Goal: Task Accomplishment & Management: Manage account settings

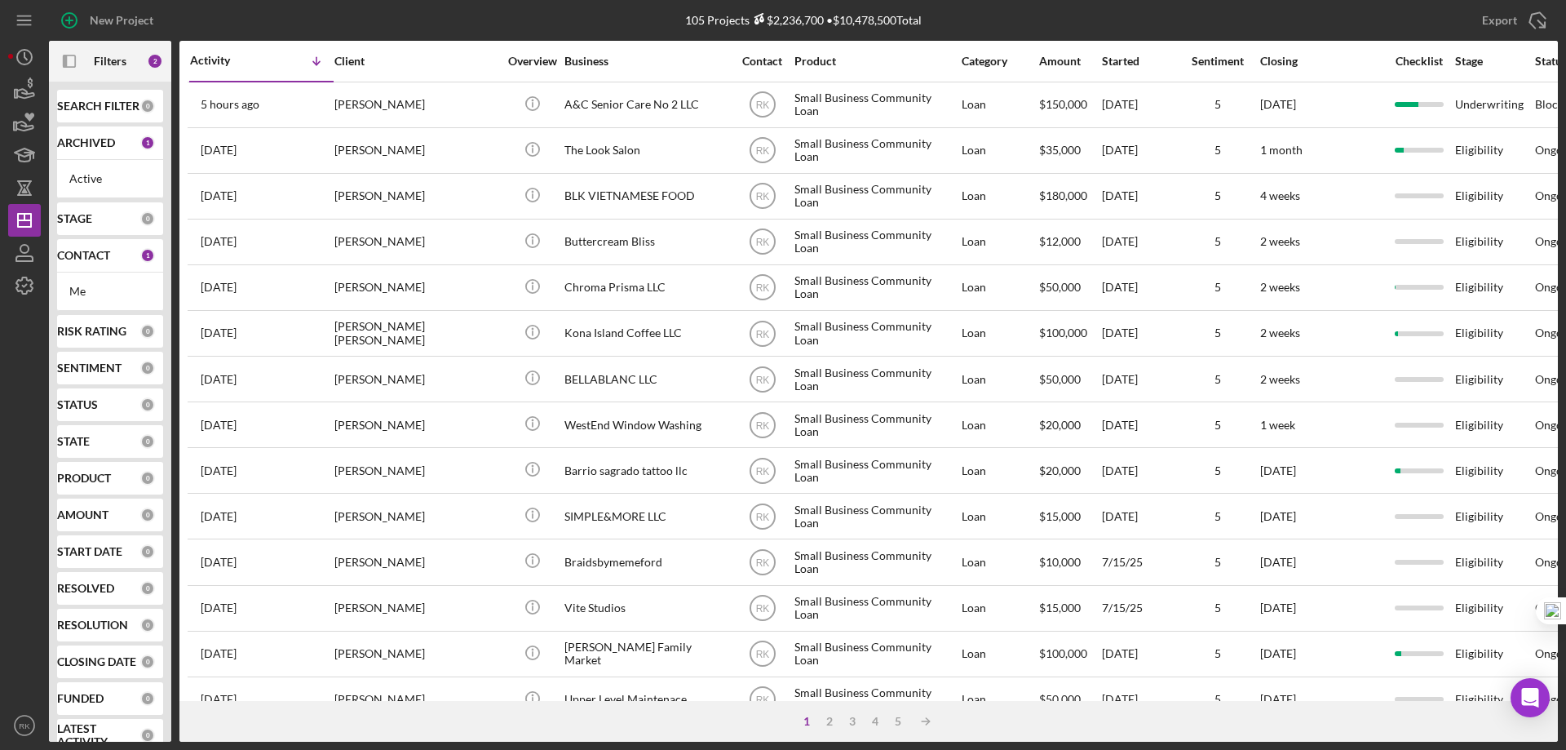
drag, startPoint x: 86, startPoint y: 250, endPoint x: 99, endPoint y: 294, distance: 44.9
click at [86, 250] on b "CONTACT" at bounding box center [83, 255] width 53 height 13
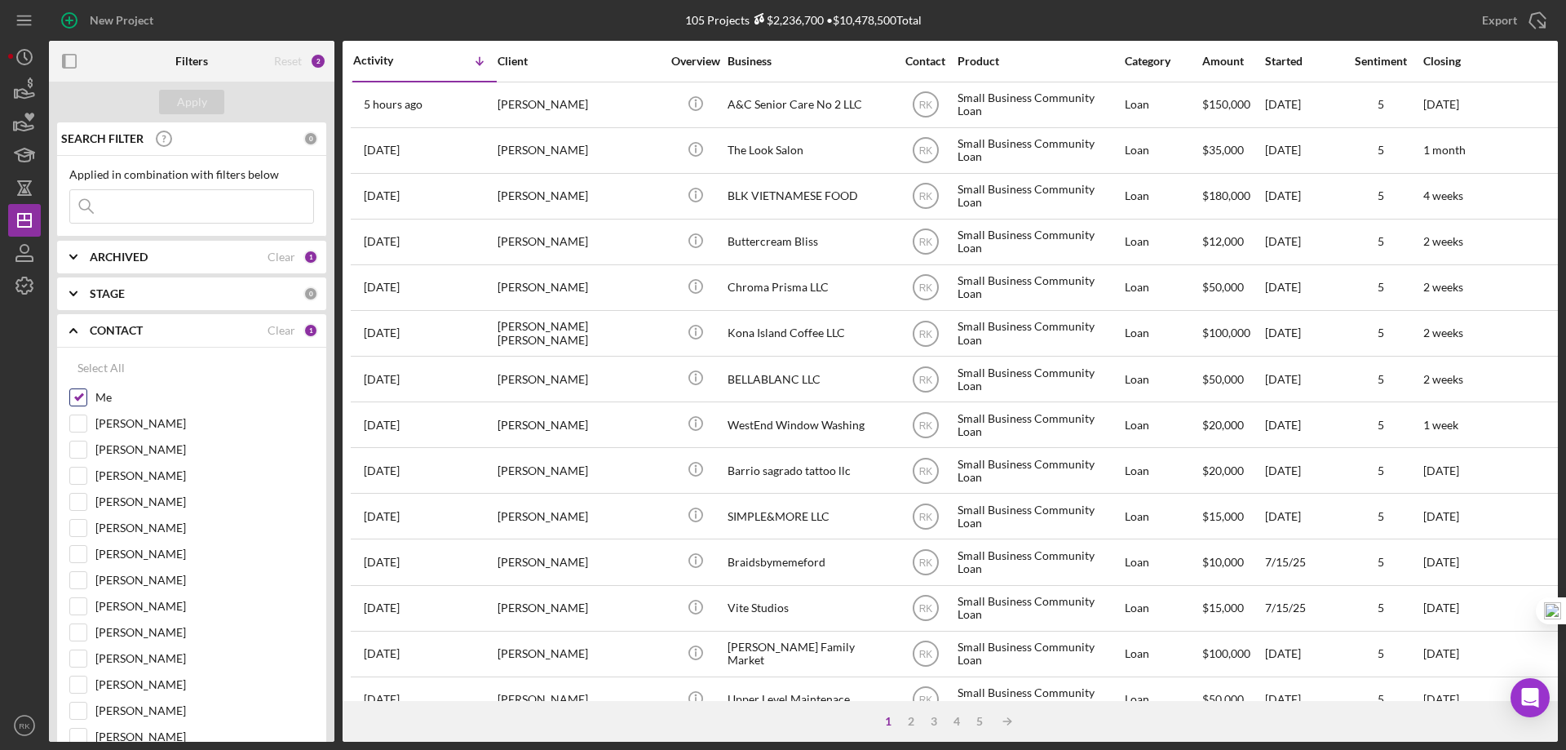
drag, startPoint x: 76, startPoint y: 396, endPoint x: 81, endPoint y: 410, distance: 15.5
click at [76, 396] on input "Me" at bounding box center [78, 397] width 16 height 16
checkbox input "false"
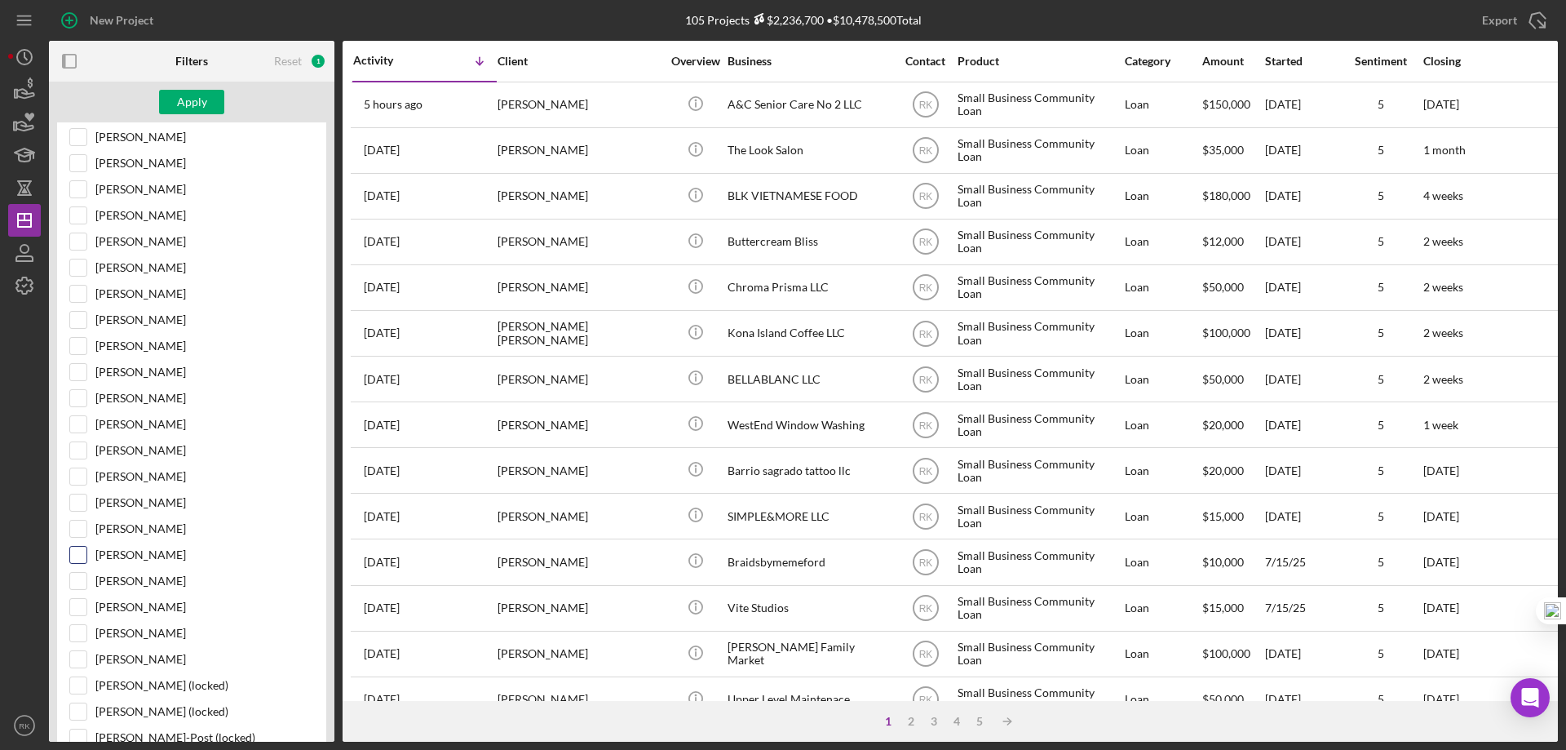
scroll to position [299, 0]
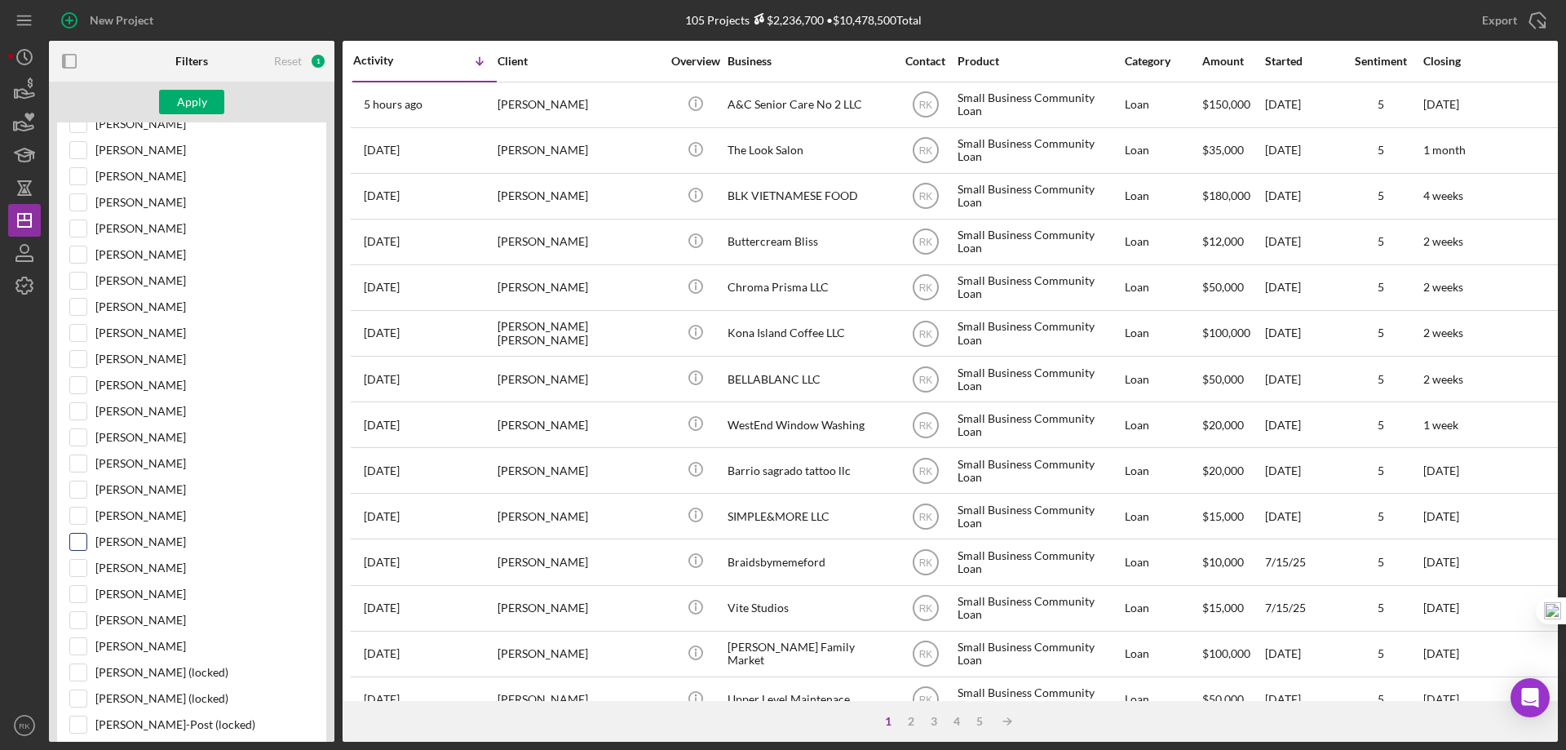
click at [79, 543] on input "[PERSON_NAME]" at bounding box center [78, 541] width 16 height 16
checkbox input "true"
click at [194, 100] on div "Apply" at bounding box center [192, 102] width 30 height 24
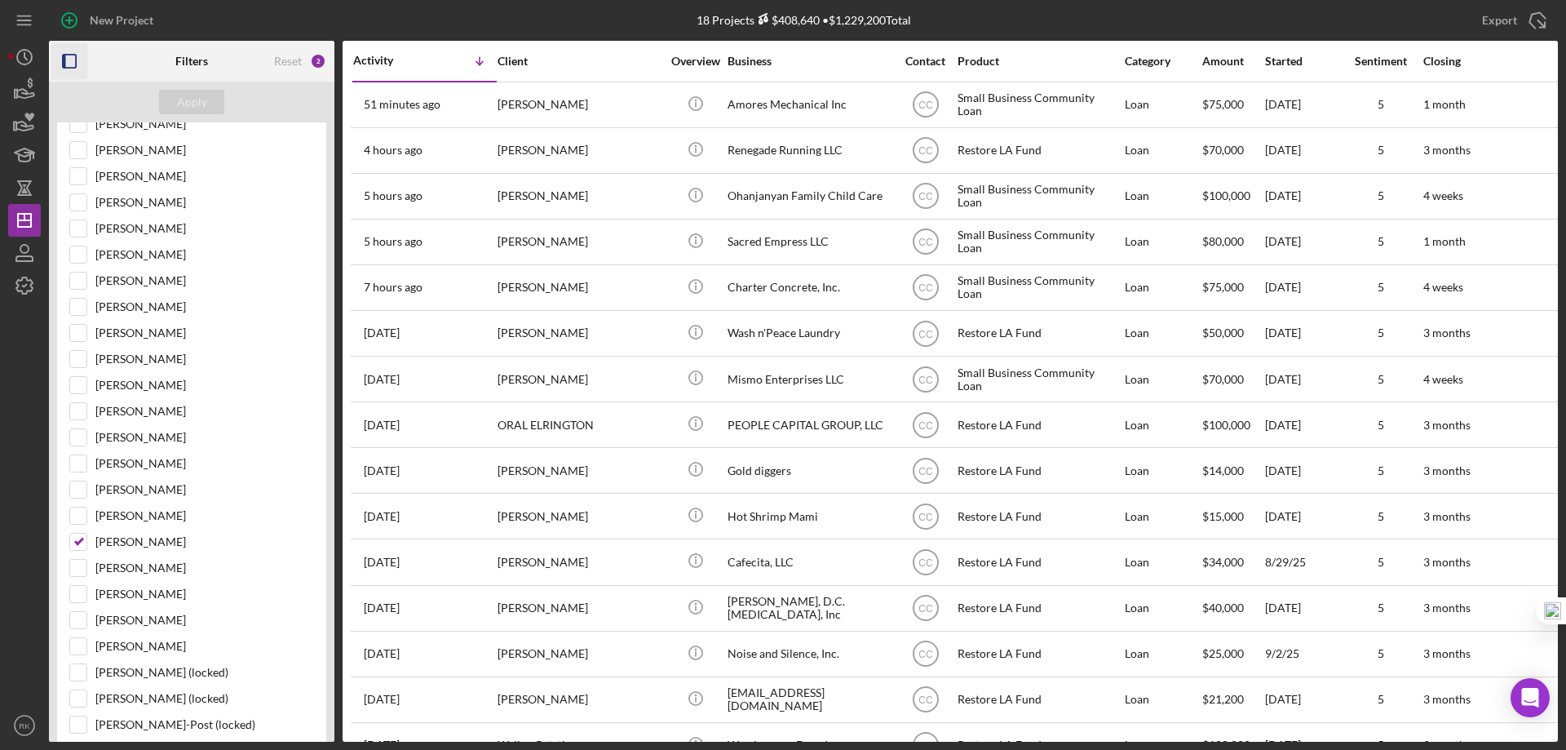
click at [65, 62] on rect "button" at bounding box center [64, 61] width 3 height 13
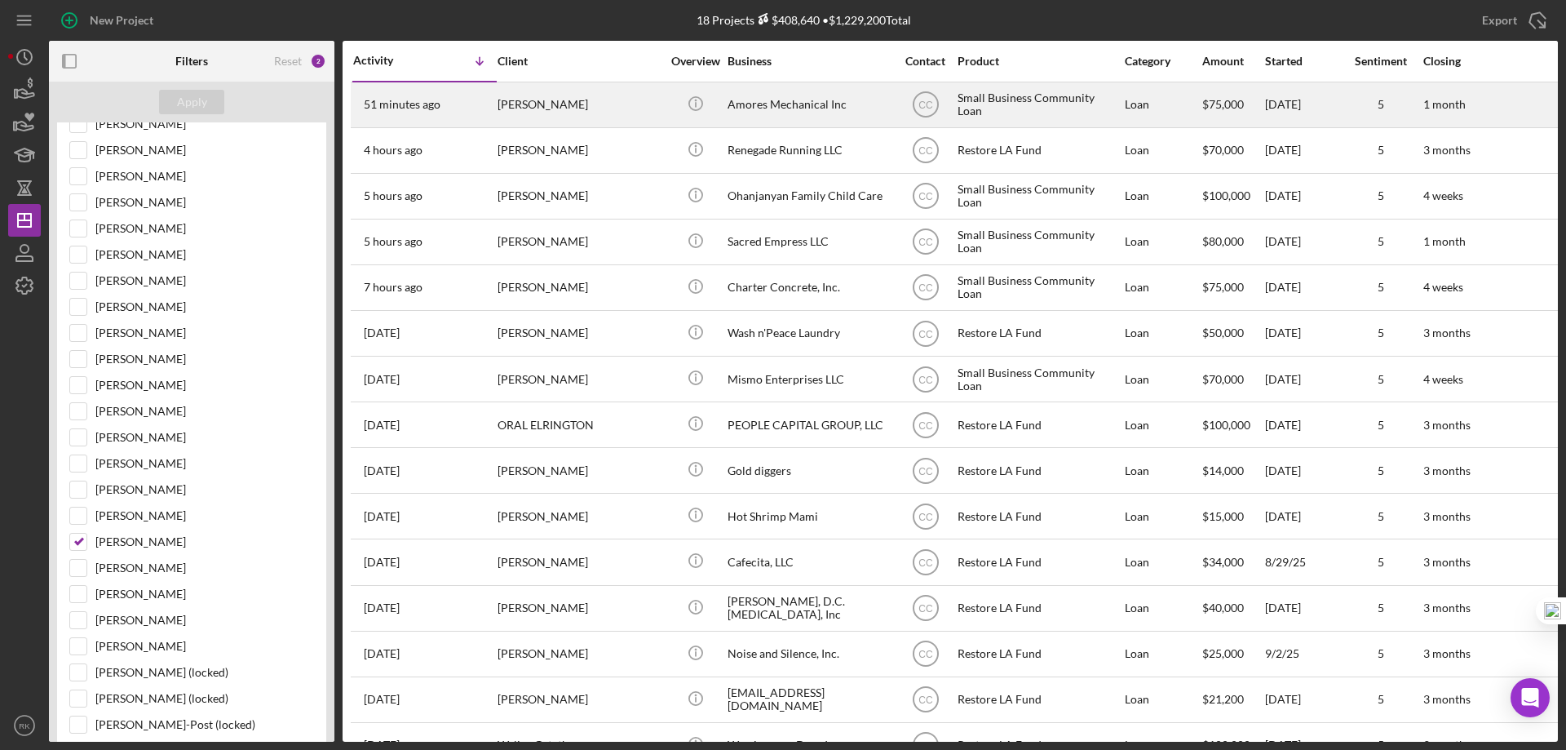
scroll to position [35, 0]
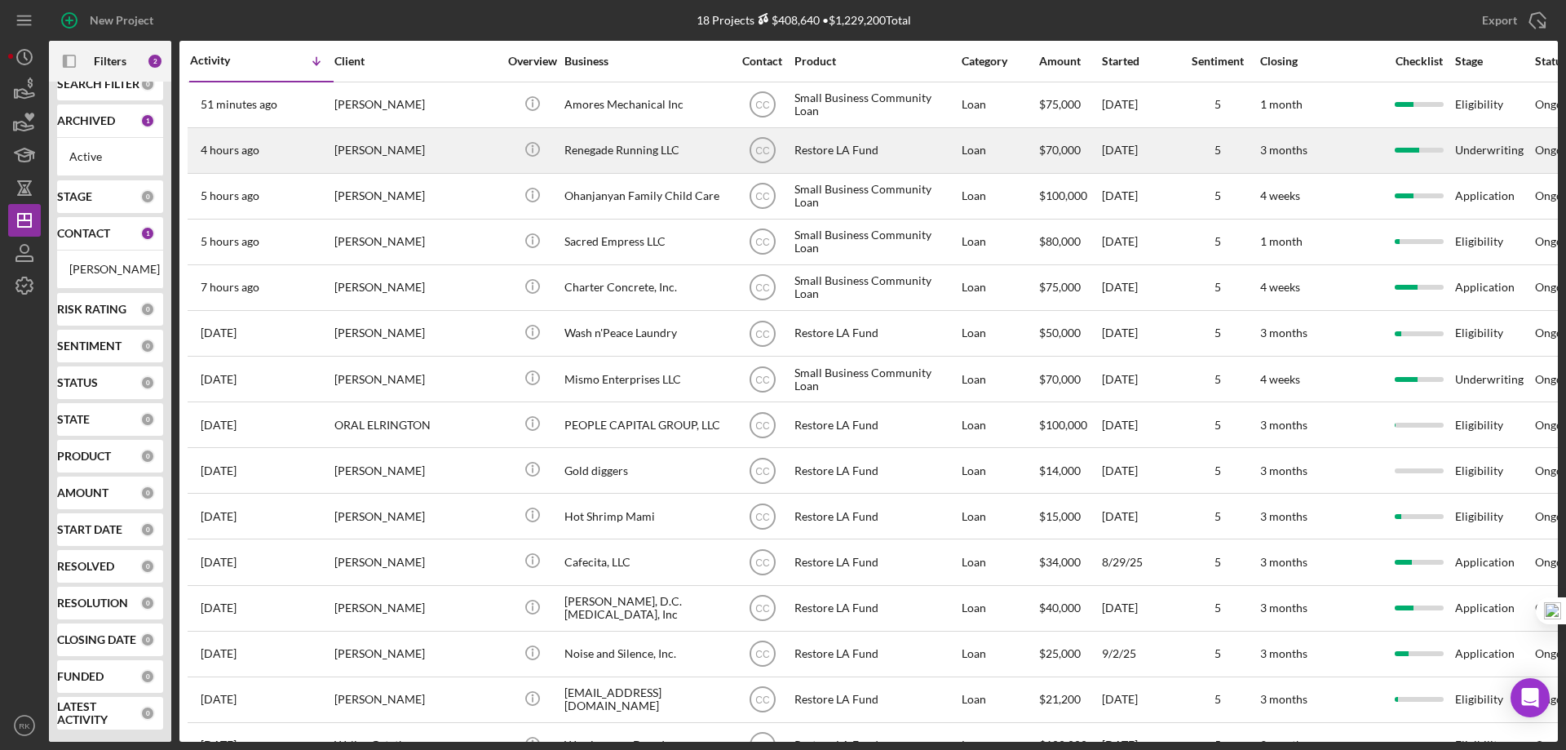
click at [617, 149] on div "Renegade Running LLC" at bounding box center [645, 150] width 163 height 43
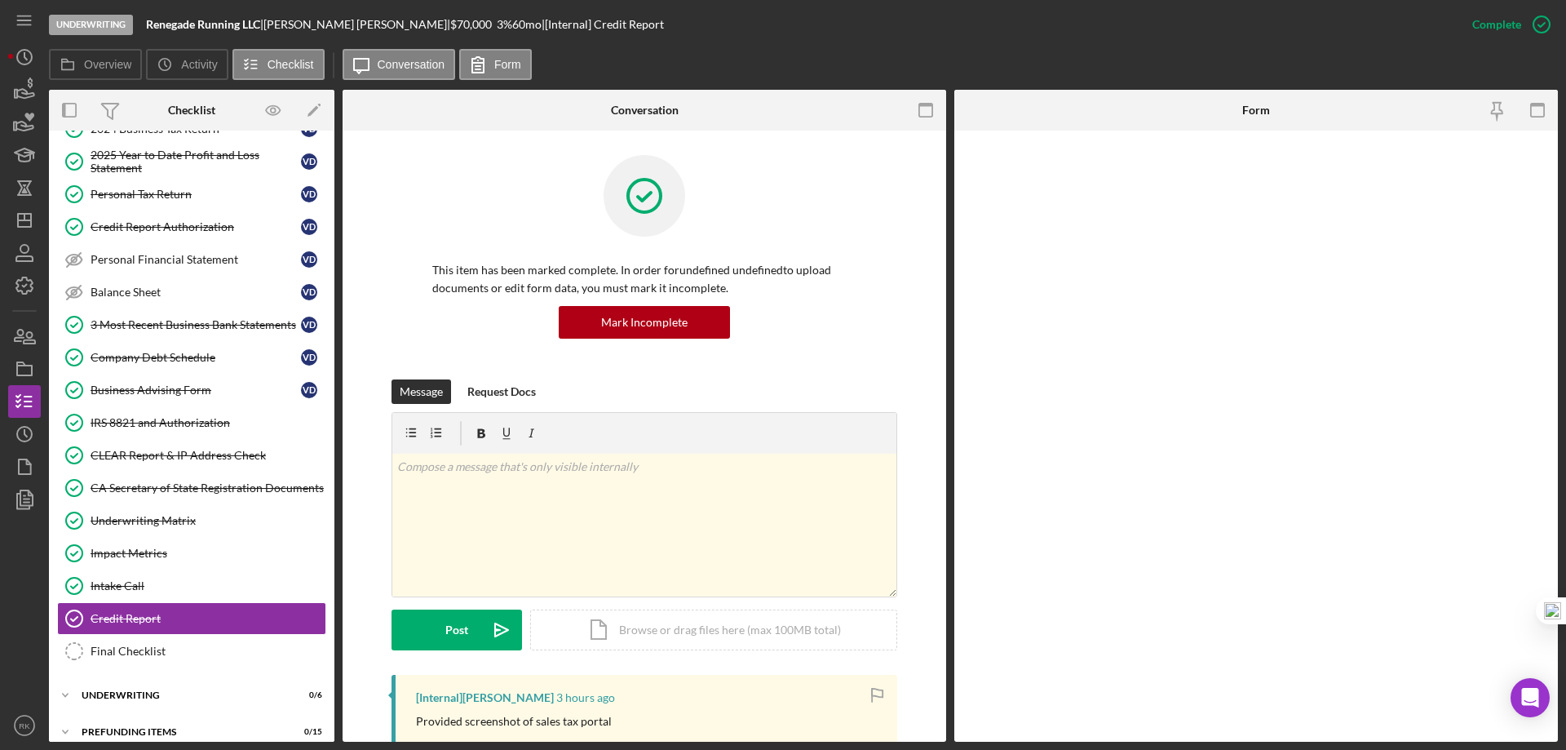
scroll to position [208, 0]
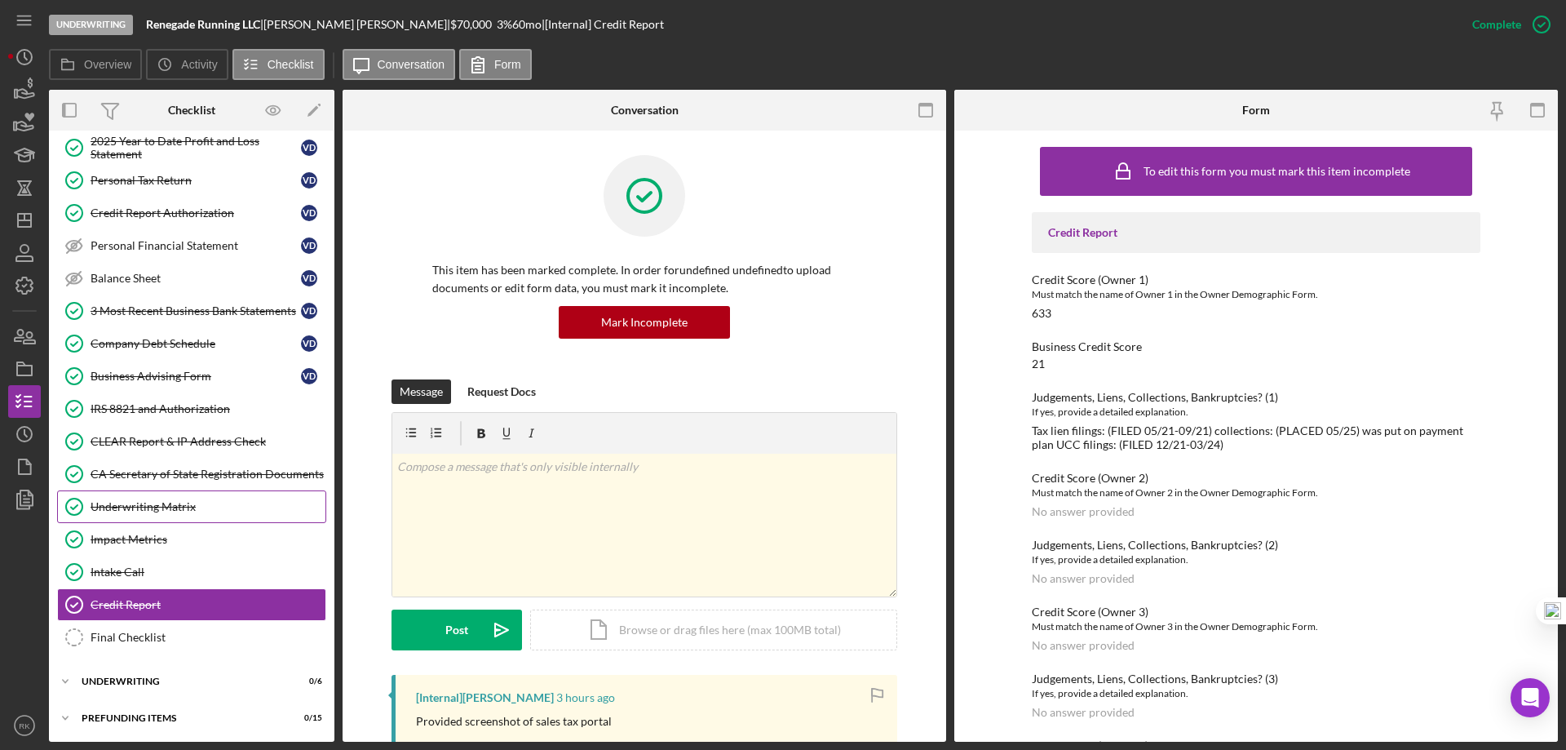
click at [142, 510] on div "Underwriting Matrix" at bounding box center [208, 506] width 235 height 13
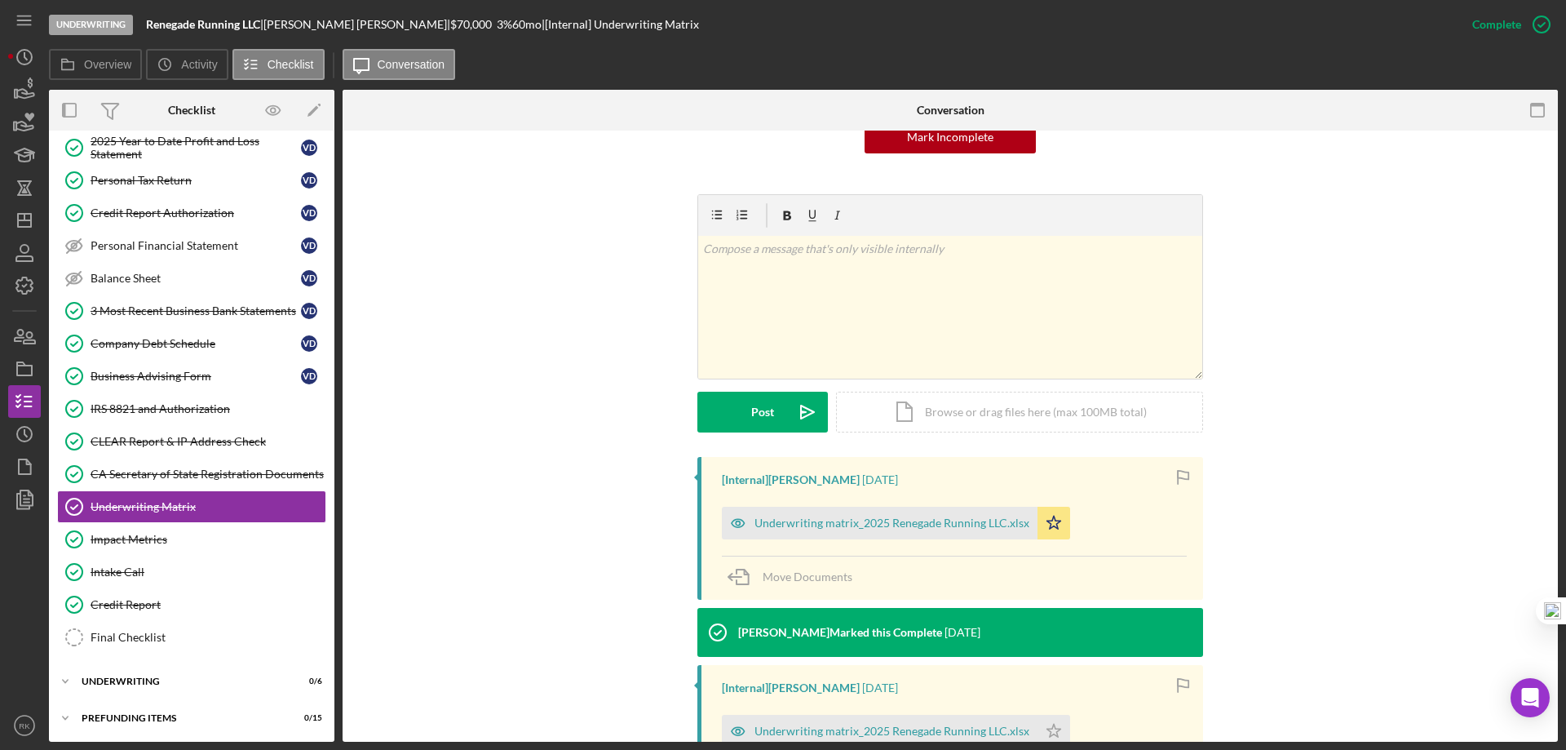
scroll to position [190, 0]
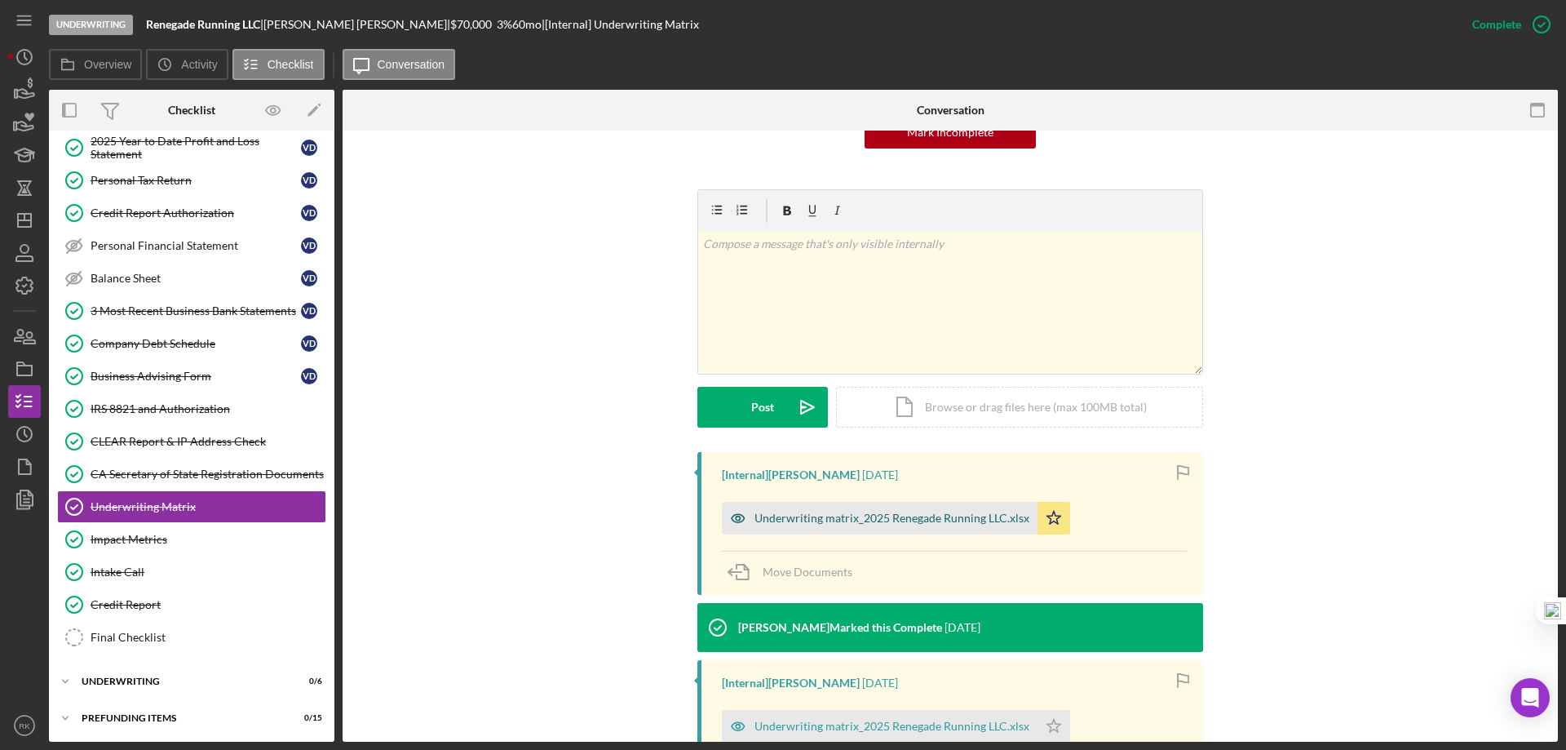
click at [936, 517] on div "Underwriting matrix_2025 Renegade Running LLC.xlsx" at bounding box center [892, 517] width 275 height 13
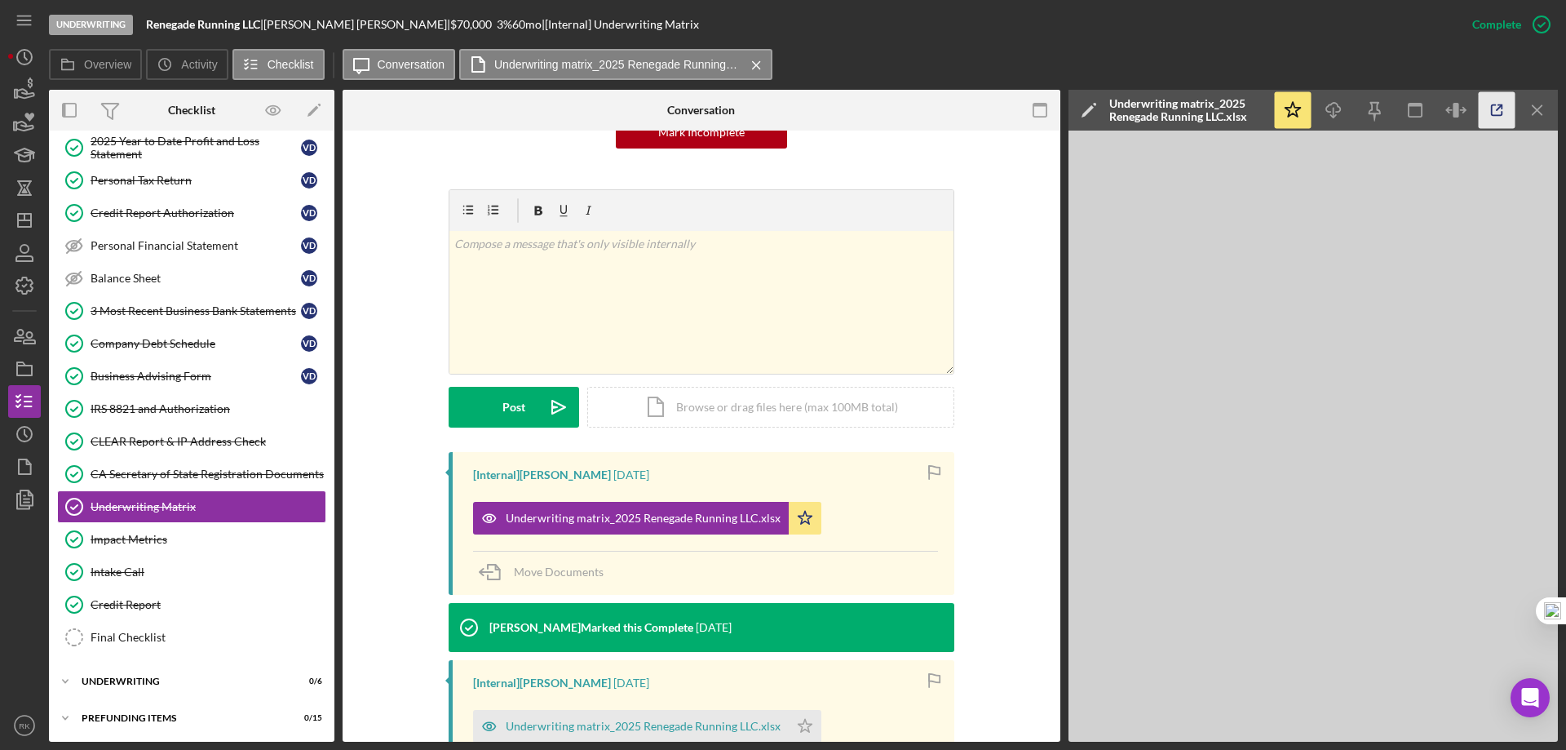
click at [1507, 108] on icon "button" at bounding box center [1497, 110] width 37 height 37
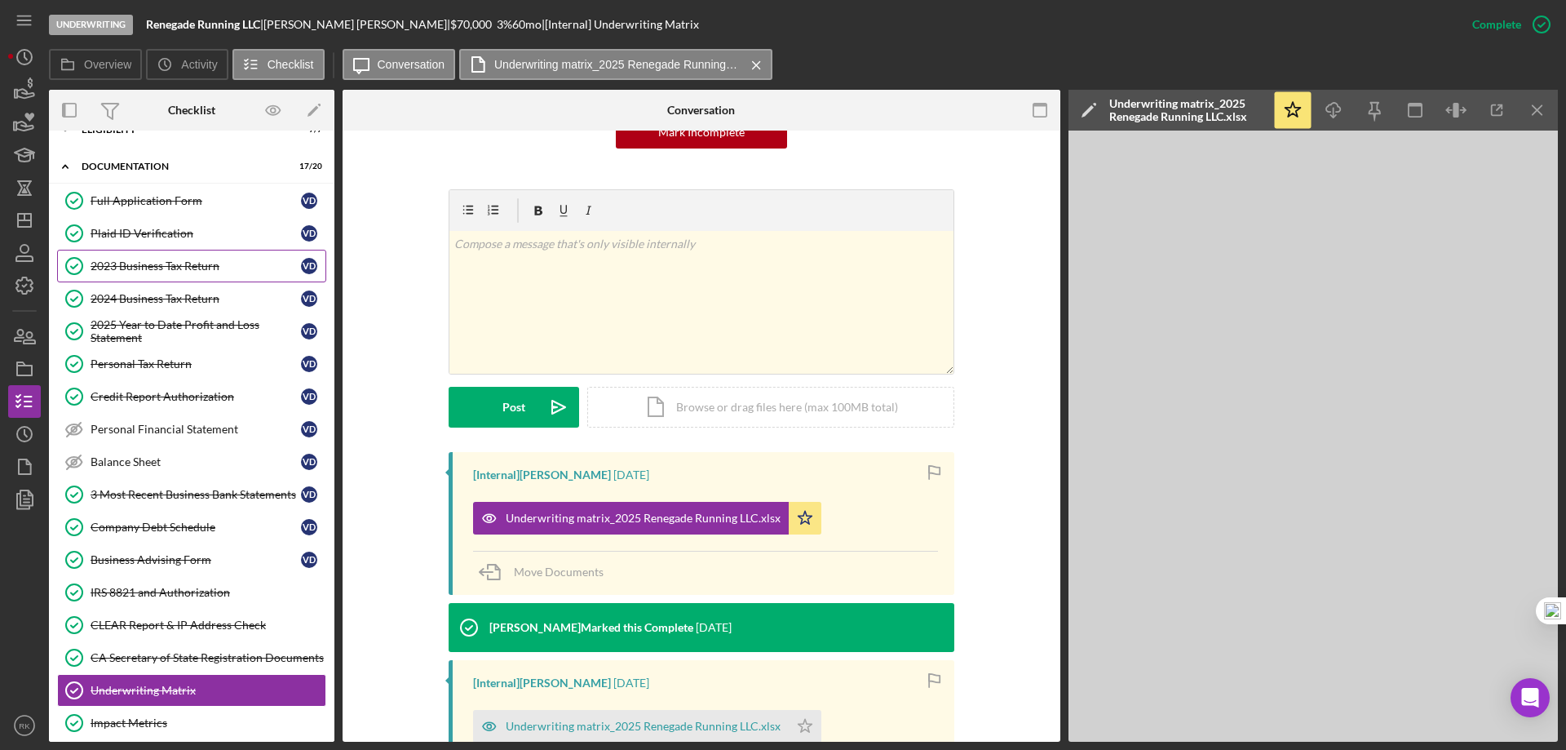
scroll to position [0, 0]
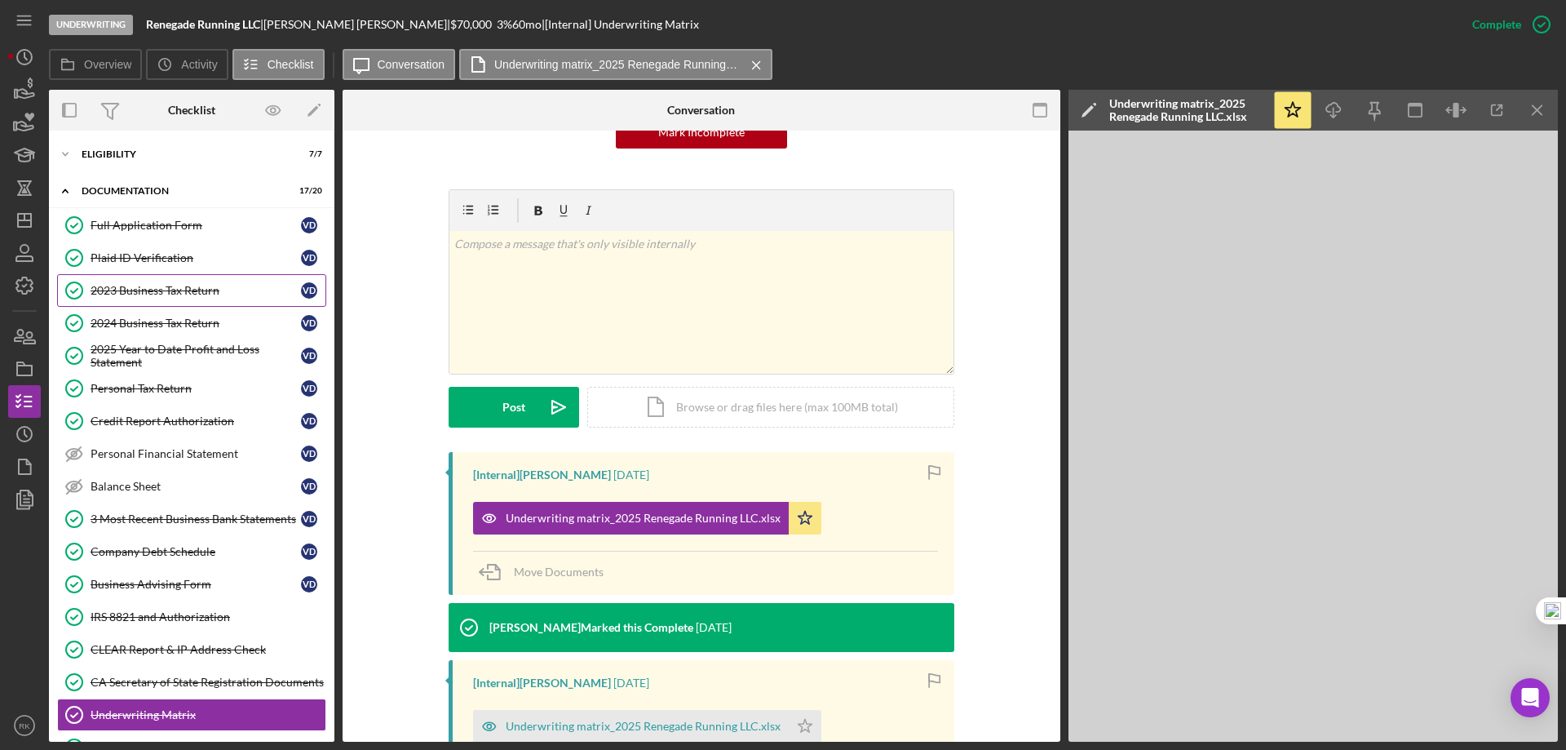
click at [154, 300] on link "2023 Business Tax Return 2023 Business Tax Return V D" at bounding box center [191, 290] width 269 height 33
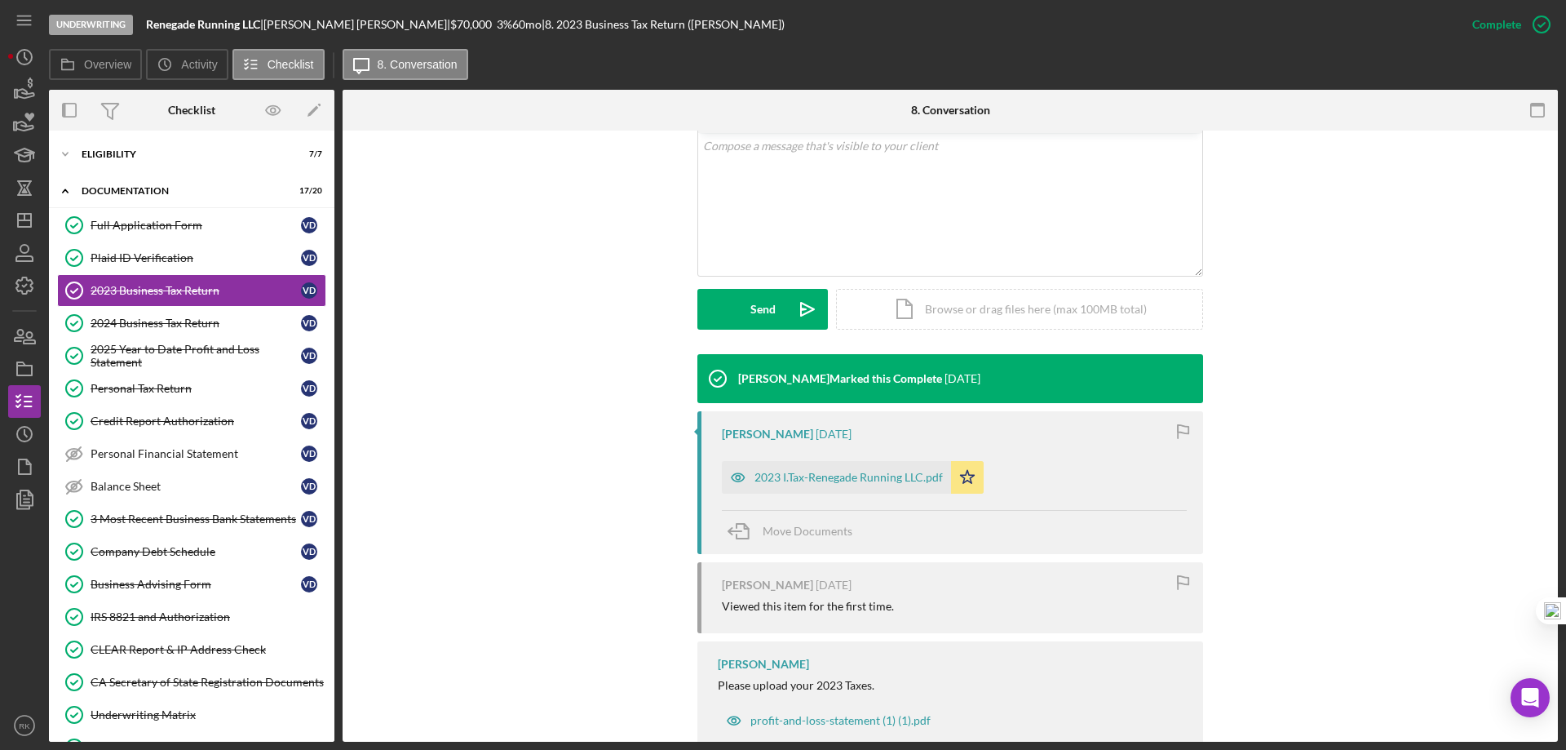
scroll to position [326, 0]
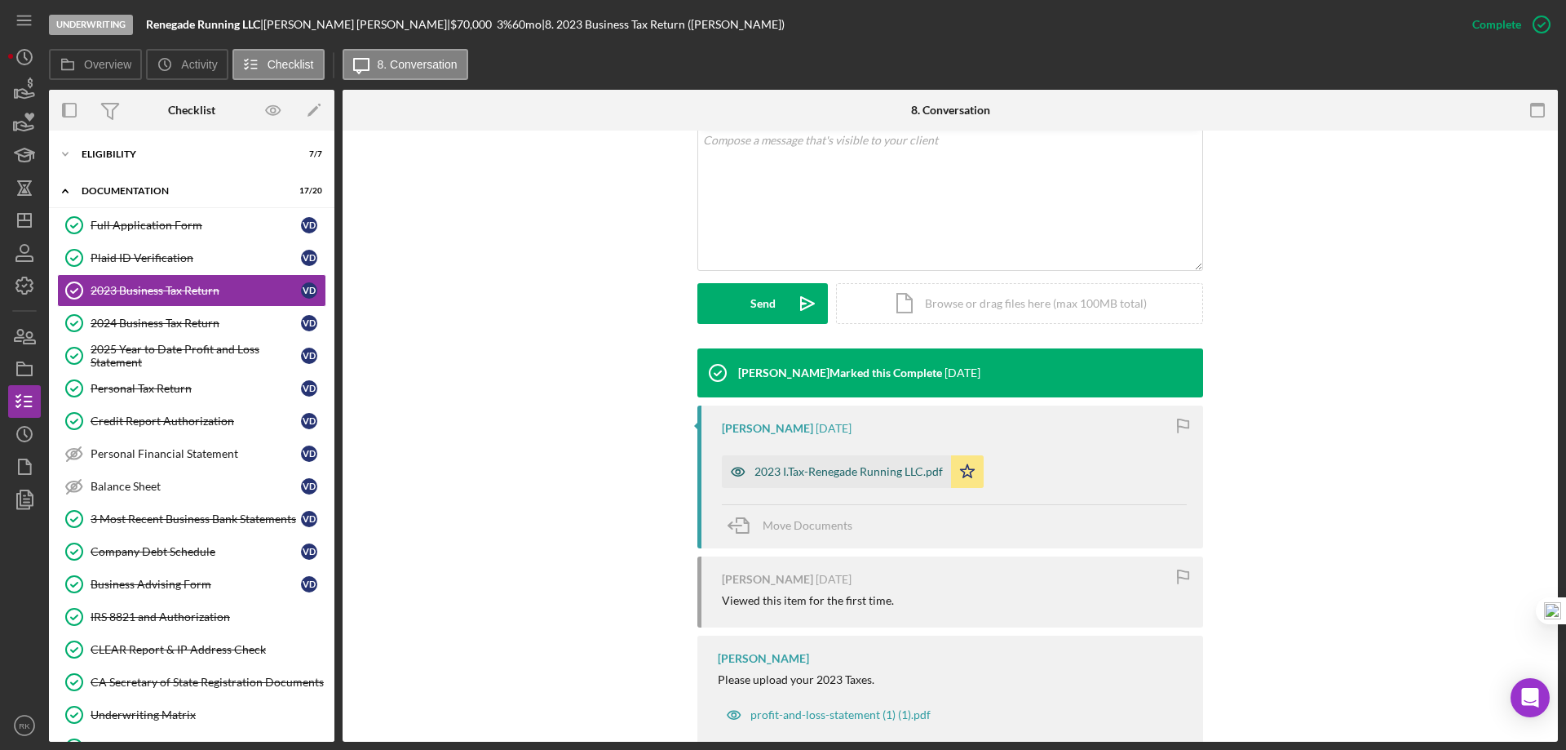
click at [834, 471] on div "2023 I.Tax-Renegade Running LLC.pdf" at bounding box center [849, 471] width 188 height 13
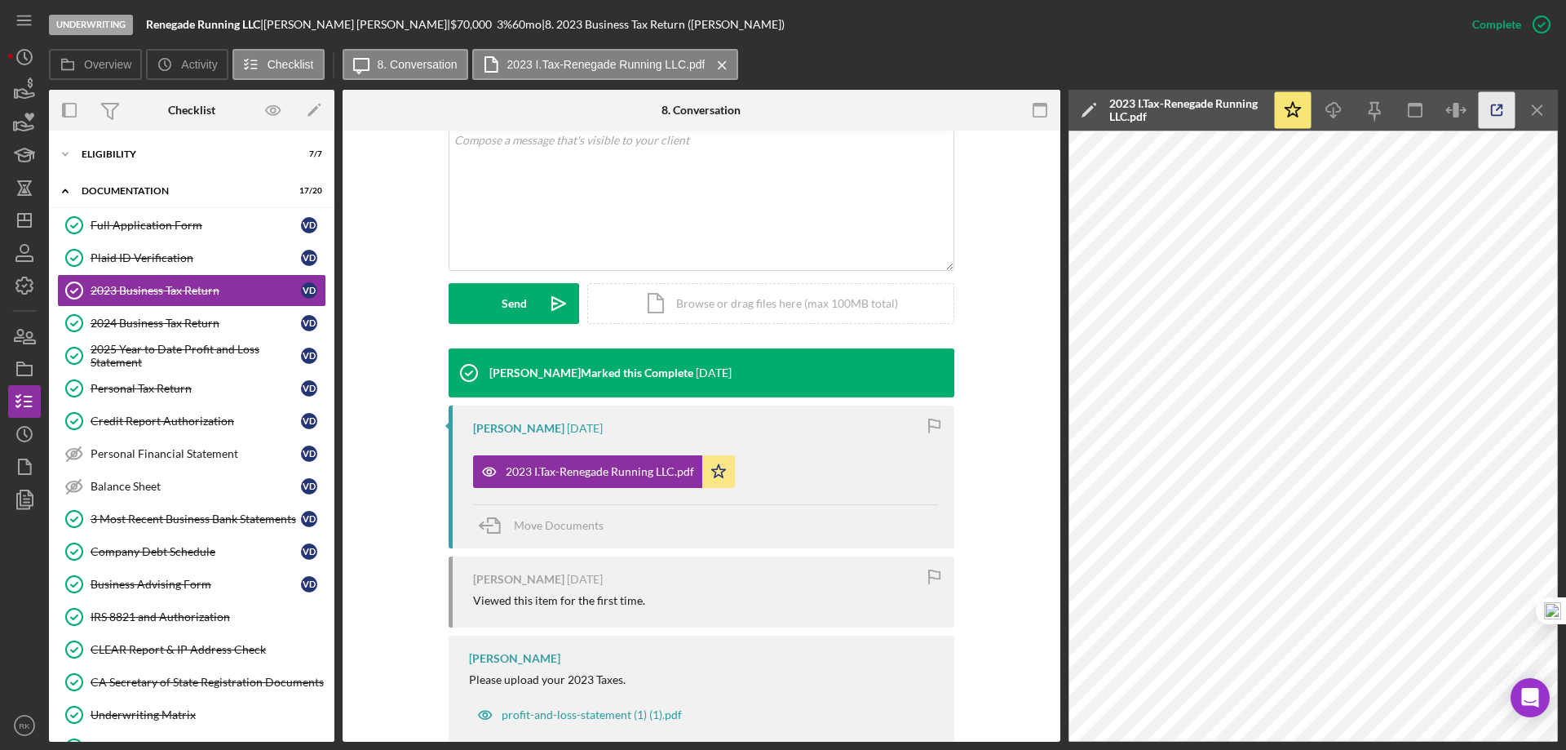
click at [1489, 105] on icon "button" at bounding box center [1497, 110] width 37 height 37
click at [203, 315] on link "2024 Business Tax Return 2024 Business Tax Return V D" at bounding box center [191, 323] width 269 height 33
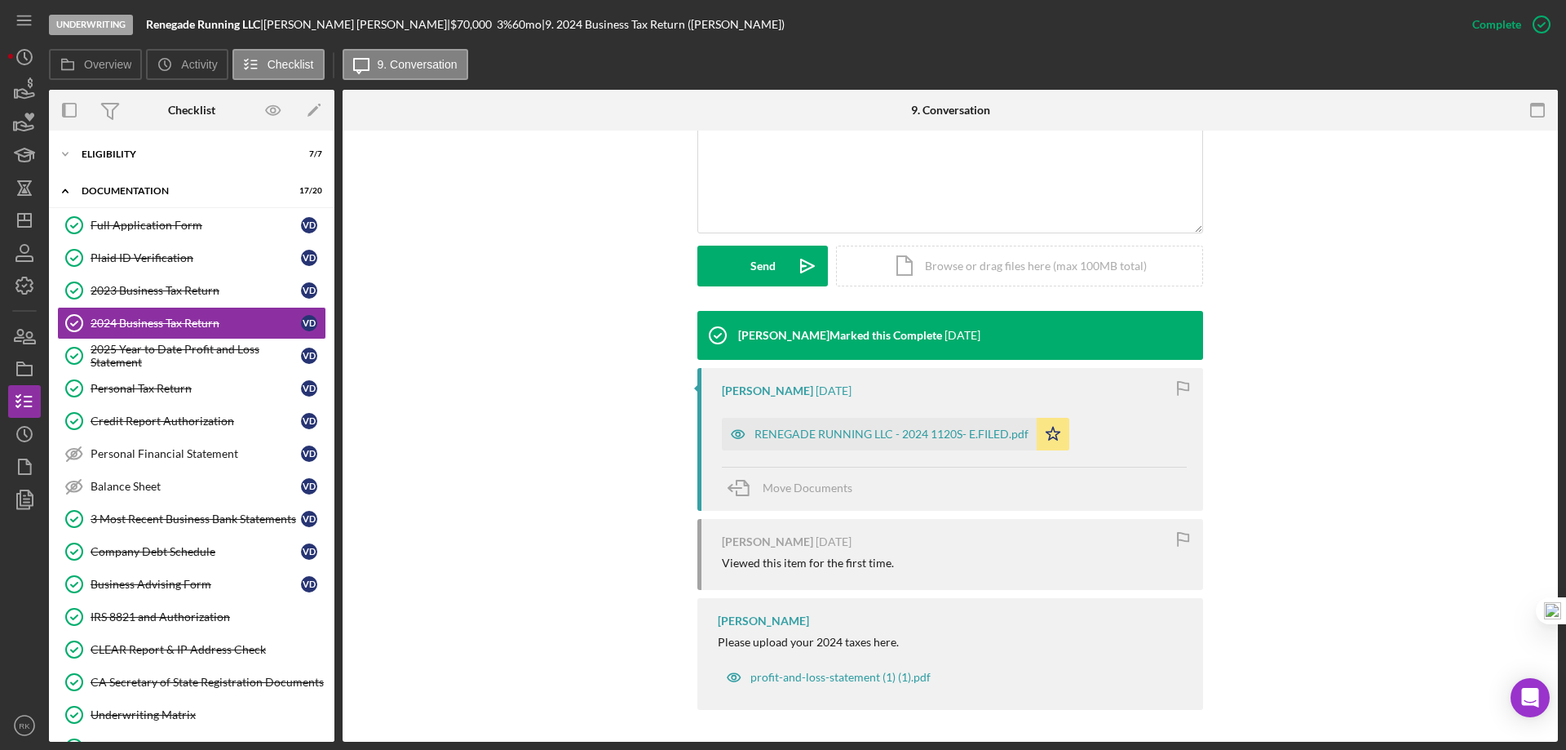
scroll to position [365, 0]
click at [844, 439] on div "RENEGADE RUNNING LLC - 2024 1120S- E.FILED.pdf" at bounding box center [892, 433] width 274 height 13
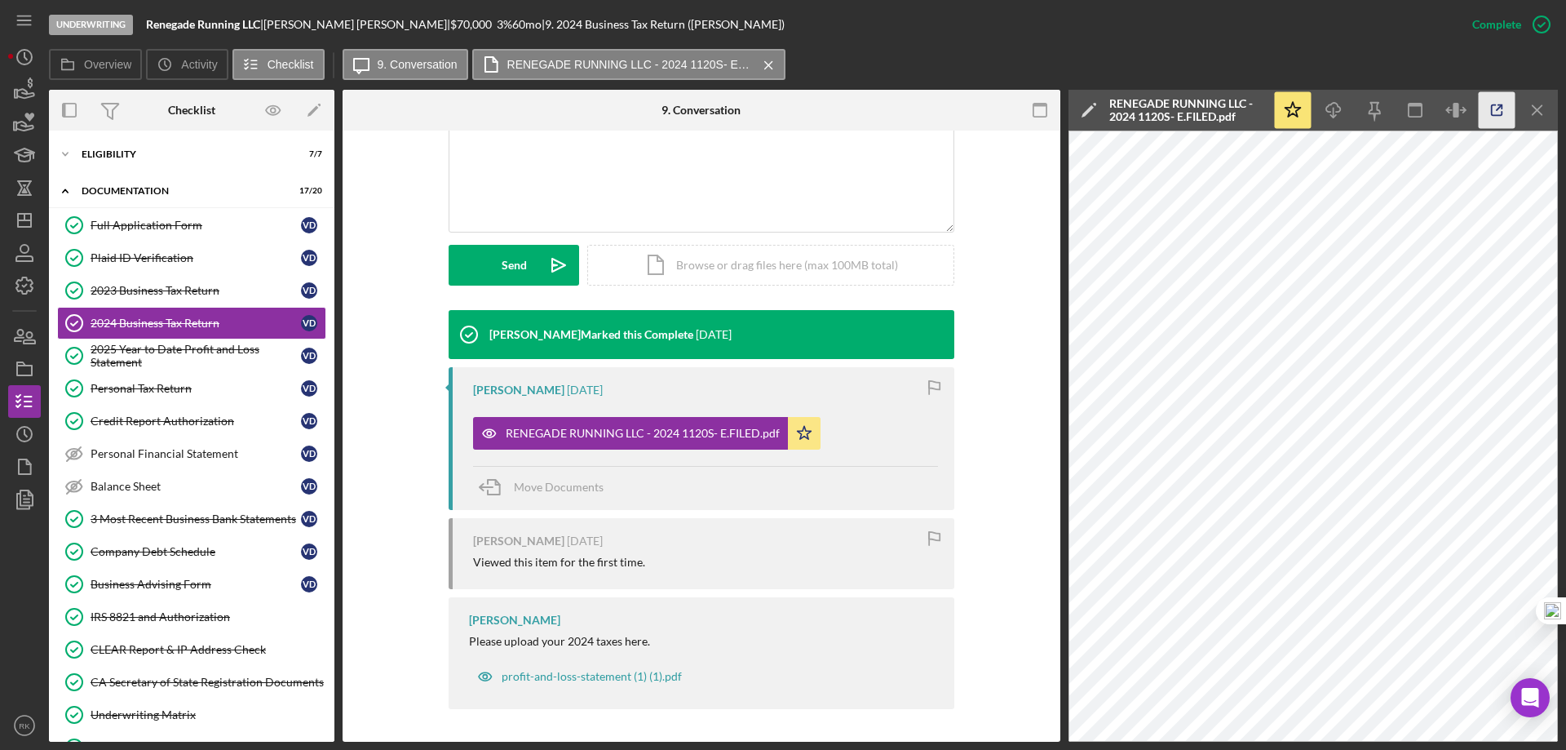
click at [1493, 112] on icon "button" at bounding box center [1497, 110] width 37 height 37
click at [171, 347] on div "2025 Year to Date Profit and Loss Statement" at bounding box center [196, 356] width 210 height 26
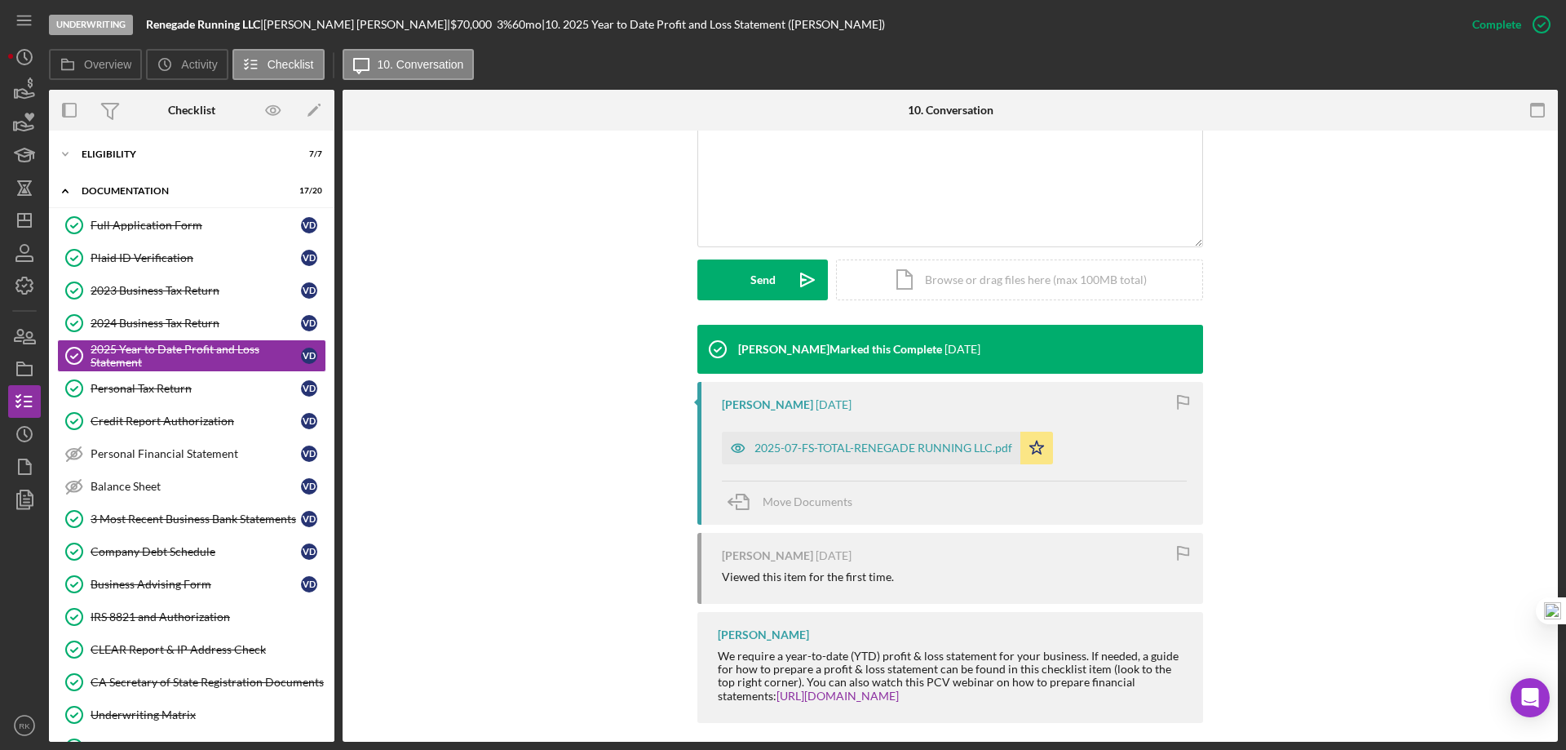
scroll to position [364, 0]
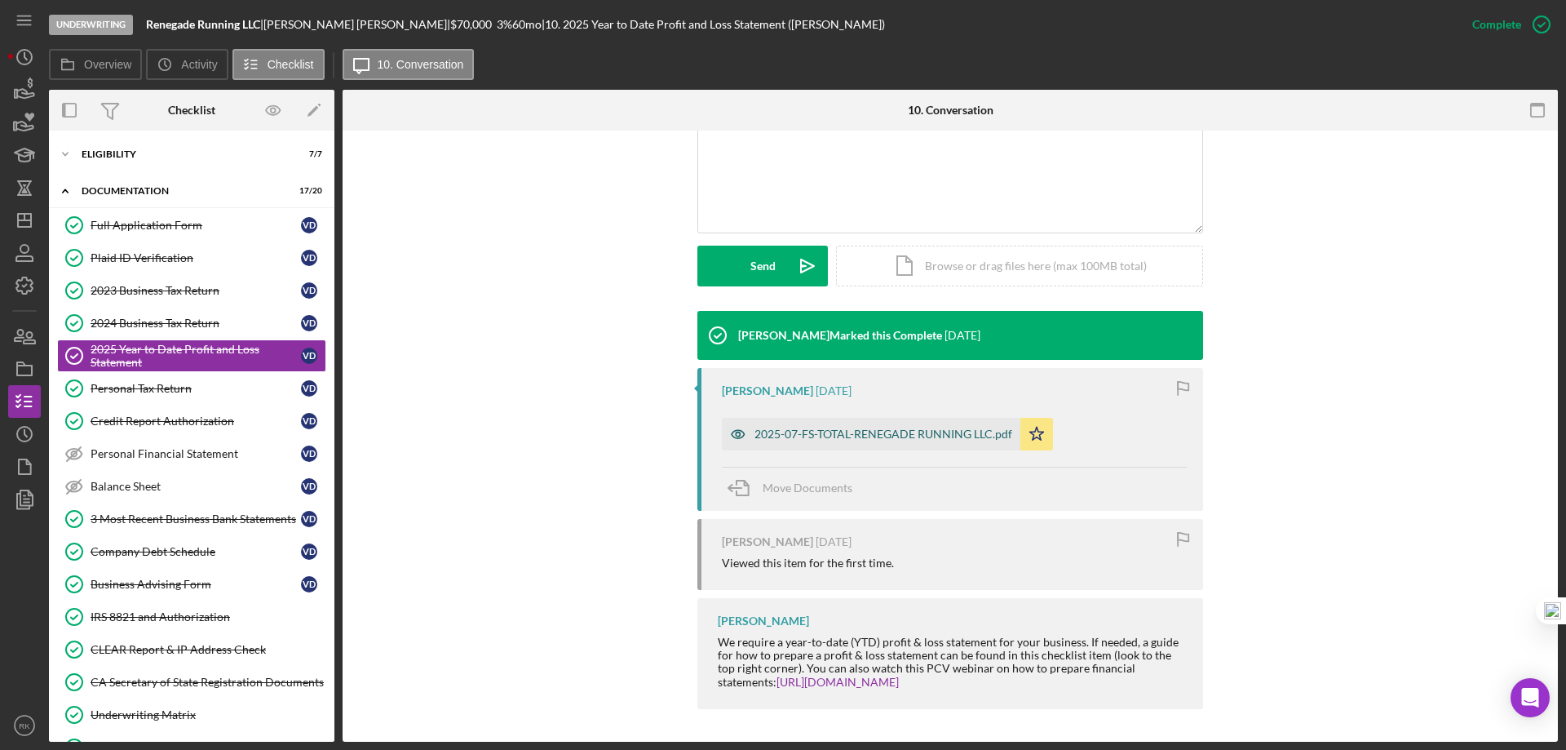
click at [853, 436] on div "2025-07-FS-TOTAL-RENEGADE RUNNING LLC.pdf" at bounding box center [884, 433] width 258 height 13
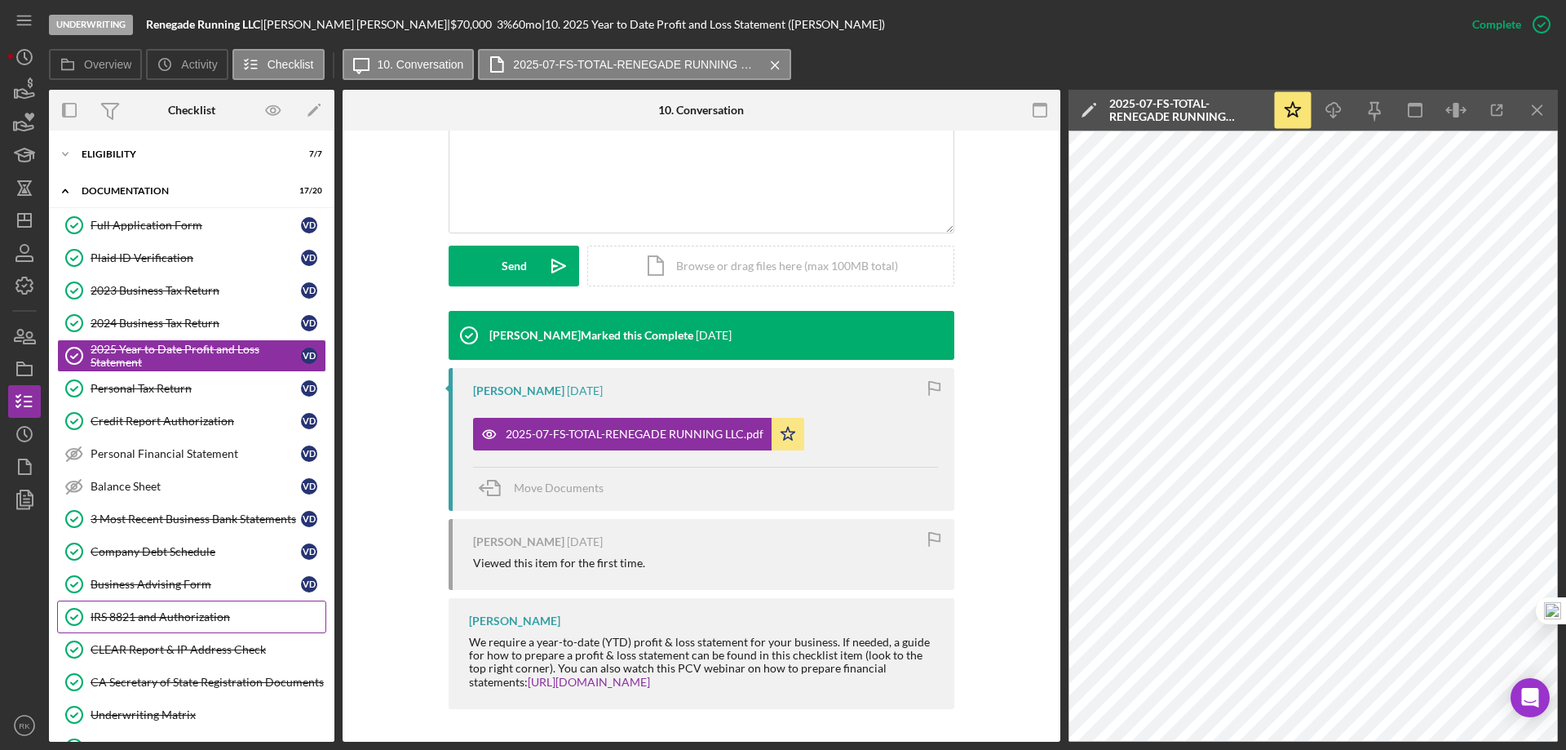
click at [162, 619] on div "IRS 8821 and Authorization" at bounding box center [208, 616] width 235 height 13
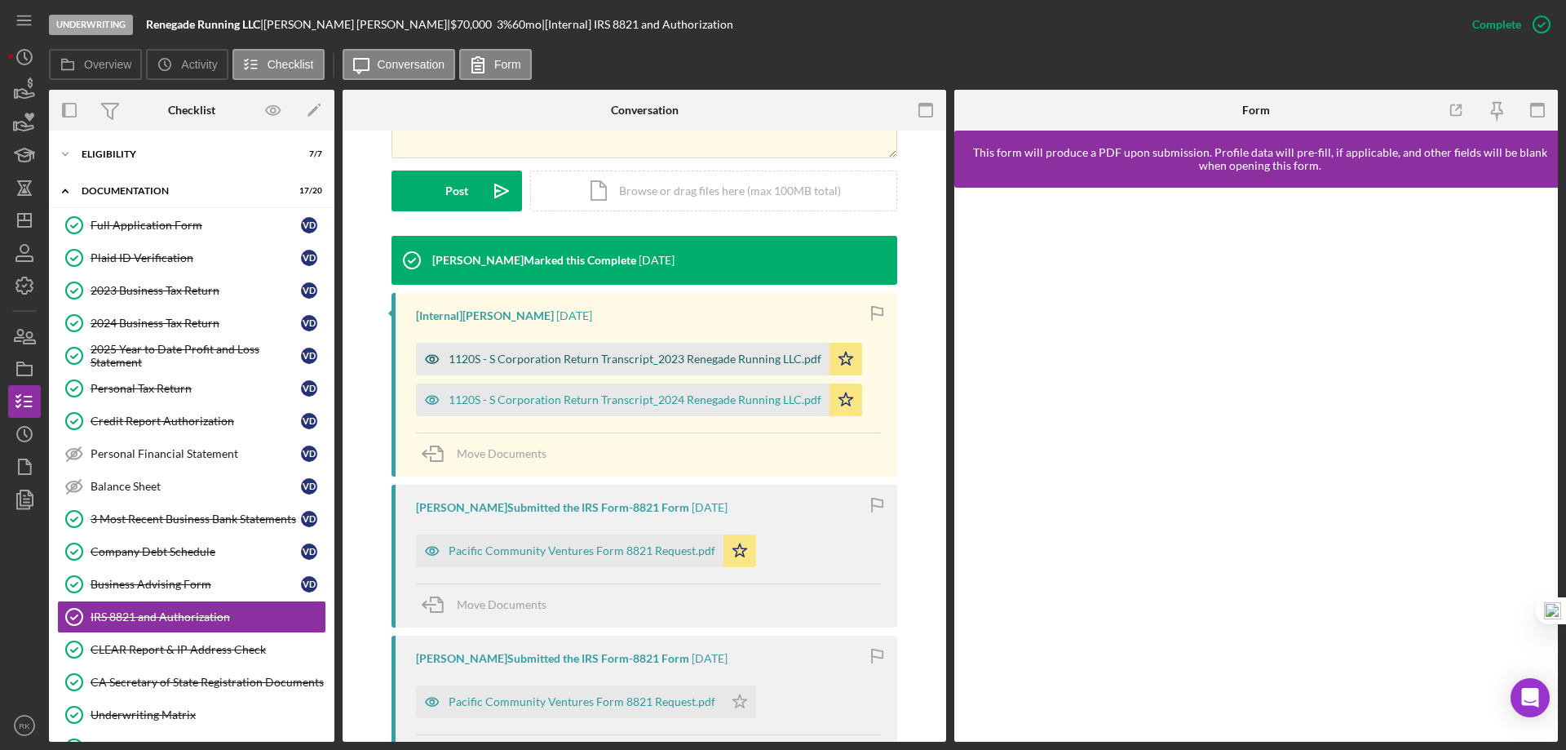
scroll to position [408, 0]
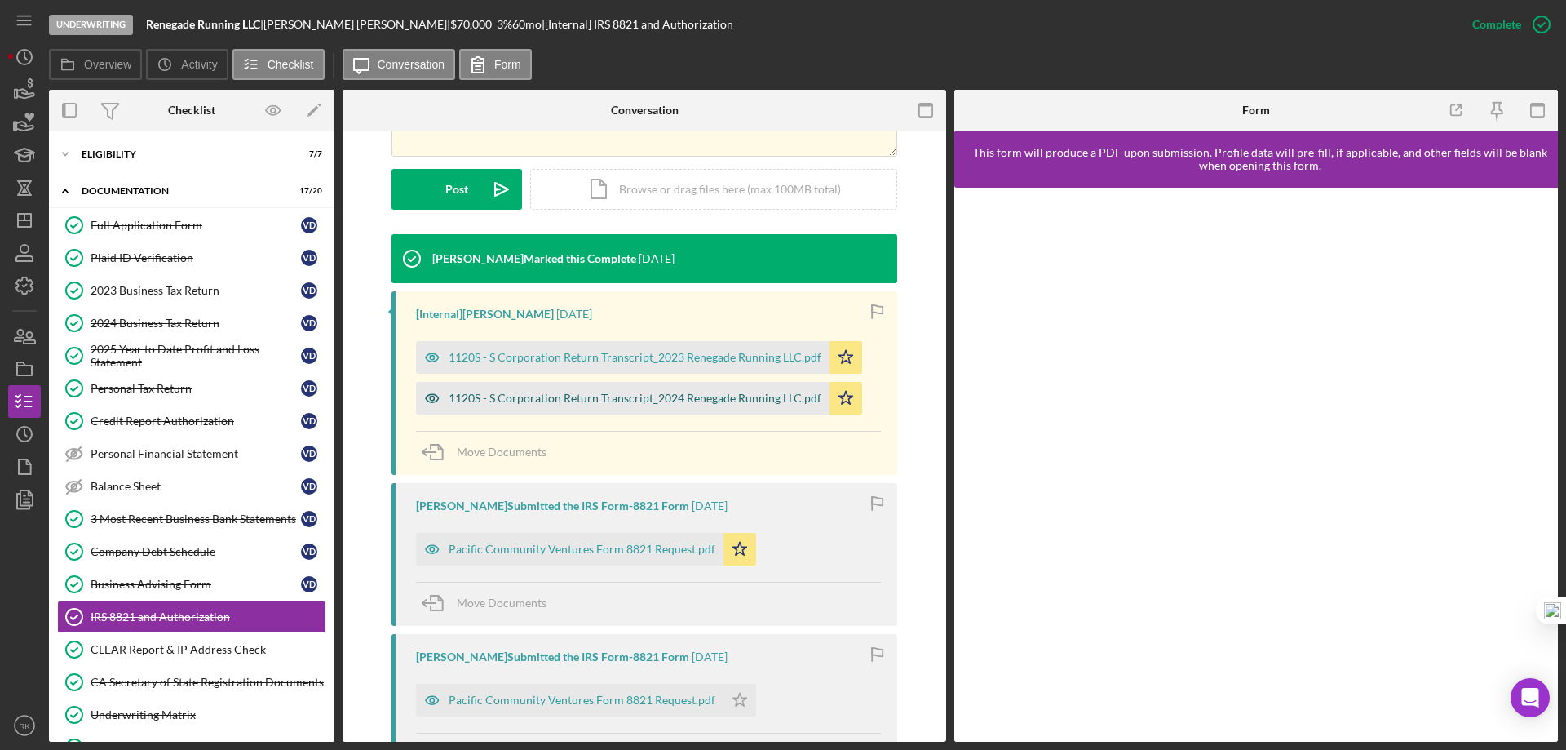
click at [620, 402] on div "1120S - S Corporation Return Transcript_2024 Renegade Running LLC.pdf" at bounding box center [635, 398] width 373 height 13
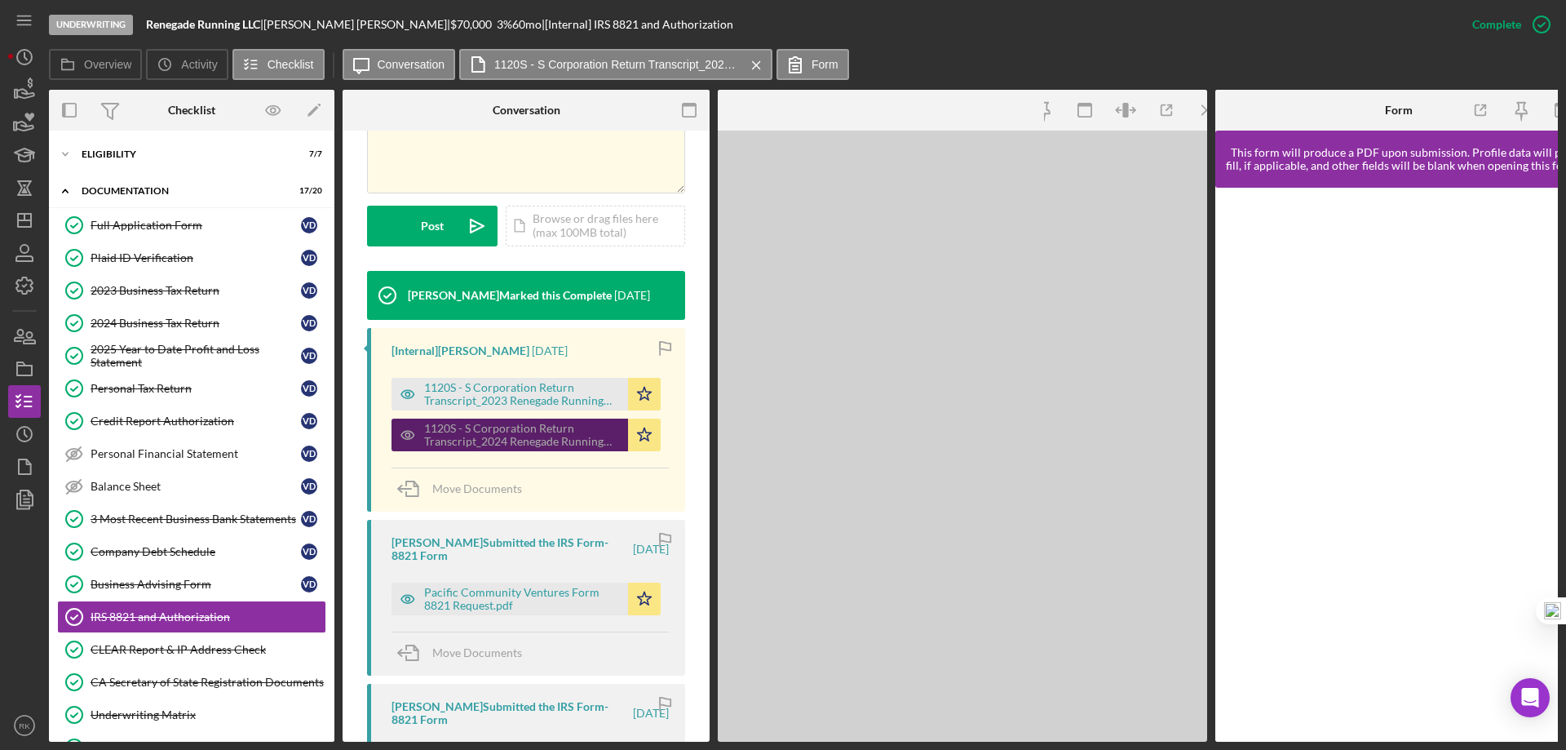
scroll to position [426, 0]
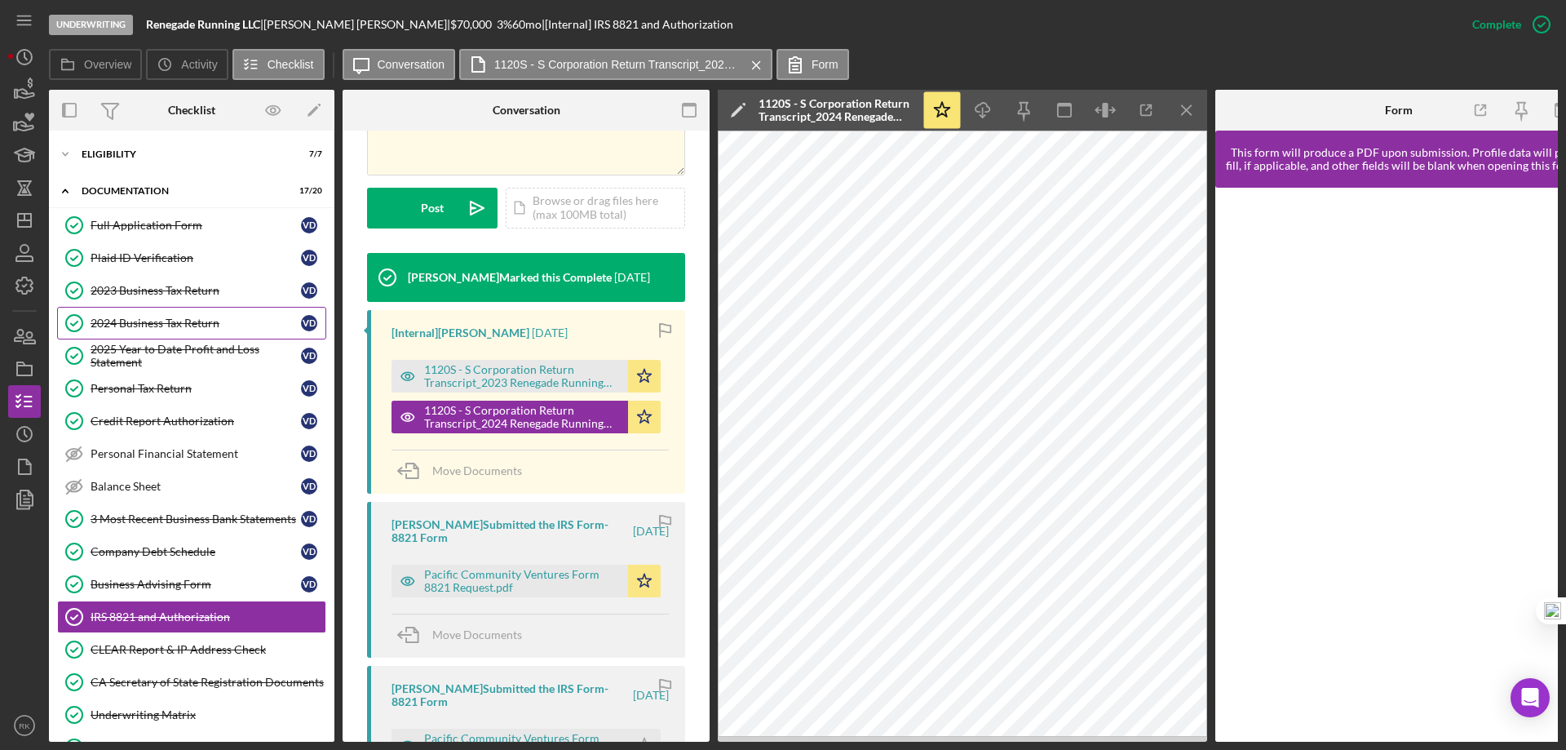
drag, startPoint x: 127, startPoint y: 319, endPoint x: 220, endPoint y: 325, distance: 93.2
click at [127, 319] on div "2024 Business Tax Return" at bounding box center [196, 322] width 210 height 13
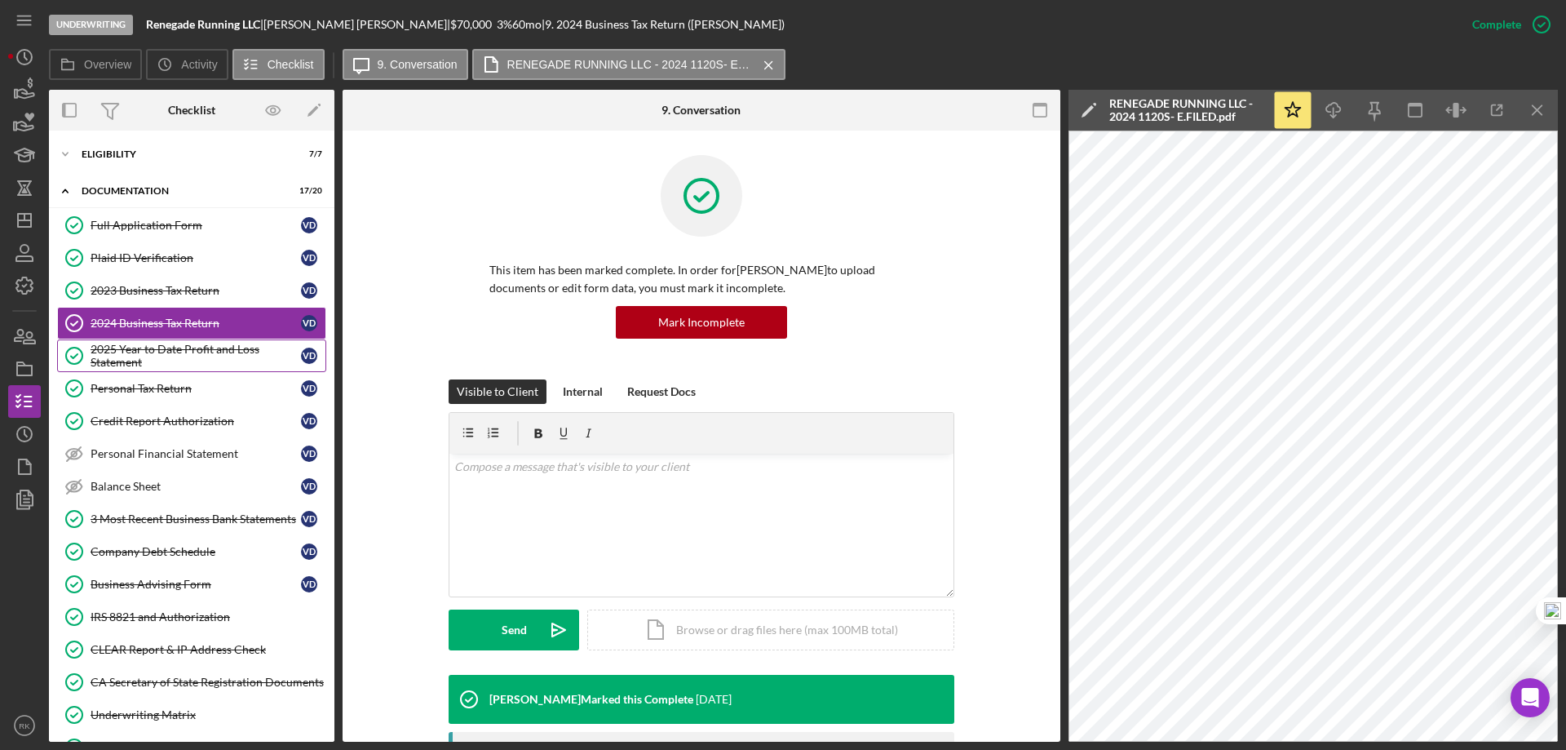
click at [207, 347] on div "2025 Year to Date Profit and Loss Statement" at bounding box center [196, 356] width 210 height 26
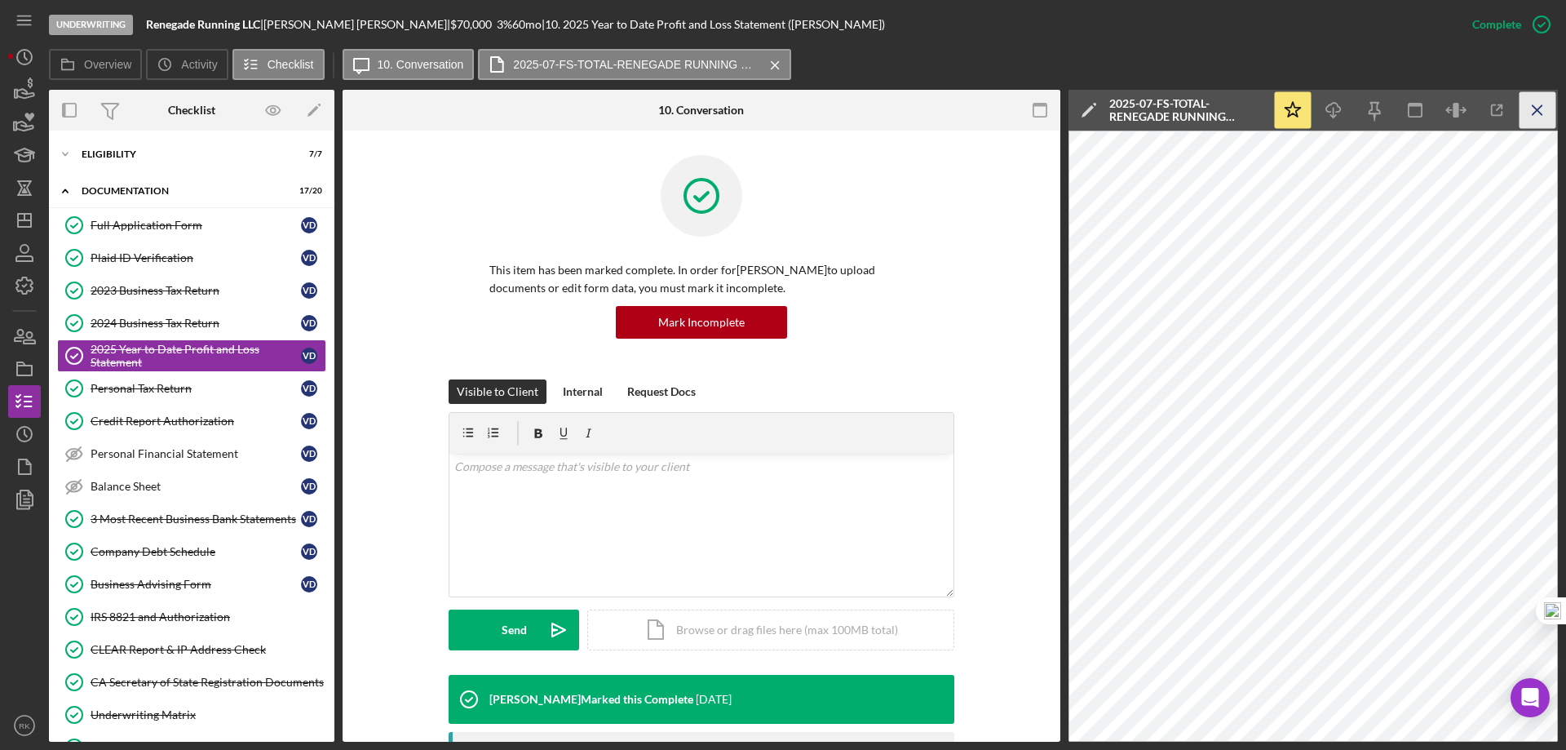
click at [1545, 104] on icon "Icon/Menu Close" at bounding box center [1538, 110] width 37 height 37
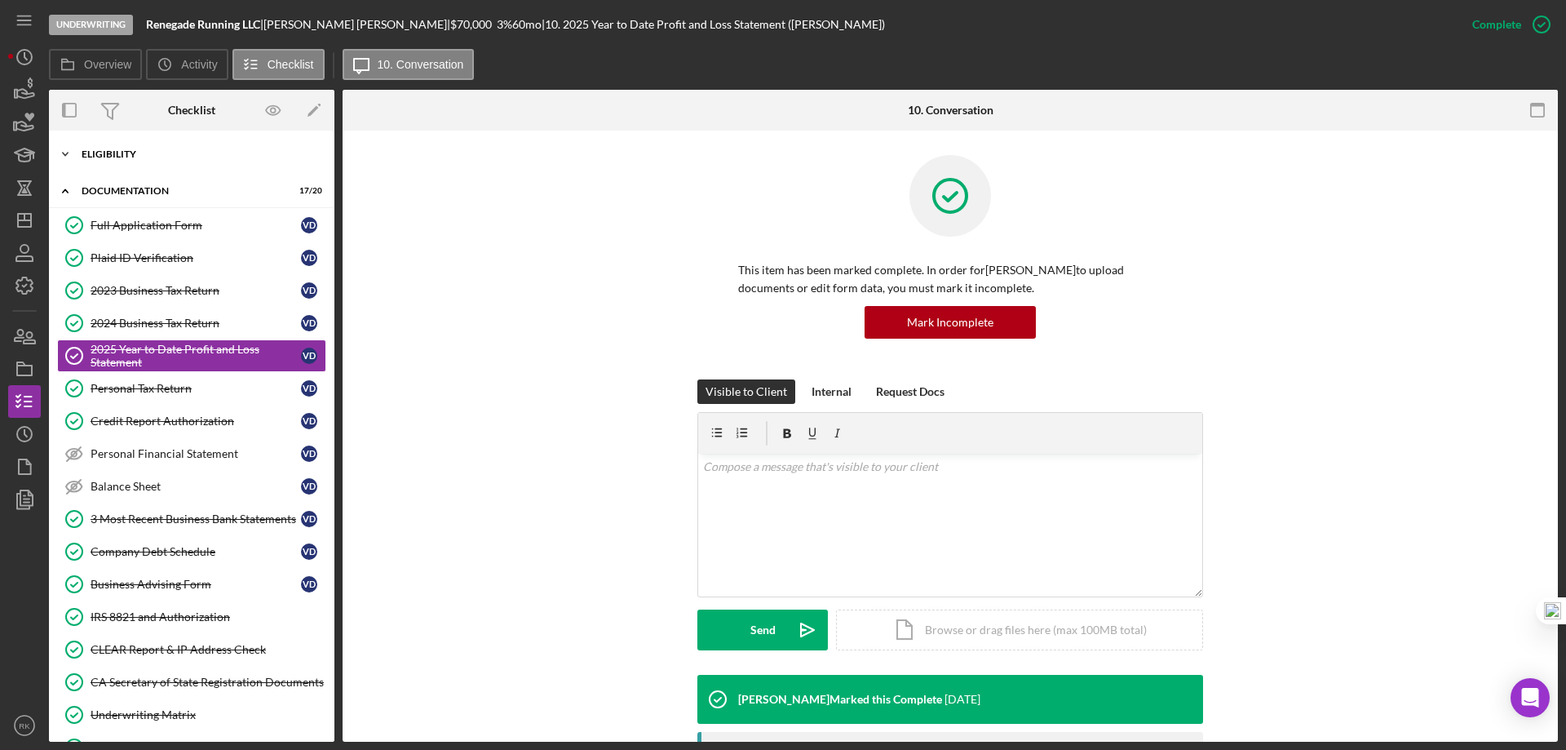
click at [106, 164] on div "Icon/Expander Eligibility 7 / 7" at bounding box center [191, 154] width 285 height 33
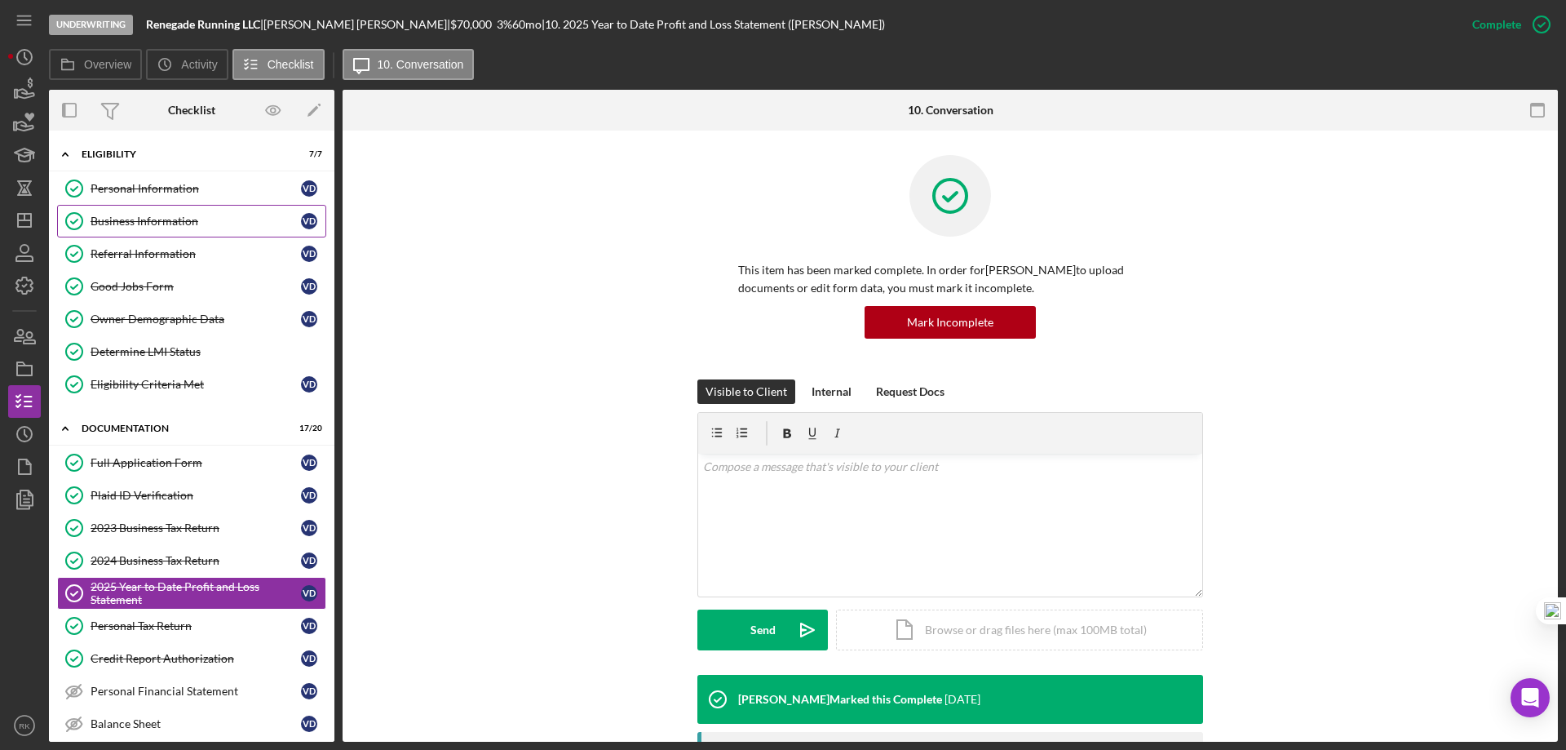
click at [141, 223] on div "Business Information" at bounding box center [196, 221] width 210 height 13
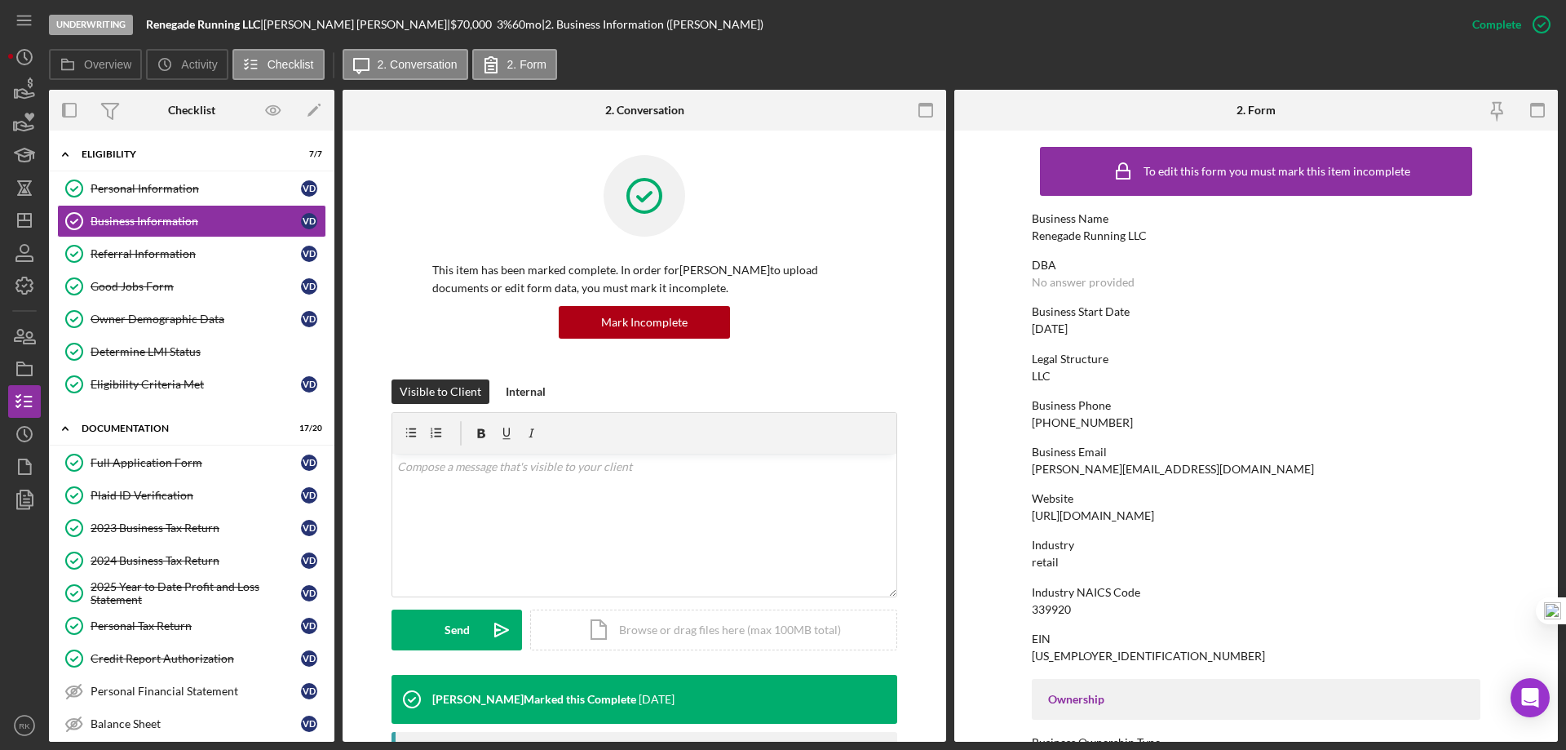
drag, startPoint x: 1054, startPoint y: 512, endPoint x: 1188, endPoint y: 513, distance: 134.6
click at [1206, 517] on form "To edit this form you must mark this item incomplete Business Name Renegade Run…" at bounding box center [1256, 436] width 604 height 611
copy div "http://www.renegade-running.com"
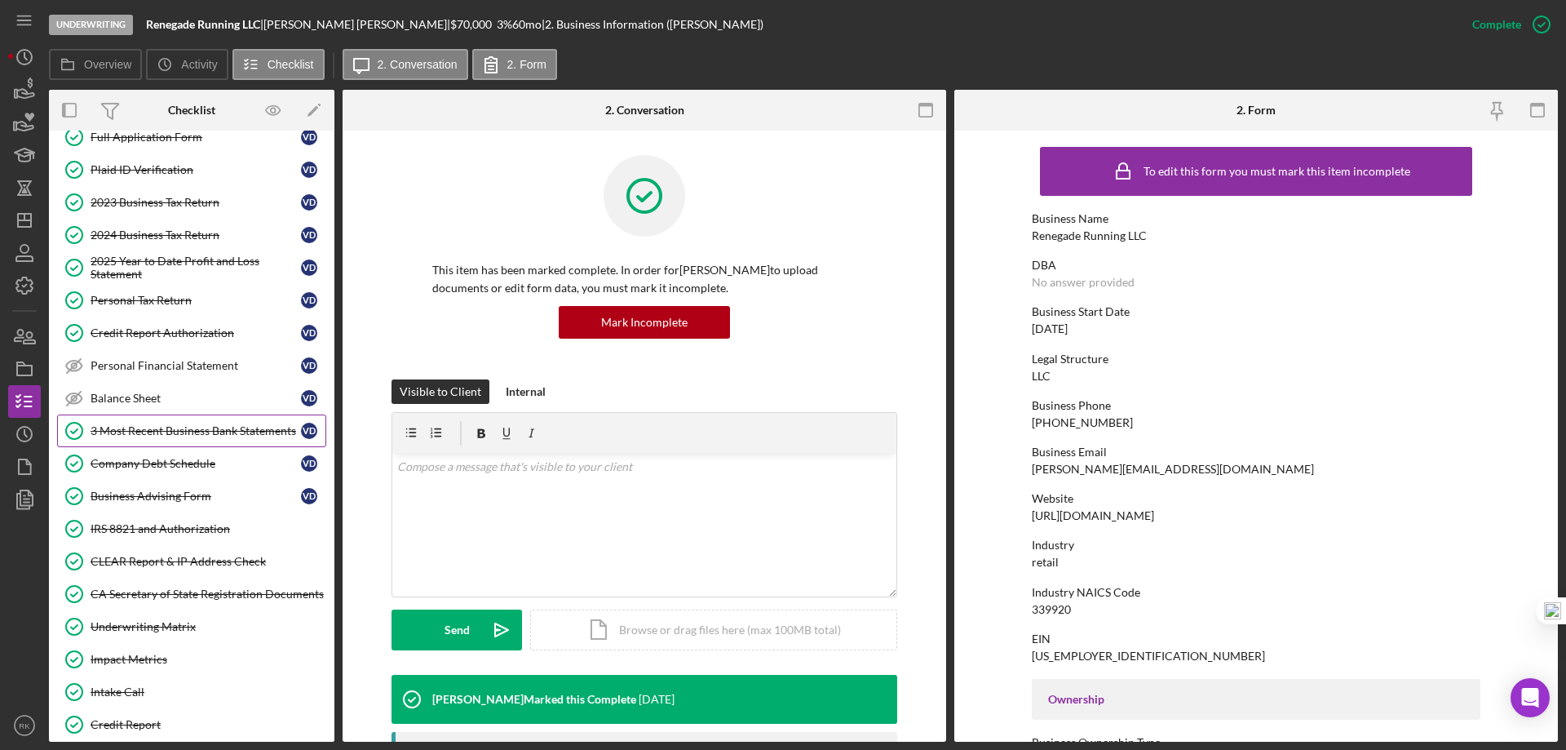
scroll to position [353, 0]
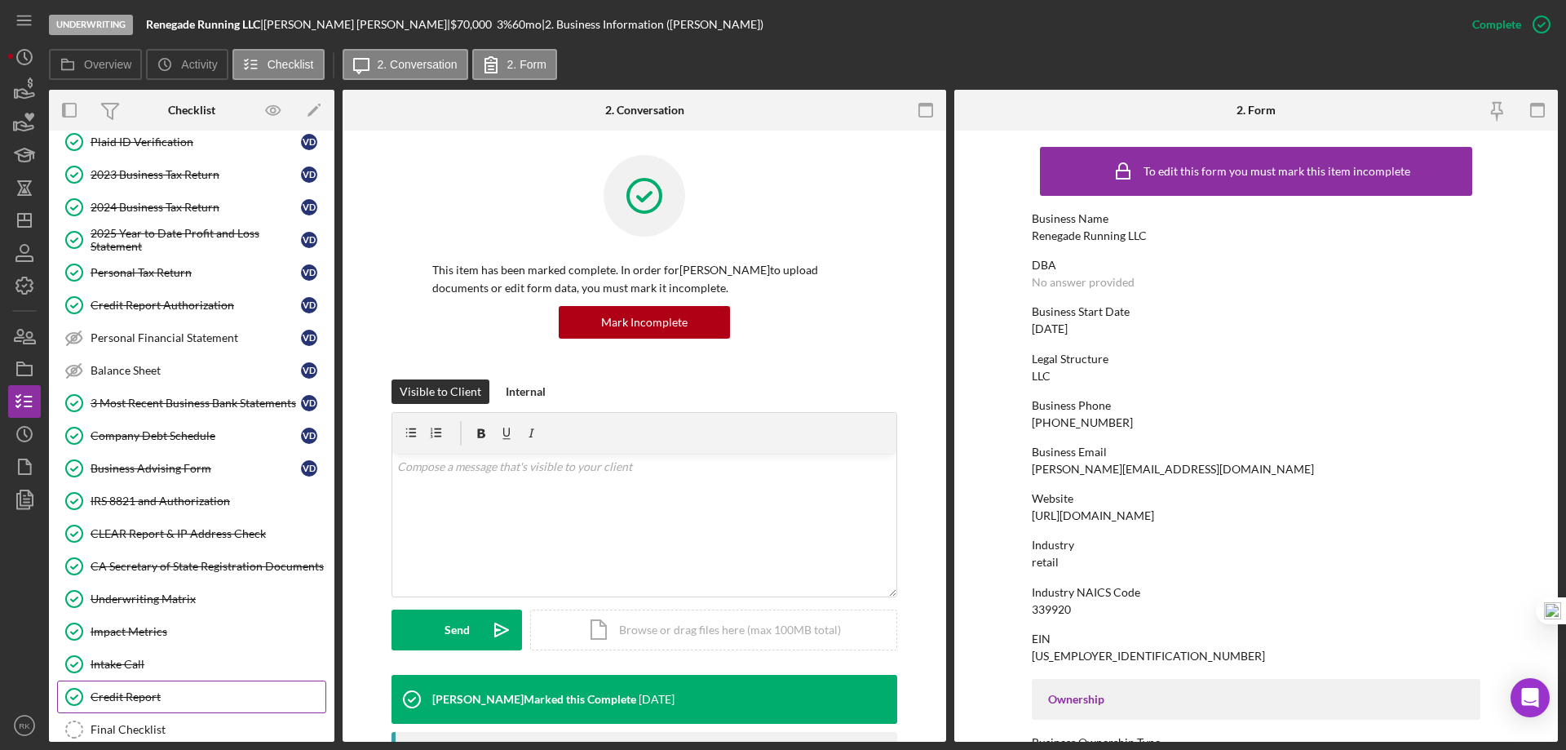
click at [134, 688] on link "Credit Report Credit Report" at bounding box center [191, 696] width 269 height 33
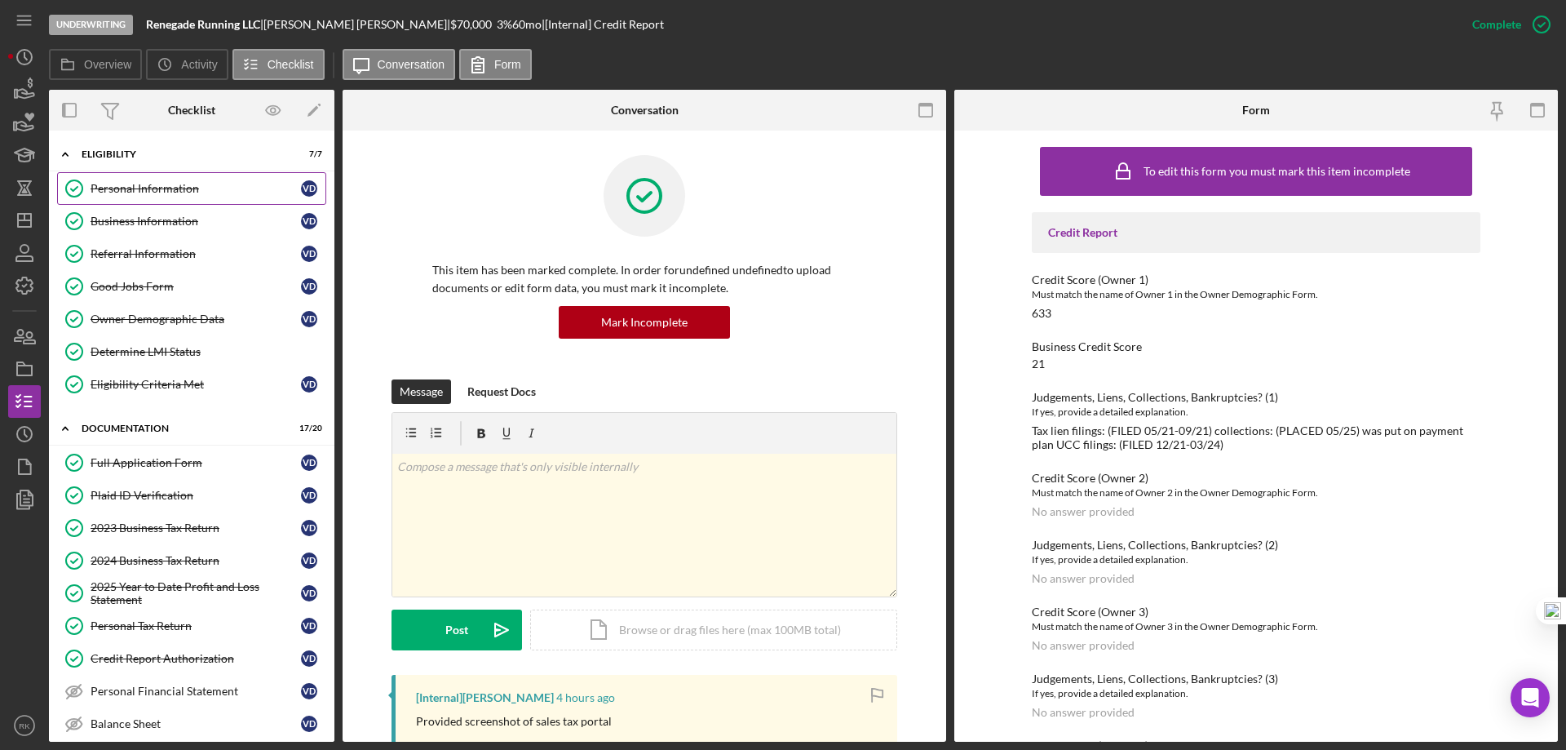
click at [140, 196] on link "Personal Information Personal Information V D" at bounding box center [191, 188] width 269 height 33
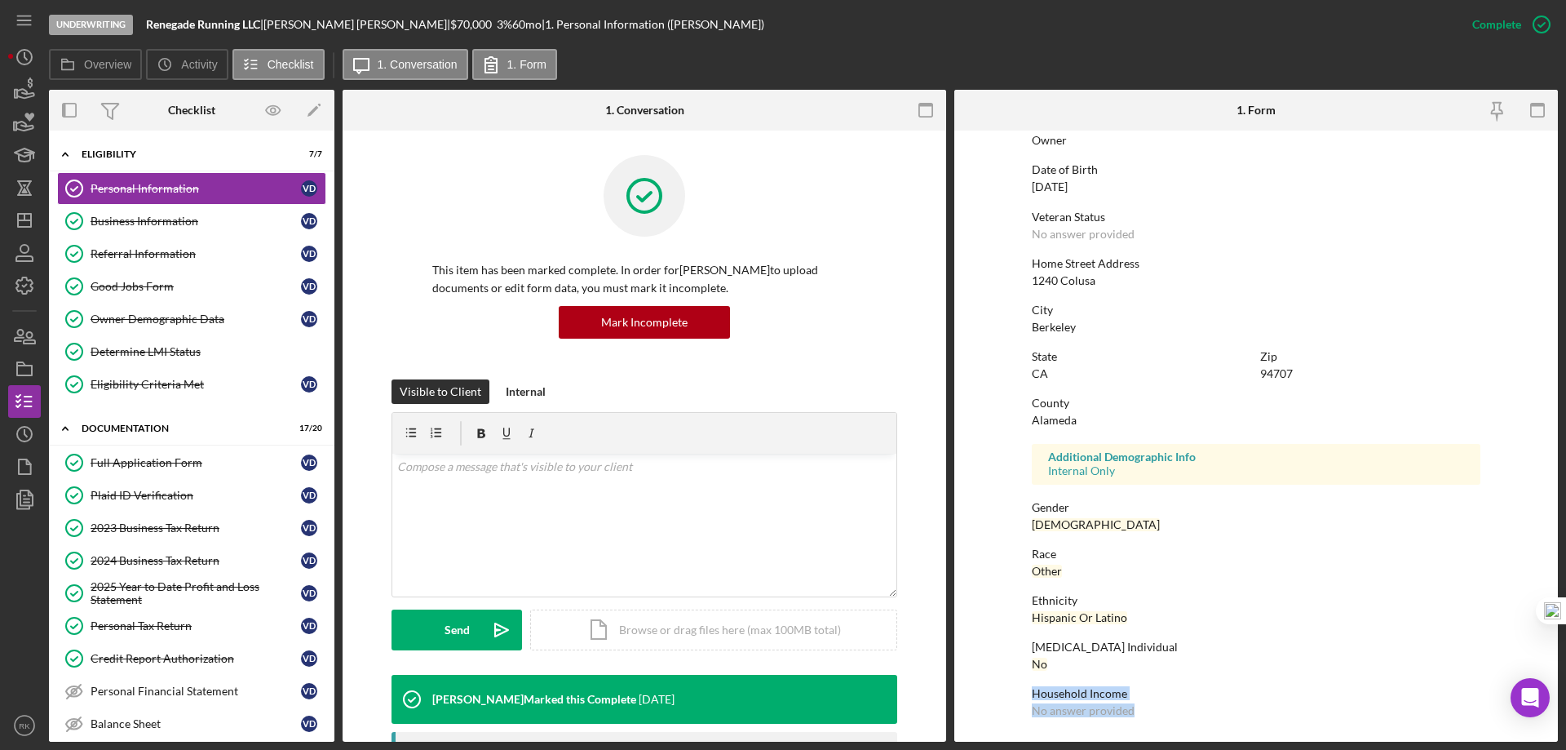
drag, startPoint x: 1029, startPoint y: 694, endPoint x: 1153, endPoint y: 718, distance: 127.0
click at [1153, 719] on form "To edit this form you must mark this item incomplete First Name Victor Middle N…" at bounding box center [1256, 436] width 604 height 611
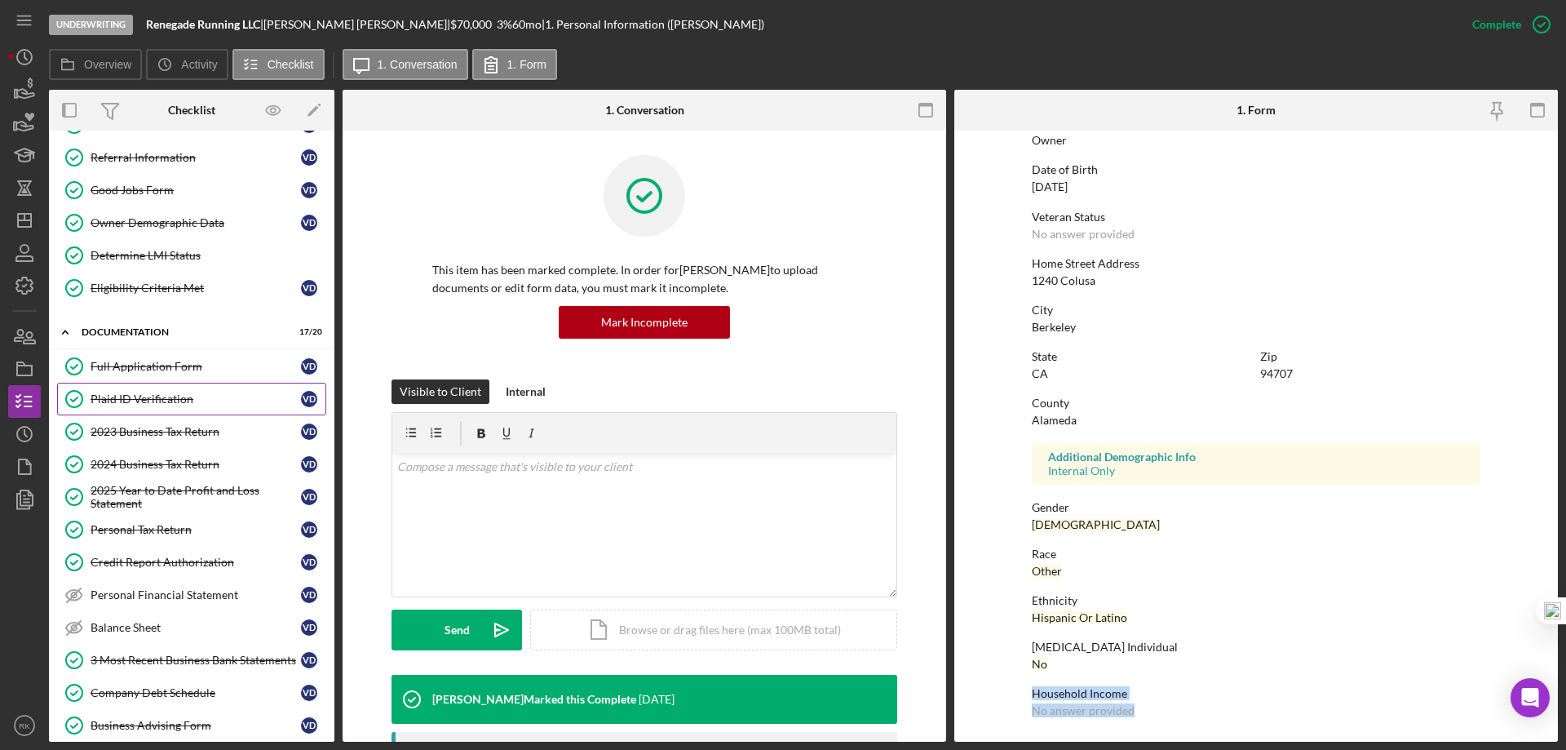
scroll to position [190, 0]
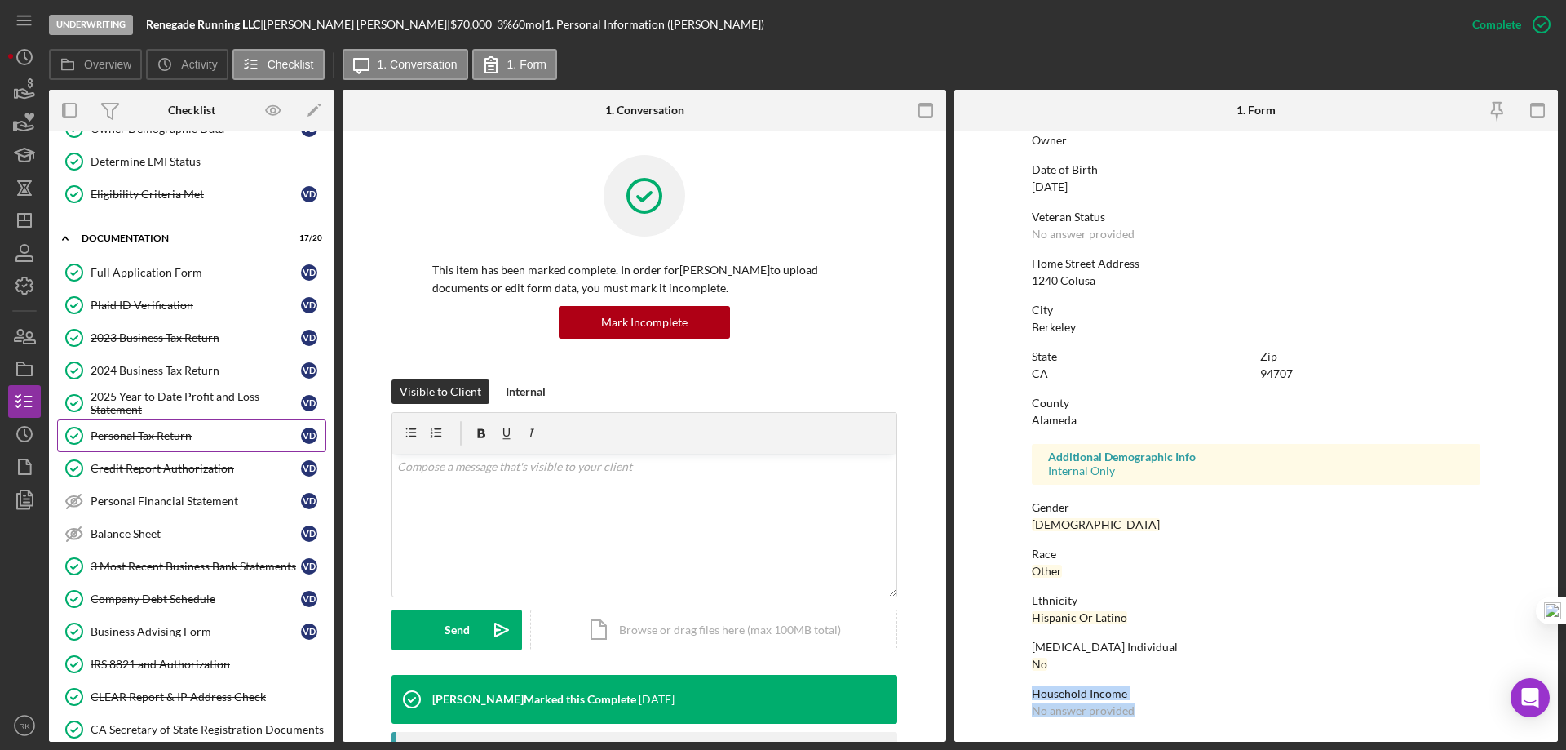
click at [149, 443] on link "Personal Tax Return Personal Tax Return V D" at bounding box center [191, 435] width 269 height 33
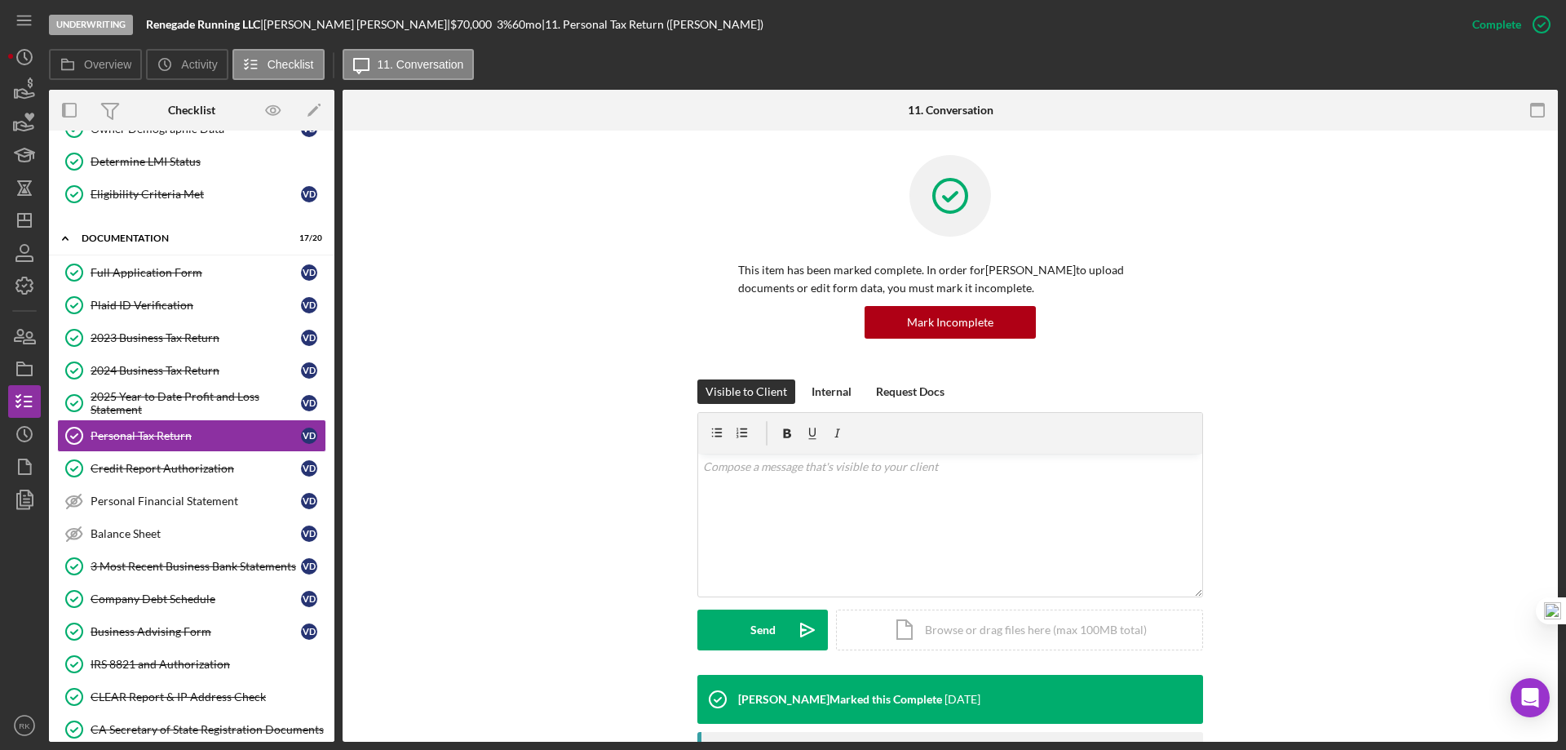
scroll to position [163, 0]
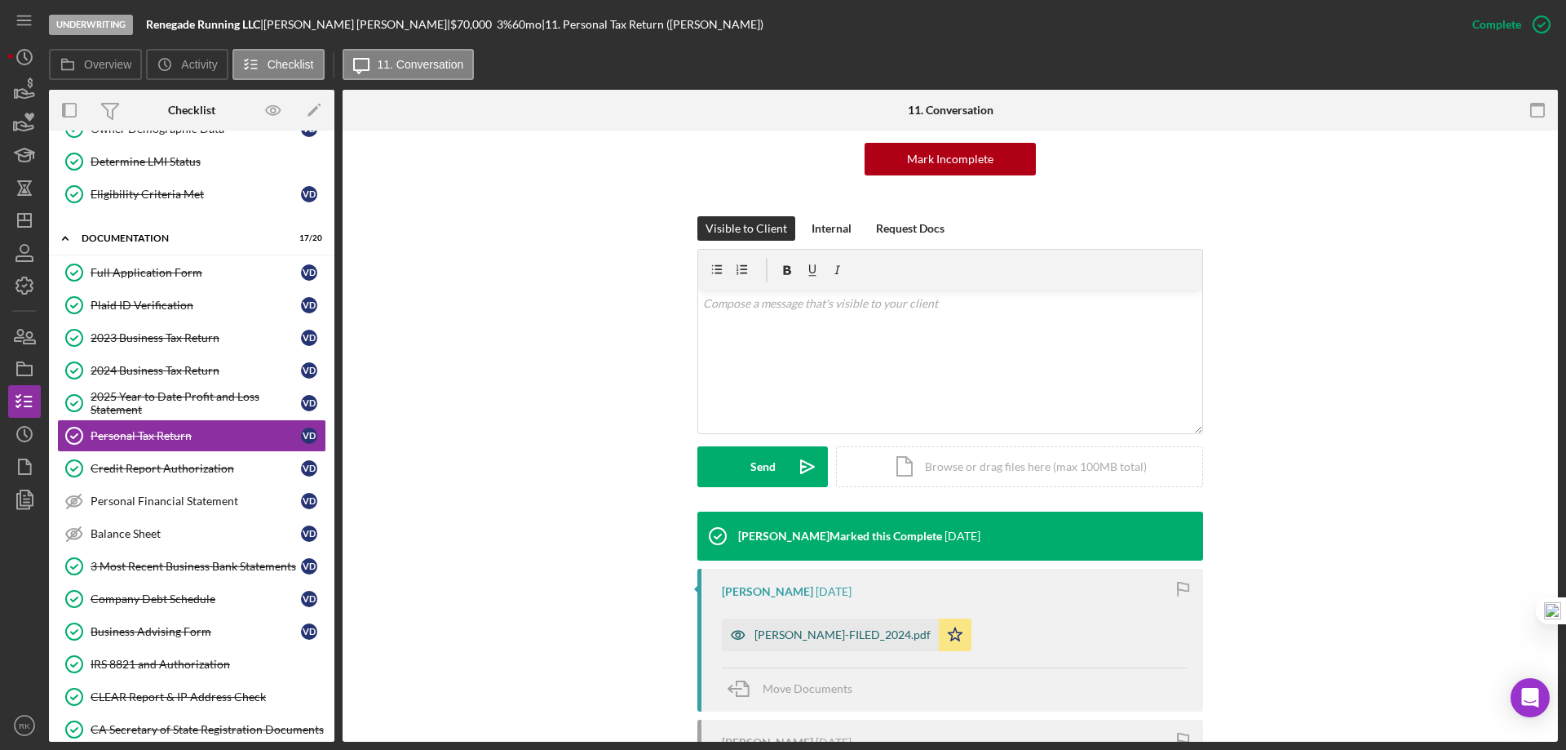
click at [835, 639] on div "VICTOR-FILED_2024.pdf" at bounding box center [843, 634] width 176 height 13
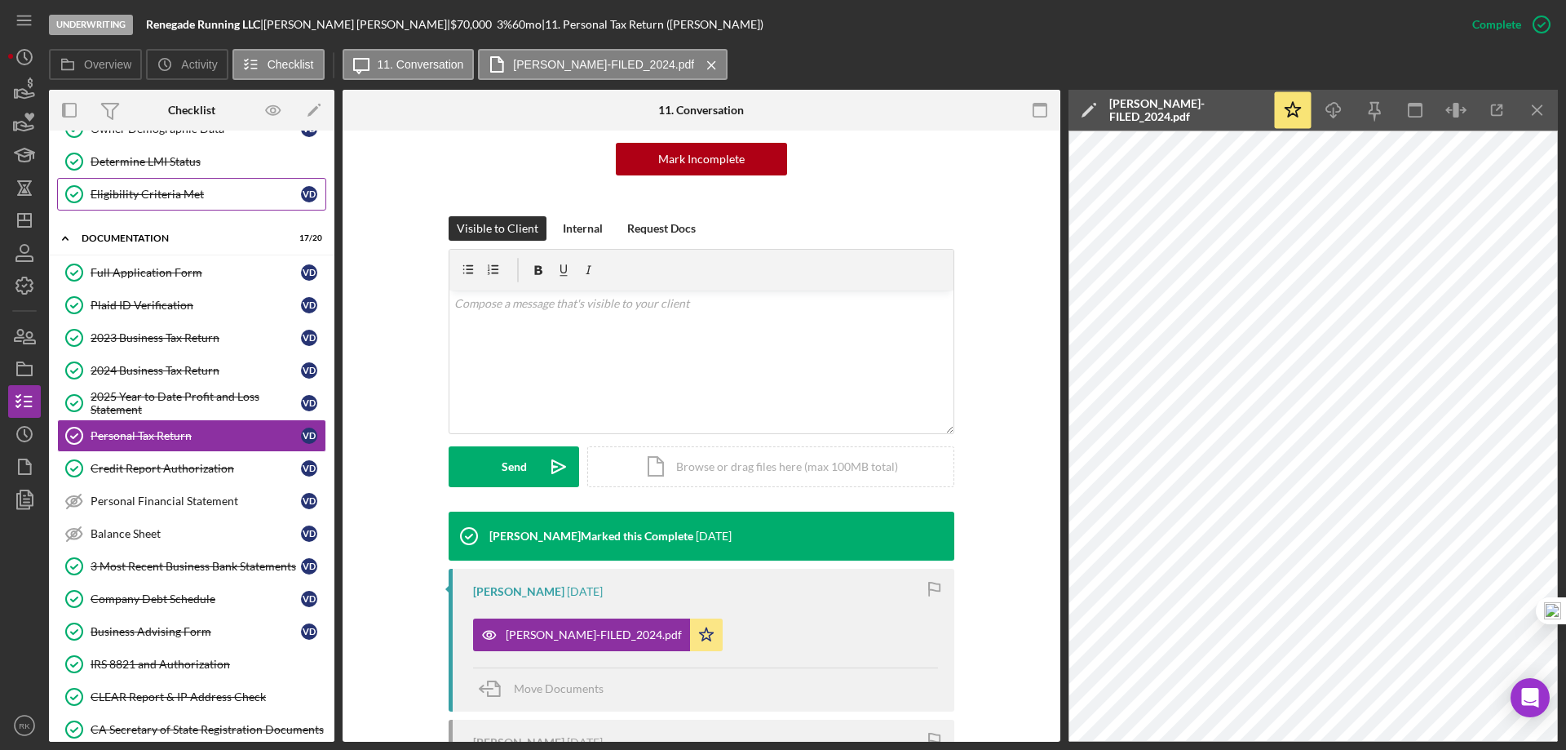
scroll to position [0, 0]
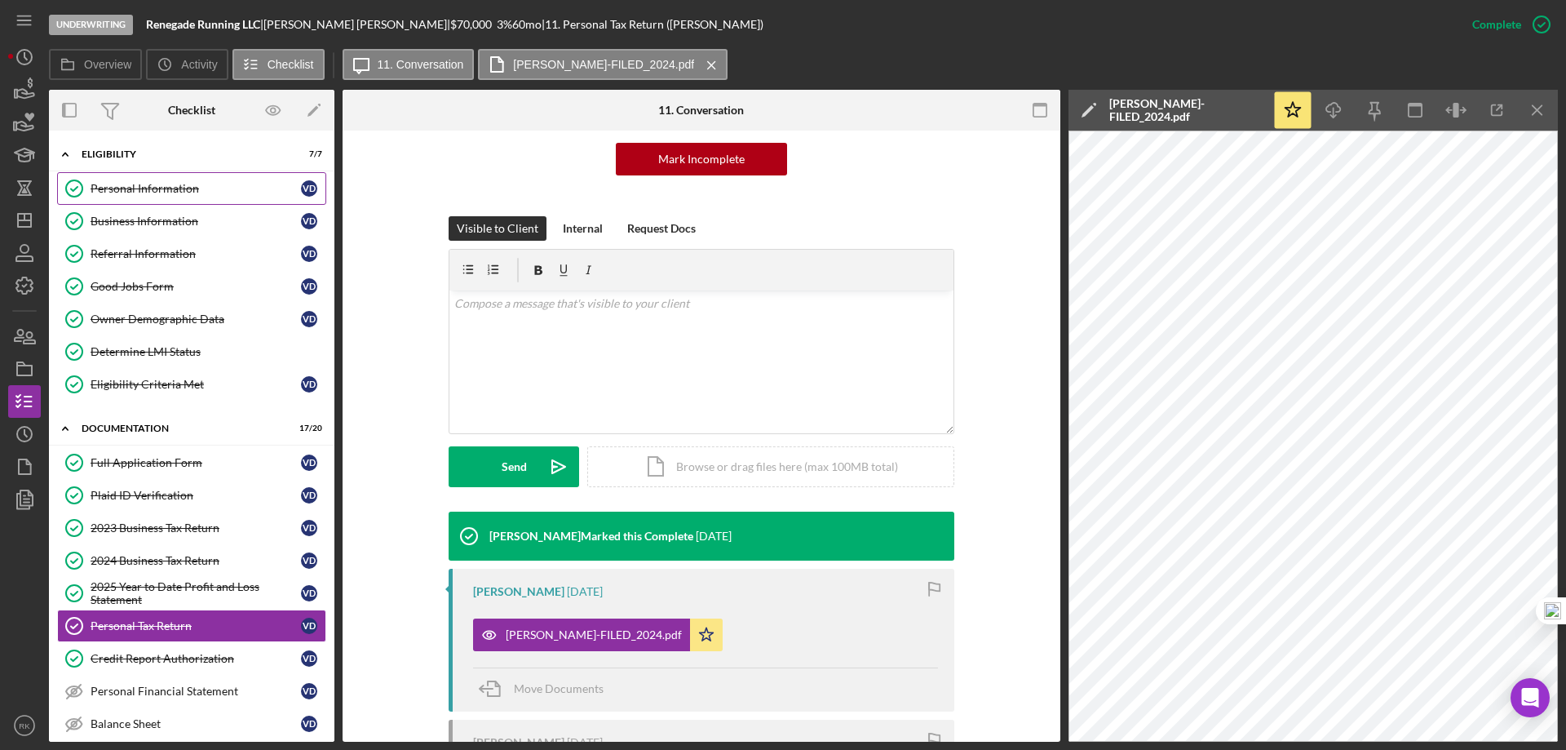
click at [142, 200] on link "Personal Information Personal Information V D" at bounding box center [191, 188] width 269 height 33
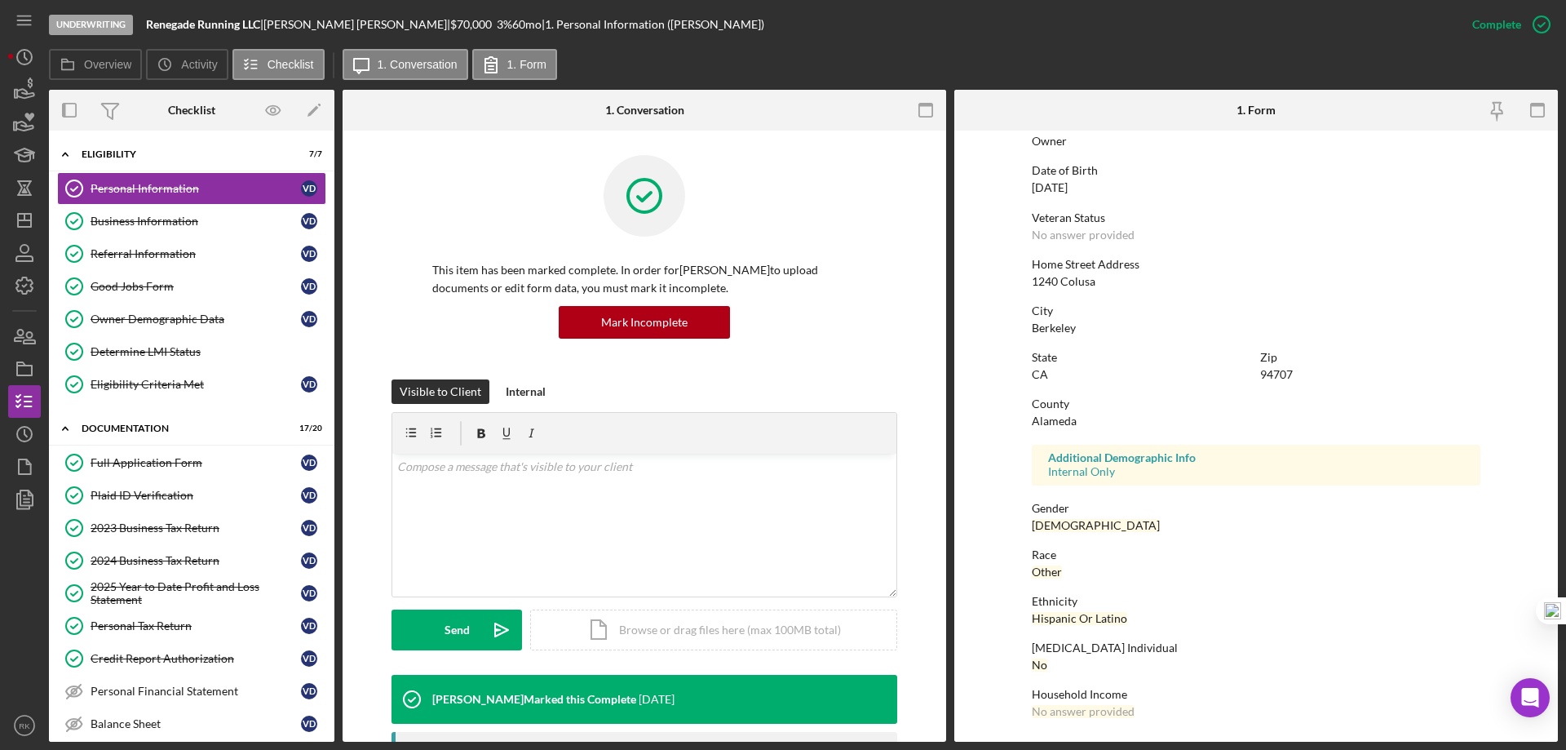
scroll to position [150, 0]
drag, startPoint x: 1054, startPoint y: 702, endPoint x: 1137, endPoint y: 706, distance: 83.3
click at [1137, 706] on div "Household Income No answer provided" at bounding box center [1256, 702] width 449 height 30
click at [170, 222] on div "Business Information" at bounding box center [196, 221] width 210 height 13
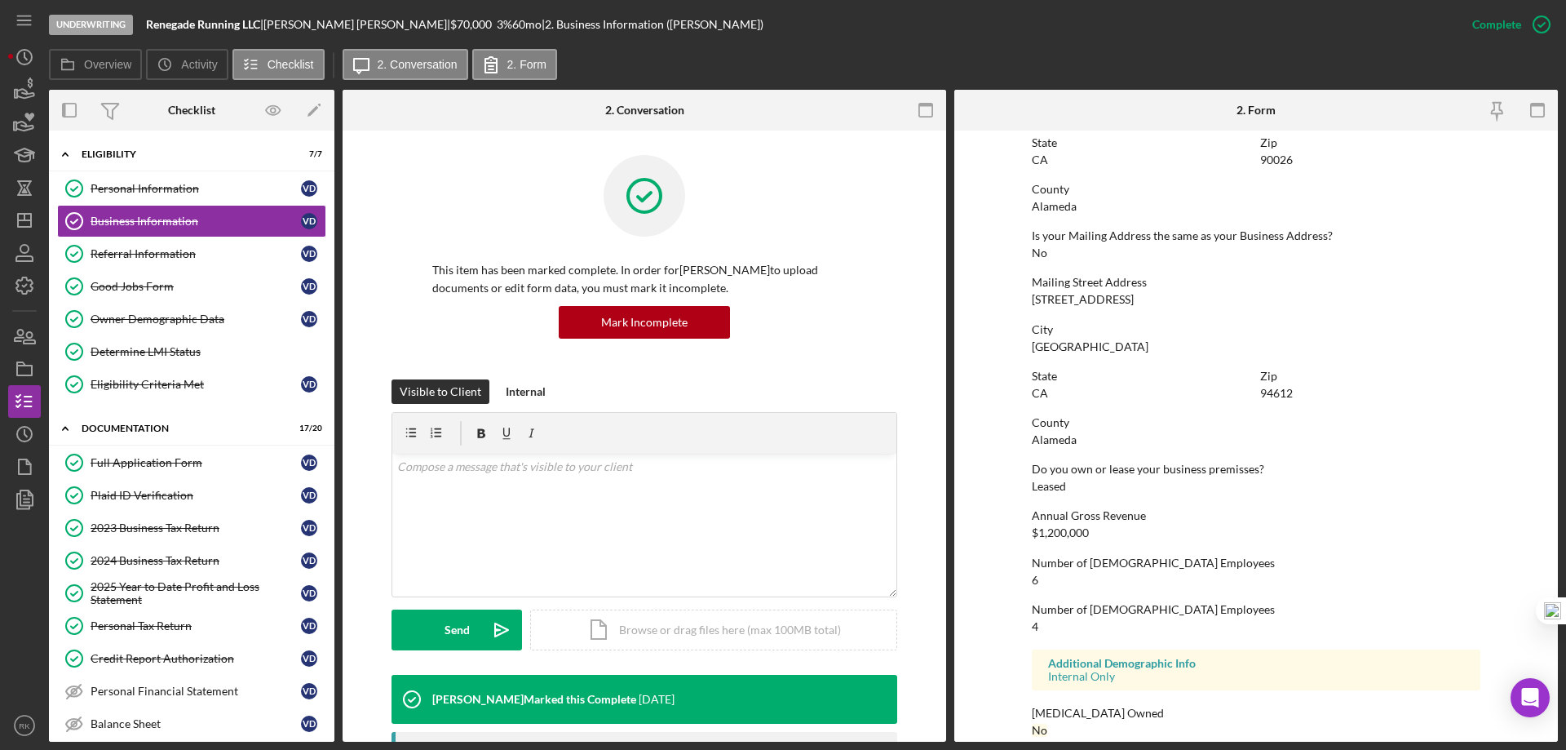
scroll to position [901, 0]
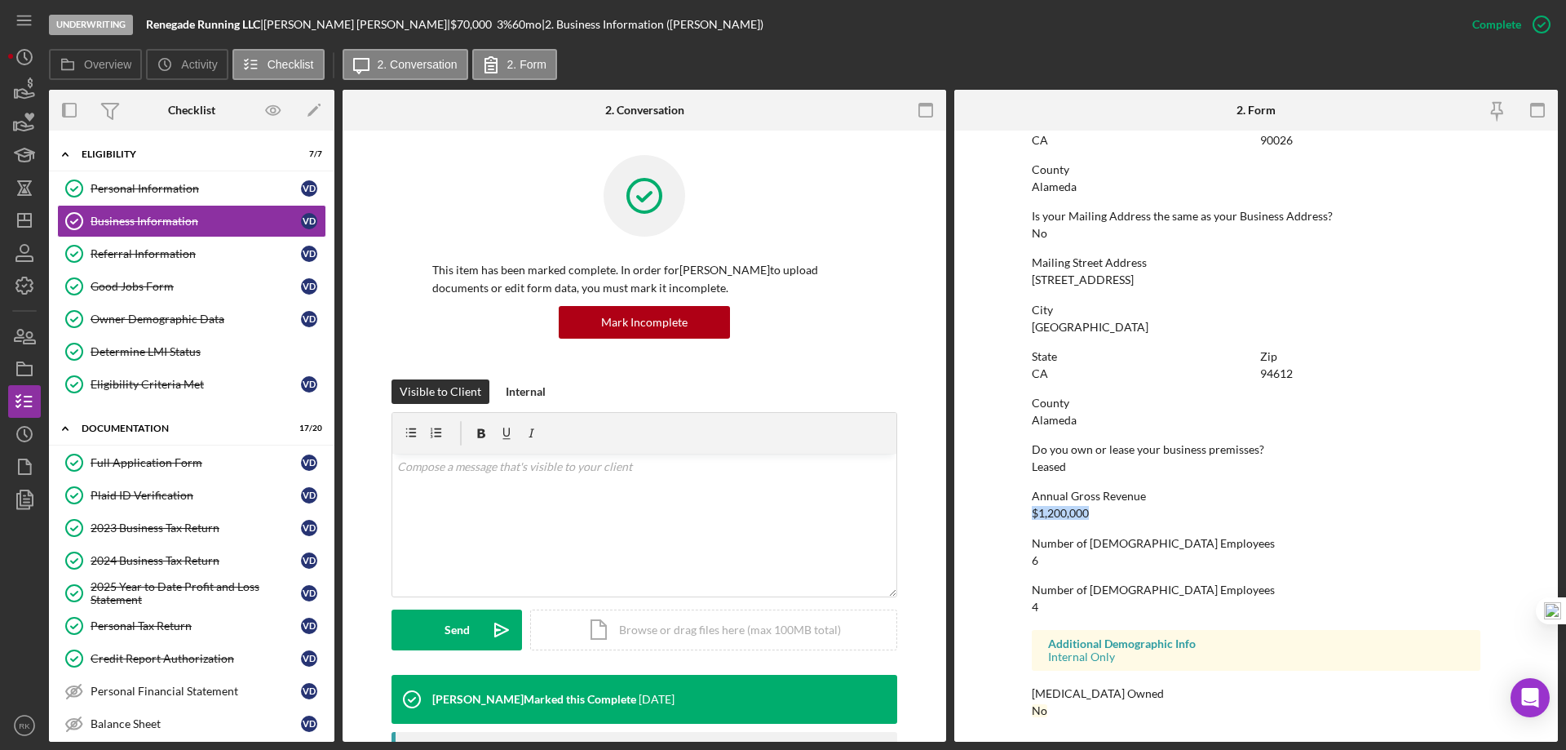
drag, startPoint x: 1024, startPoint y: 512, endPoint x: 1100, endPoint y: 519, distance: 76.1
click at [1100, 519] on form "To edit this form you must mark this item incomplete Business Name Renegade Run…" at bounding box center [1256, 436] width 604 height 611
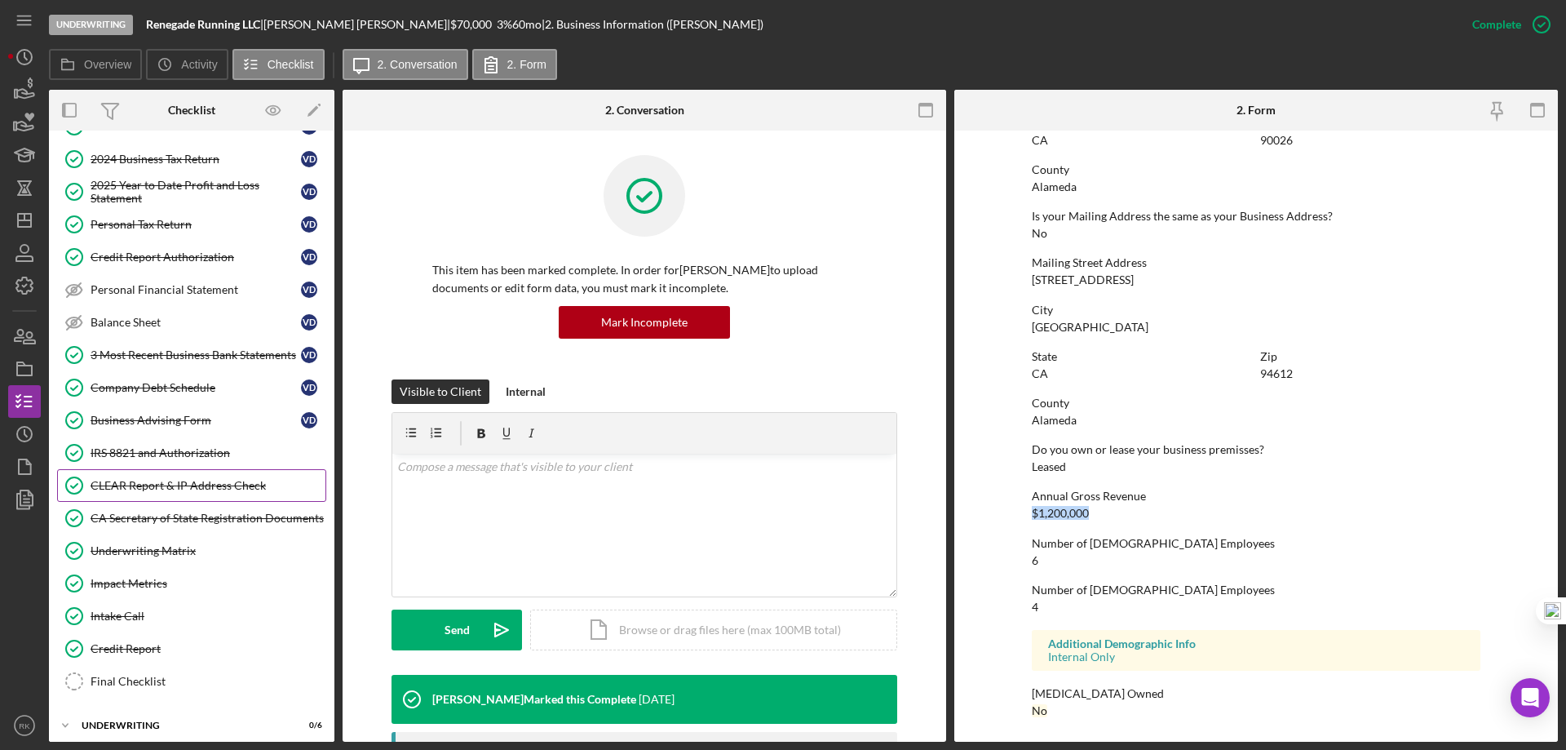
scroll to position [408, 0]
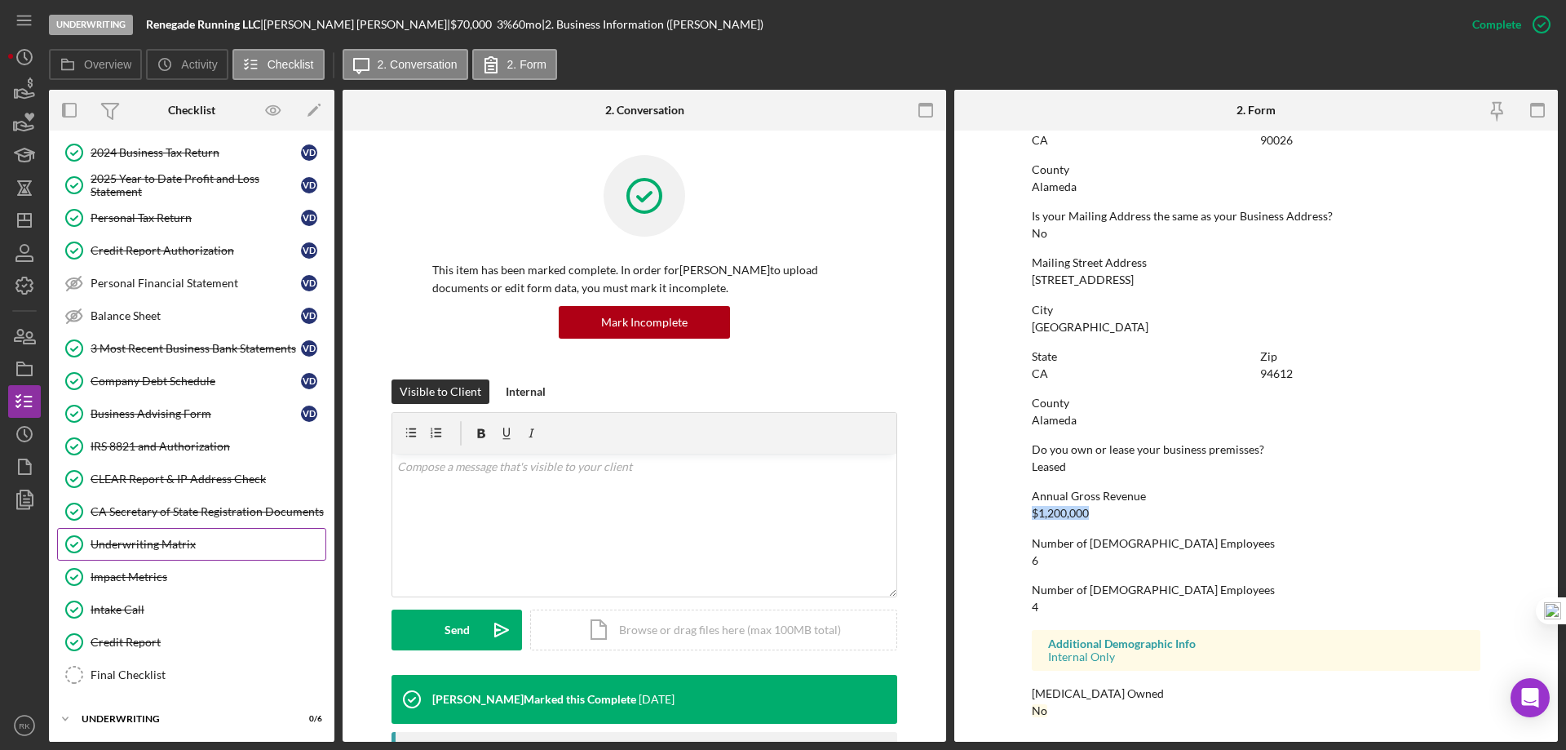
click at [138, 543] on div "Underwriting Matrix" at bounding box center [208, 544] width 235 height 13
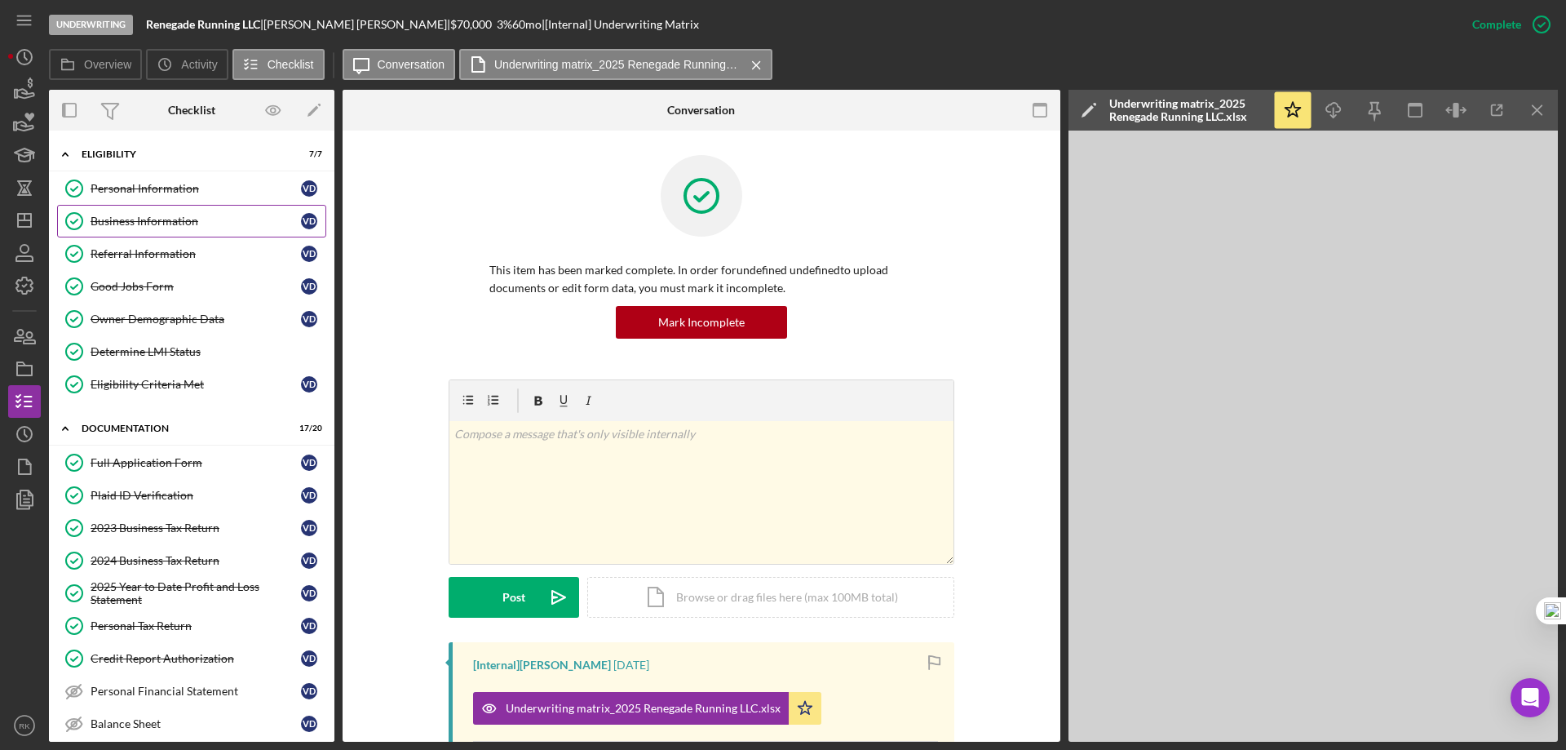
click at [172, 219] on div "Business Information" at bounding box center [196, 221] width 210 height 13
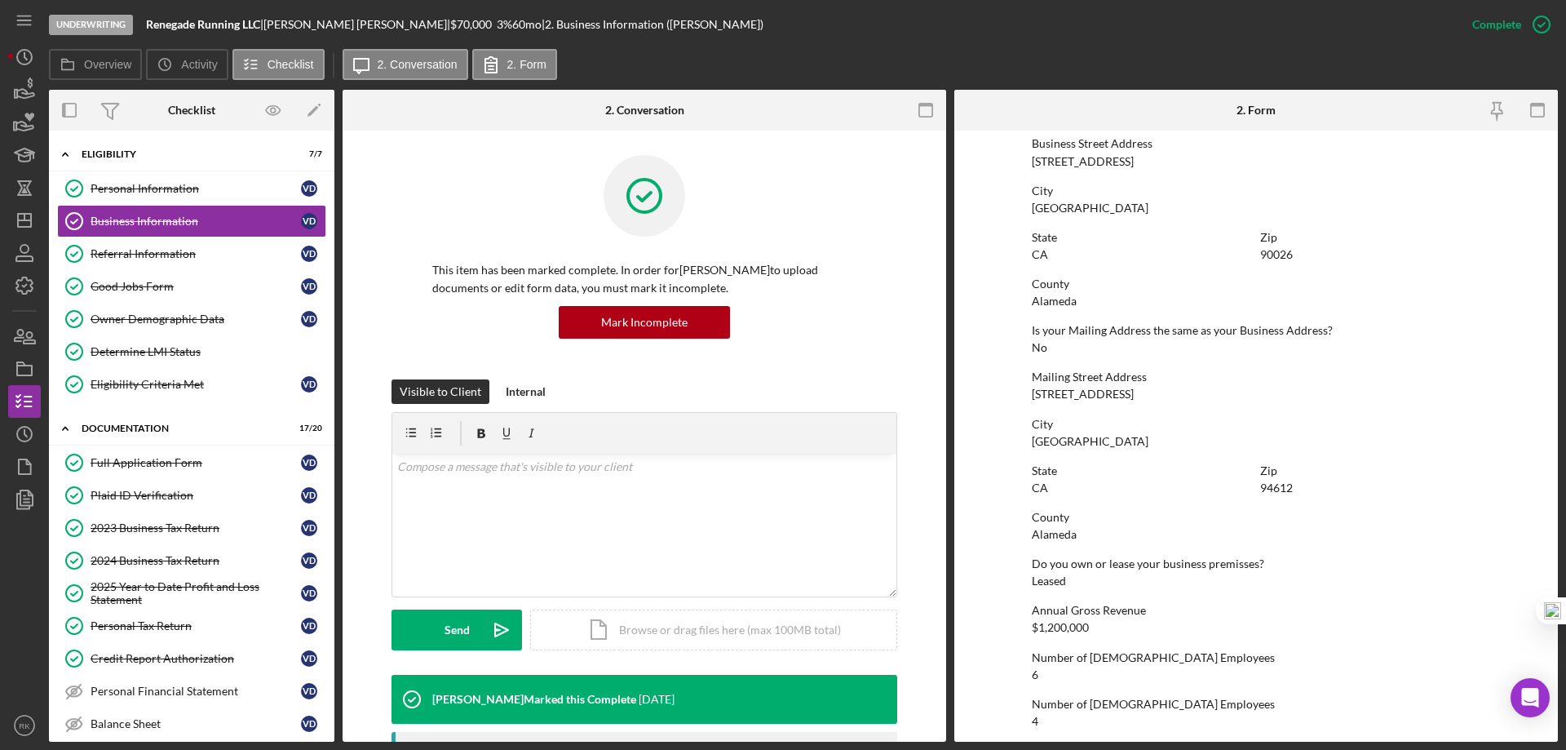
scroll to position [789, 0]
drag, startPoint x: 1048, startPoint y: 622, endPoint x: 1002, endPoint y: 632, distance: 47.7
click at [1002, 632] on form "To edit this form you must mark this item incomplete Business Name Renegade Run…" at bounding box center [1256, 436] width 604 height 611
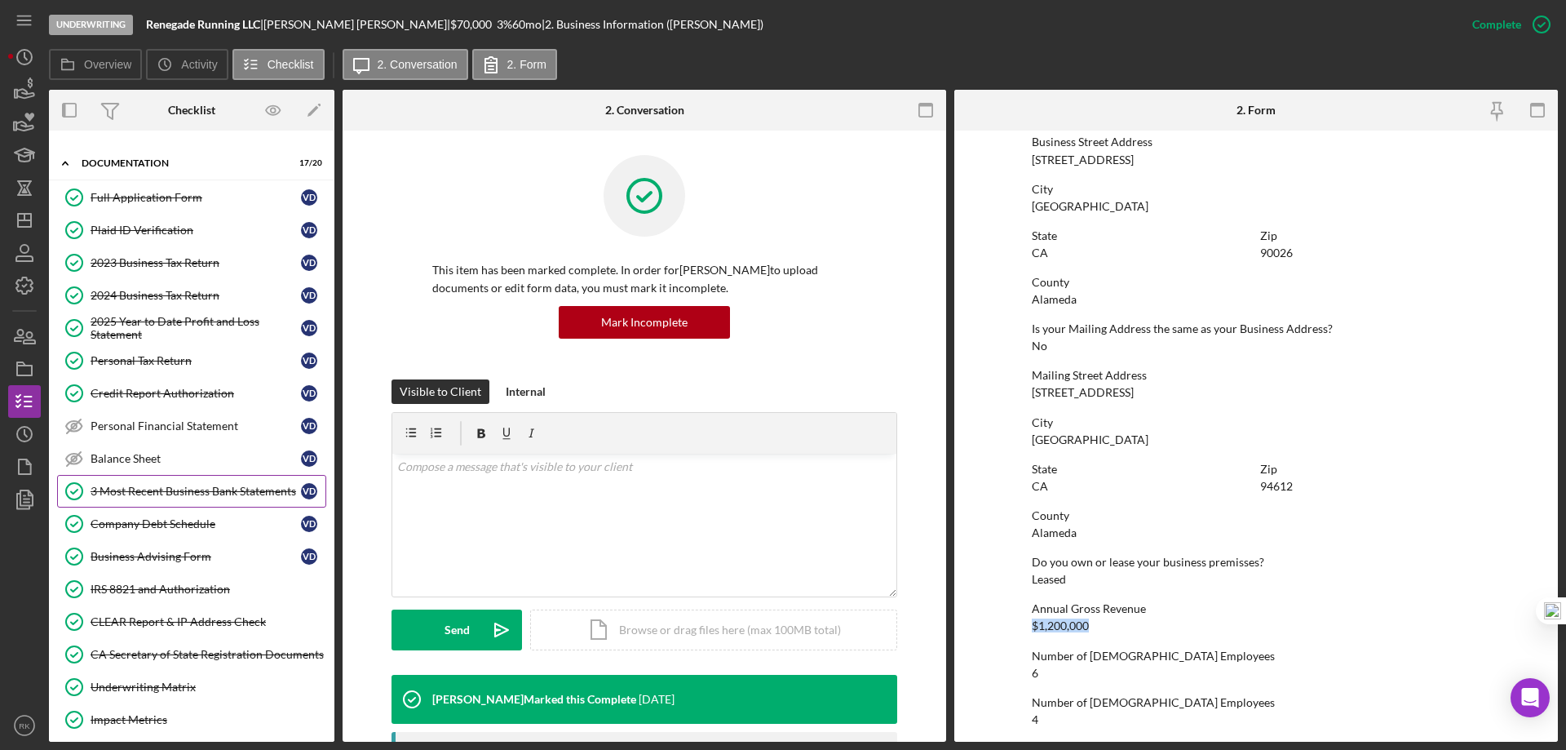
scroll to position [272, 0]
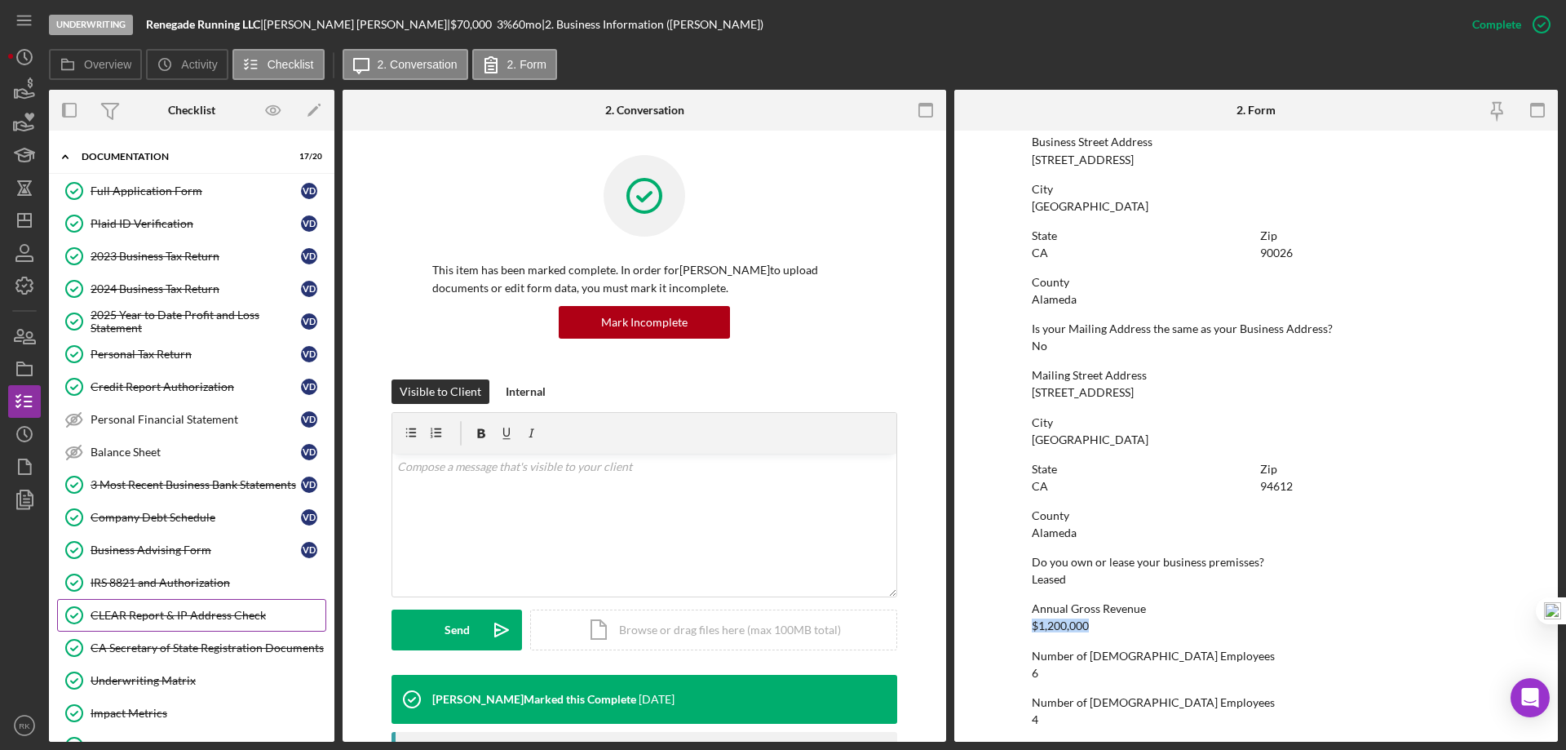
click at [205, 617] on div "CLEAR Report & IP Address Check" at bounding box center [208, 614] width 235 height 13
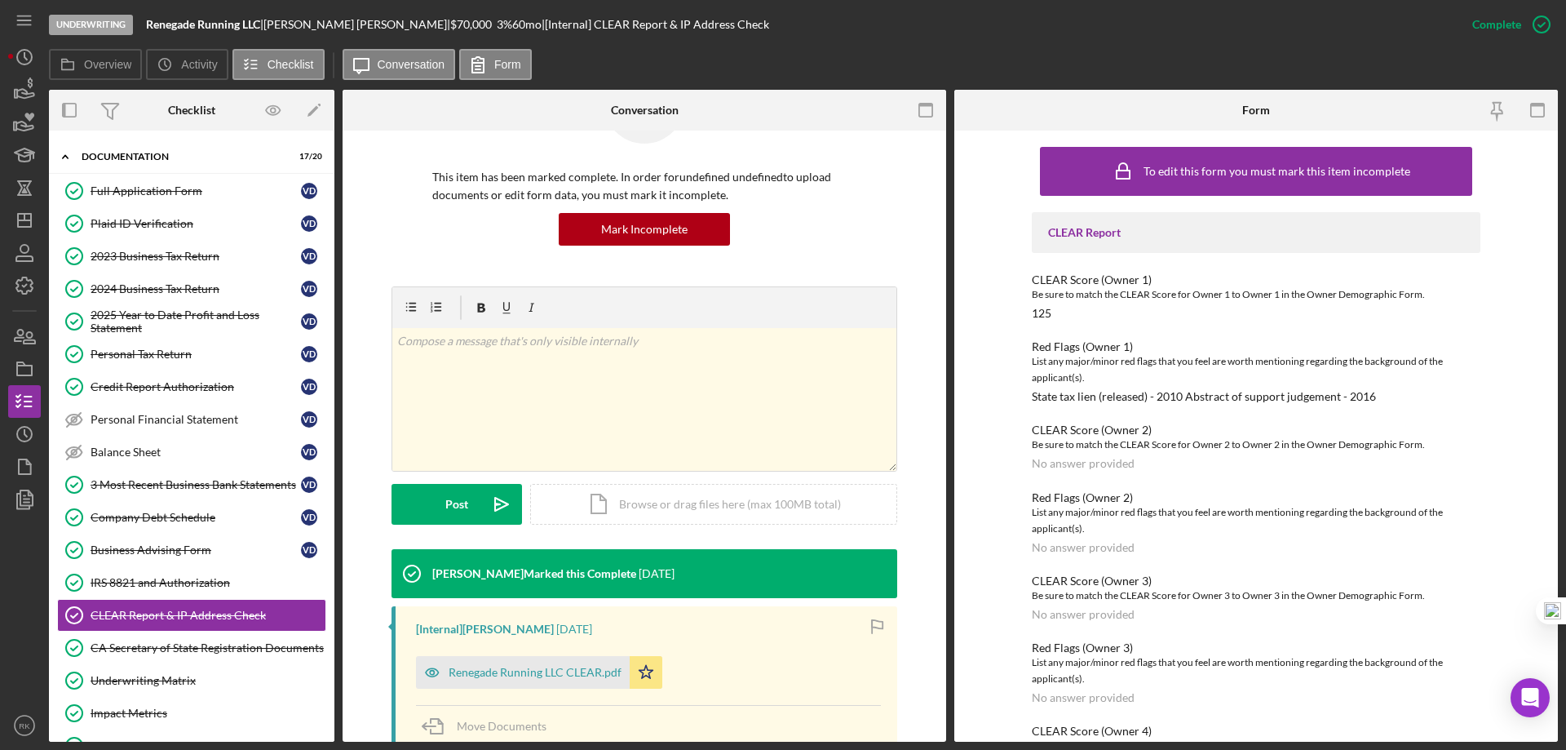
scroll to position [73, 0]
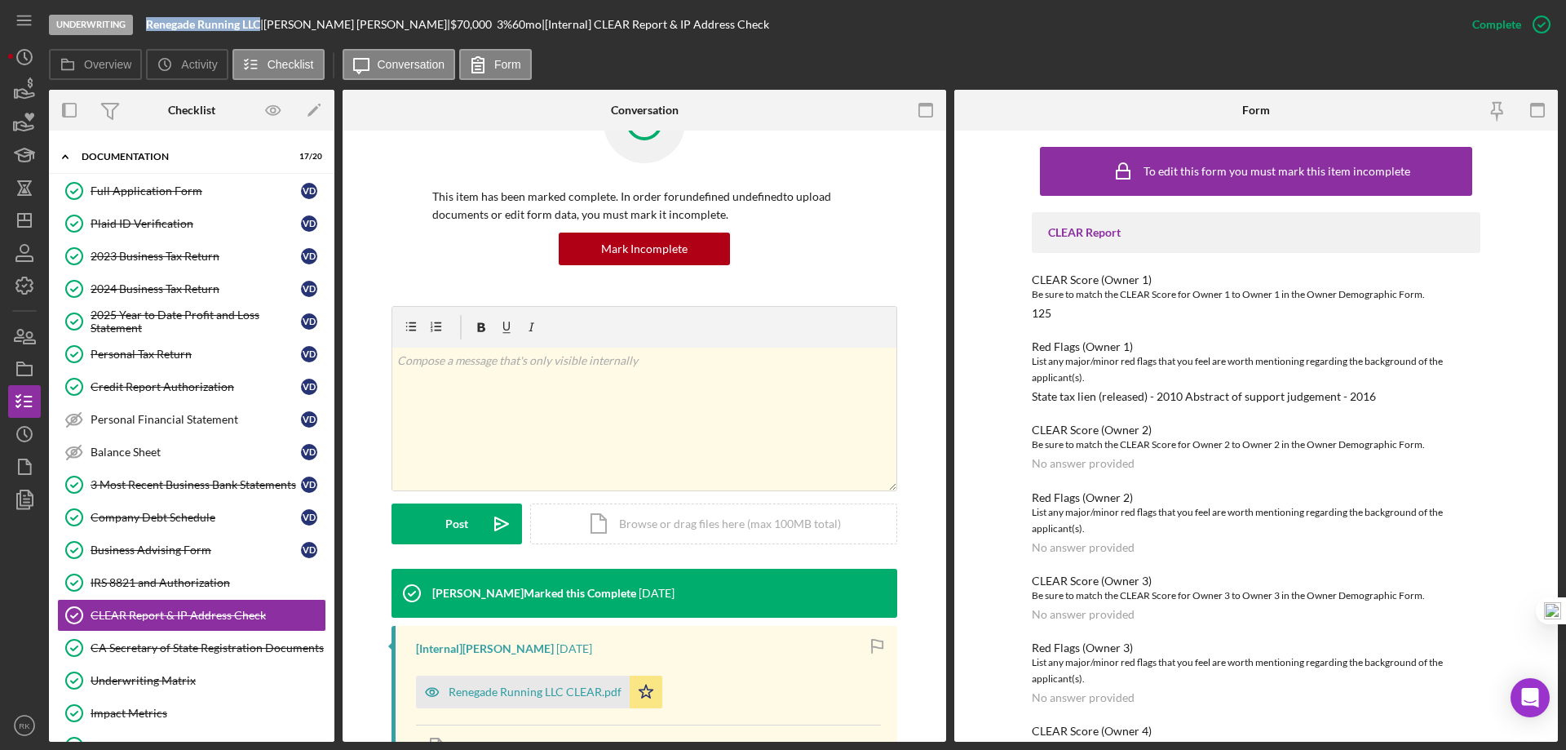
drag, startPoint x: 145, startPoint y: 23, endPoint x: 263, endPoint y: 27, distance: 118.3
click at [263, 27] on div "Underwriting Renegade Running LLC | Victor Diaz | $70,000 $42,000 3 % 60 mo | […" at bounding box center [752, 24] width 1407 height 49
copy b "Renegade Running LLC"
click at [489, 369] on p at bounding box center [644, 361] width 495 height 18
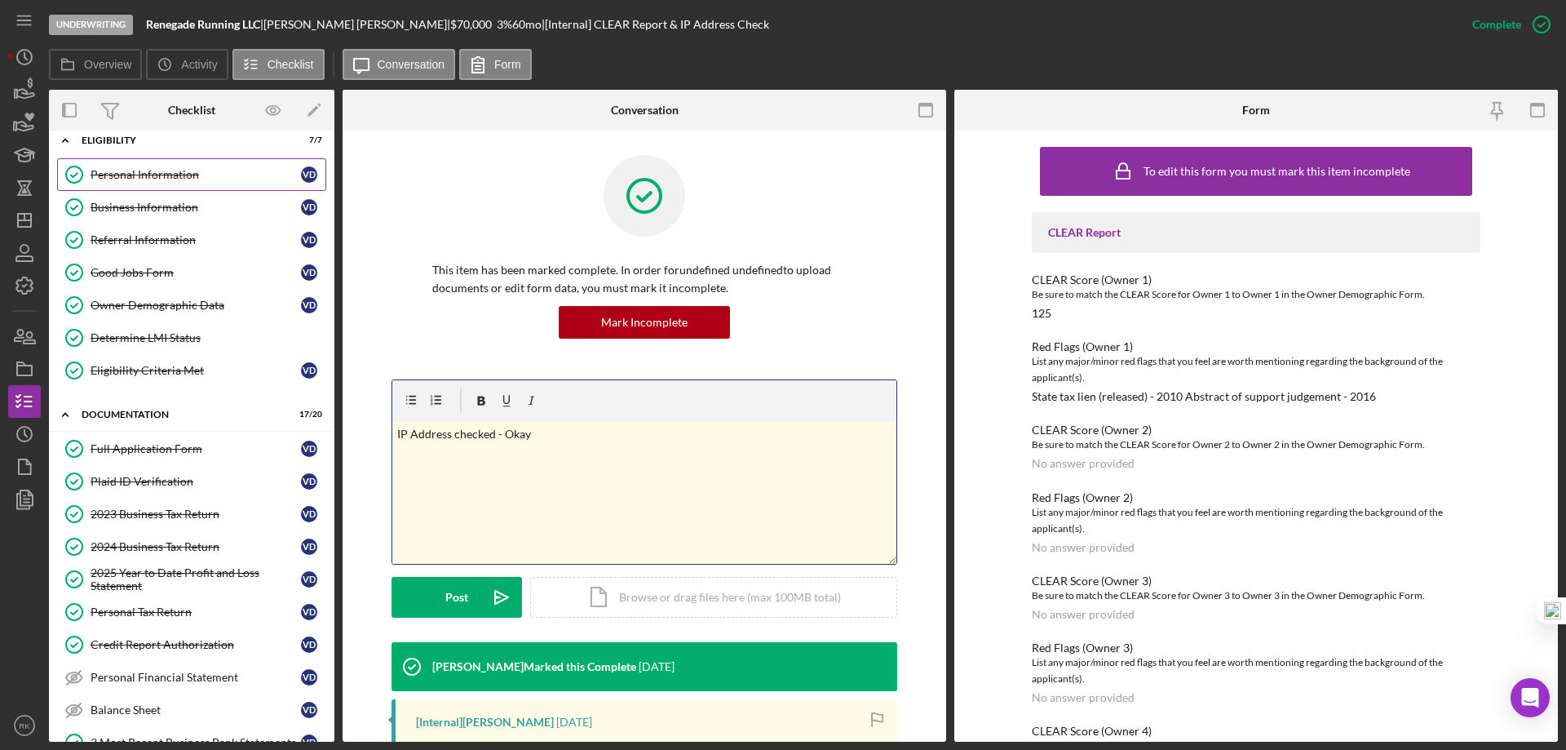
scroll to position [0, 0]
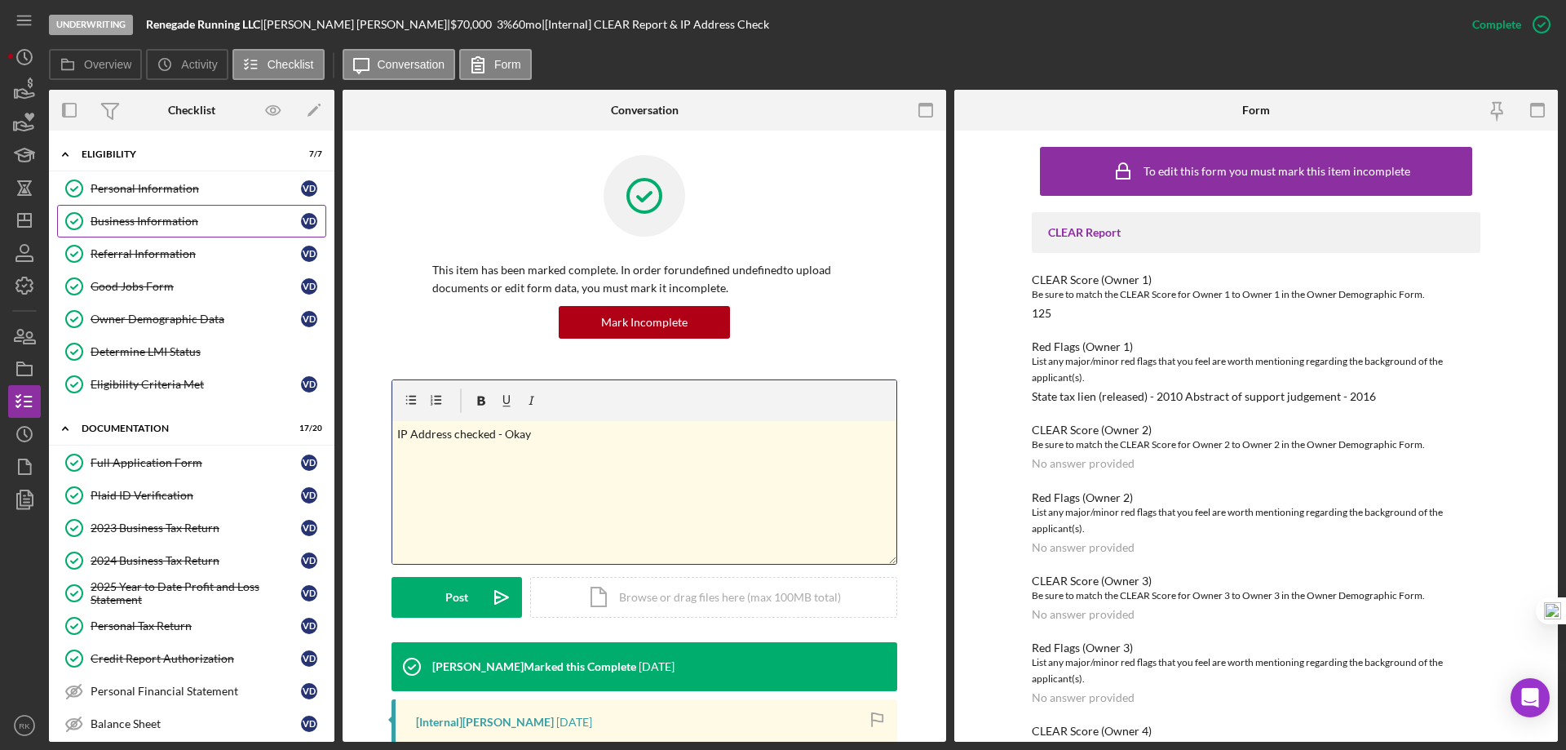
click at [157, 221] on div "Business Information" at bounding box center [196, 221] width 210 height 13
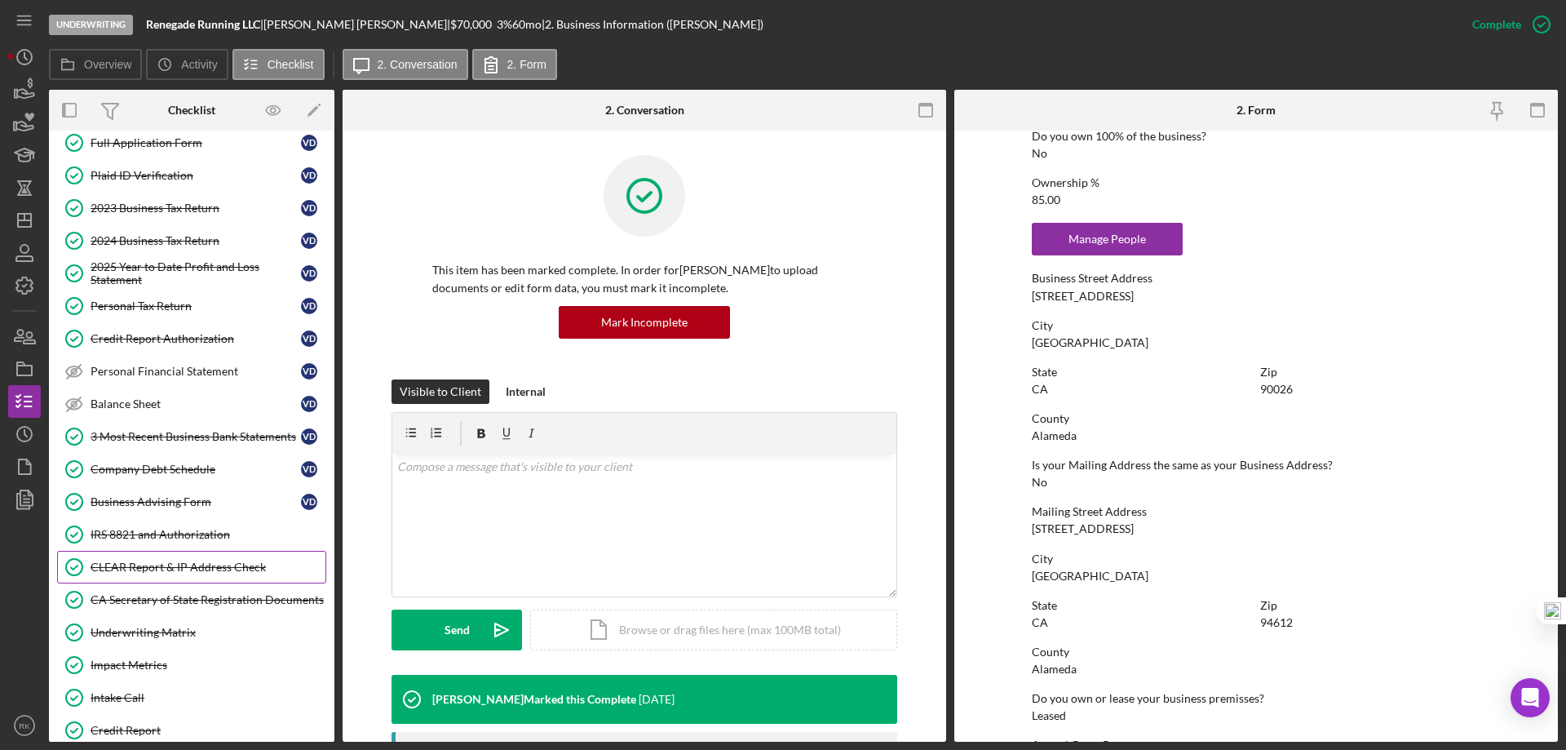
scroll to position [326, 0]
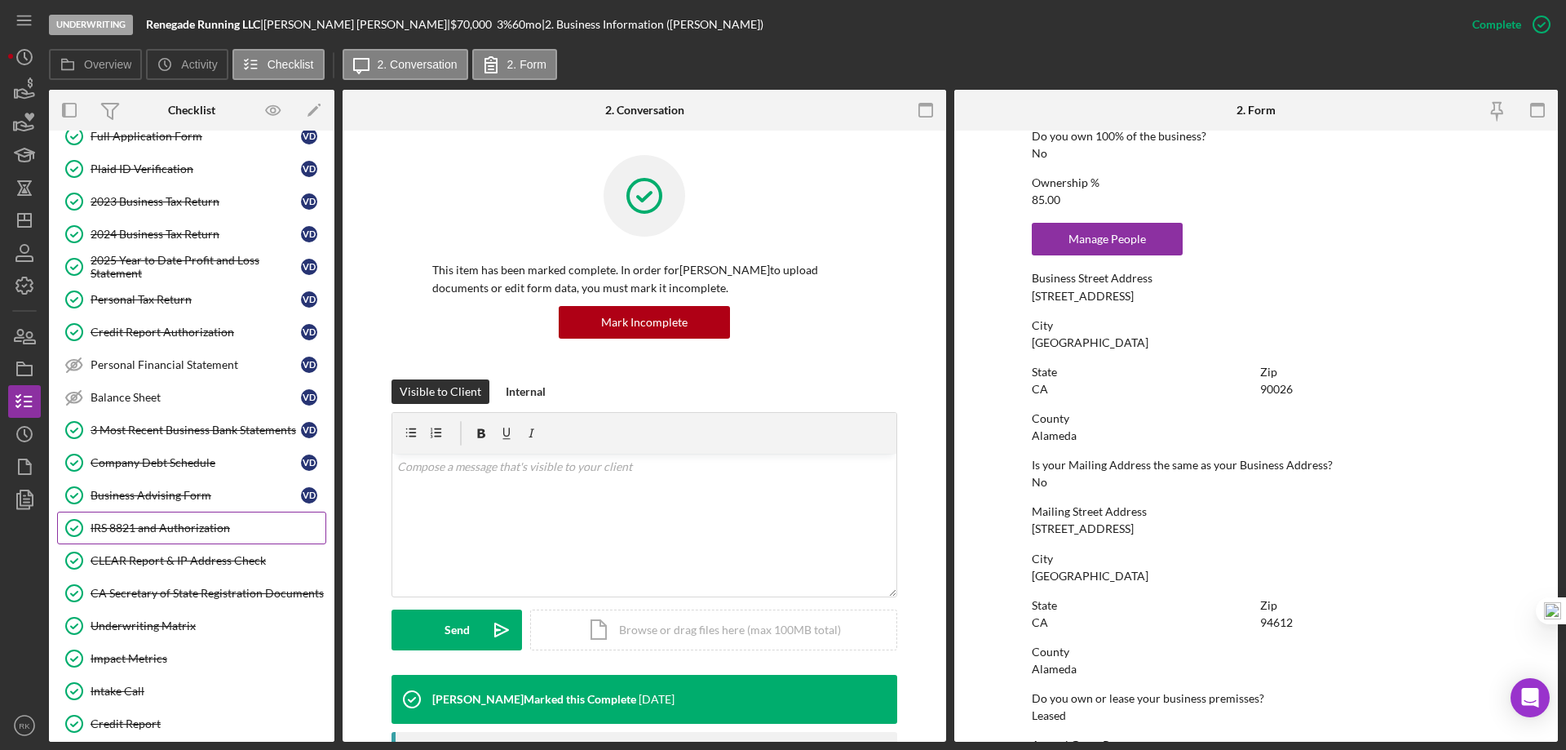
click at [191, 528] on div "IRS 8821 and Authorization" at bounding box center [208, 527] width 235 height 13
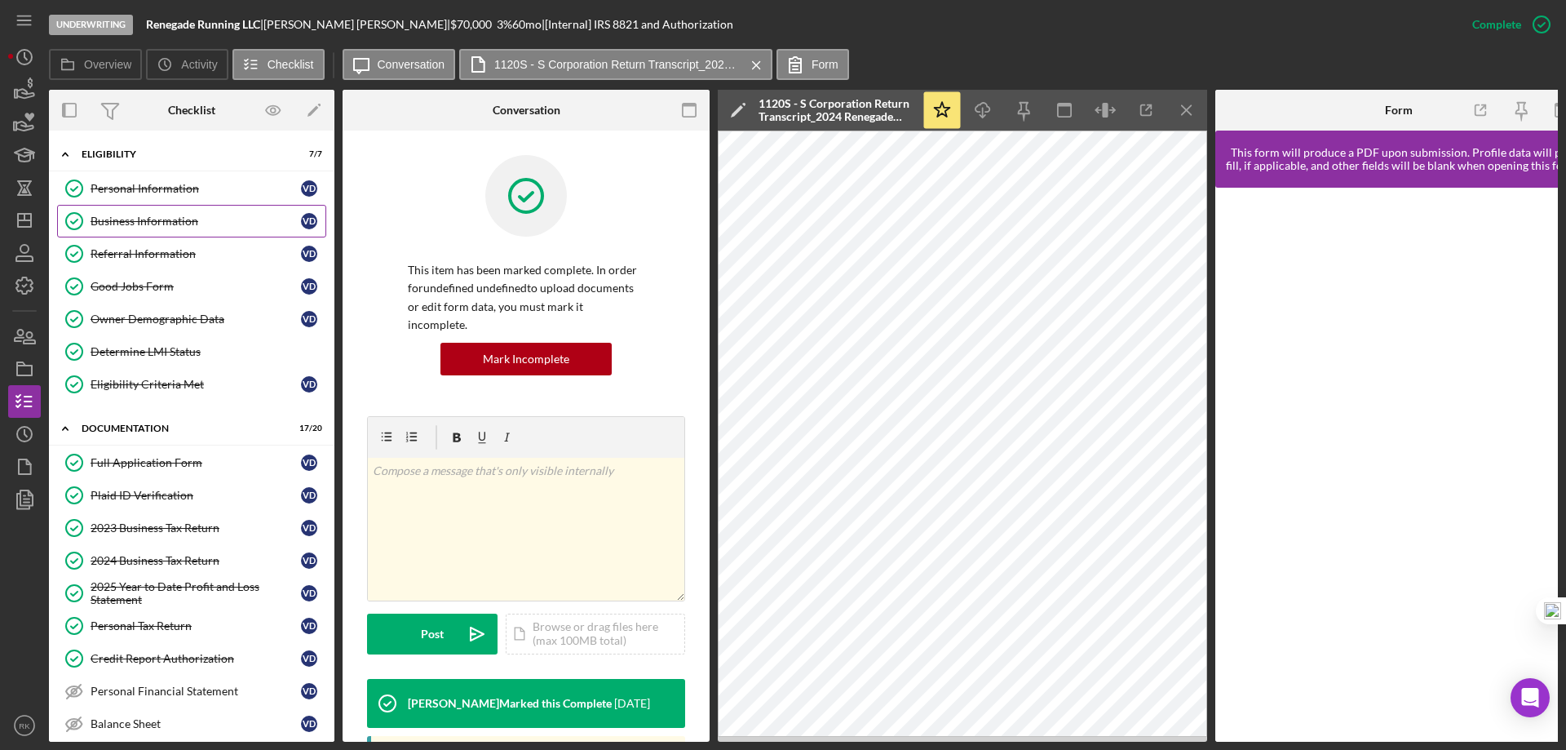
click at [131, 232] on link "Business Information Business Information V D" at bounding box center [191, 221] width 269 height 33
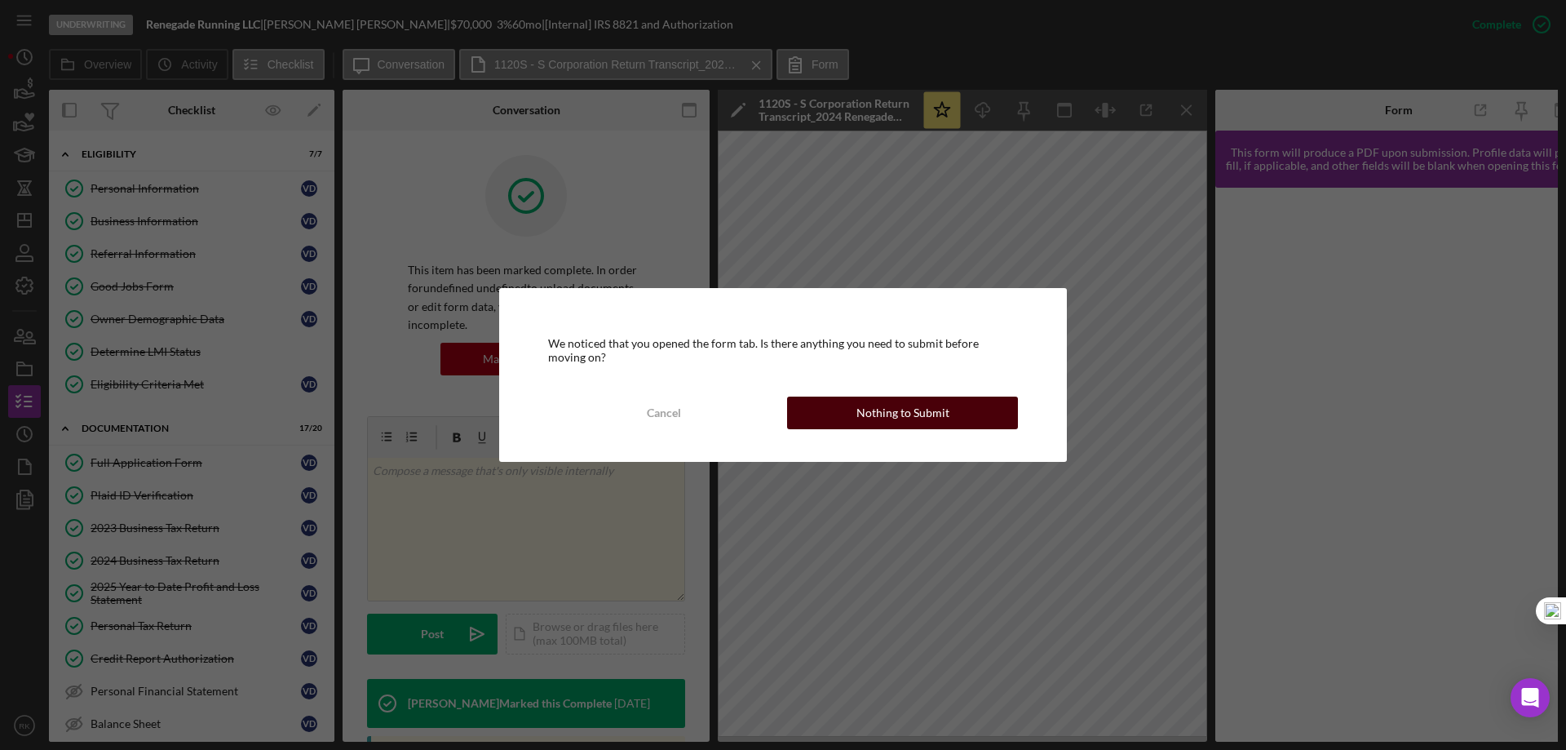
click at [913, 406] on div "Nothing to Submit" at bounding box center [902, 412] width 93 height 33
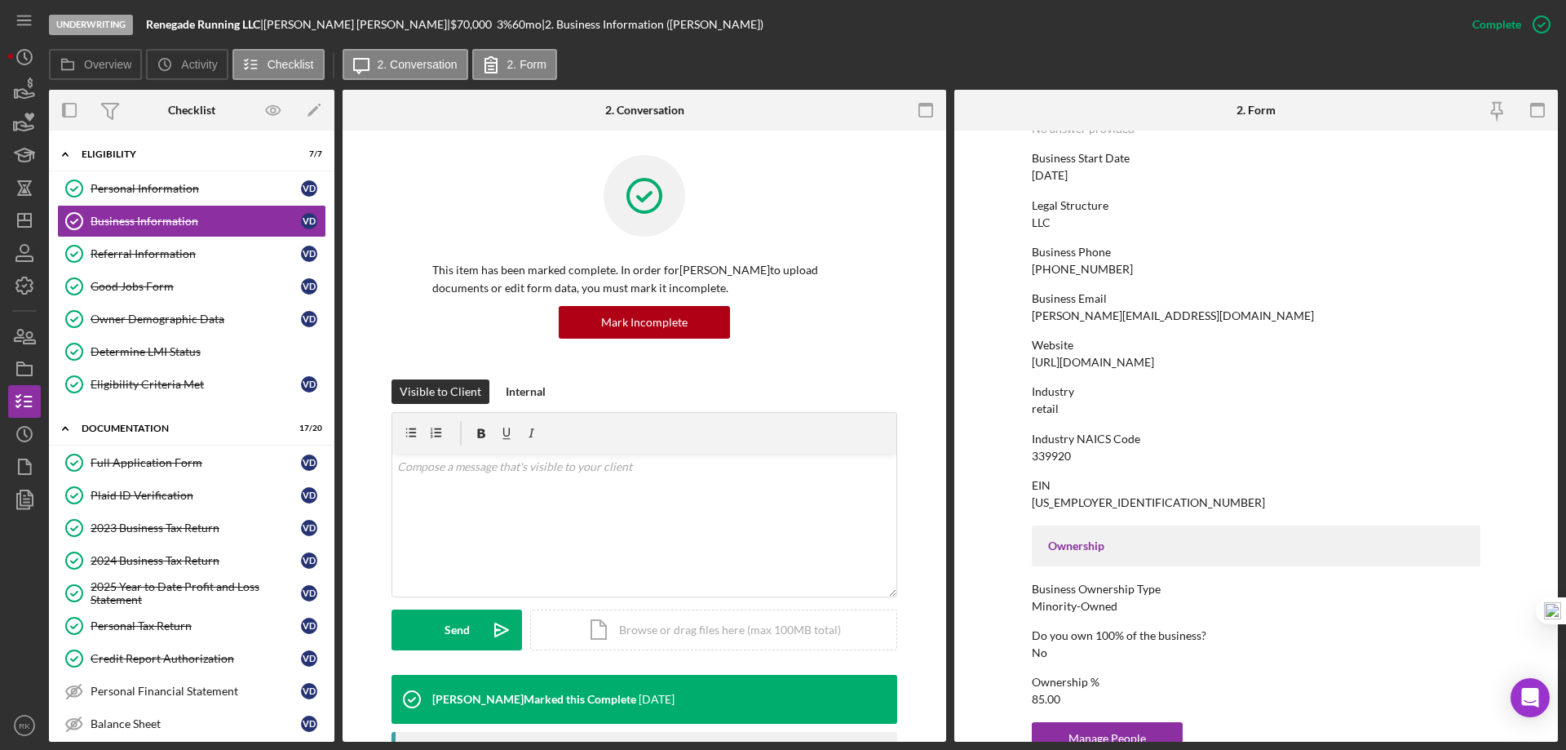
scroll to position [163, 0]
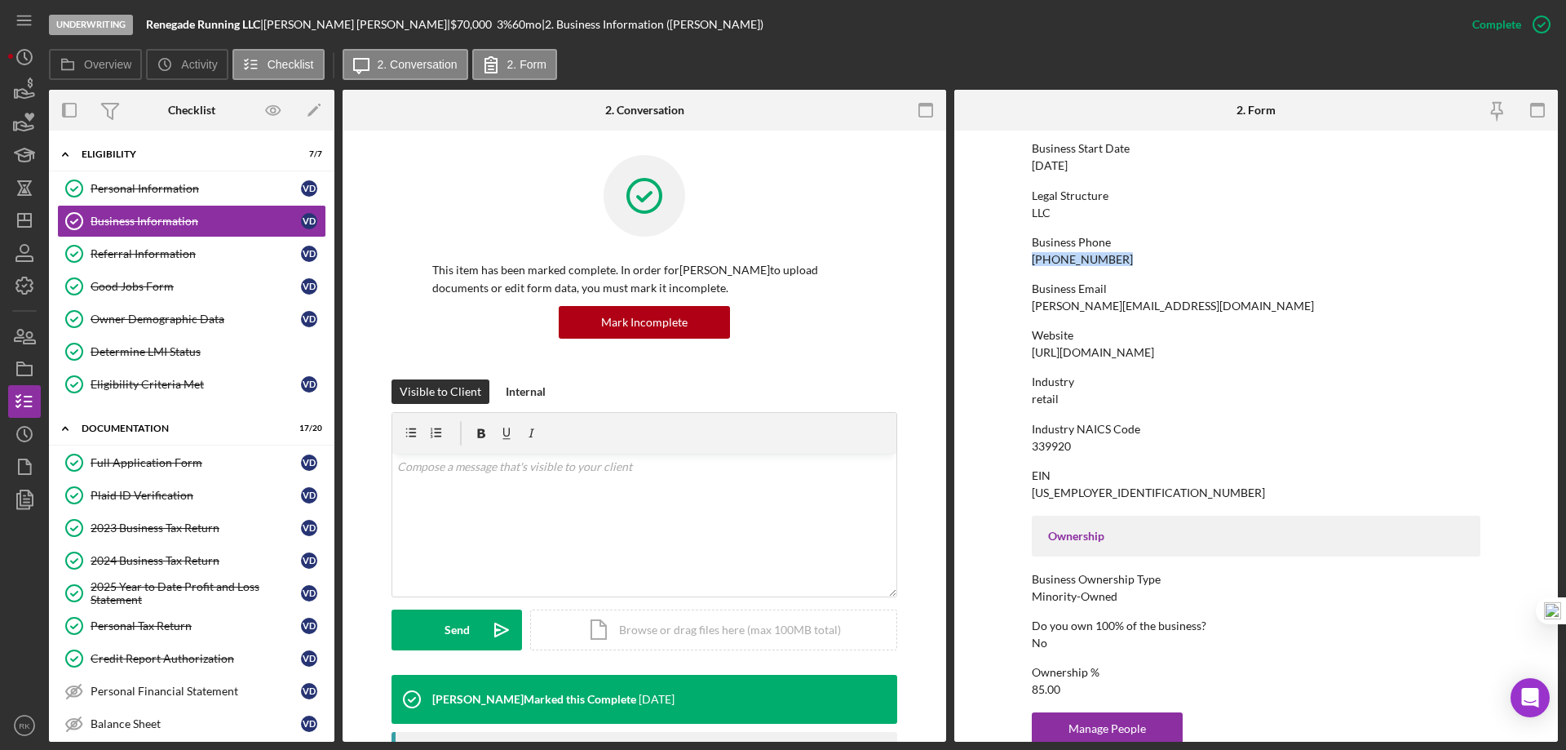
drag, startPoint x: 1019, startPoint y: 256, endPoint x: 1148, endPoint y: 250, distance: 129.0
click at [1148, 250] on form "To edit this form you must mark this item incomplete Business Name Renegade Run…" at bounding box center [1256, 436] width 604 height 611
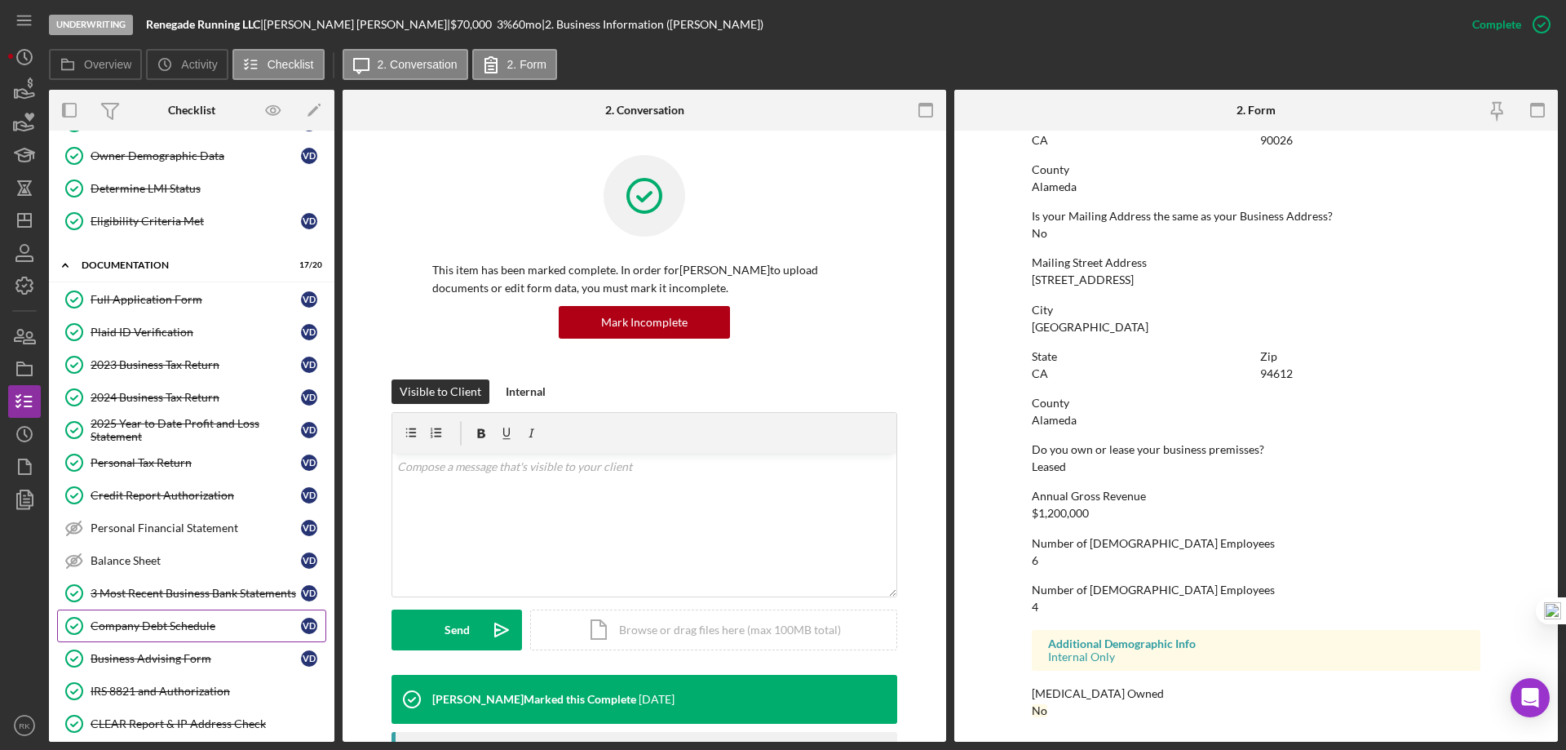
click at [148, 625] on div "Company Debt Schedule" at bounding box center [196, 625] width 210 height 13
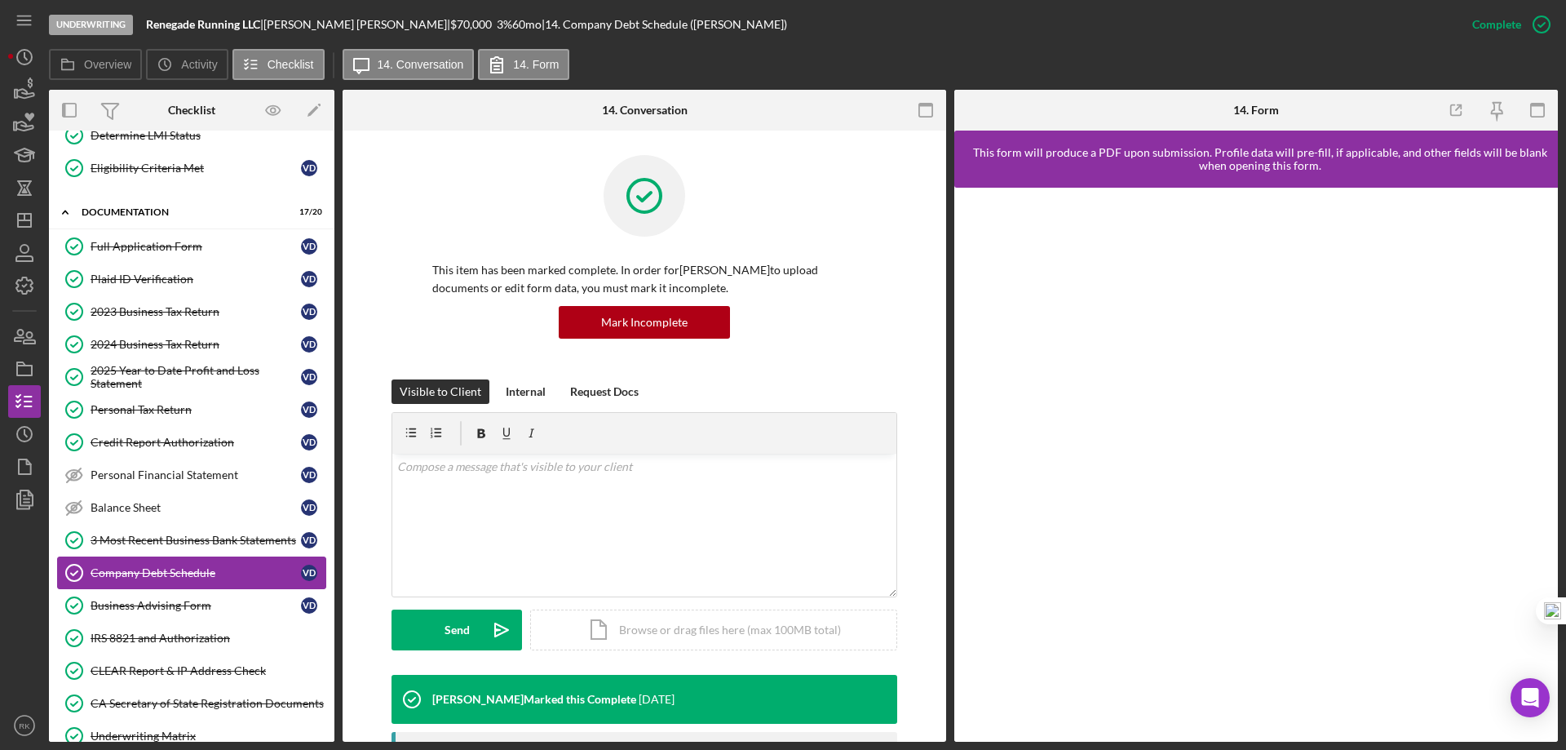
scroll to position [299, 0]
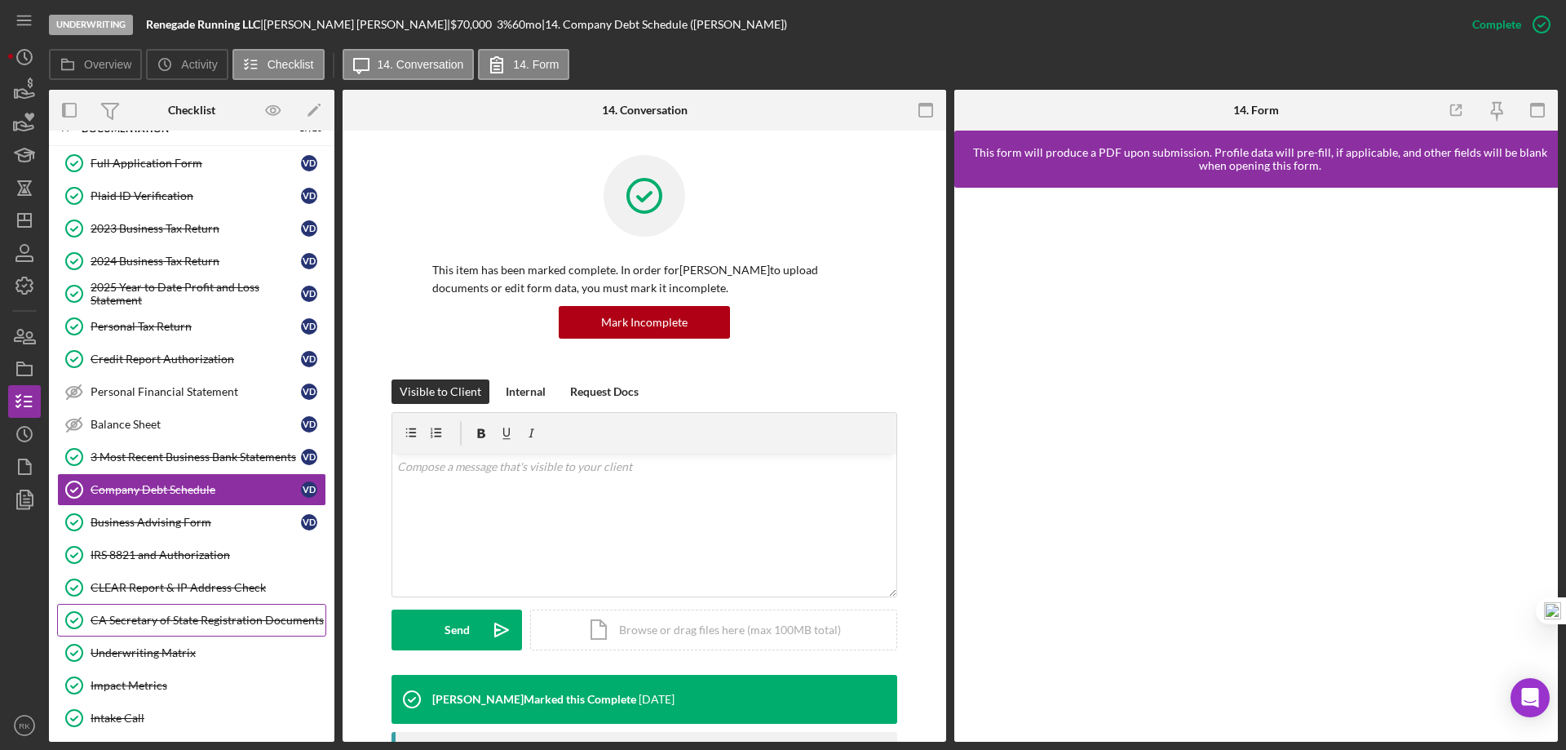
click at [185, 620] on div "CA Secretary of State Registration Documents" at bounding box center [208, 619] width 235 height 13
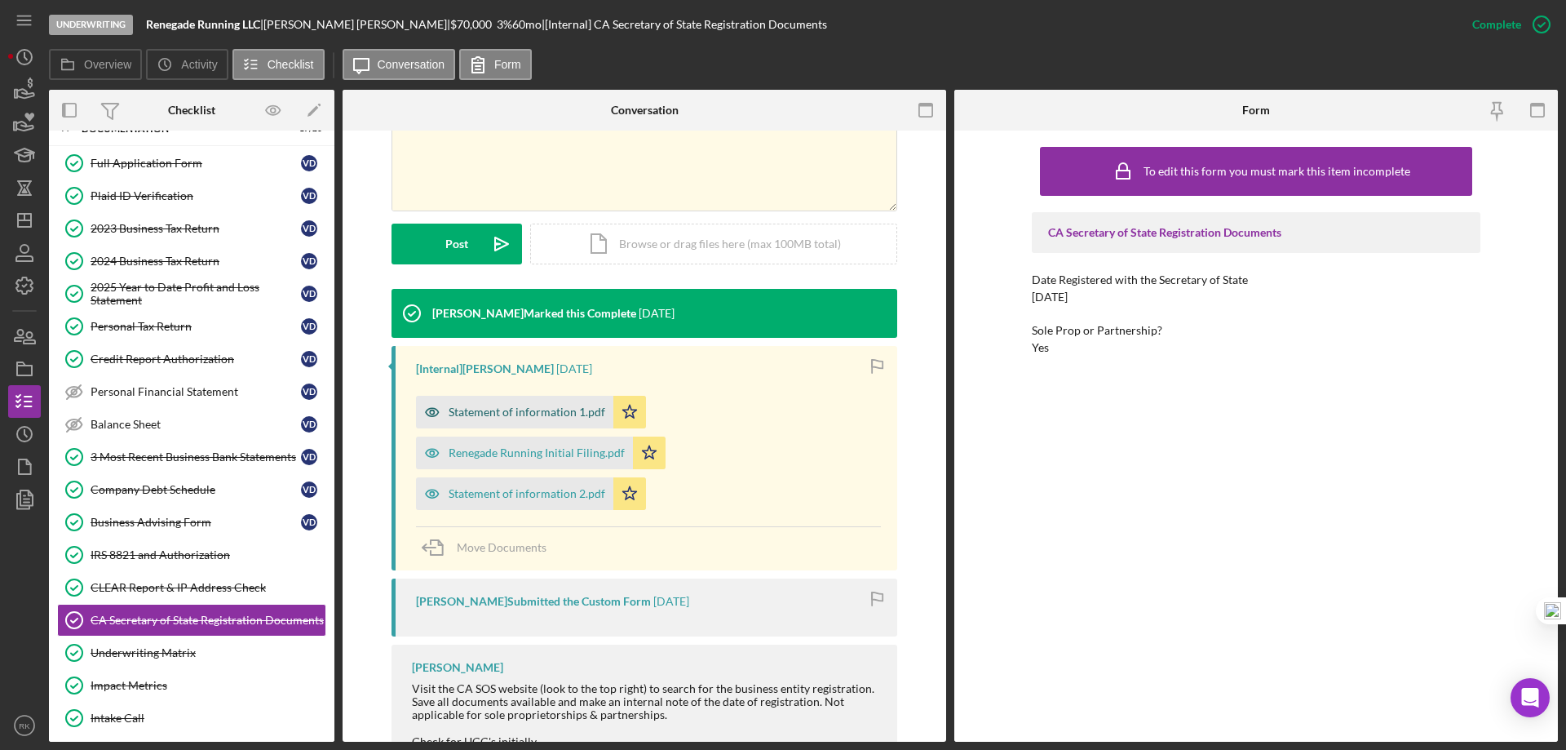
click at [501, 399] on div "Statement of information 1.pdf" at bounding box center [514, 412] width 197 height 33
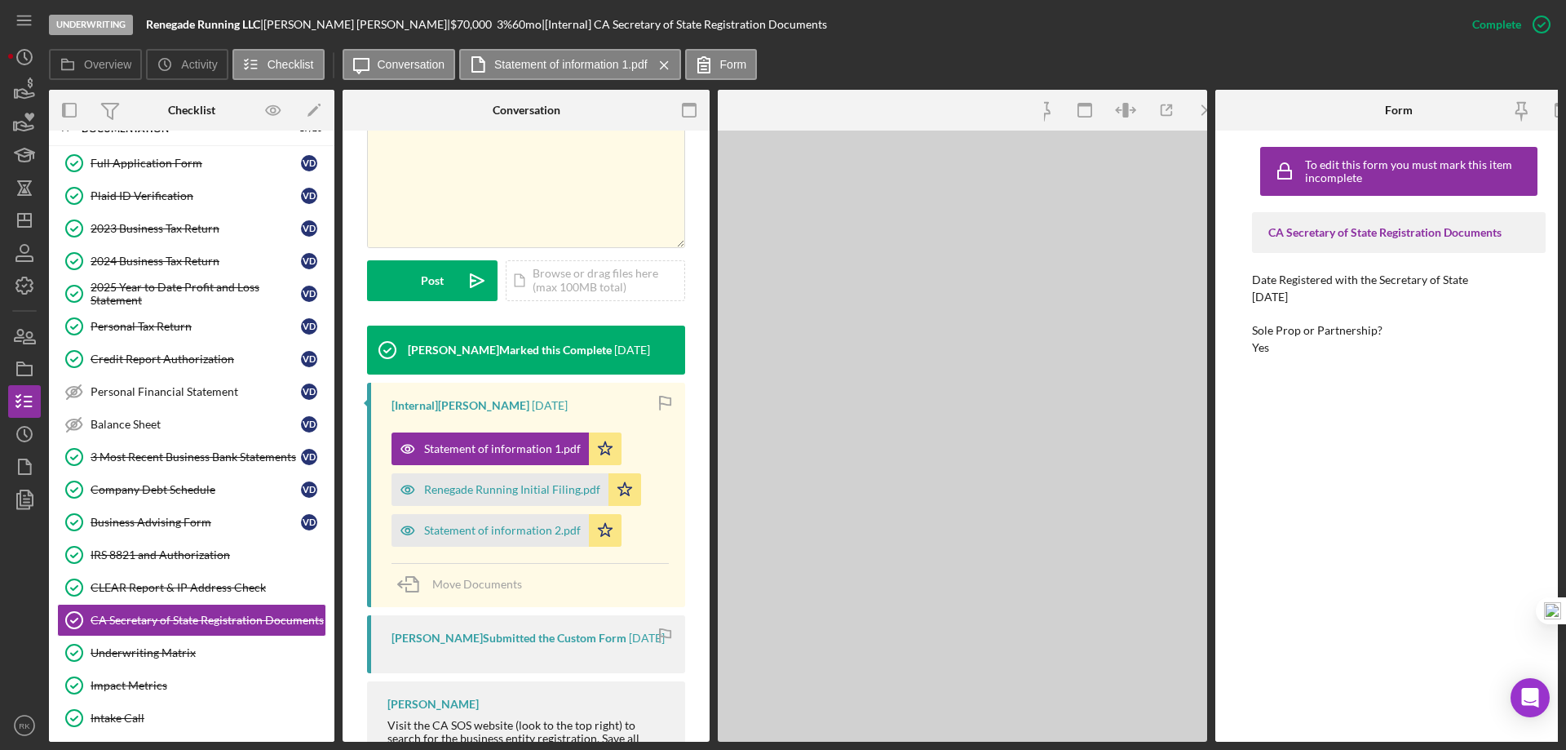
scroll to position [371, 0]
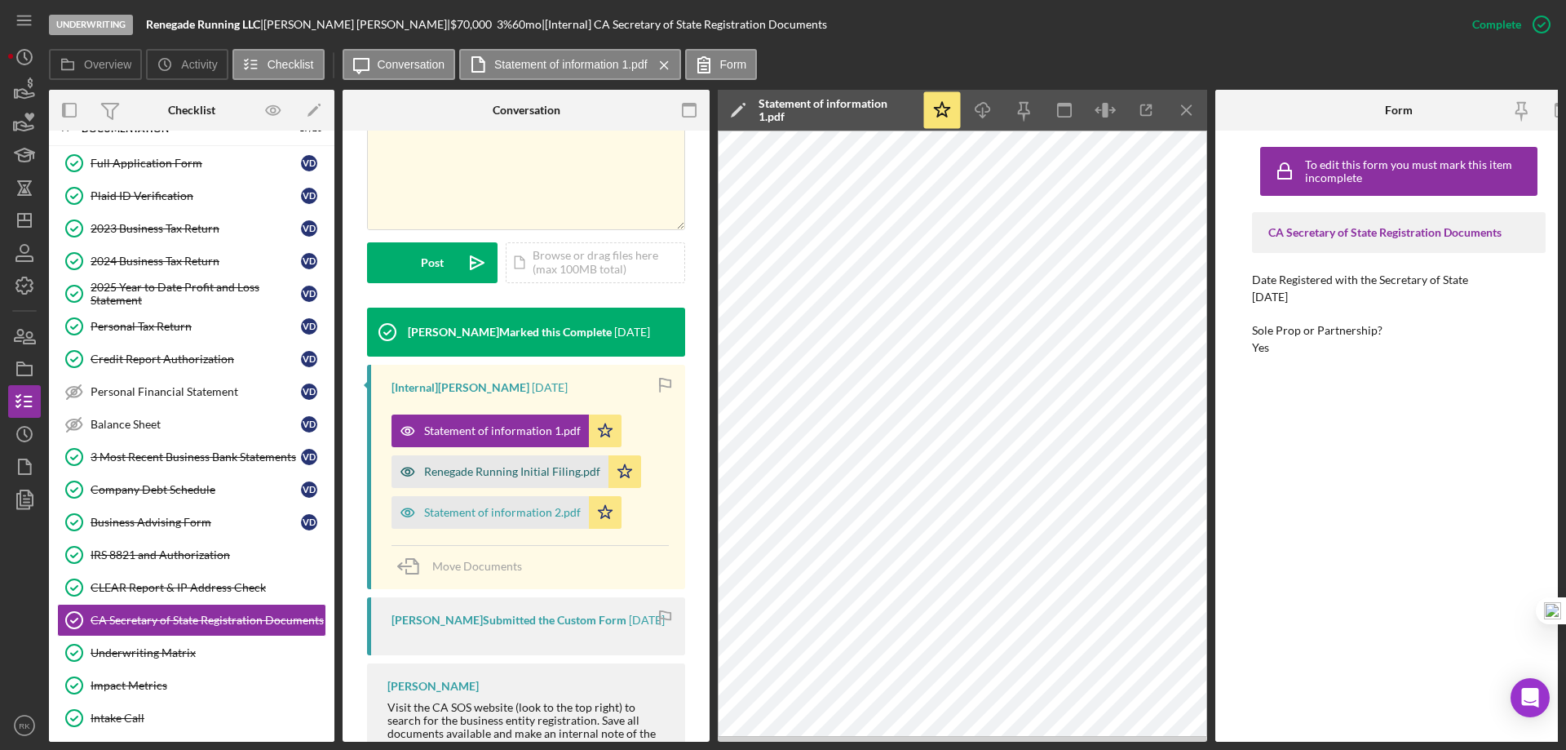
click at [498, 465] on div "Renegade Running Initial Filing.pdf" at bounding box center [512, 471] width 176 height 13
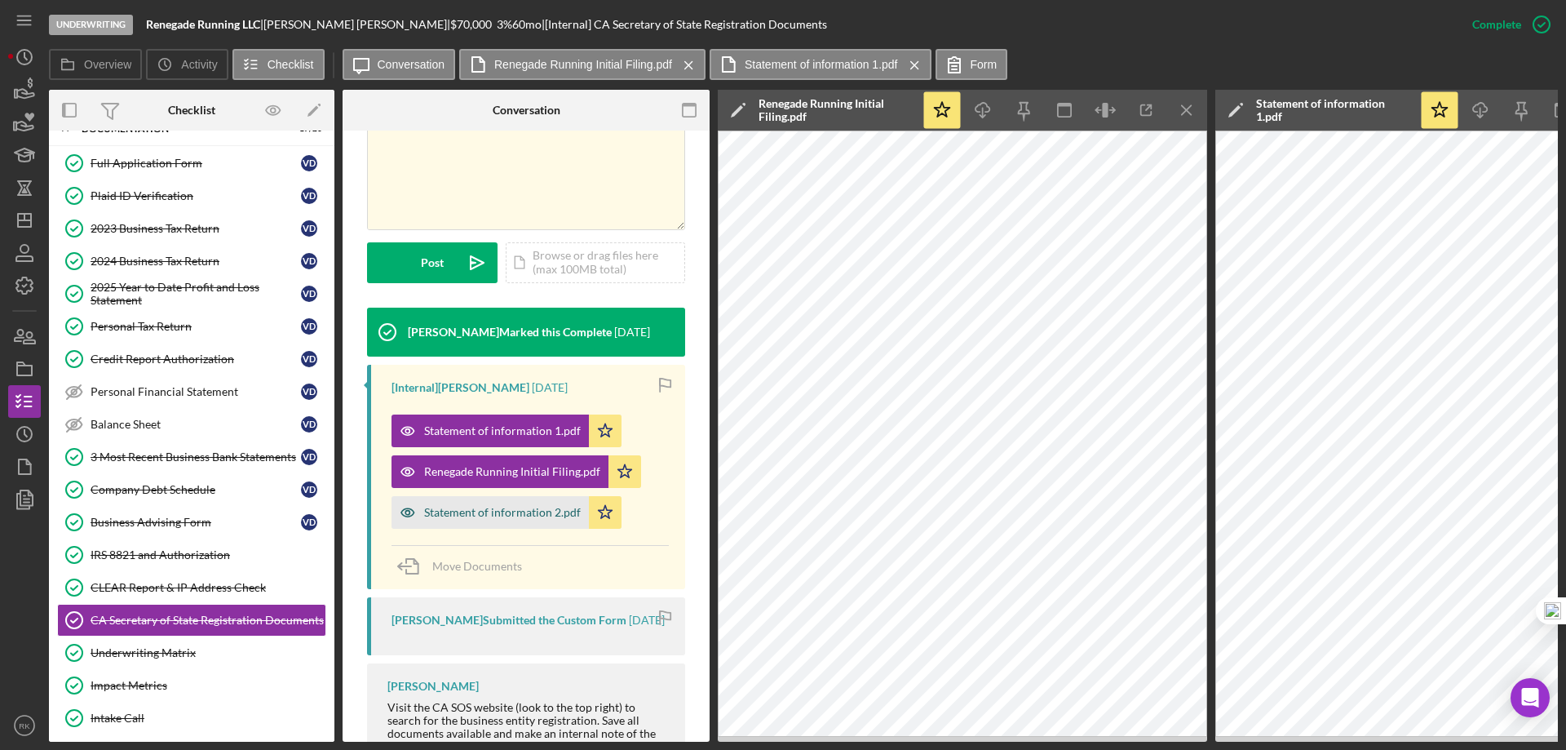
click at [493, 506] on div "Statement of information 2.pdf" at bounding box center [502, 512] width 157 height 13
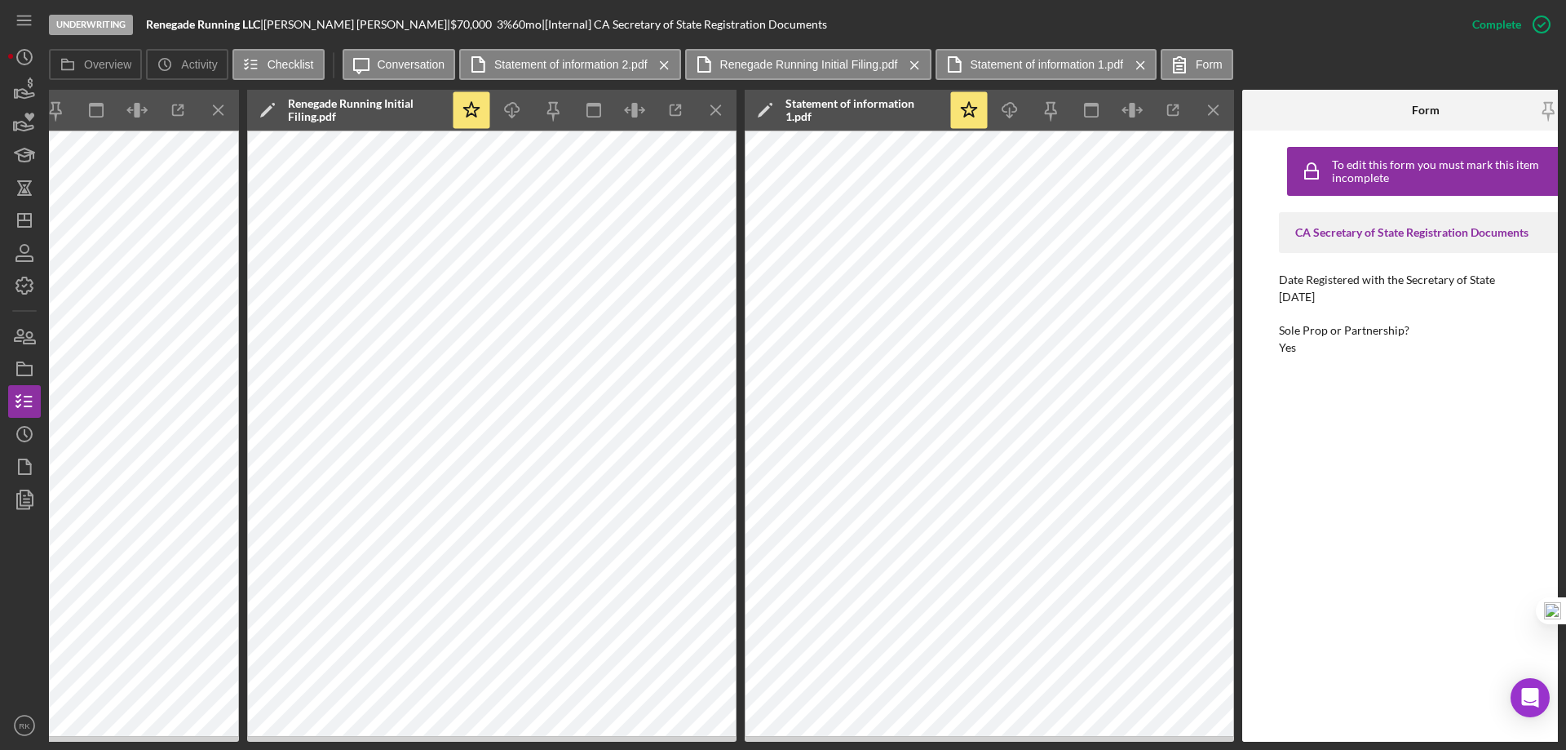
scroll to position [0, 0]
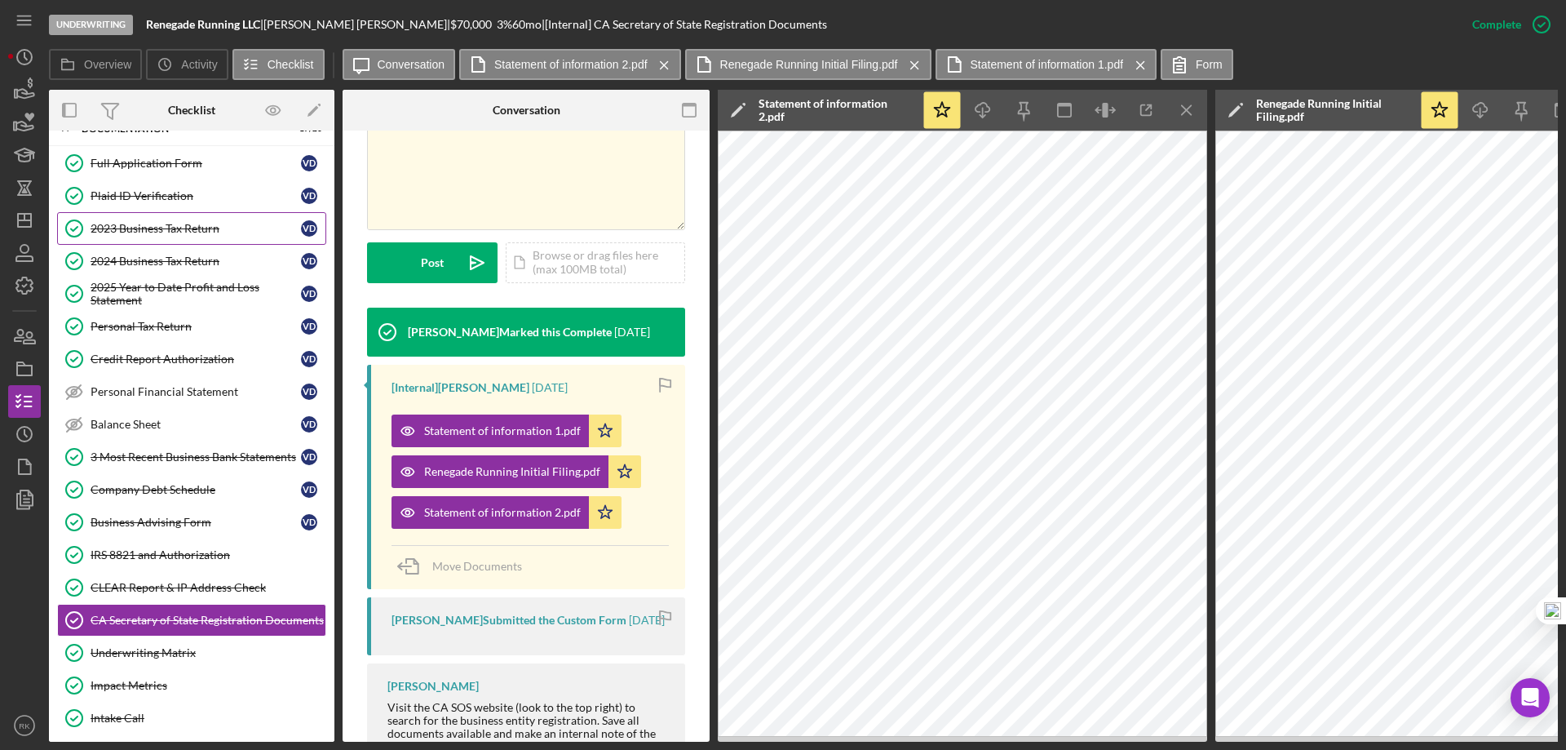
click at [149, 229] on div "2023 Business Tax Return" at bounding box center [196, 228] width 210 height 13
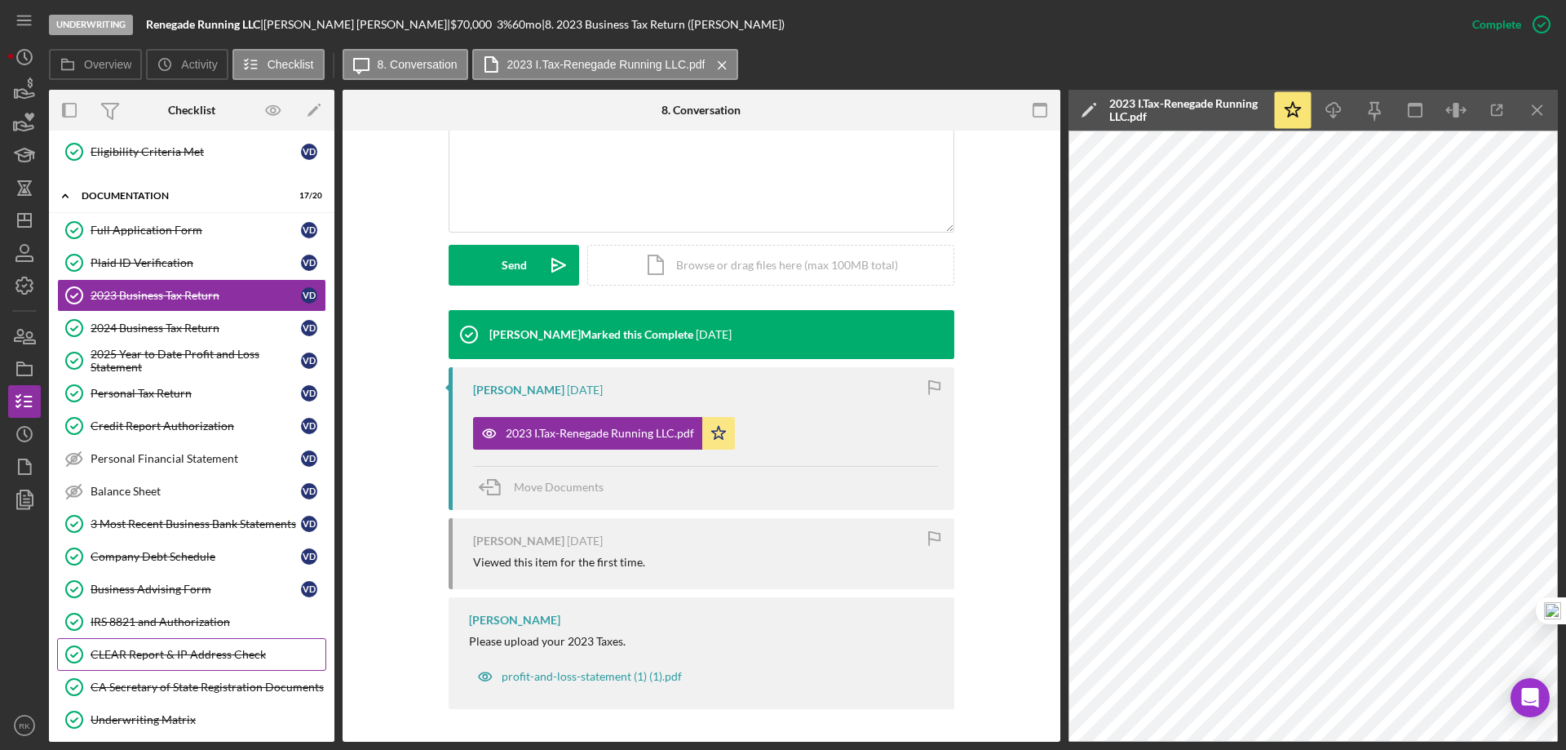
scroll to position [245, 0]
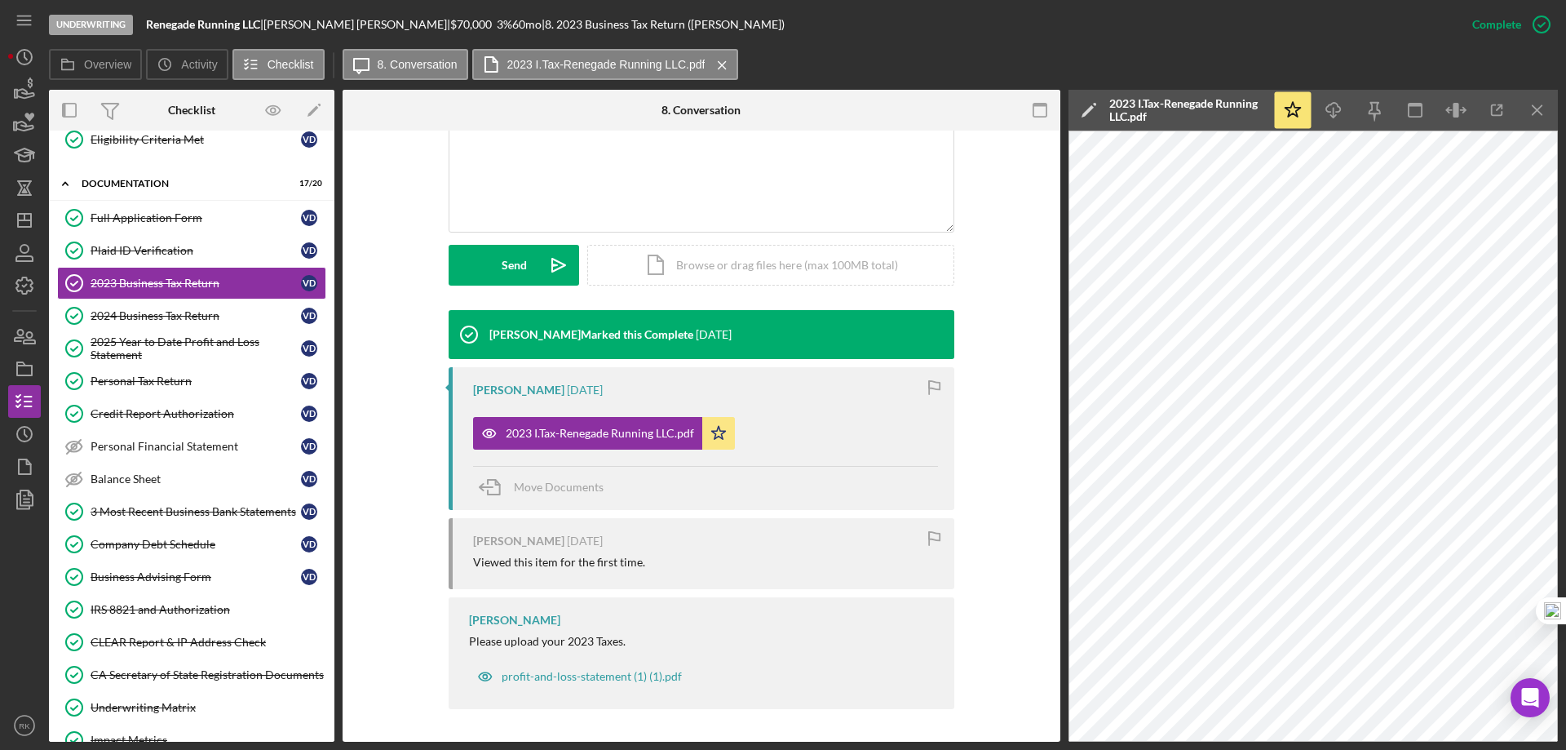
click at [172, 677] on div "CA Secretary of State Registration Documents" at bounding box center [208, 674] width 235 height 13
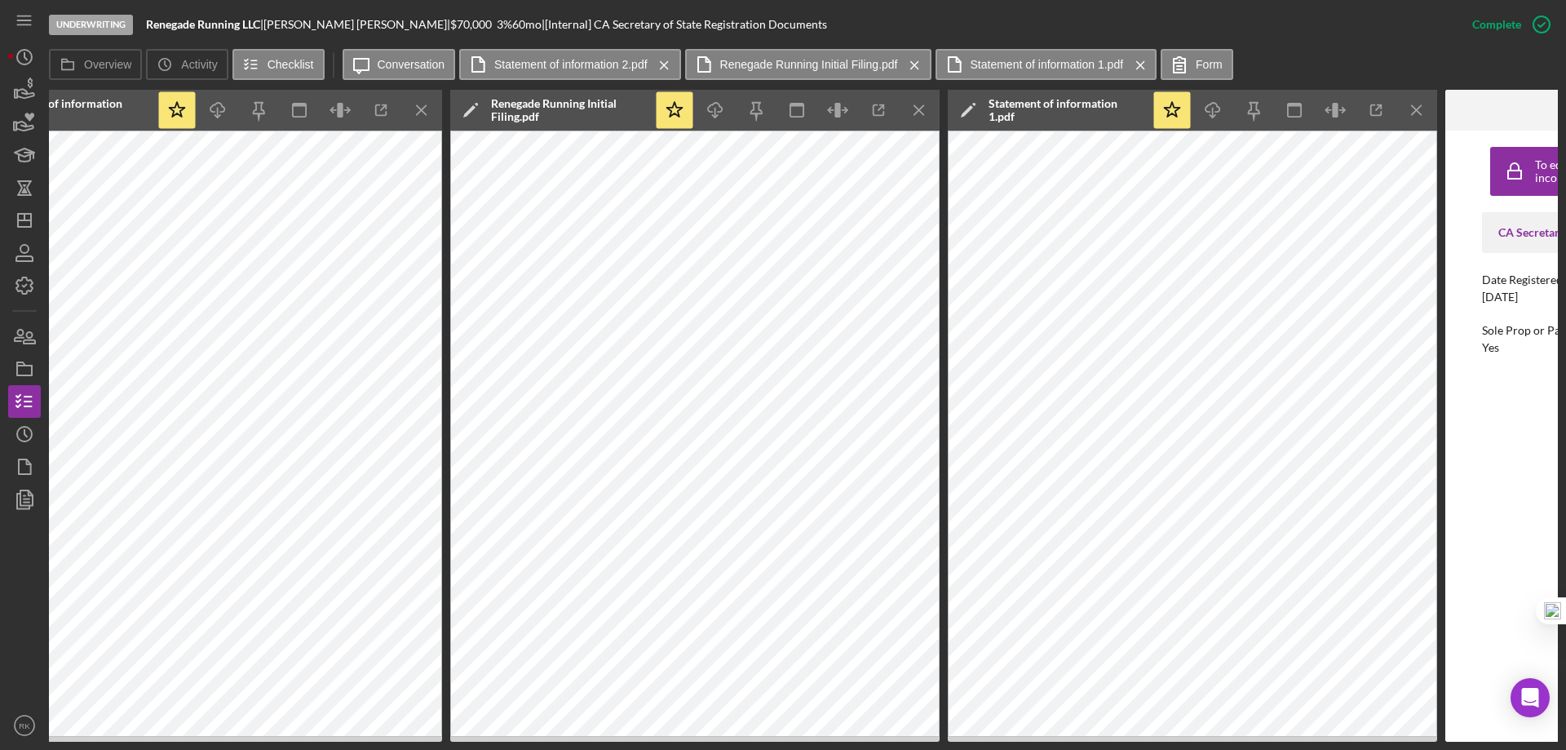
scroll to position [0, 767]
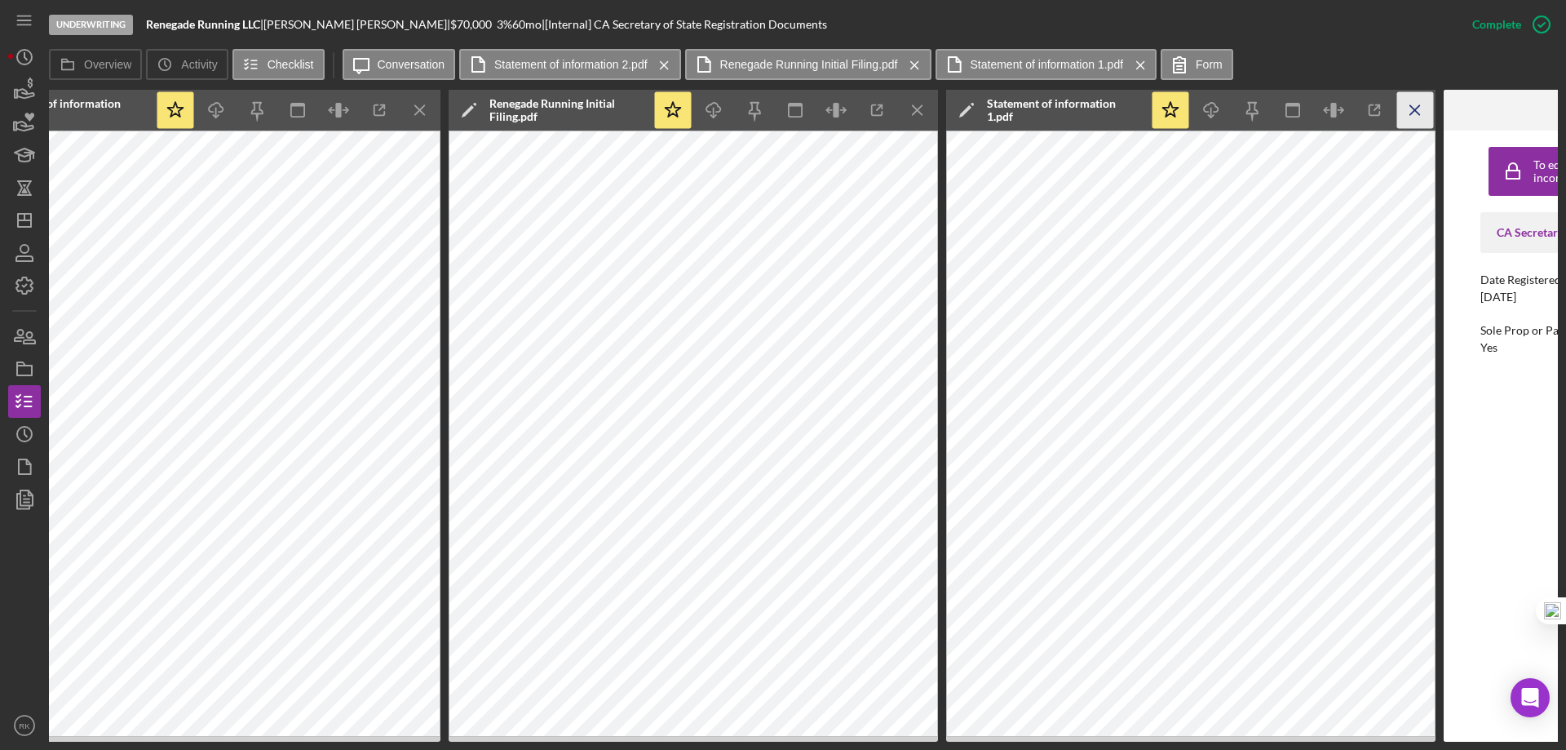
click at [1416, 115] on icon "Icon/Menu Close" at bounding box center [1415, 110] width 37 height 37
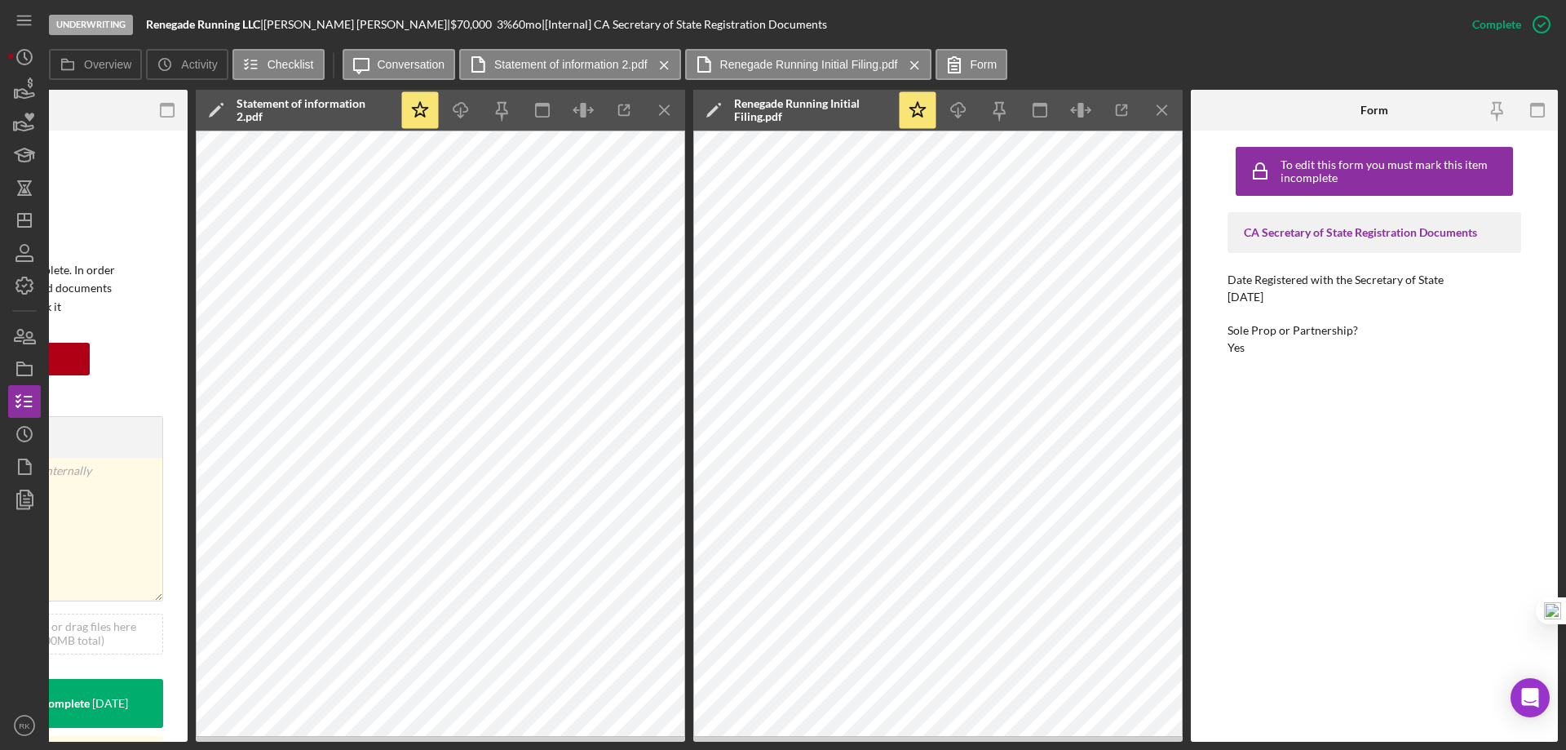
scroll to position [0, 522]
drag, startPoint x: 1232, startPoint y: 347, endPoint x: 1210, endPoint y: 365, distance: 28.5
click at [1208, 363] on div "To edit this form you must mark this item incomplete CA Secretary of State Regi…" at bounding box center [1374, 436] width 367 height 611
click at [1288, 368] on div "To edit this form you must mark this item incomplete CA Secretary of State Regi…" at bounding box center [1375, 436] width 294 height 595
drag, startPoint x: 1217, startPoint y: 352, endPoint x: 1284, endPoint y: 533, distance: 193.8
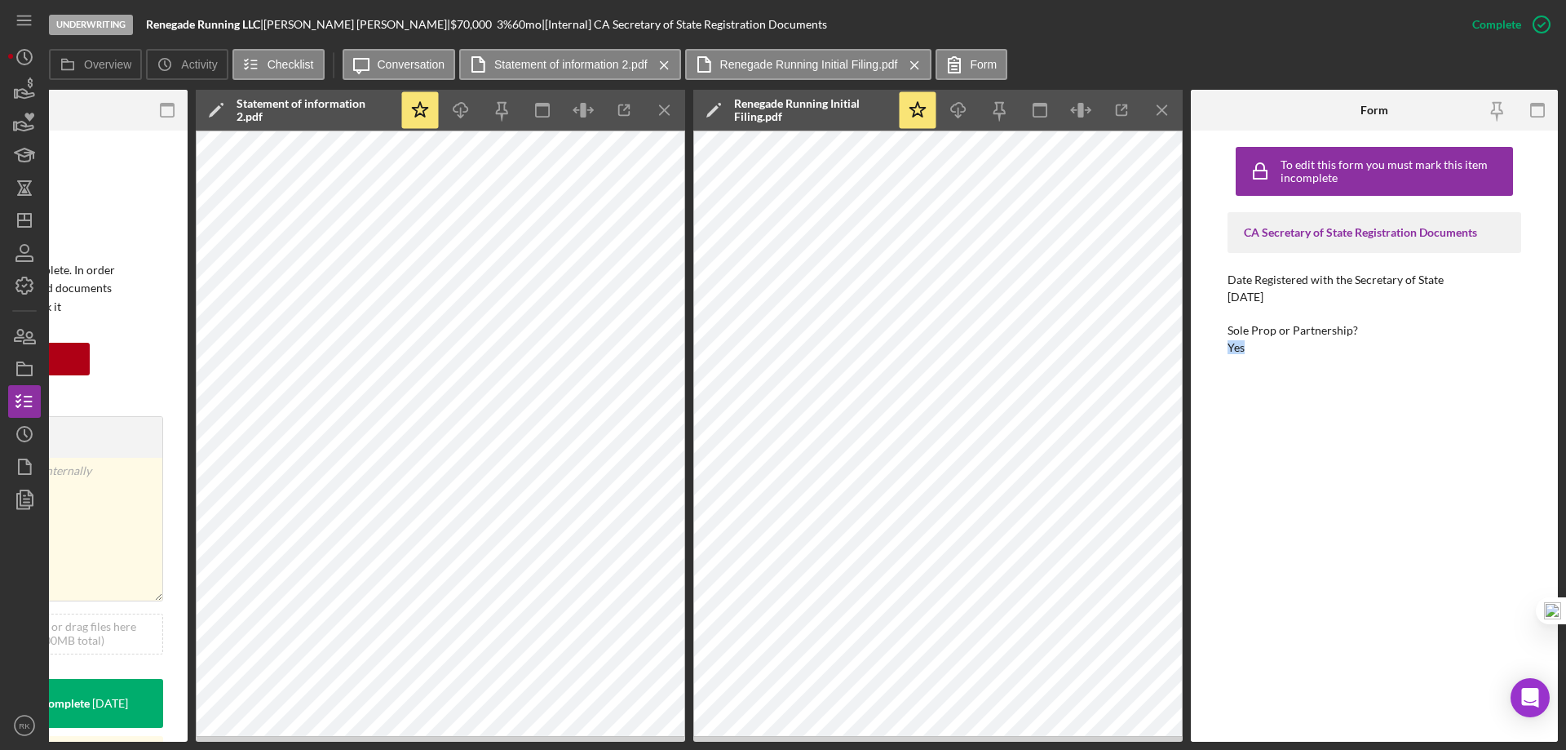
click at [1263, 350] on div "To edit this form you must mark this item incomplete CA Secretary of State Regi…" at bounding box center [1374, 436] width 367 height 611
drag, startPoint x: 1166, startPoint y: 113, endPoint x: 1157, endPoint y: 130, distance: 18.2
click at [1165, 113] on line "button" at bounding box center [1161, 109] width 9 height 9
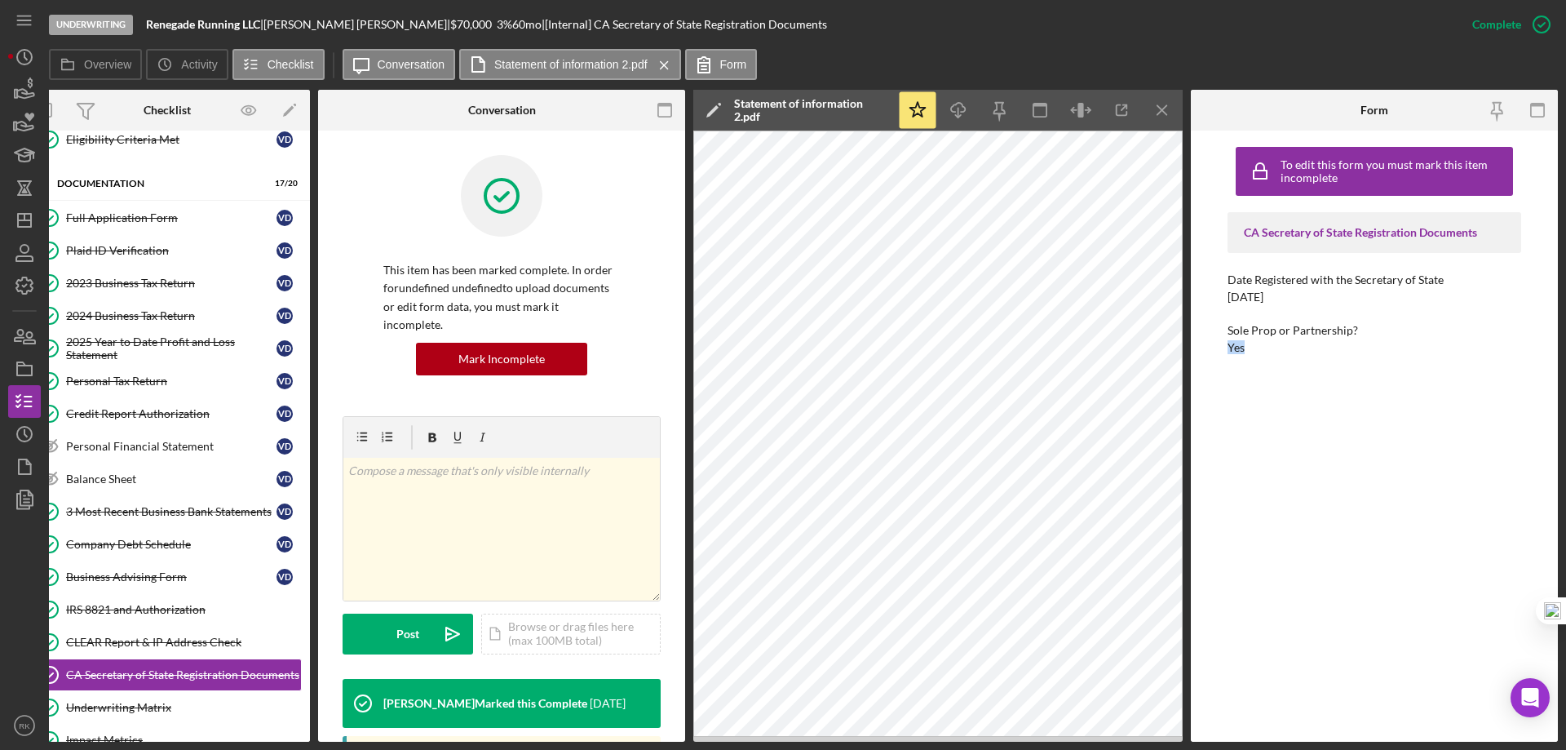
scroll to position [0, 24]
click at [1156, 104] on icon "Icon/Menu Close" at bounding box center [1162, 110] width 37 height 37
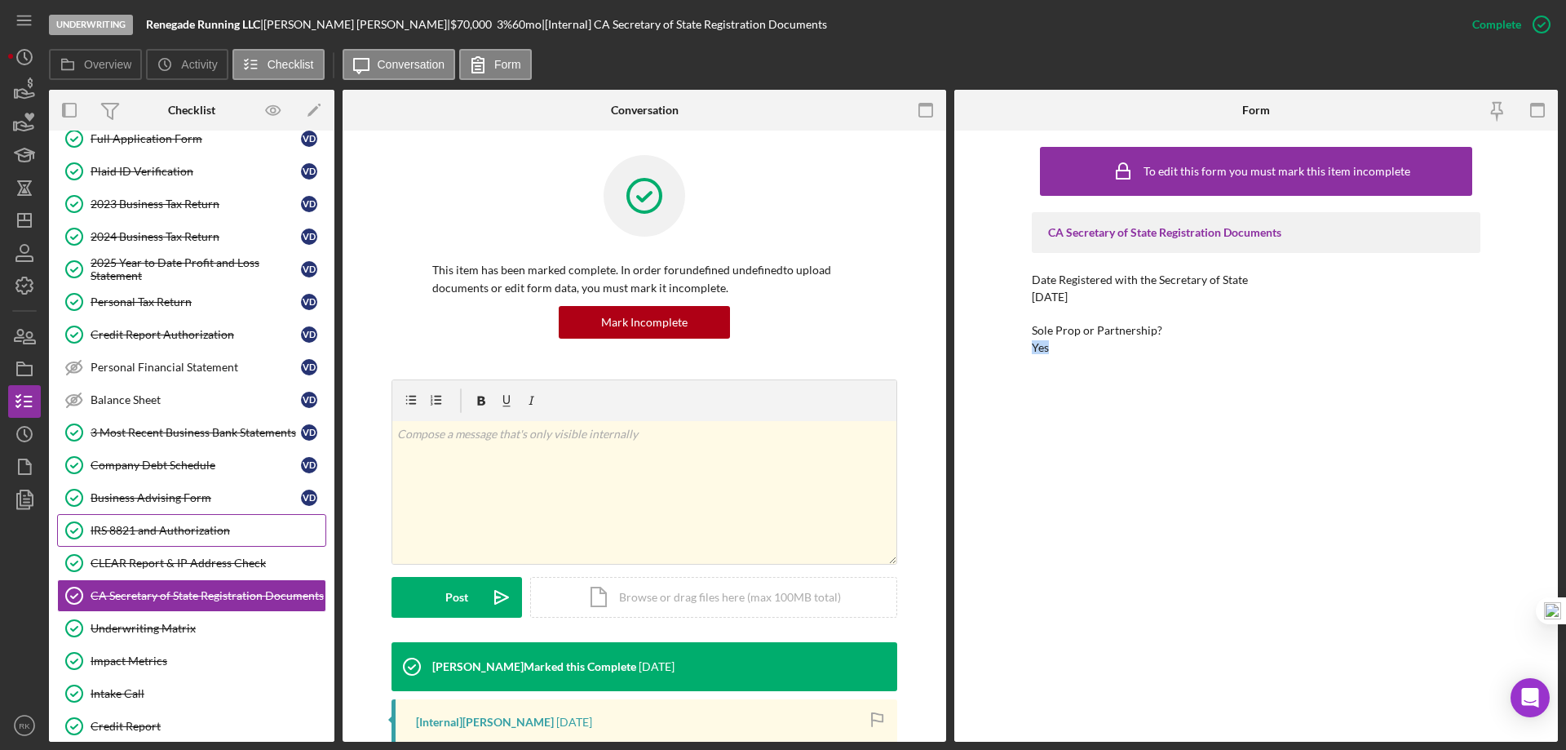
scroll to position [326, 0]
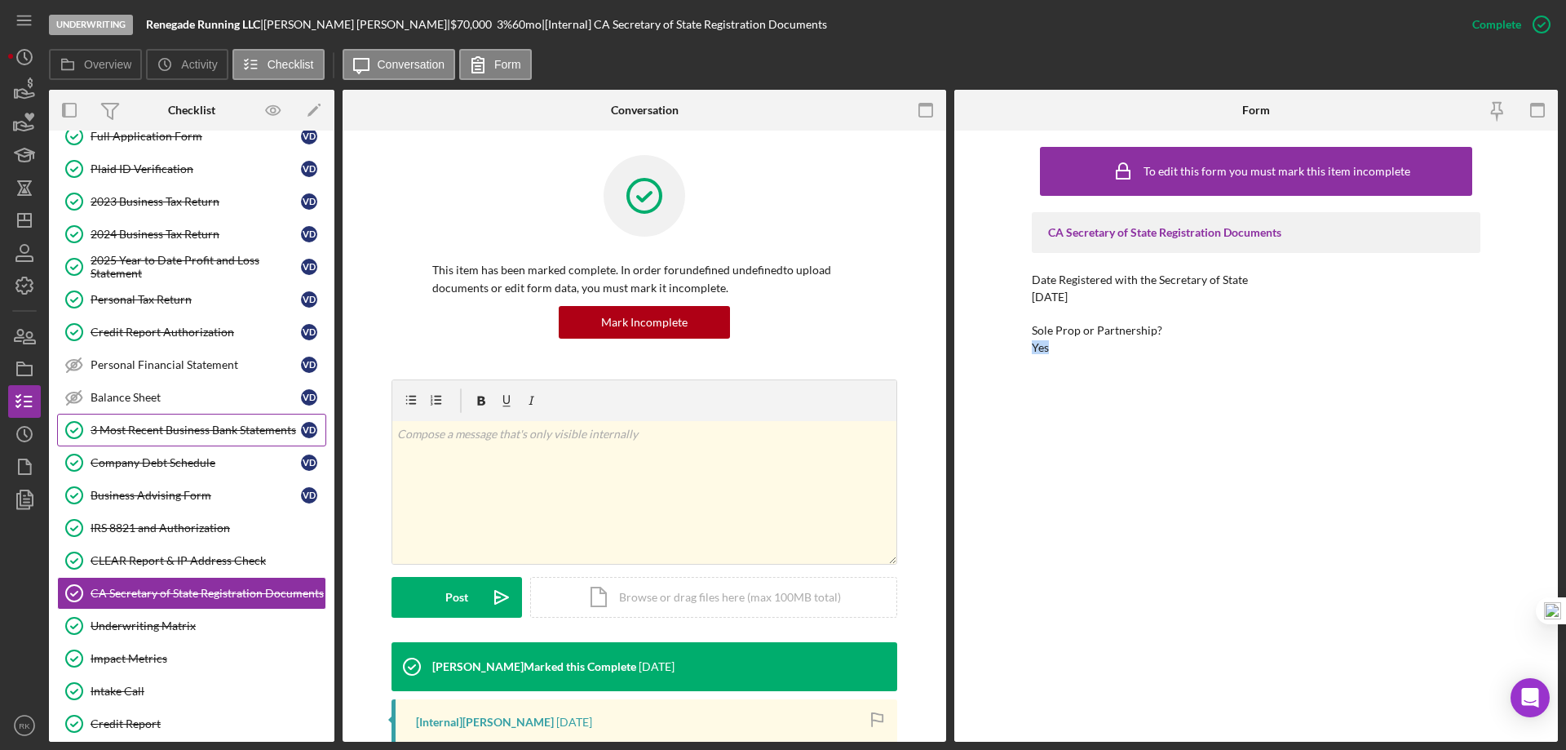
click at [147, 436] on div "3 Most Recent Business Bank Statements" at bounding box center [196, 429] width 210 height 13
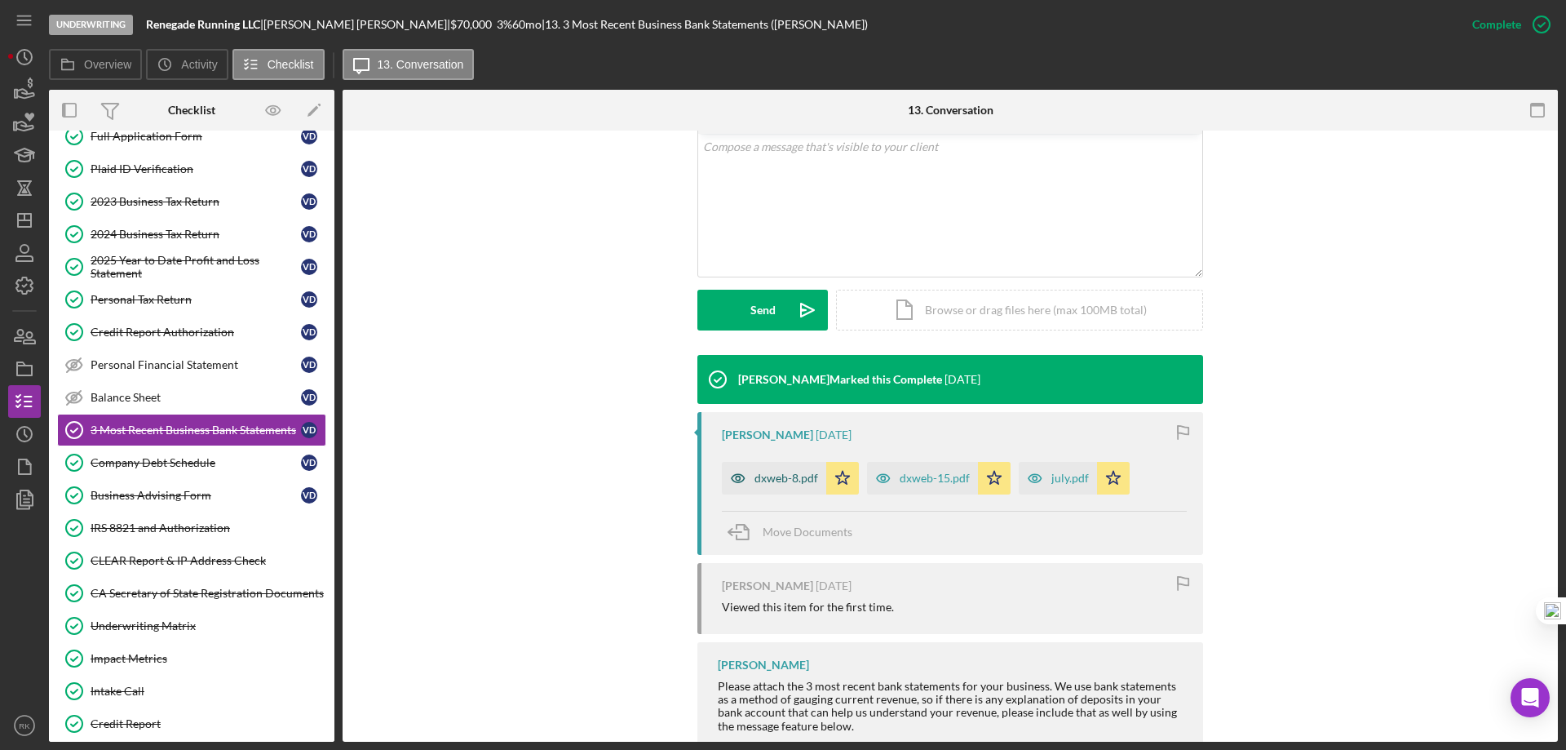
scroll to position [353, 0]
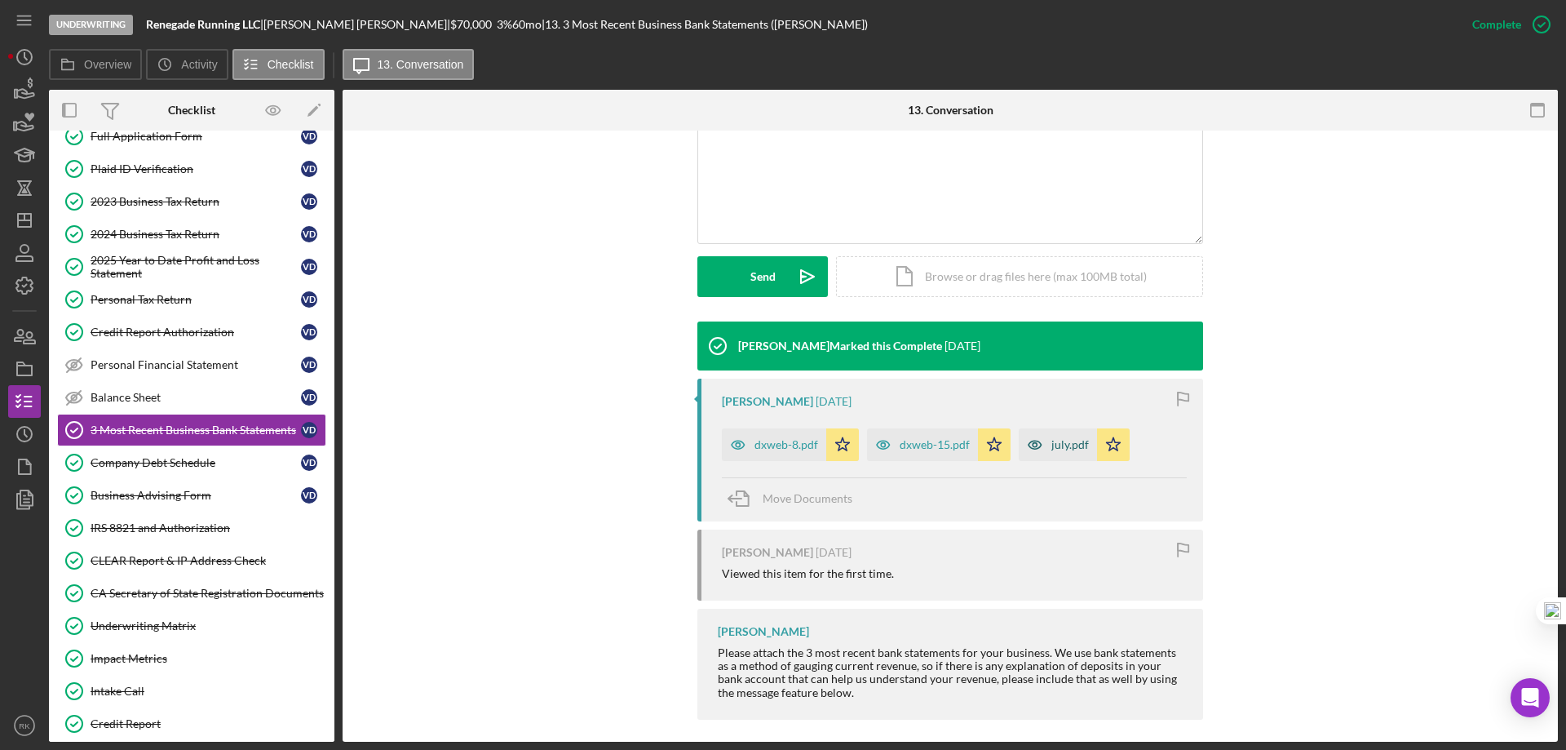
click at [776, 449] on div "dxweb-8.pdf" at bounding box center [787, 444] width 64 height 13
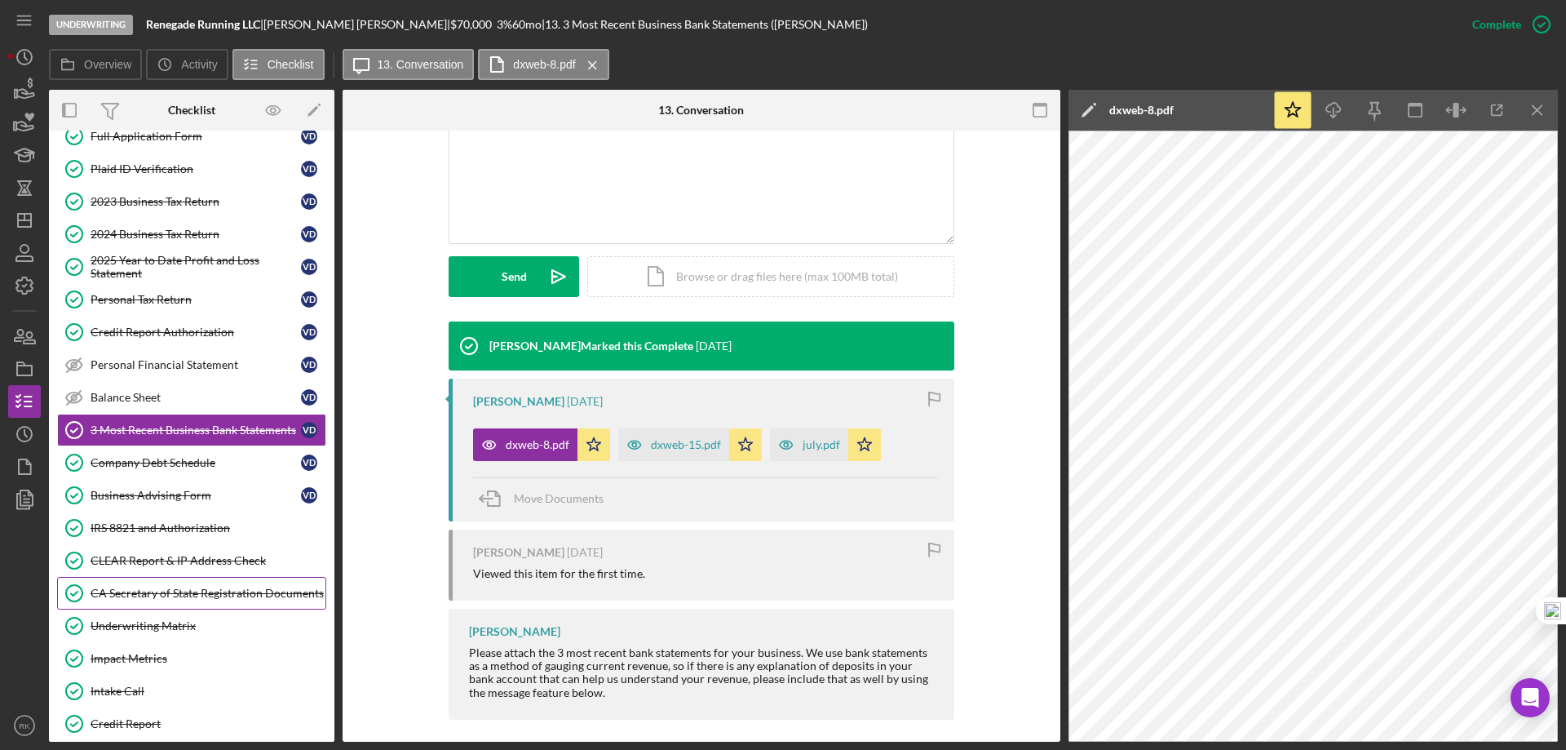
click at [168, 586] on div "CA Secretary of State Registration Documents" at bounding box center [208, 592] width 235 height 13
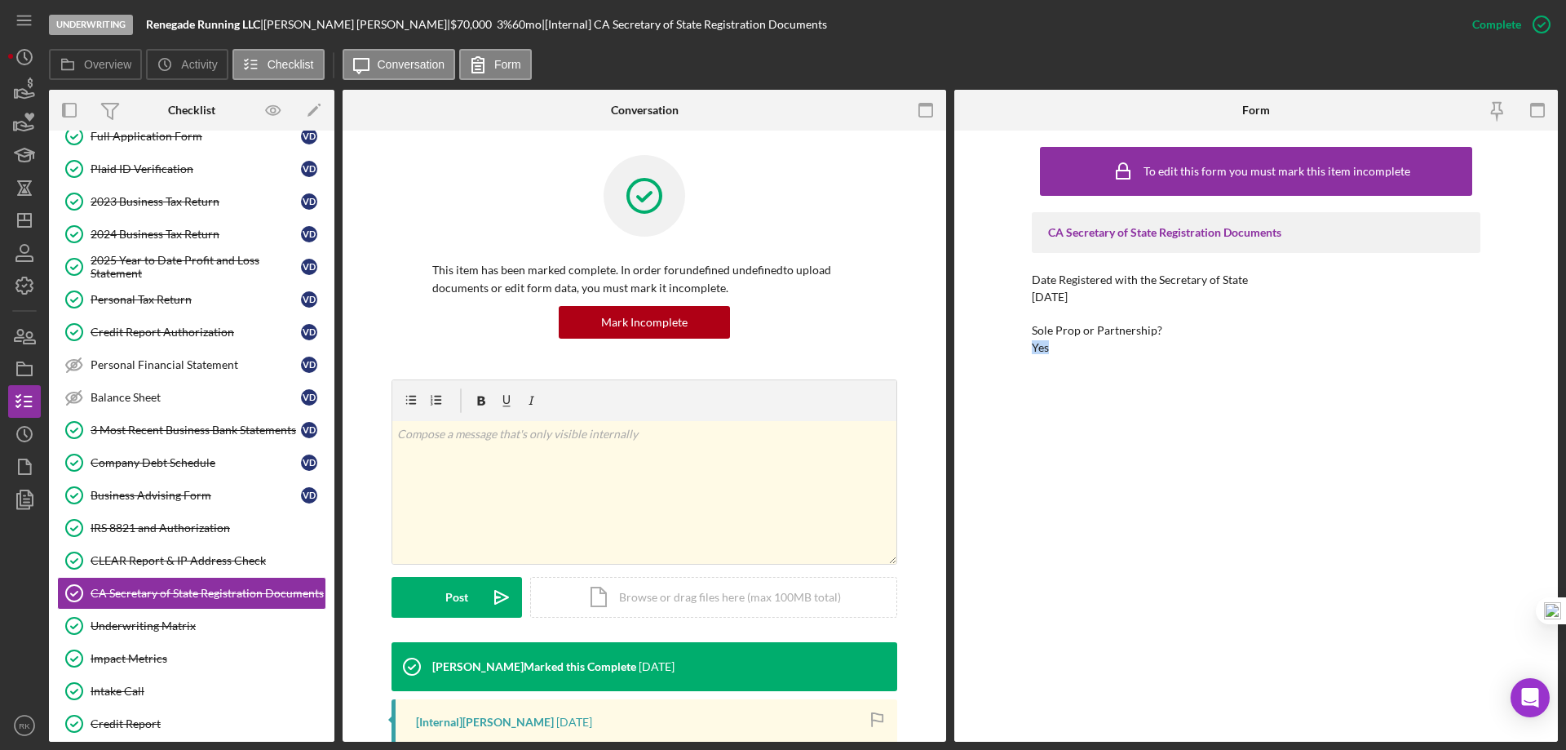
drag, startPoint x: 1029, startPoint y: 348, endPoint x: 1063, endPoint y: 345, distance: 33.6
click at [1063, 345] on div "To edit this form you must mark this item incomplete CA Secretary of State Regi…" at bounding box center [1256, 436] width 604 height 611
click at [164, 229] on div "2024 Business Tax Return" at bounding box center [196, 234] width 210 height 13
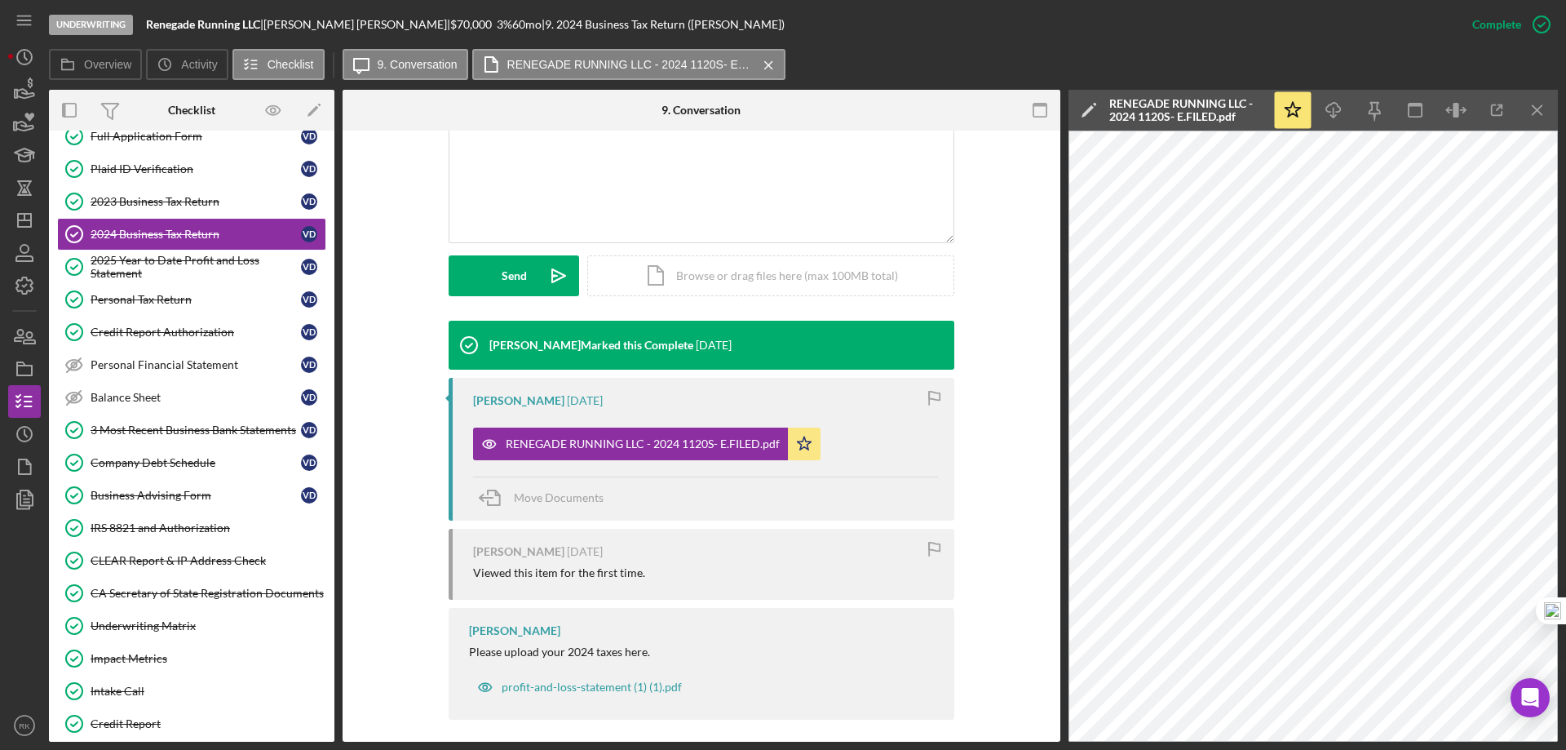
scroll to position [365, 0]
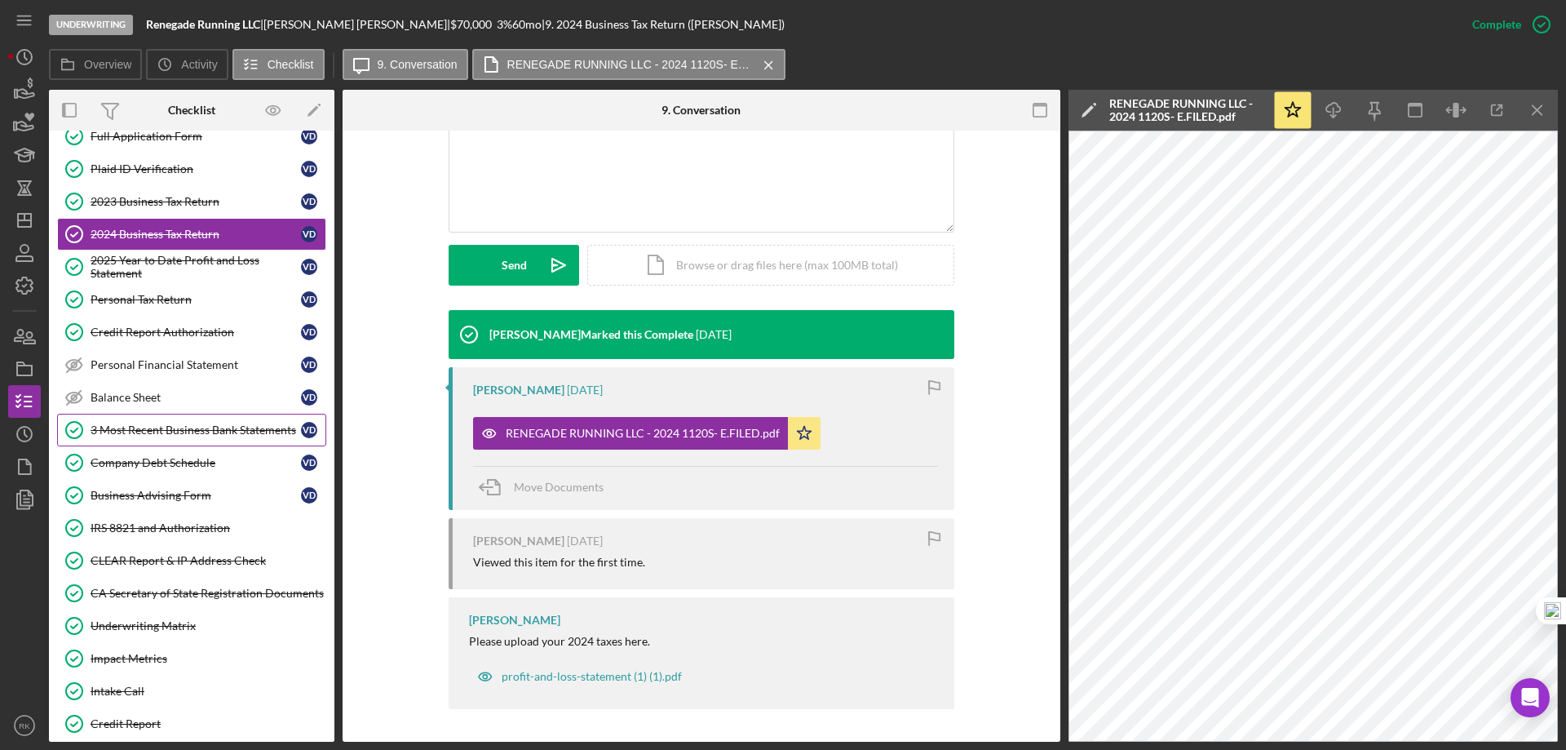
click at [163, 427] on div "3 Most Recent Business Bank Statements" at bounding box center [196, 429] width 210 height 13
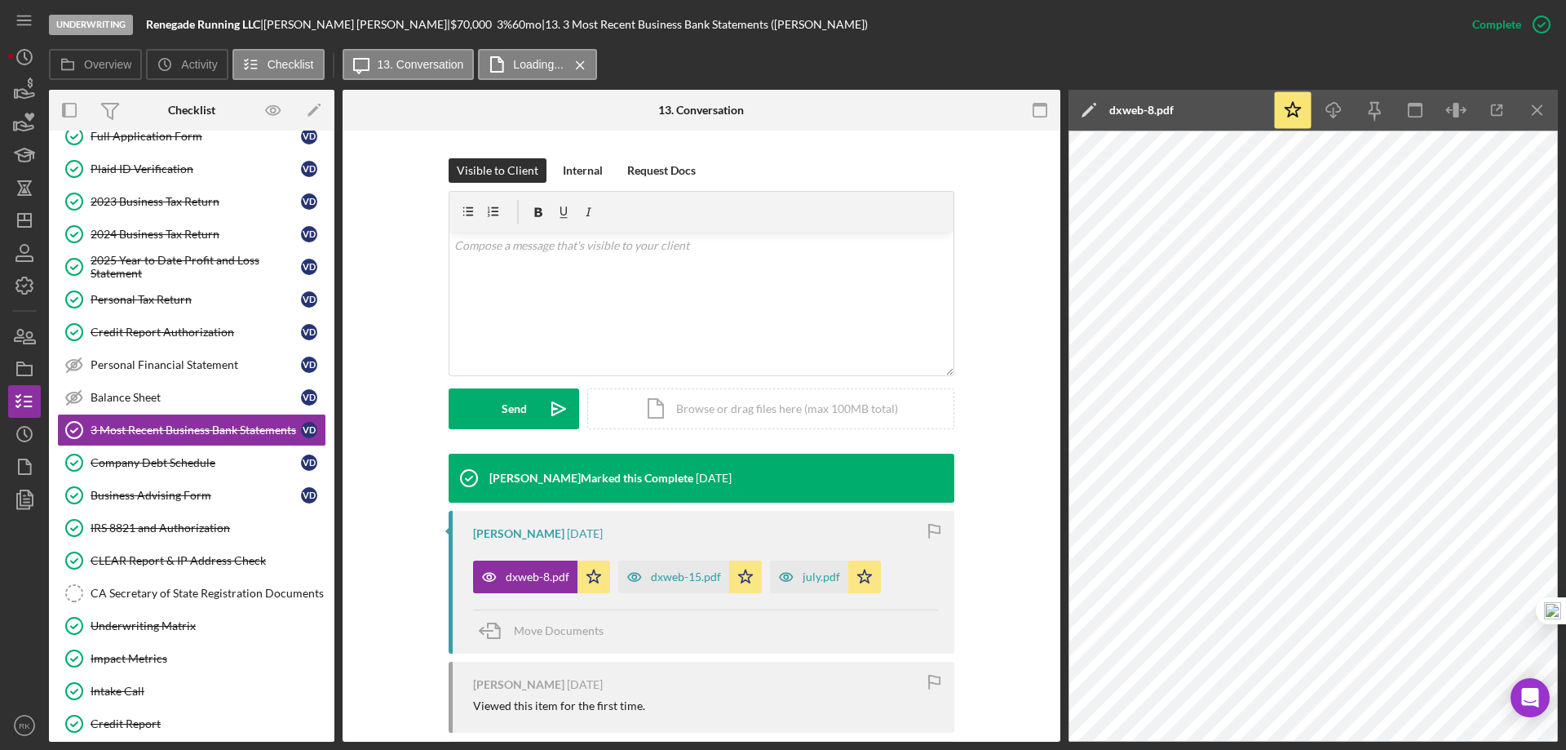
scroll to position [272, 0]
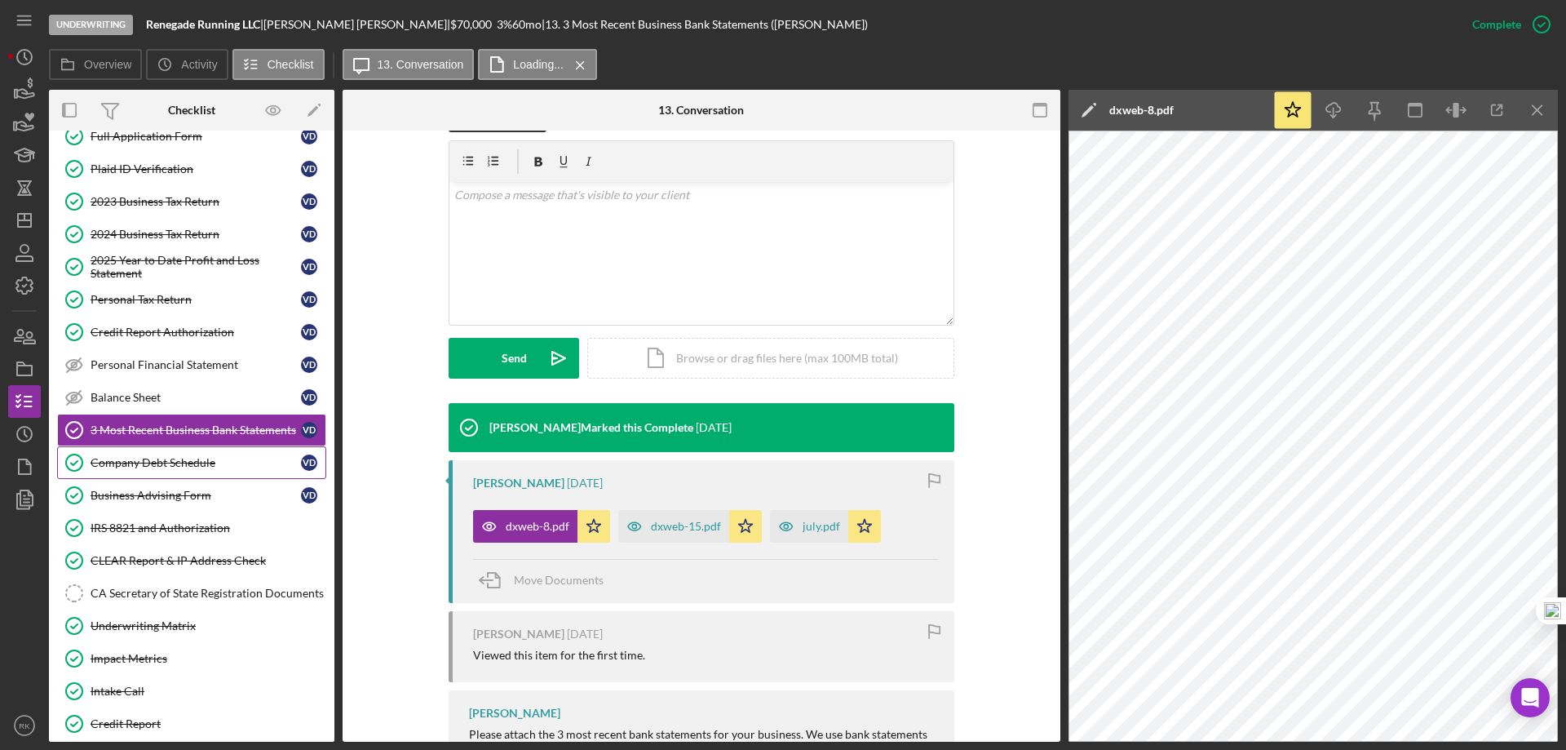
click at [145, 469] on div "Company Debt Schedule" at bounding box center [196, 462] width 210 height 13
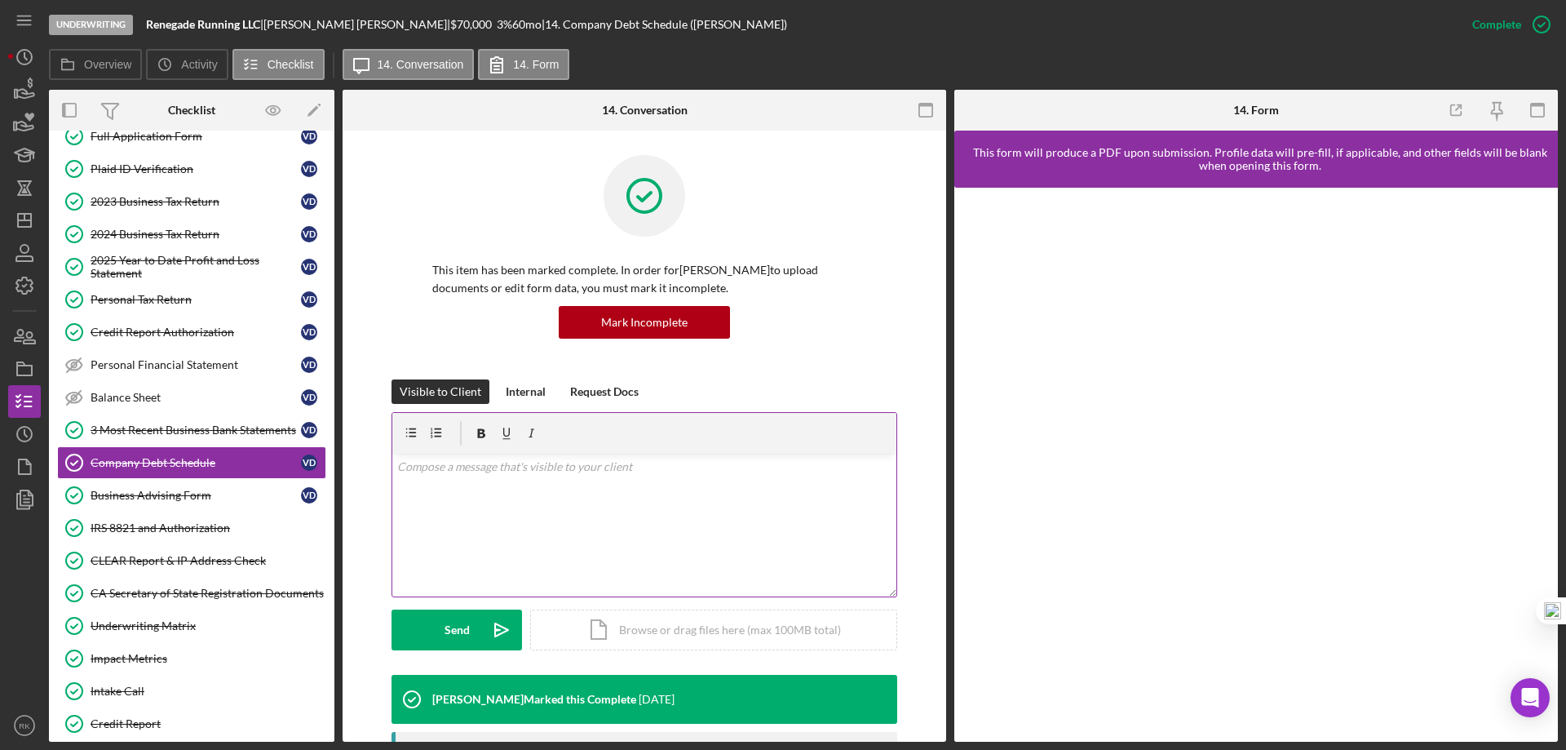
scroll to position [190, 0]
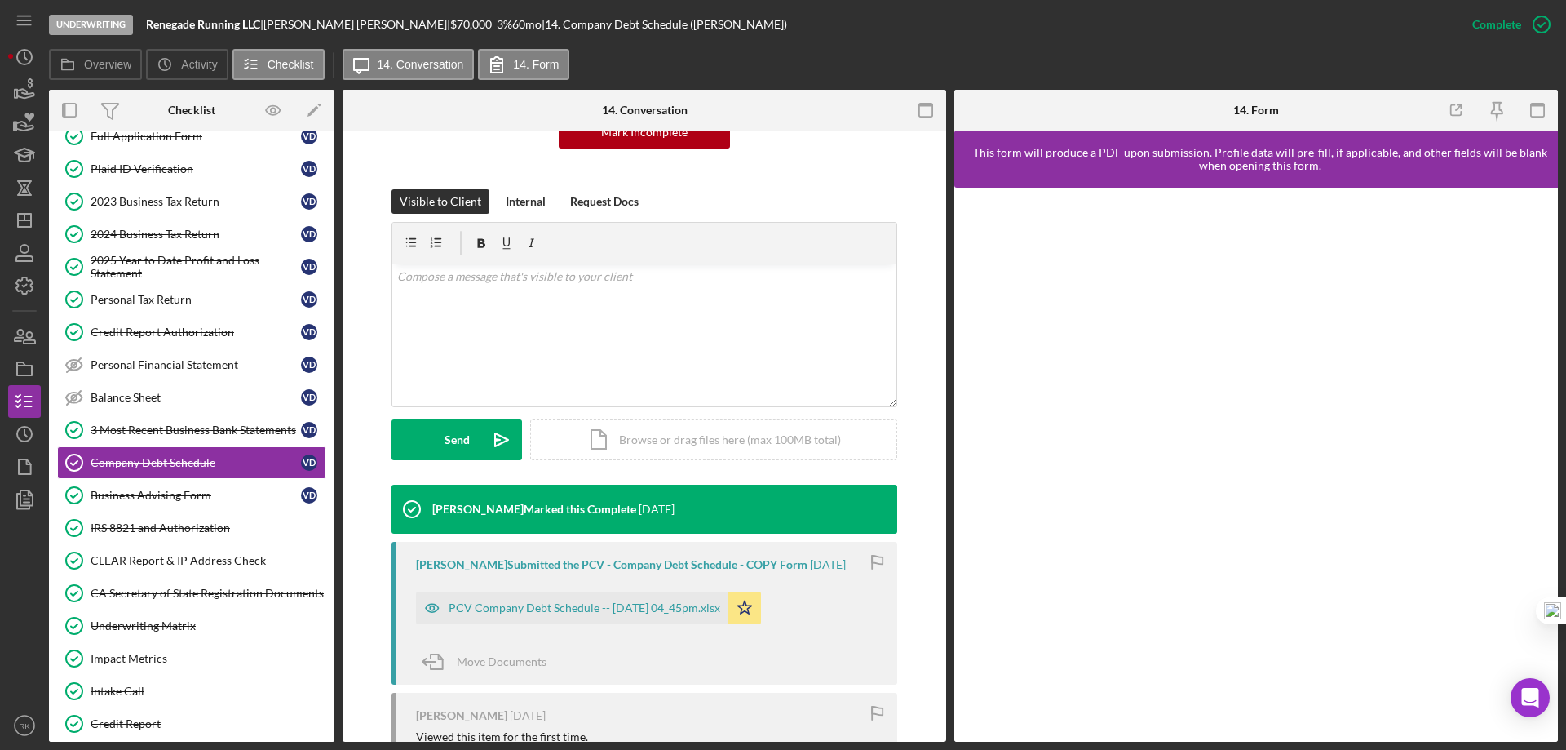
click at [598, 587] on div "PCV Company Debt Schedule -- 2025-09-01 04_45pm.xlsx Icon/Star" at bounding box center [592, 603] width 353 height 41
click at [631, 599] on div "PCV Company Debt Schedule -- 2025-09-01 04_45pm.xlsx" at bounding box center [572, 607] width 312 height 33
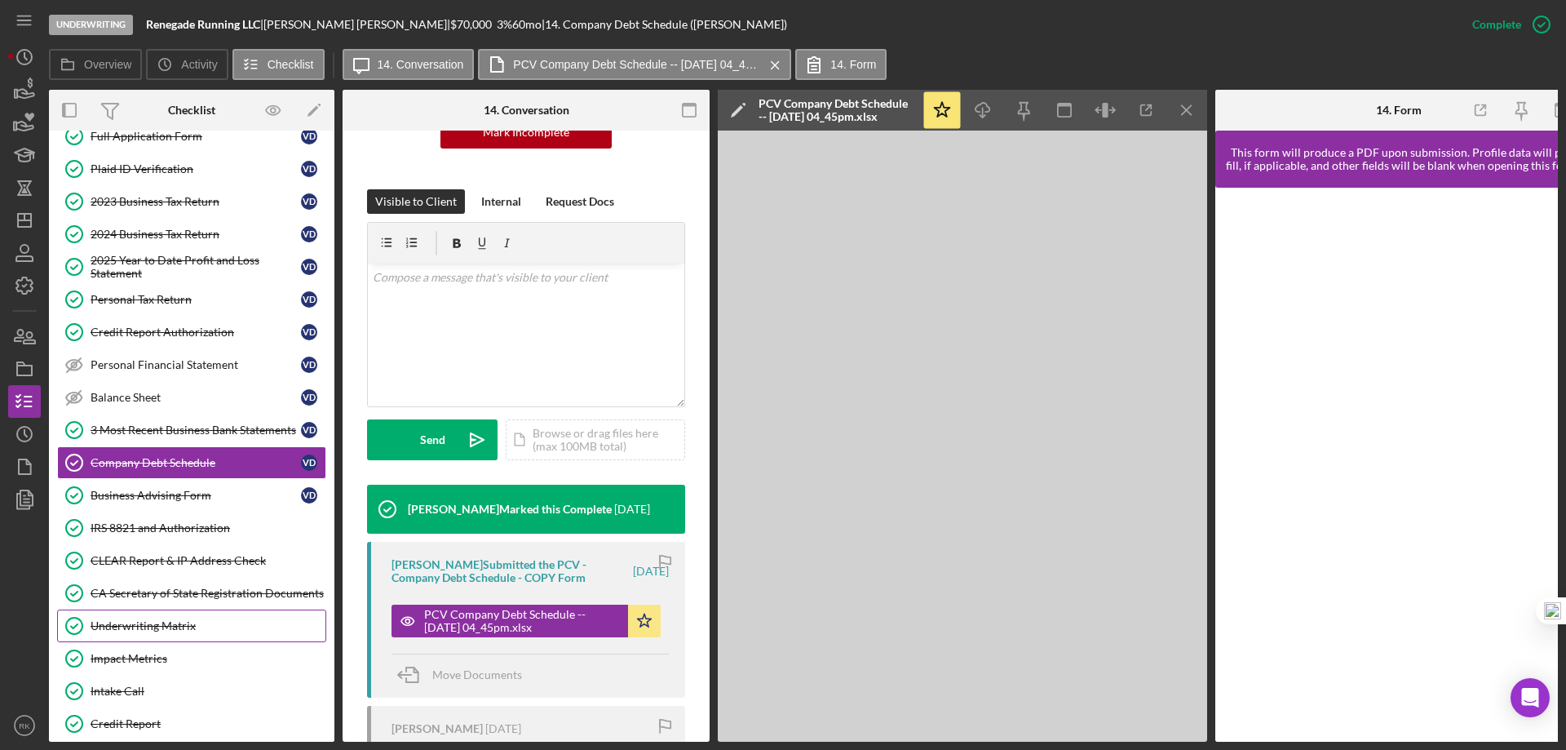
scroll to position [452, 0]
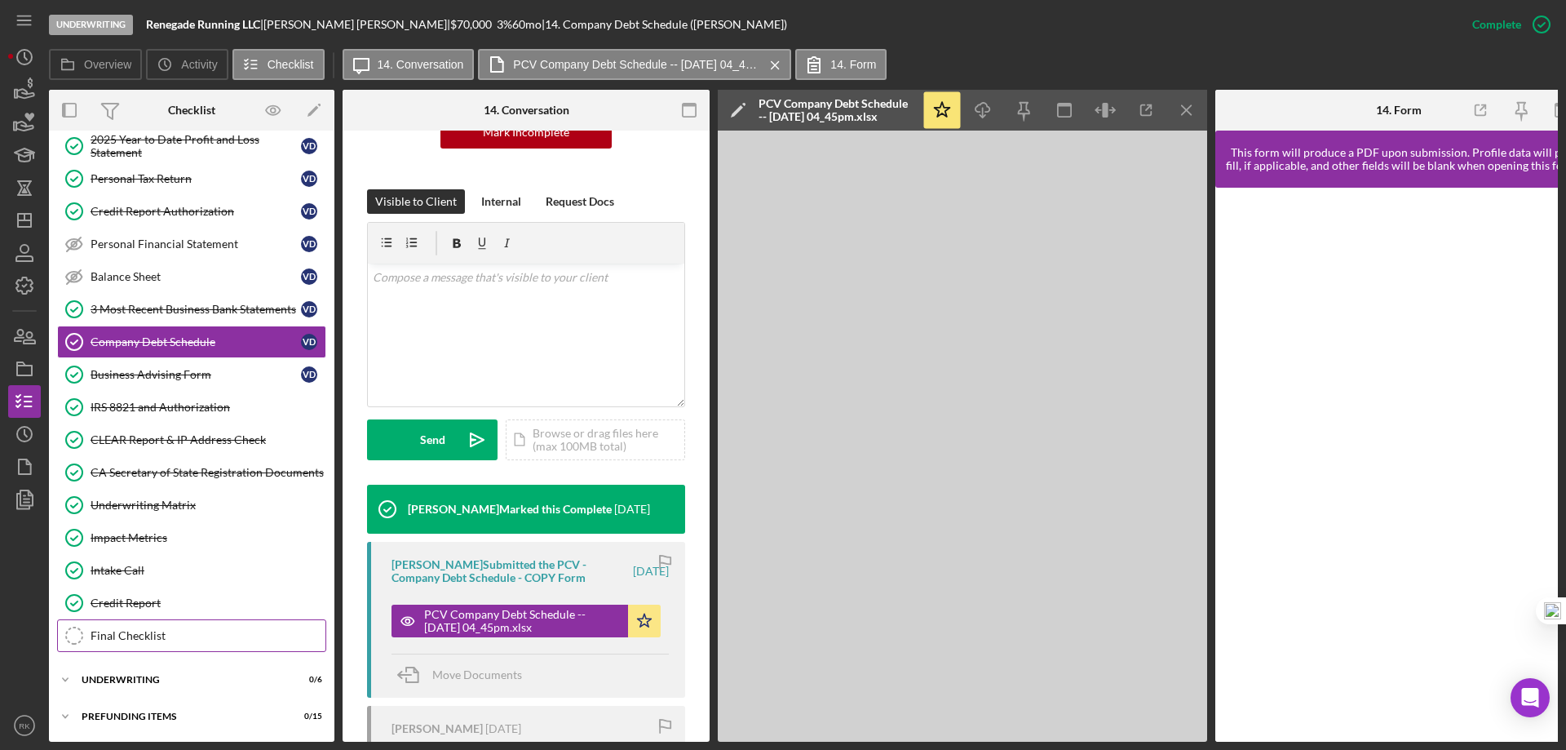
click at [129, 639] on link "Final Checklist Final Checklist" at bounding box center [191, 635] width 269 height 33
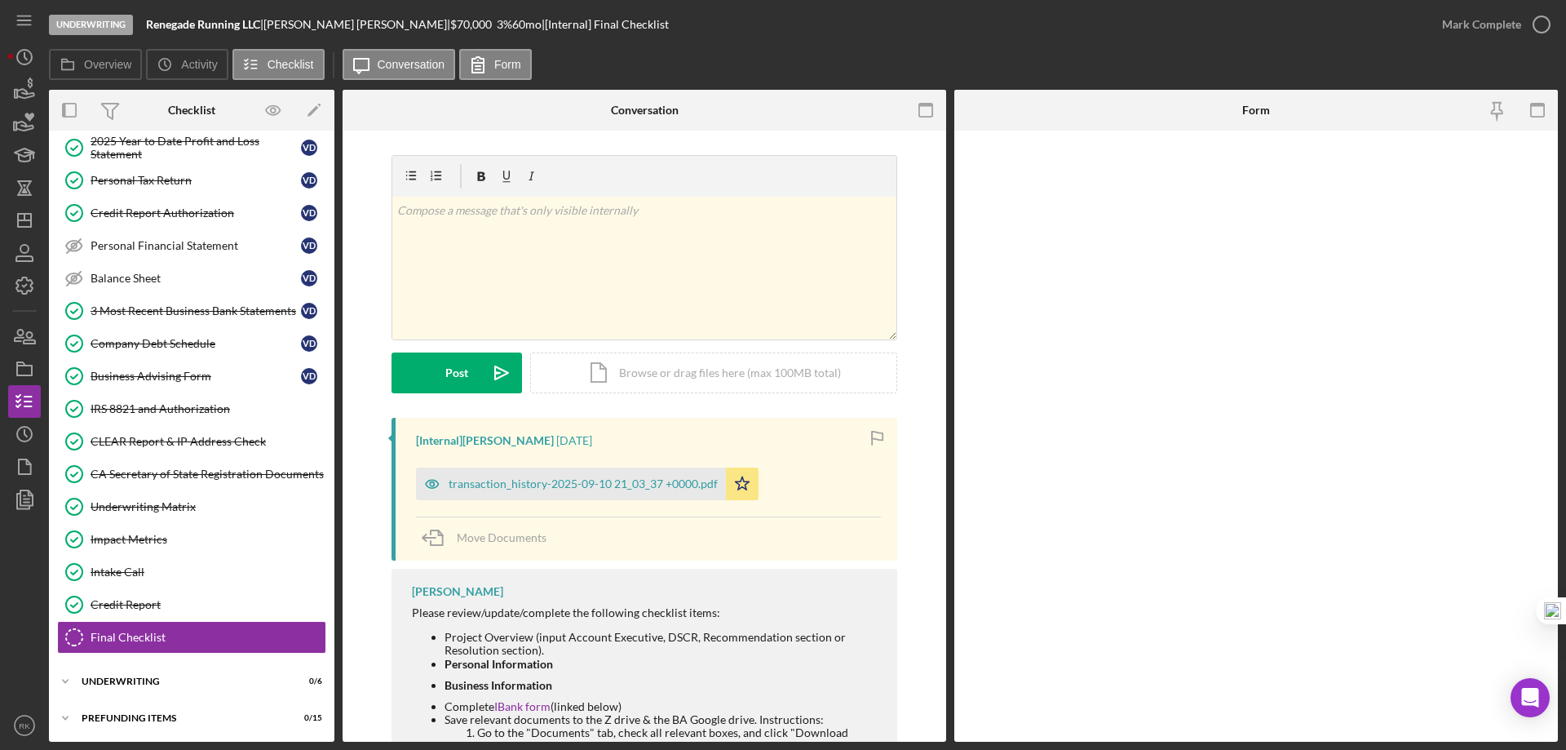
scroll to position [447, 0]
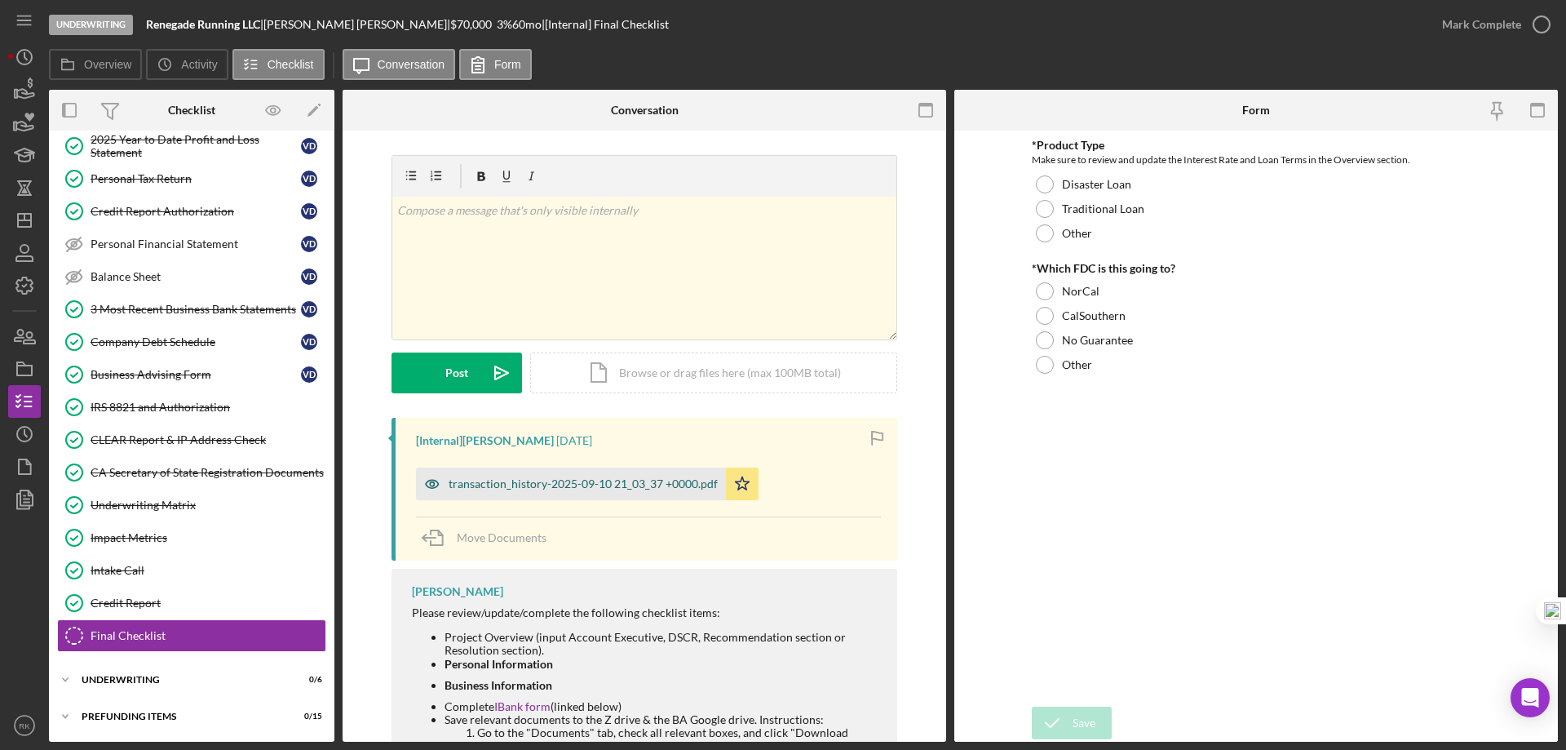
click at [593, 480] on div "transaction_history-2025-09-10 21_03_37 +0000.pdf" at bounding box center [583, 483] width 269 height 13
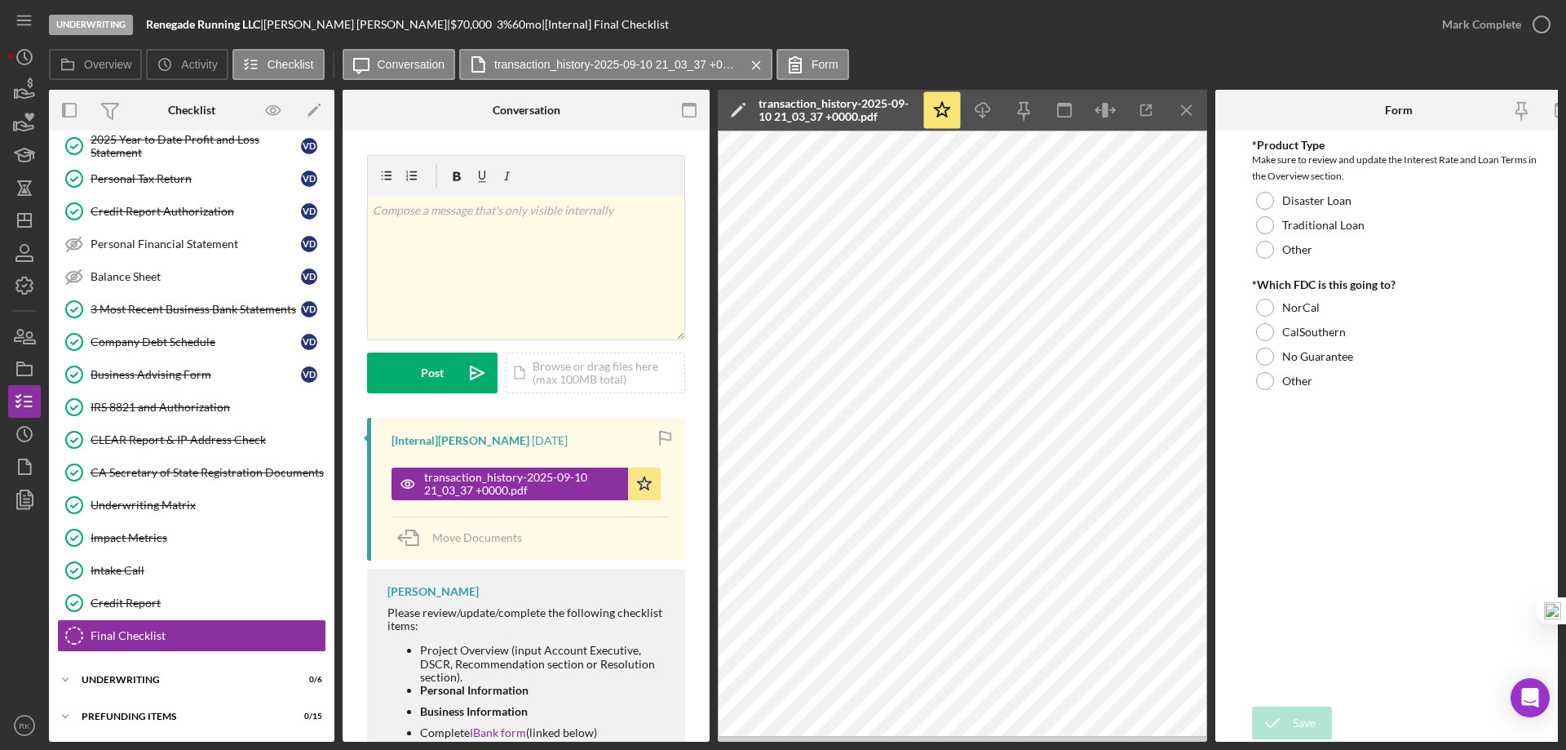
click at [1146, 89] on div "Overview Icon/History Activity Checklist Icon/Message Conversation transaction_…" at bounding box center [803, 395] width 1509 height 693
click at [1148, 107] on icon "button" at bounding box center [1146, 110] width 37 height 37
click at [157, 347] on div "Company Debt Schedule" at bounding box center [196, 341] width 210 height 13
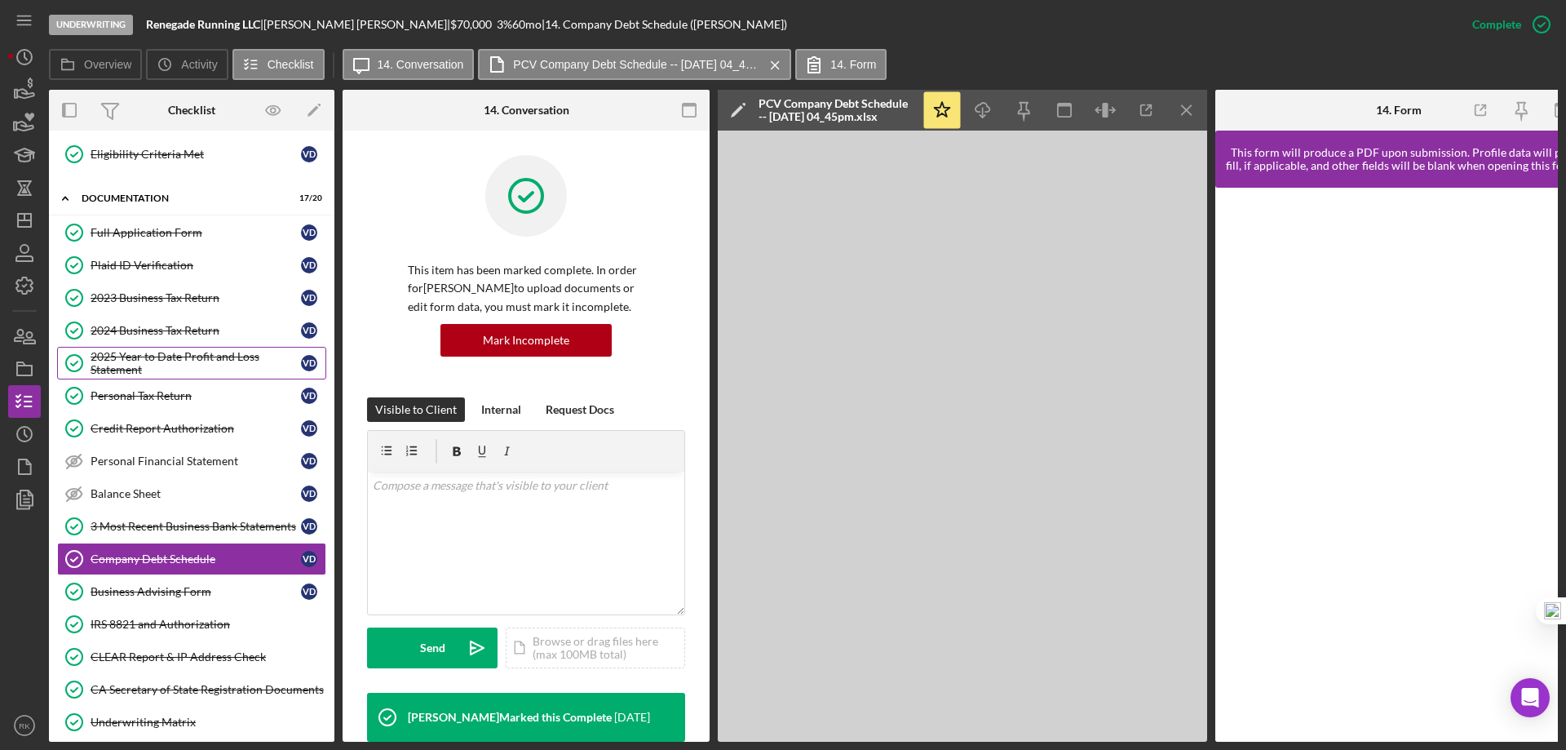
scroll to position [229, 0]
click at [157, 241] on link "Full Application Form Full Application Form V D" at bounding box center [191, 233] width 269 height 33
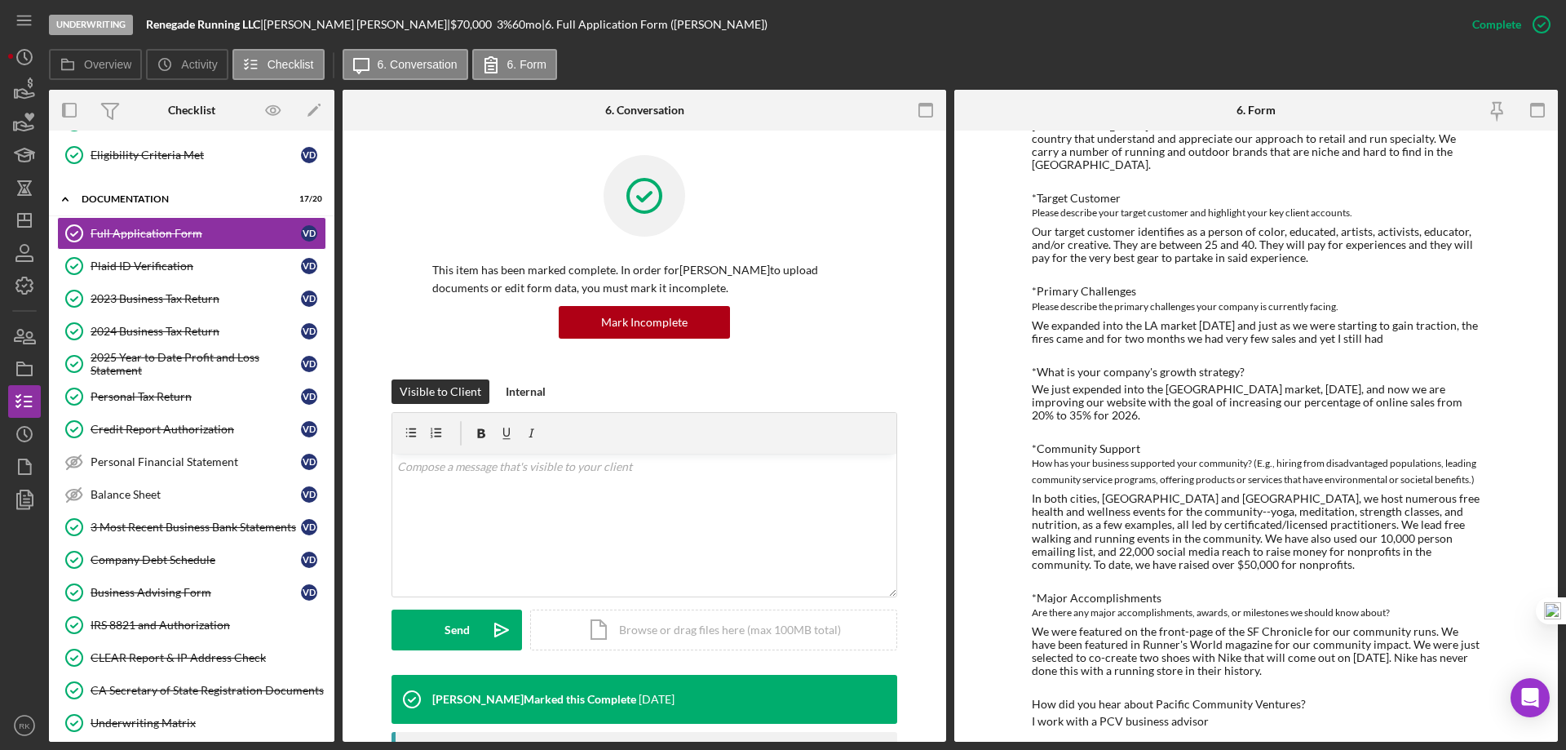
scroll to position [897, 0]
click at [25, 223] on icon "Icon/Dashboard" at bounding box center [24, 220] width 41 height 41
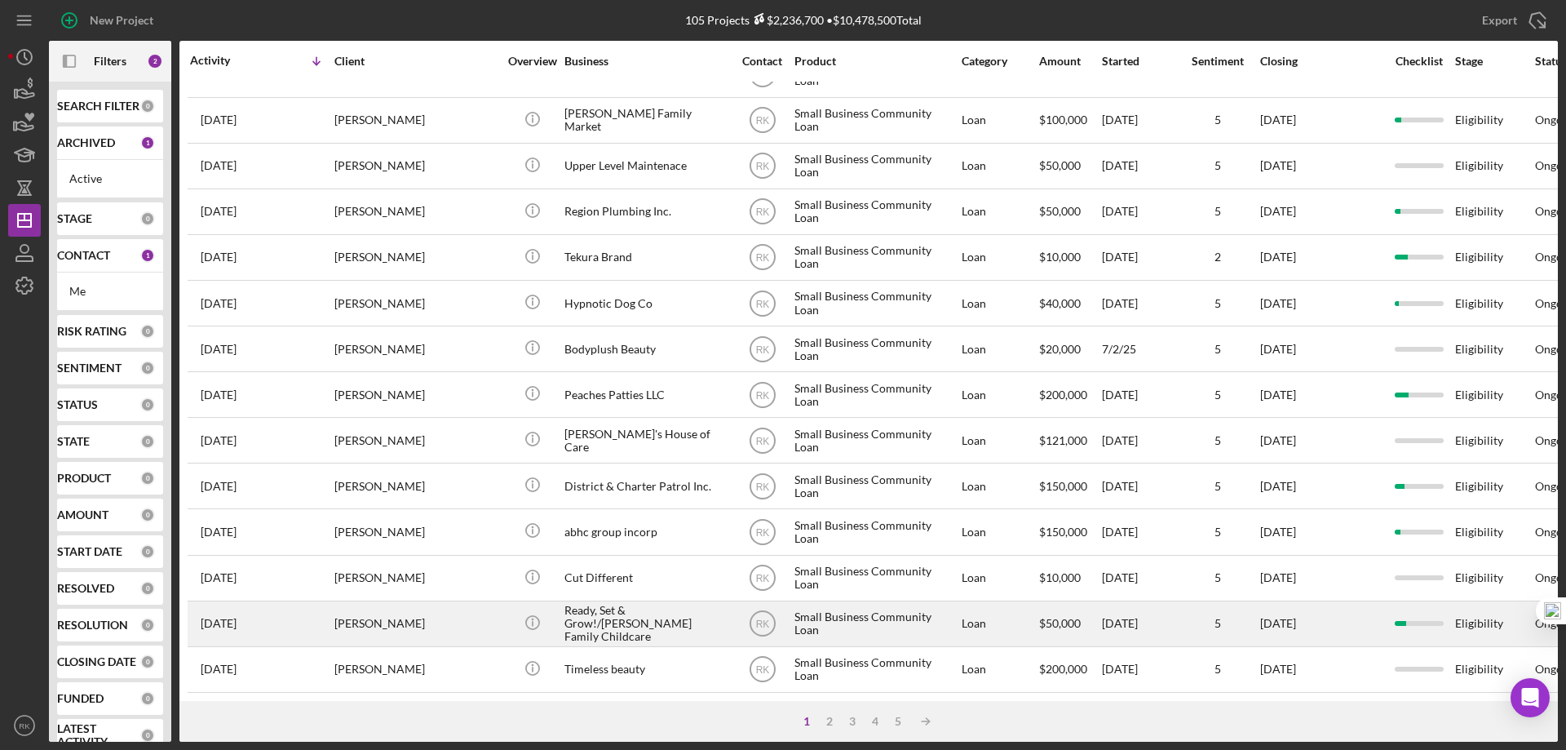
scroll to position [546, 0]
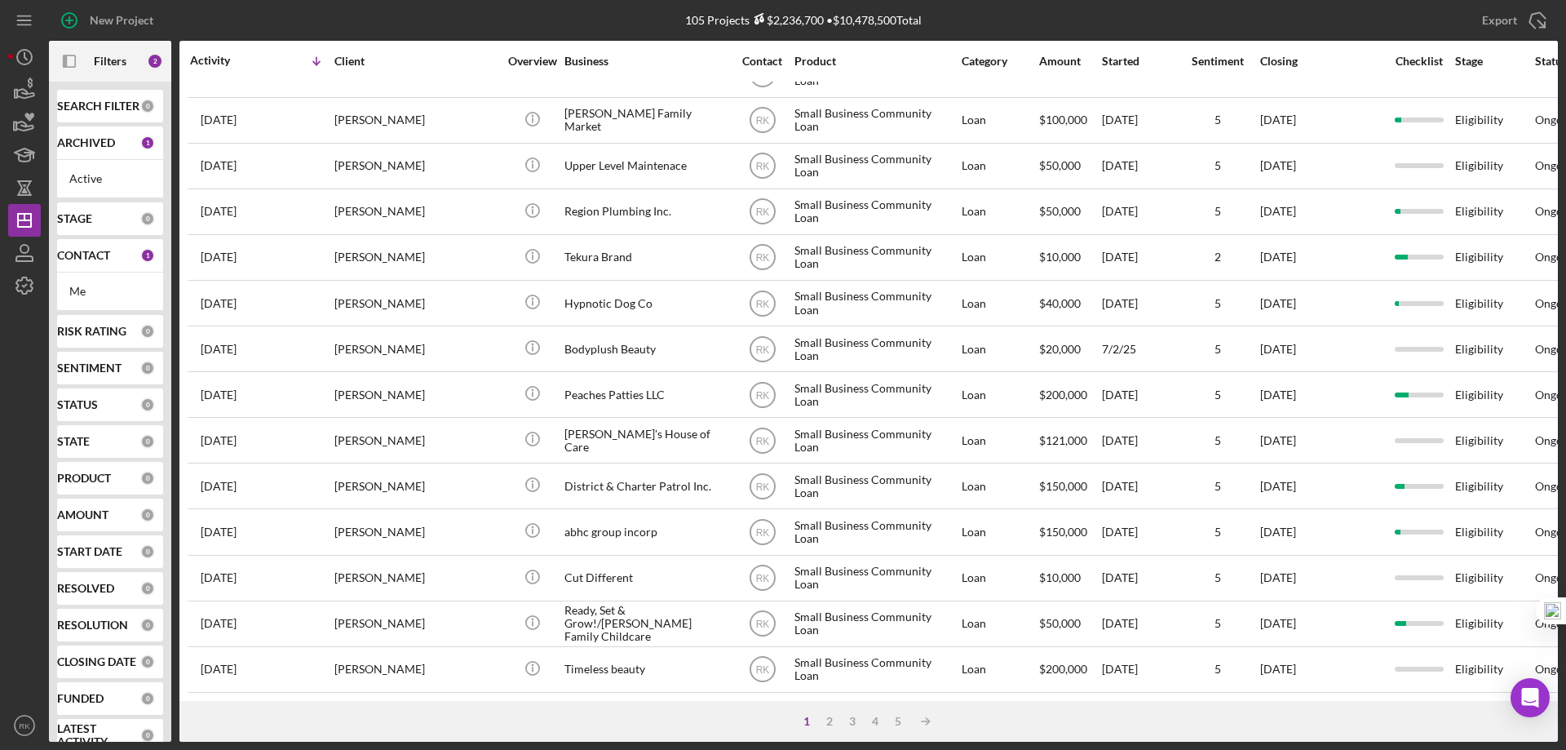
click at [83, 253] on b "CONTACT" at bounding box center [83, 255] width 53 height 13
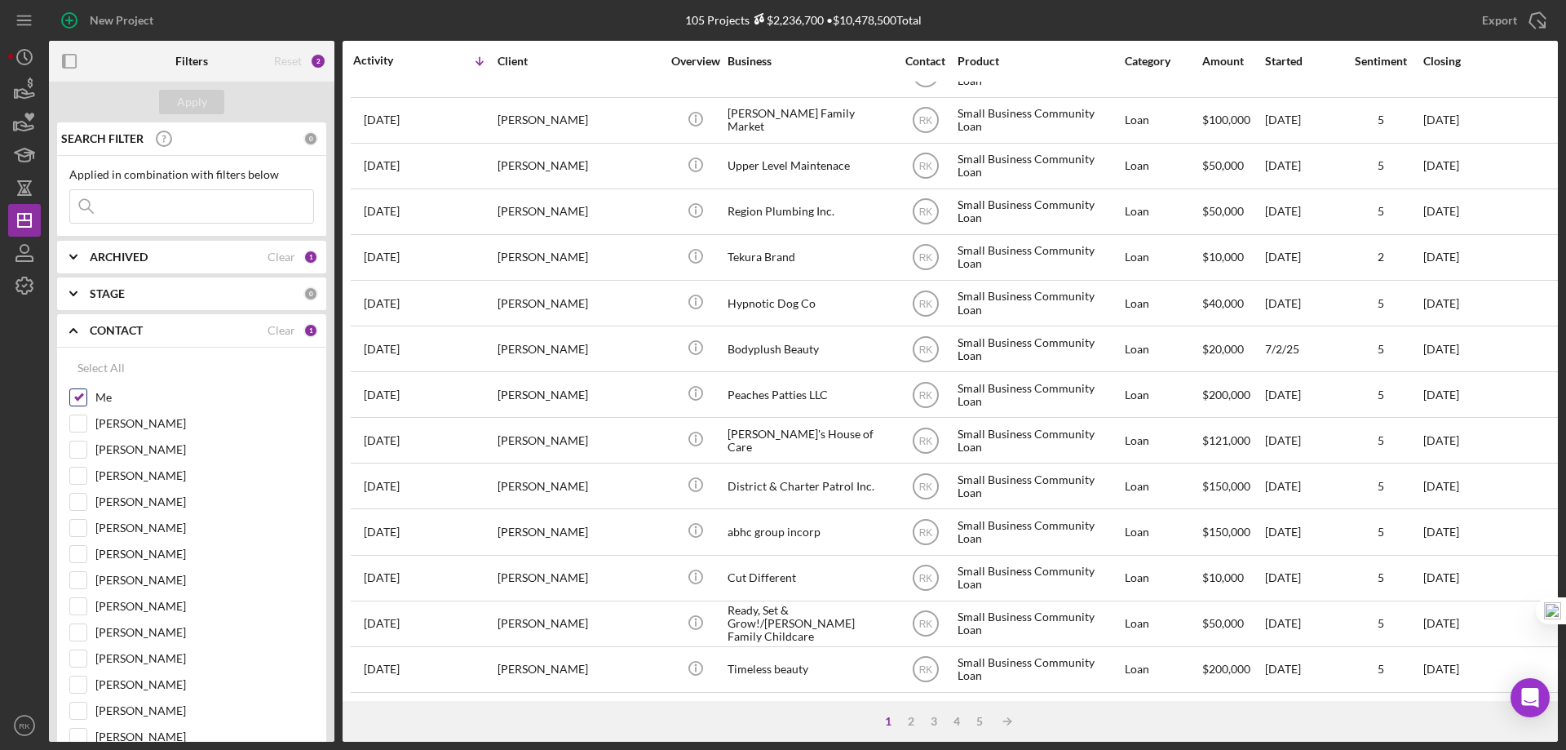
click at [82, 395] on input "Me" at bounding box center [78, 397] width 16 height 16
checkbox input "false"
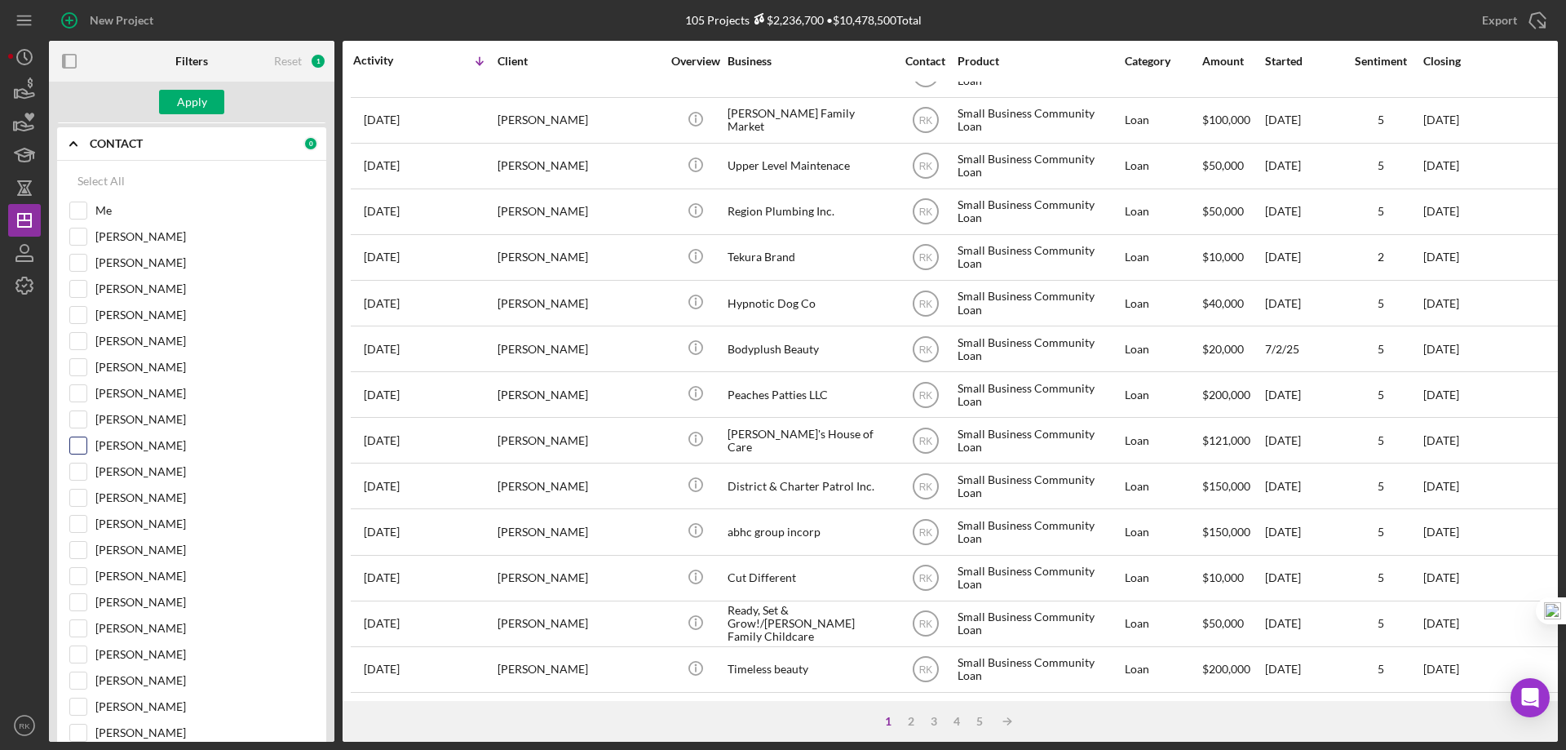
scroll to position [190, 0]
click at [73, 651] on input "[PERSON_NAME]" at bounding box center [78, 651] width 16 height 16
checkbox input "true"
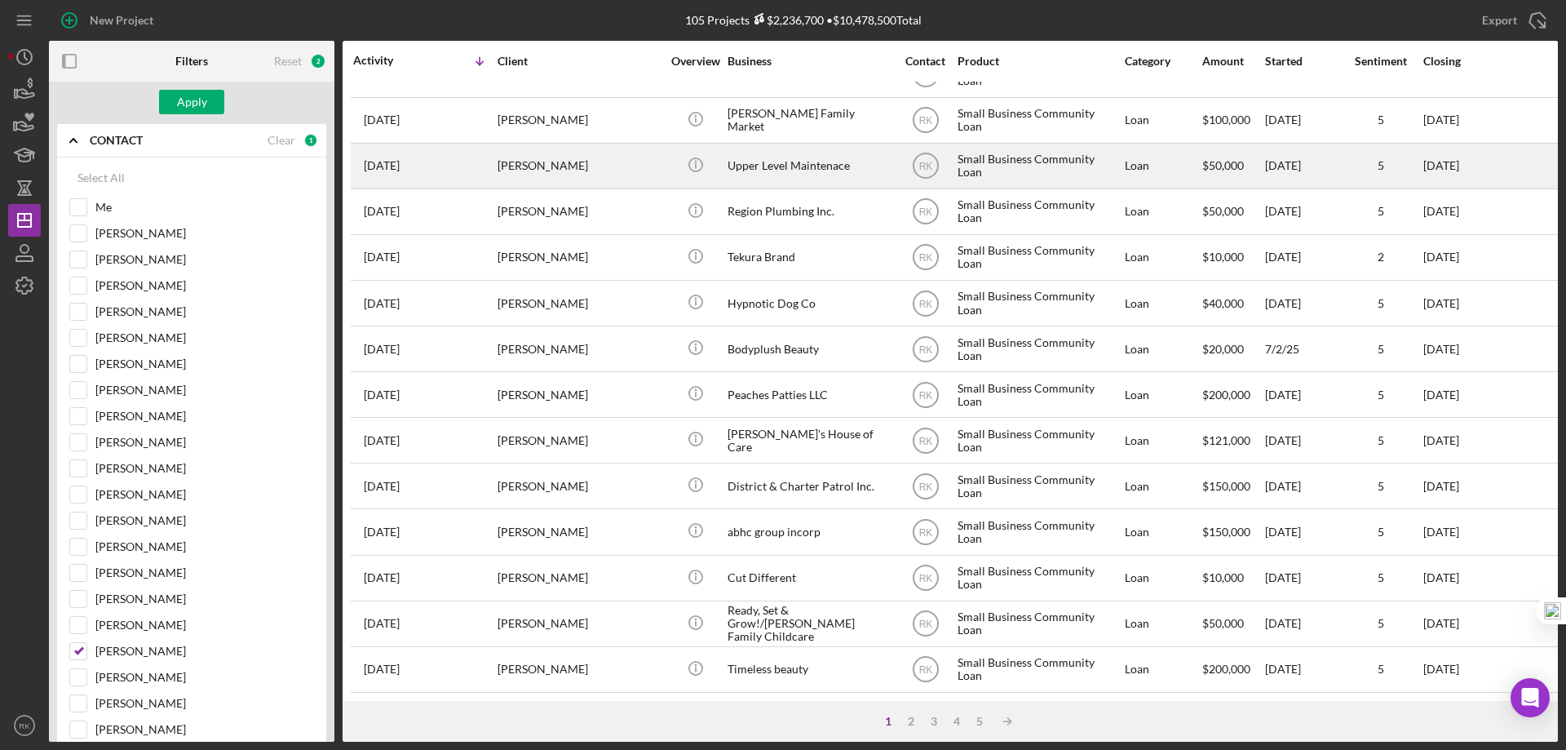
click at [182, 105] on div "Apply" at bounding box center [192, 102] width 30 height 24
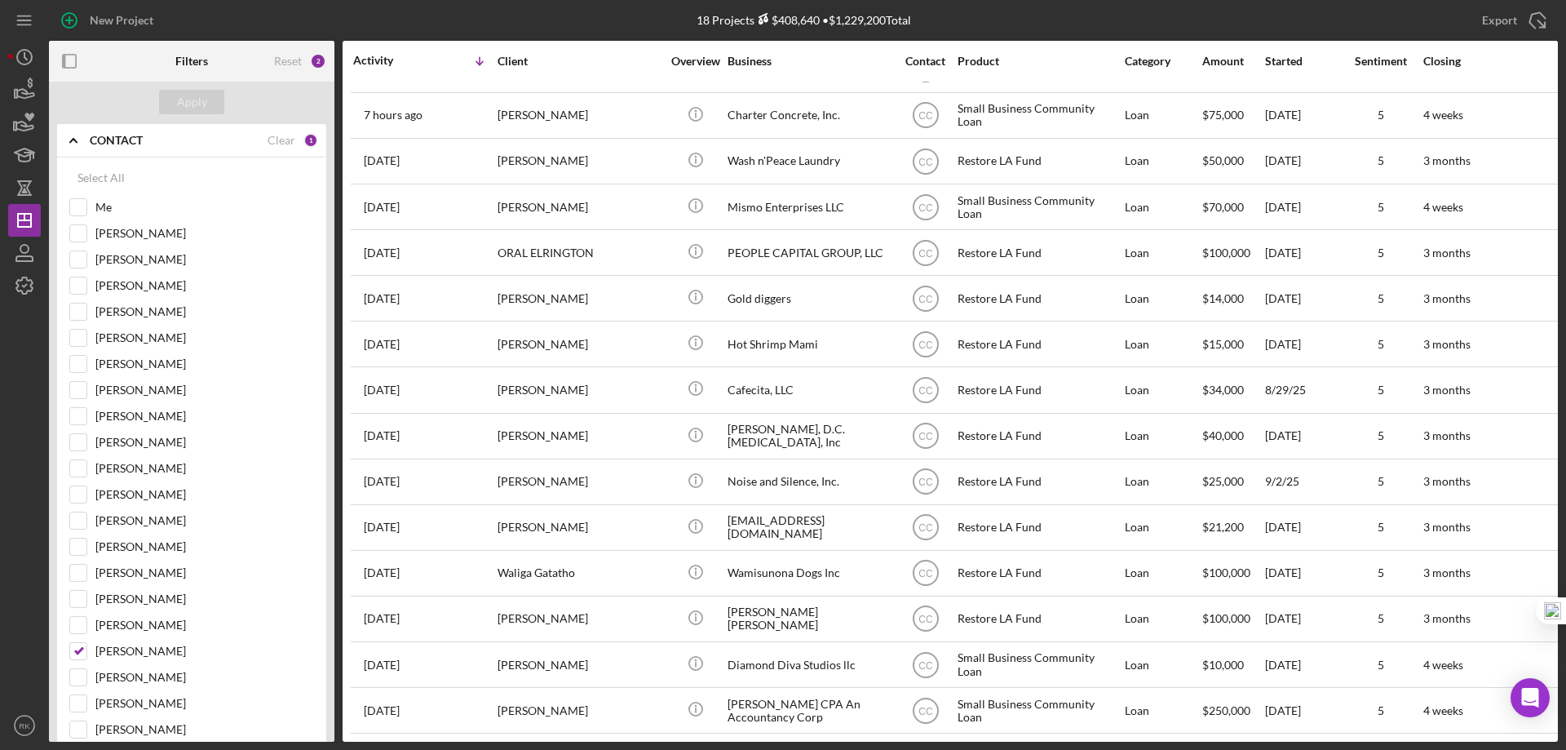
scroll to position [184, 0]
click at [64, 66] on rect "button" at bounding box center [64, 61] width 3 height 13
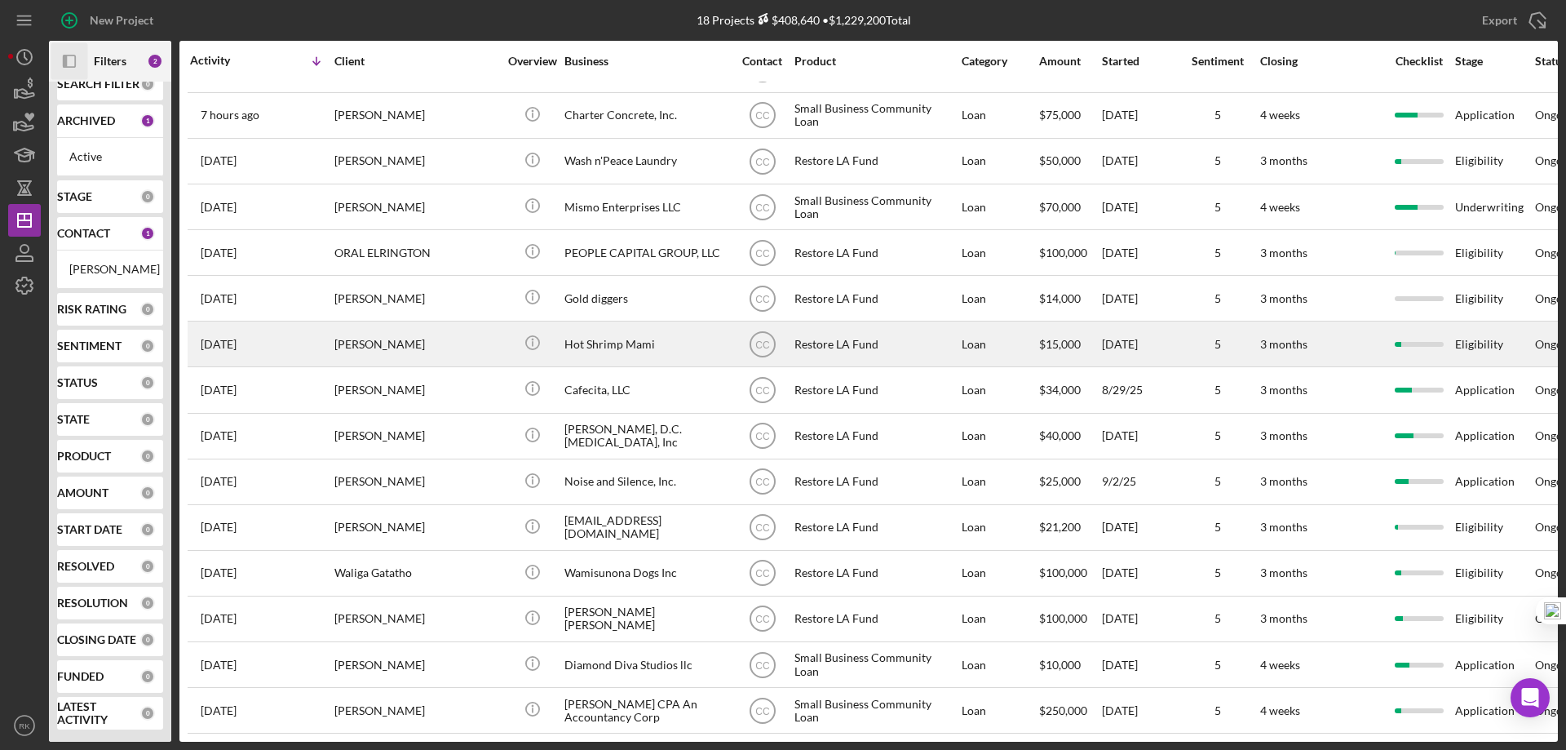
scroll to position [35, 0]
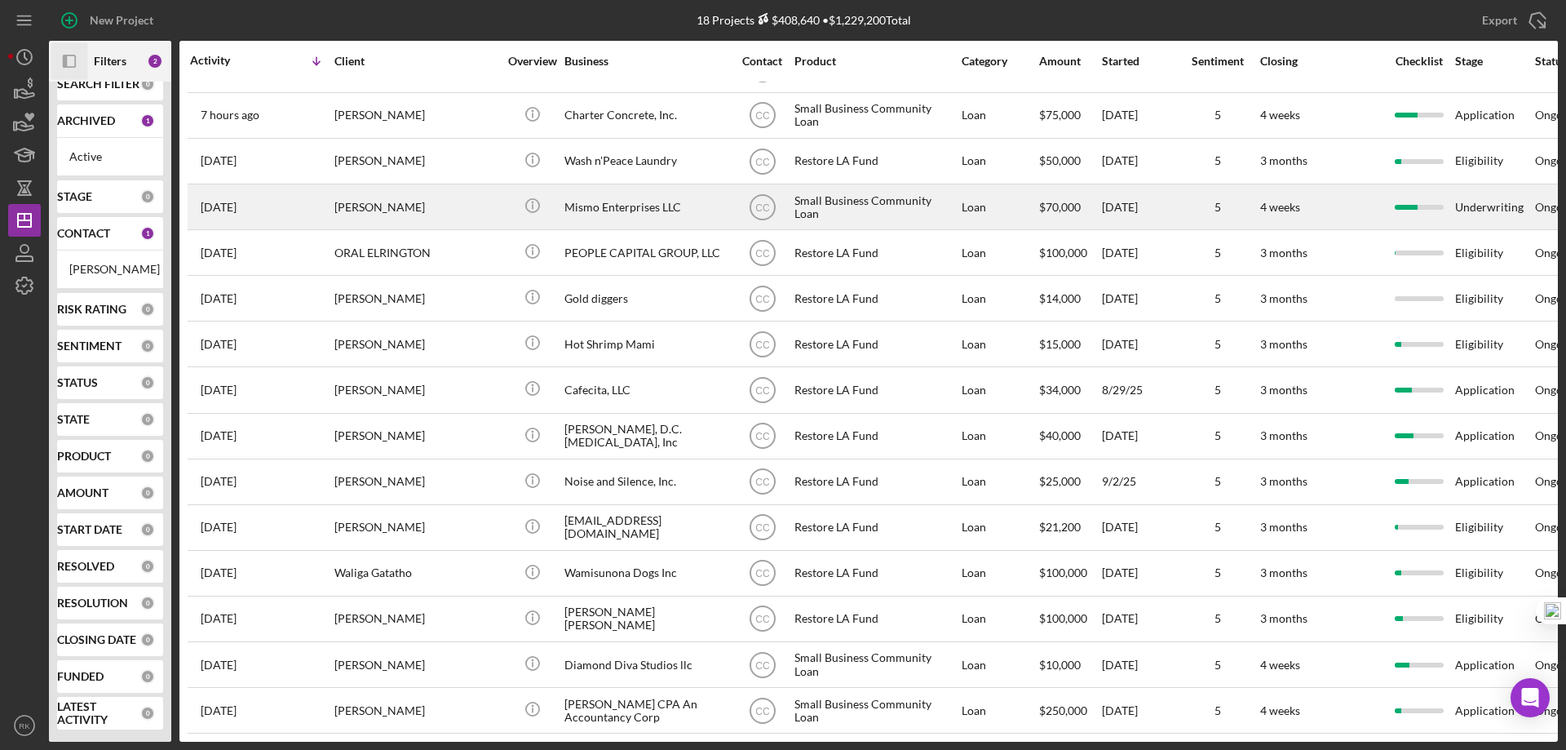
click at [591, 197] on div "Mismo Enterprises LLC" at bounding box center [645, 206] width 163 height 43
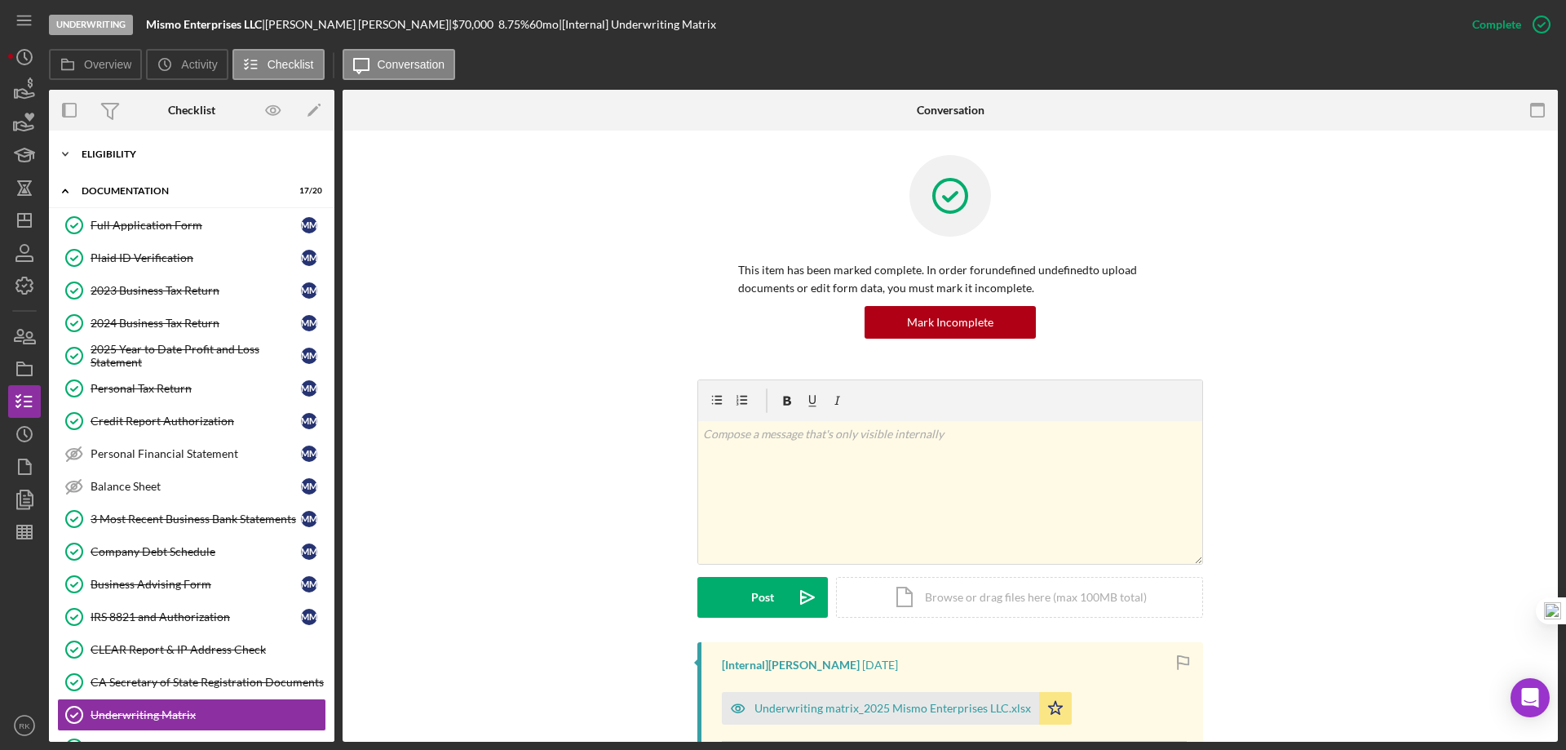
click at [104, 160] on div "Icon/Expander Eligibility 6 / 6" at bounding box center [191, 154] width 285 height 33
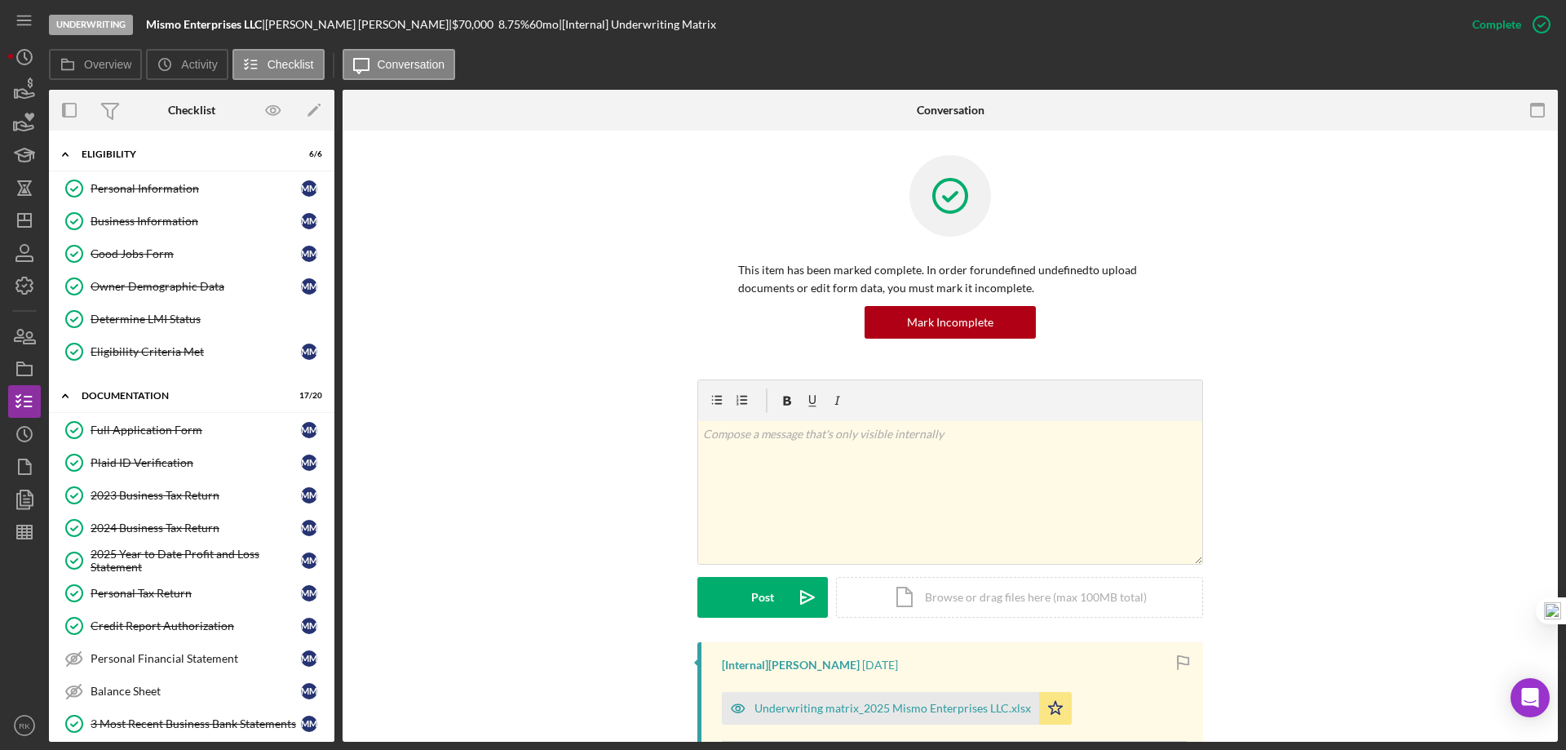
click at [147, 195] on div "Personal Information" at bounding box center [196, 188] width 210 height 13
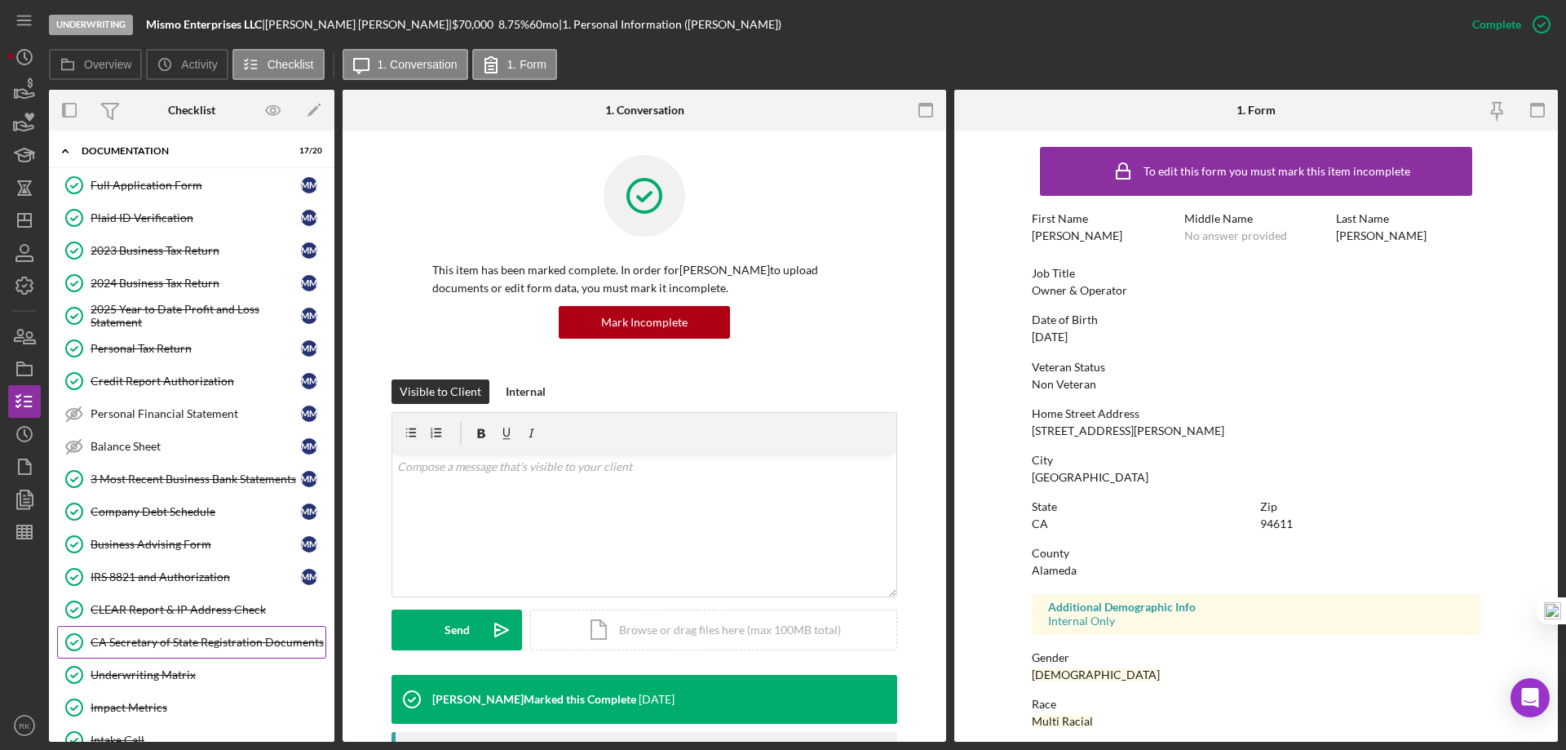
scroll to position [381, 0]
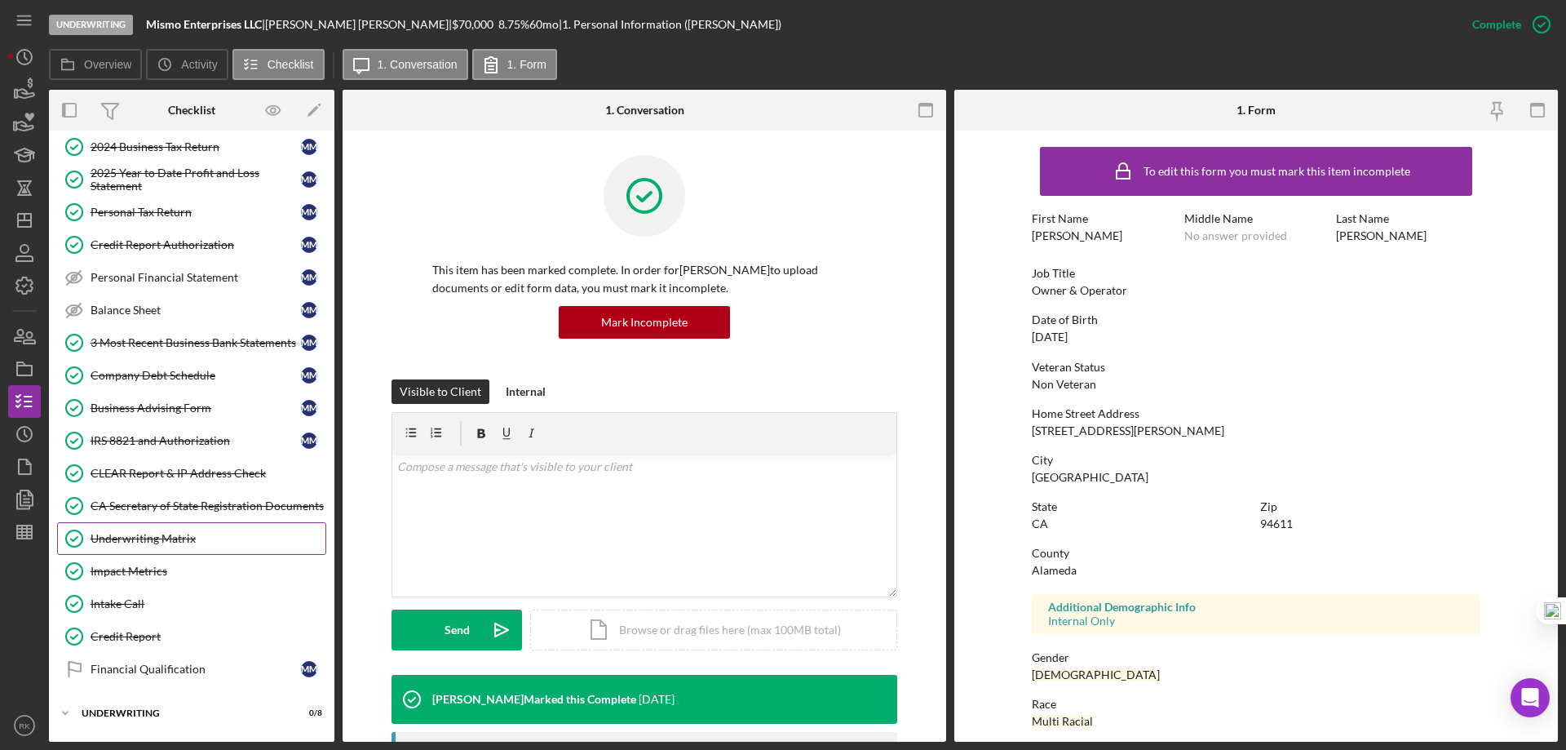
click at [148, 541] on div "Underwriting Matrix" at bounding box center [208, 538] width 235 height 13
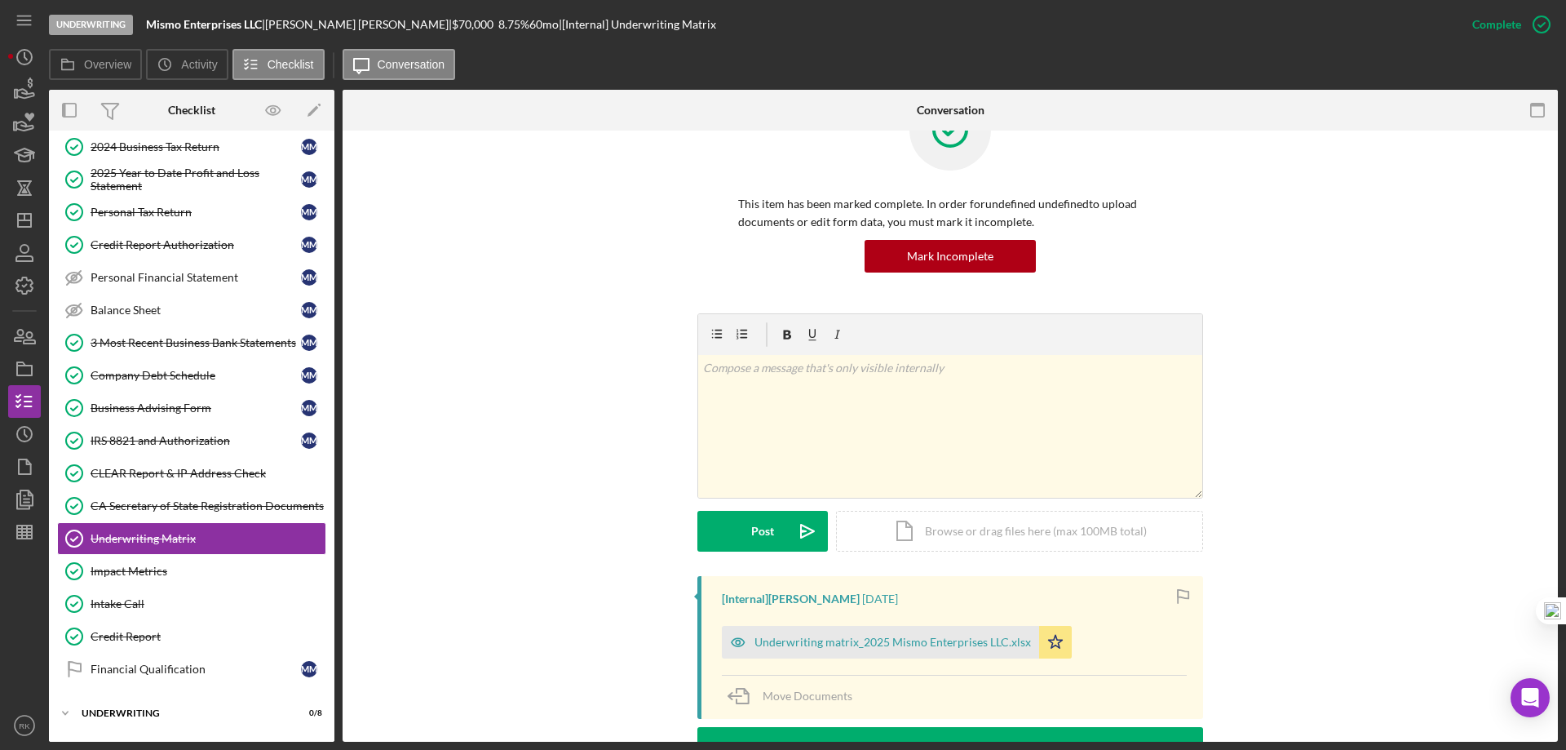
scroll to position [190, 0]
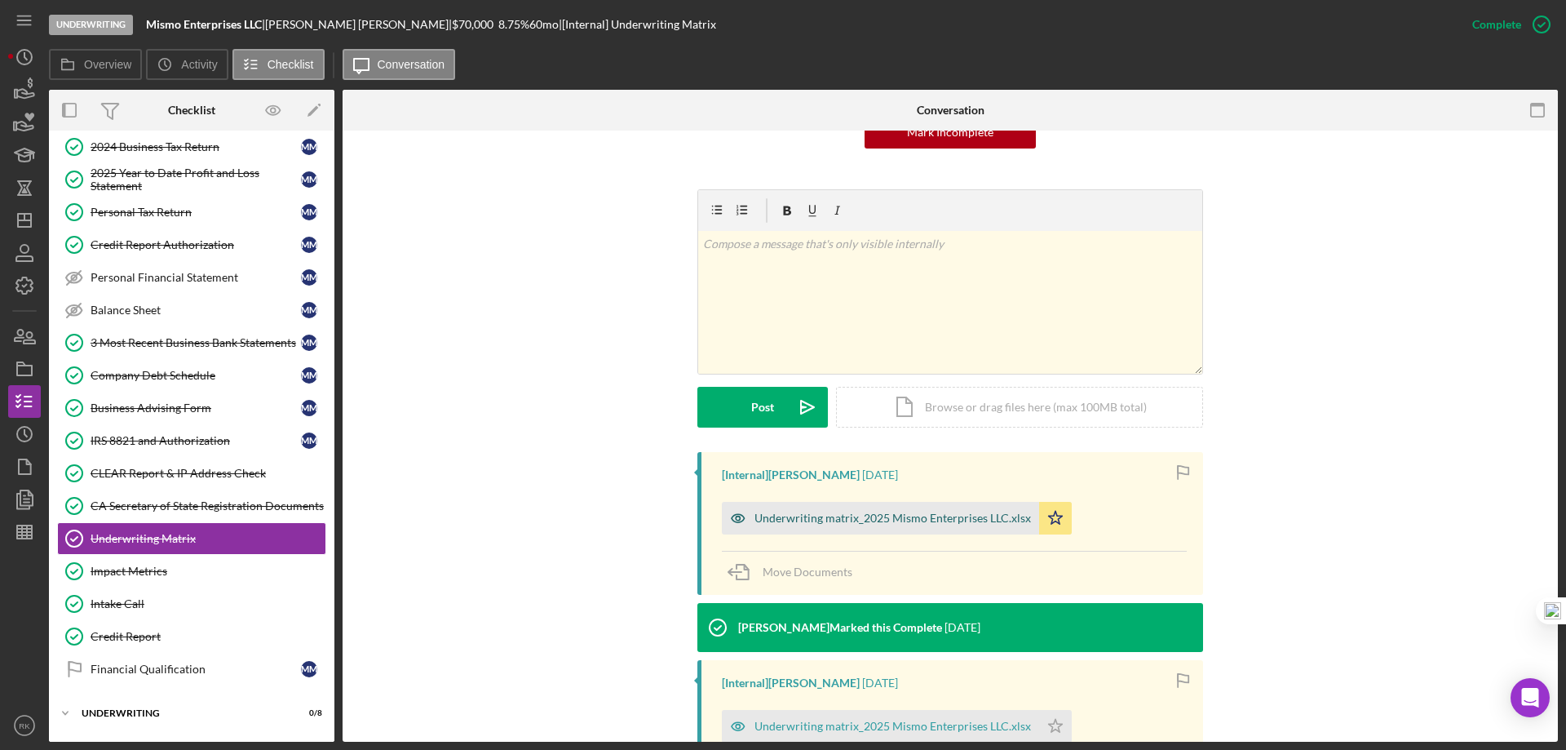
click at [885, 524] on div "Underwriting matrix_2025 Mismo Enterprises LLC.xlsx" at bounding box center [893, 517] width 277 height 13
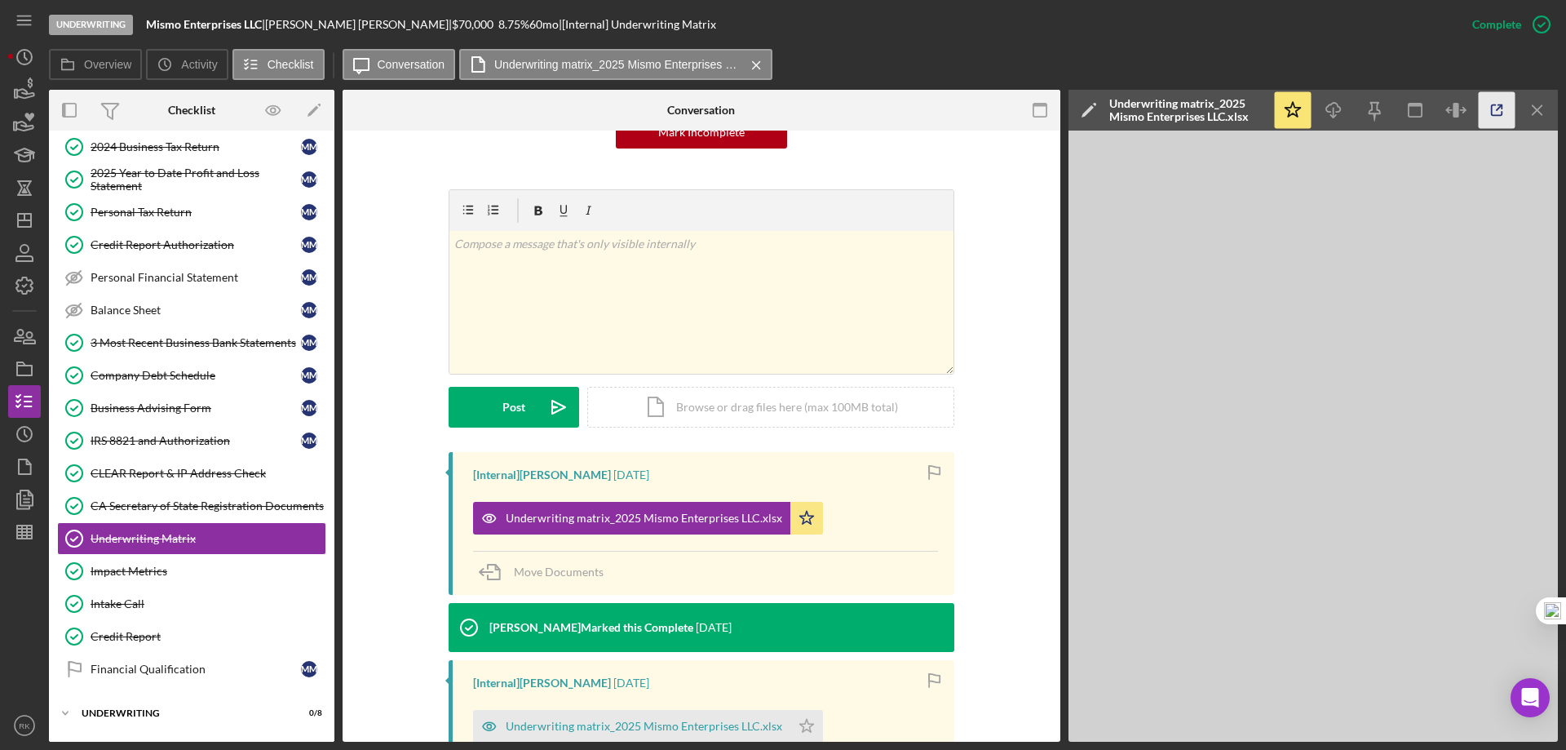
click at [1496, 103] on icon "button" at bounding box center [1497, 110] width 37 height 37
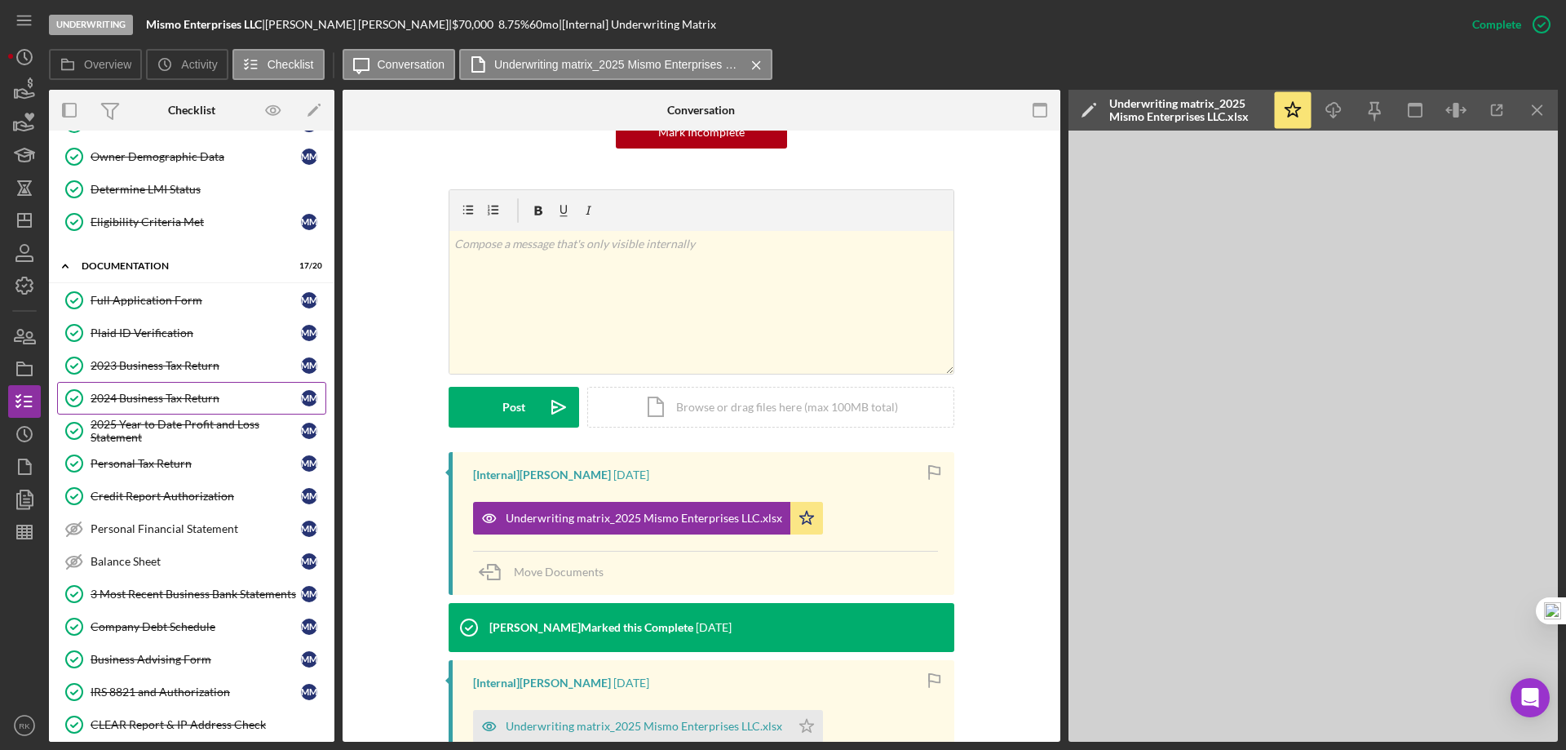
scroll to position [108, 0]
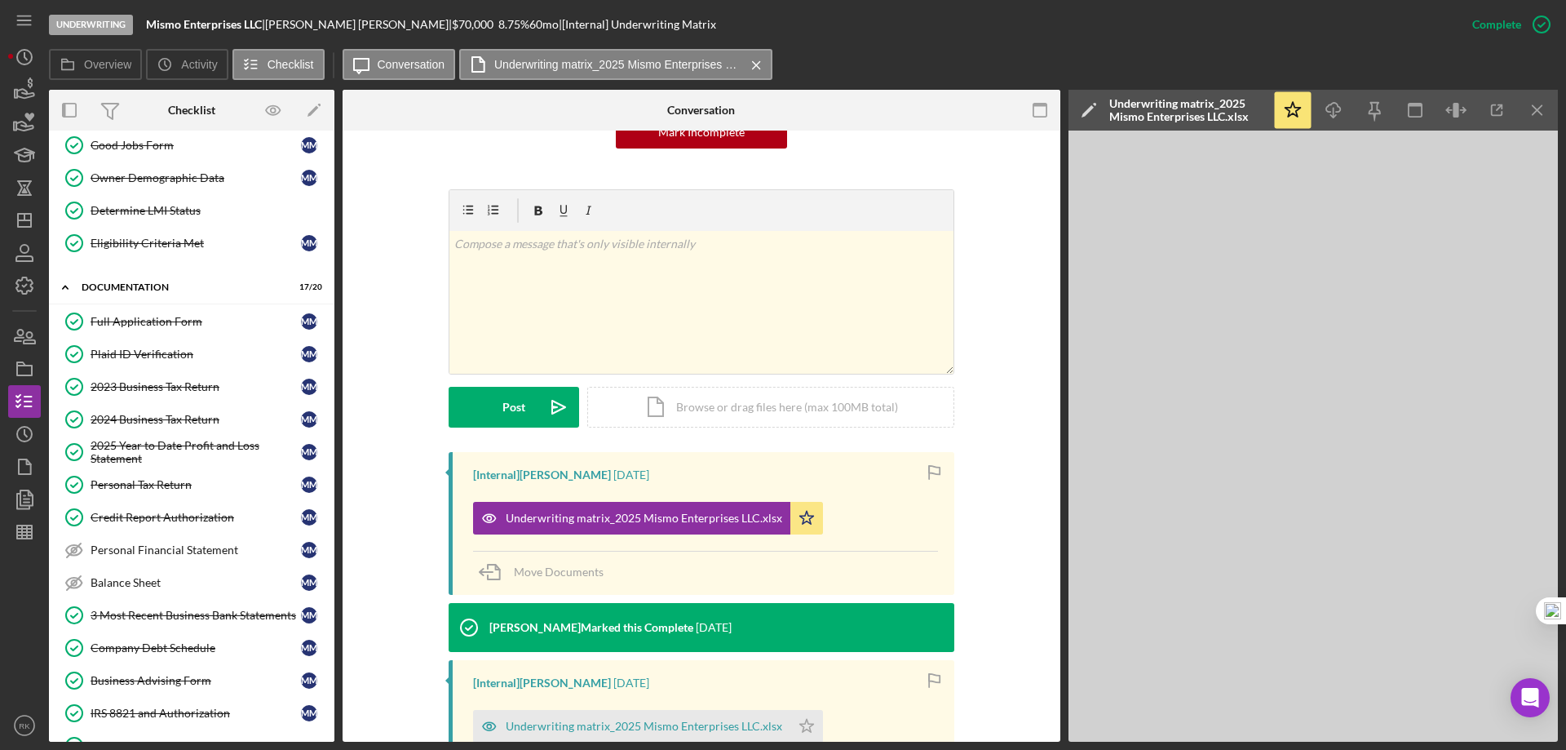
click at [153, 387] on div "2023 Business Tax Return" at bounding box center [196, 386] width 210 height 13
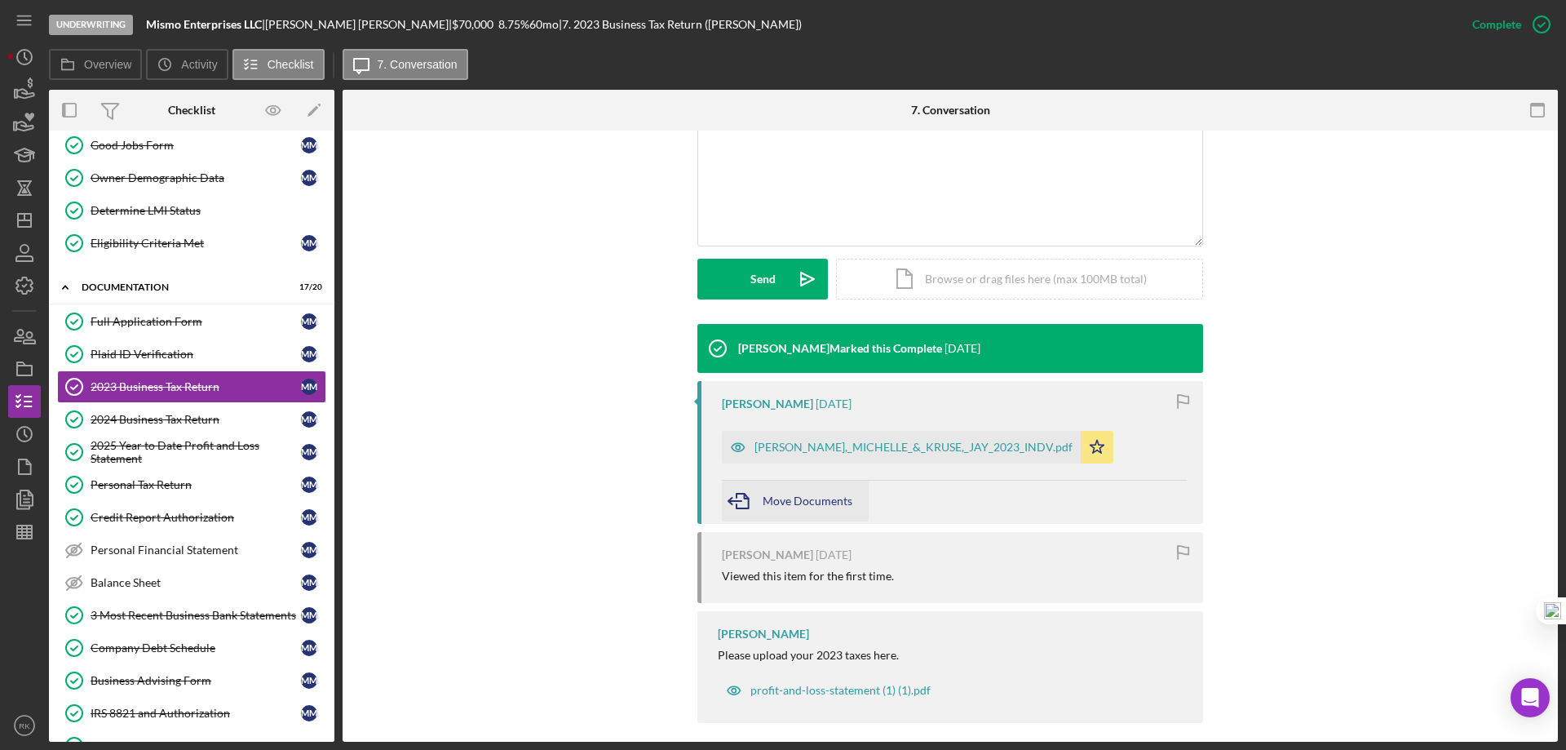
scroll to position [353, 0]
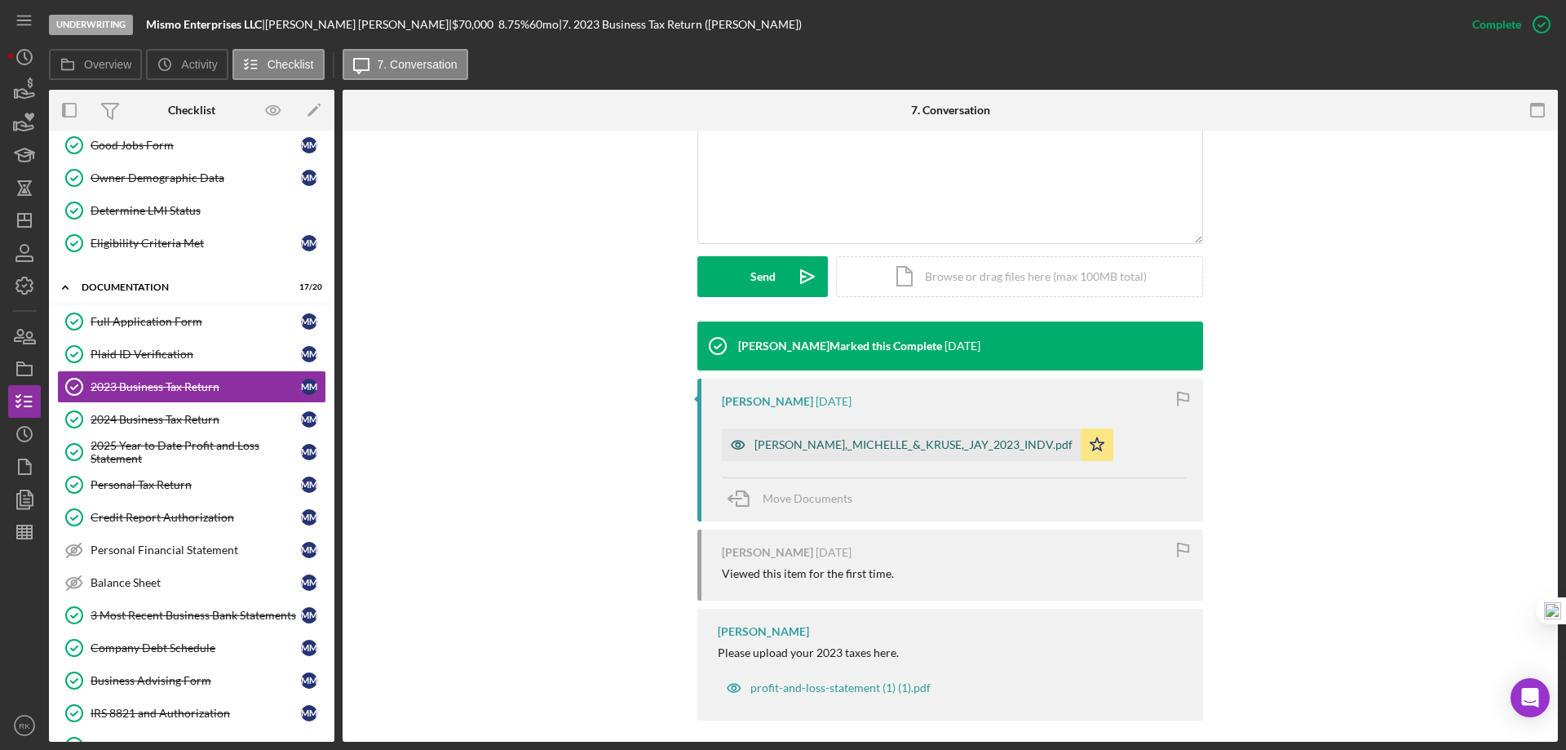
click at [882, 441] on div "MORAN,_MICHELLE_&_KRUSE,_JAY_2023_INDV.pdf" at bounding box center [914, 444] width 318 height 13
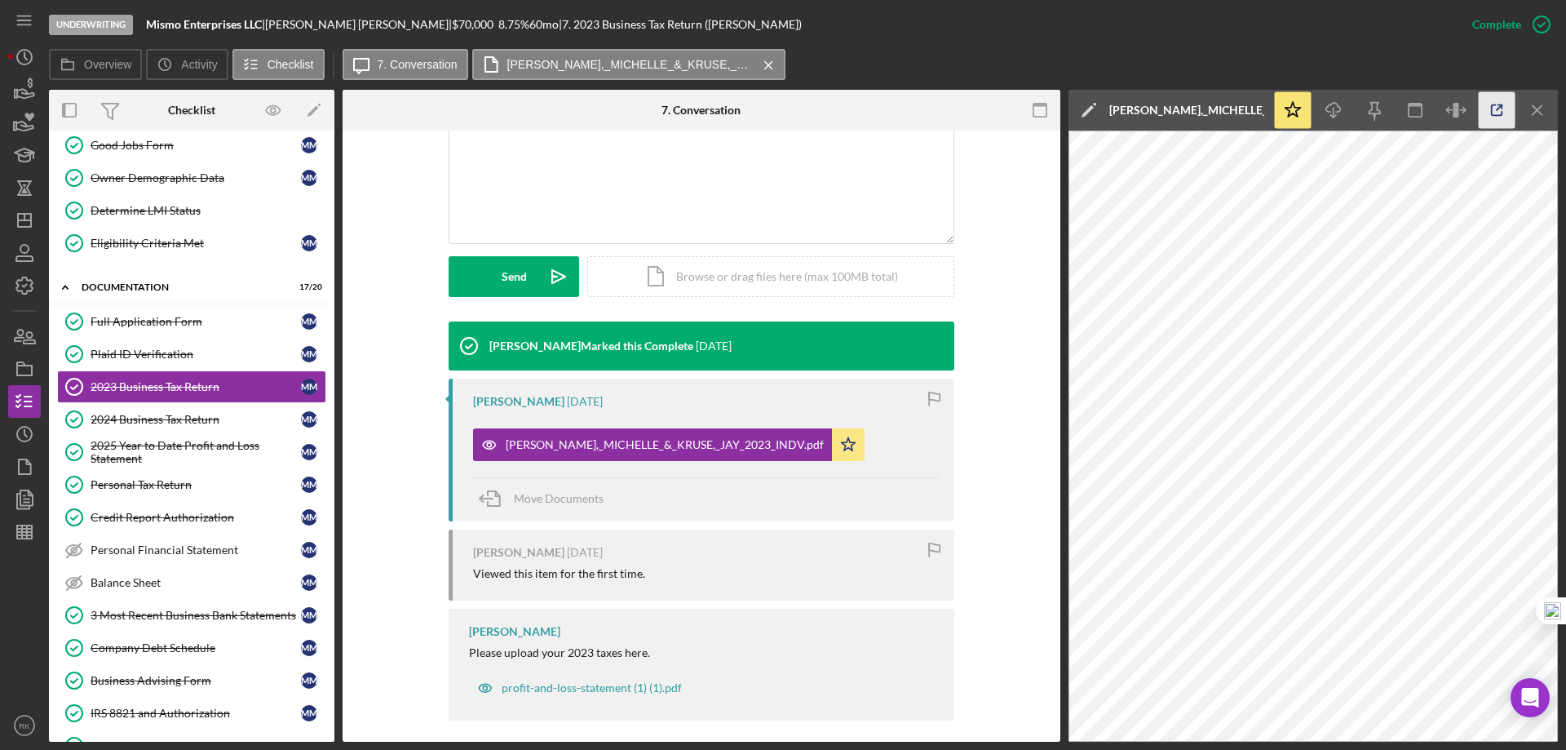
click at [1484, 109] on icon "button" at bounding box center [1497, 110] width 37 height 37
click at [159, 418] on div "2024 Business Tax Return" at bounding box center [196, 419] width 210 height 13
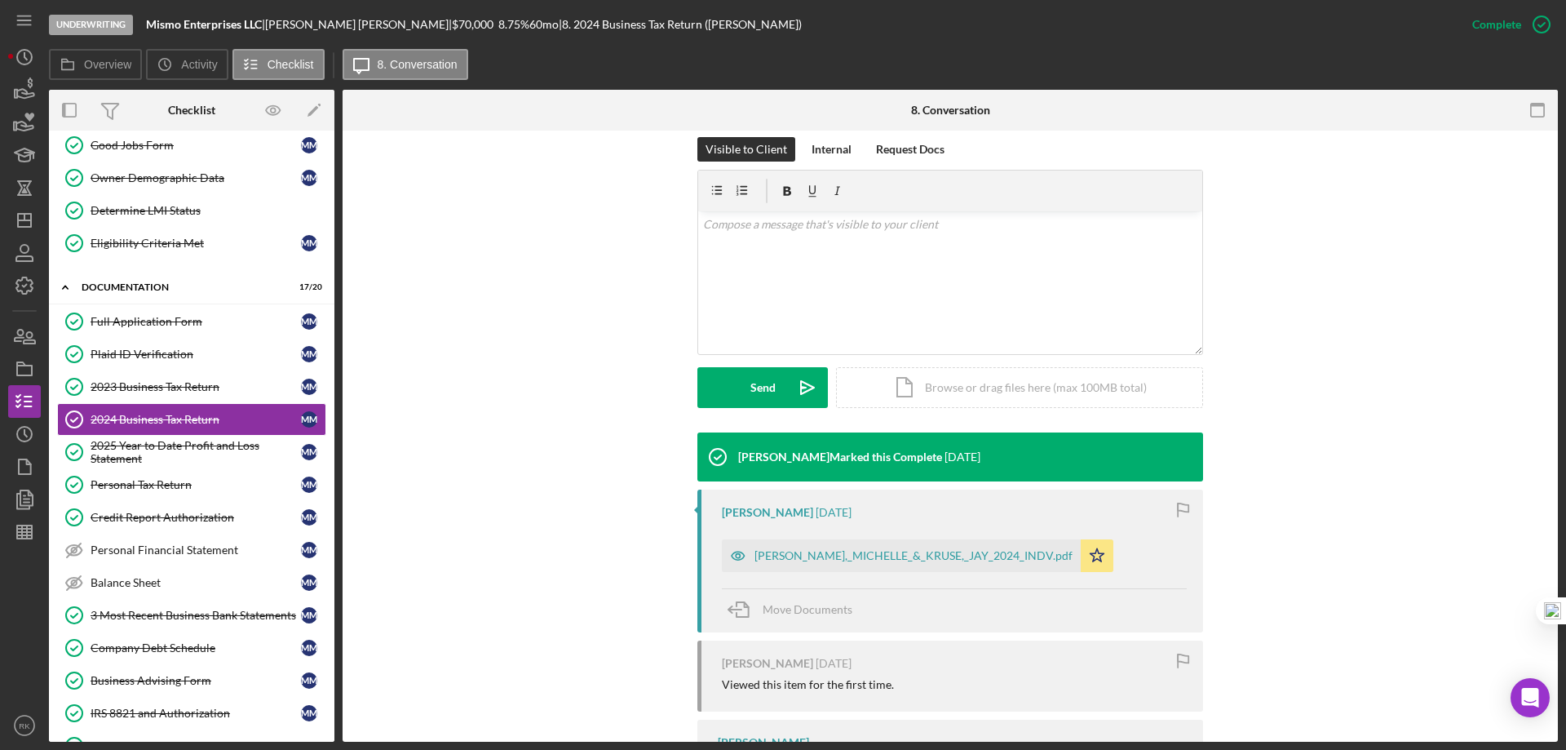
scroll to position [245, 0]
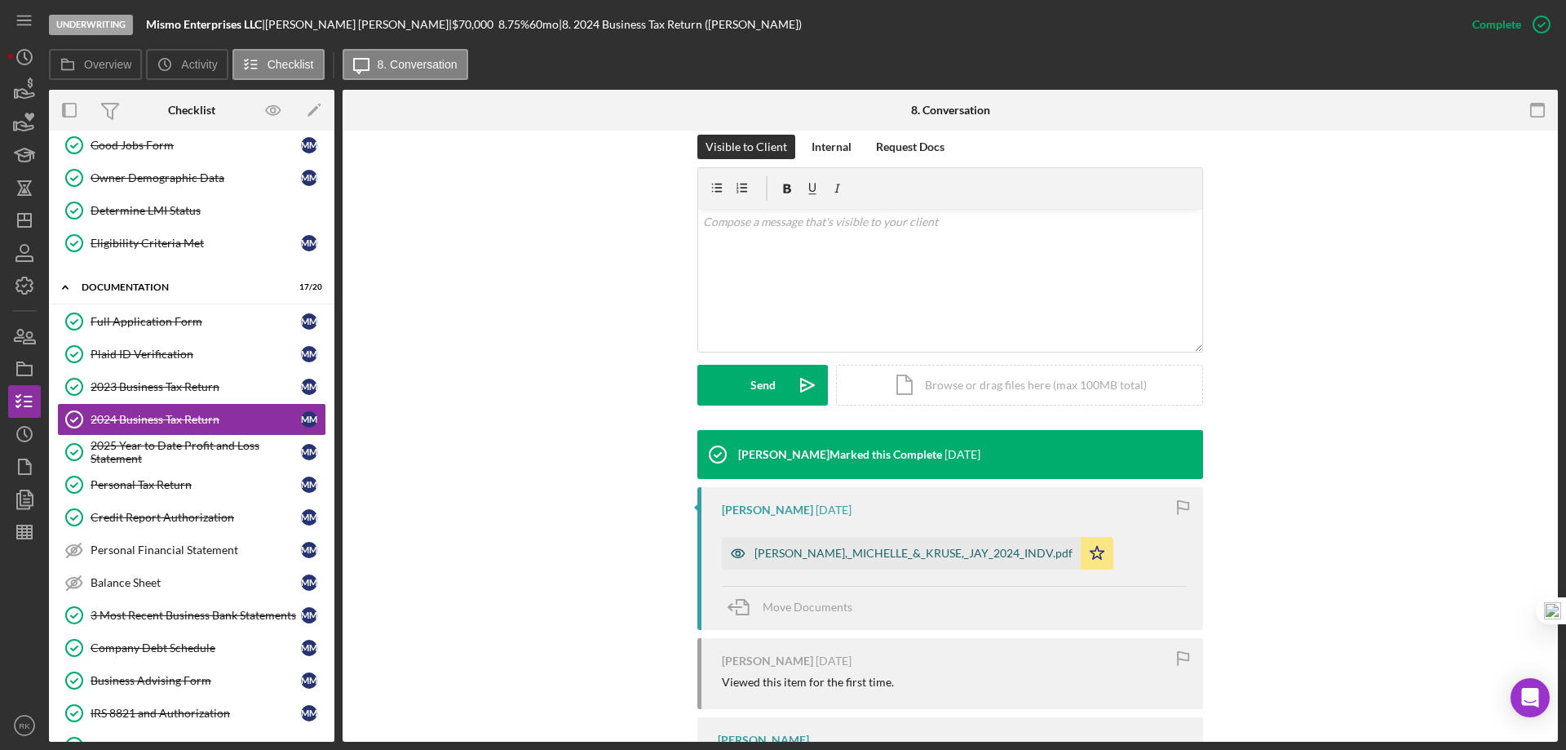
click at [895, 557] on div "MORAN,_MICHELLE_&_KRUSE,_JAY_2024_INDV.pdf" at bounding box center [914, 553] width 318 height 13
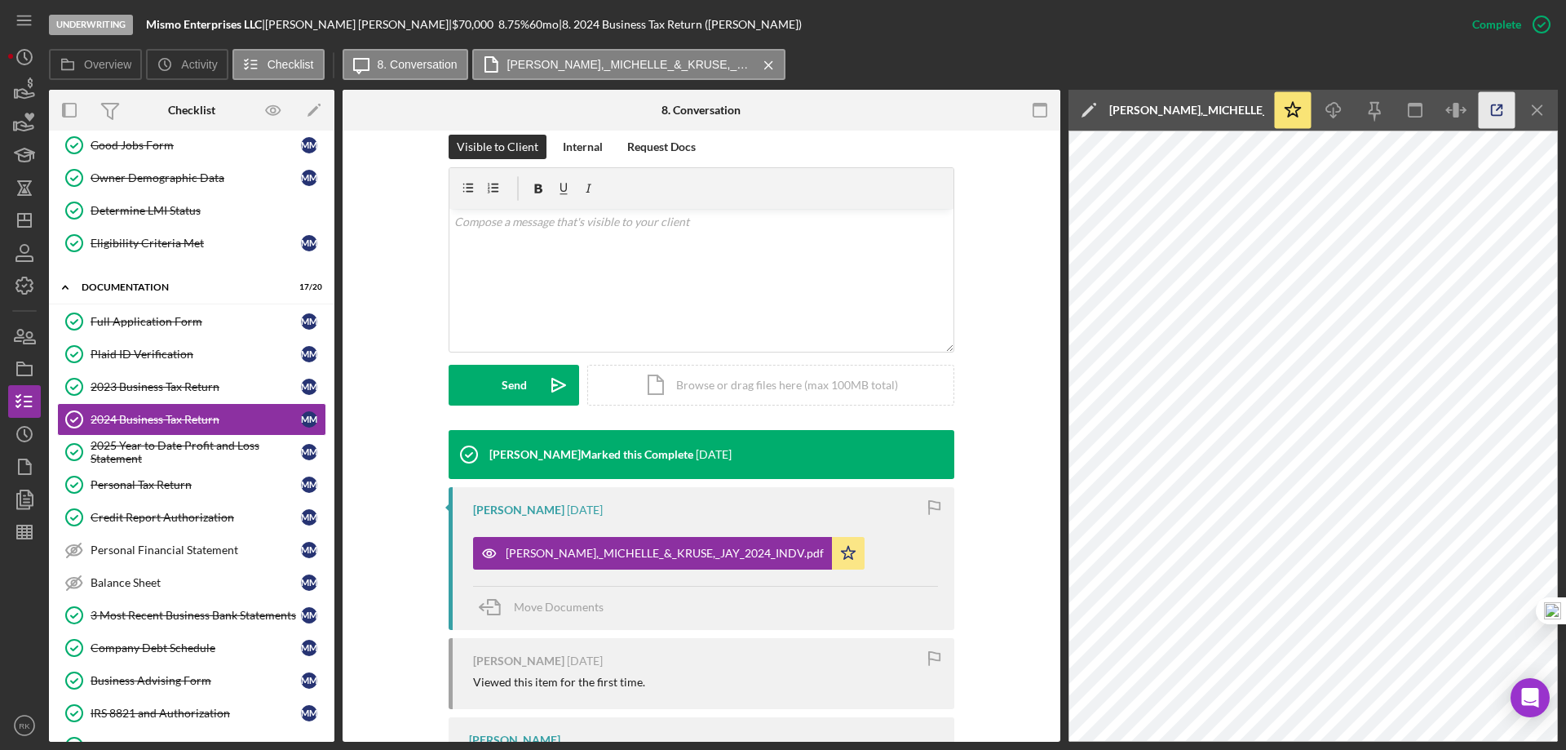
click at [1502, 113] on icon "button" at bounding box center [1497, 110] width 11 height 11
click at [192, 454] on div "2025 Year to Date Profit and Loss Statement" at bounding box center [196, 452] width 210 height 26
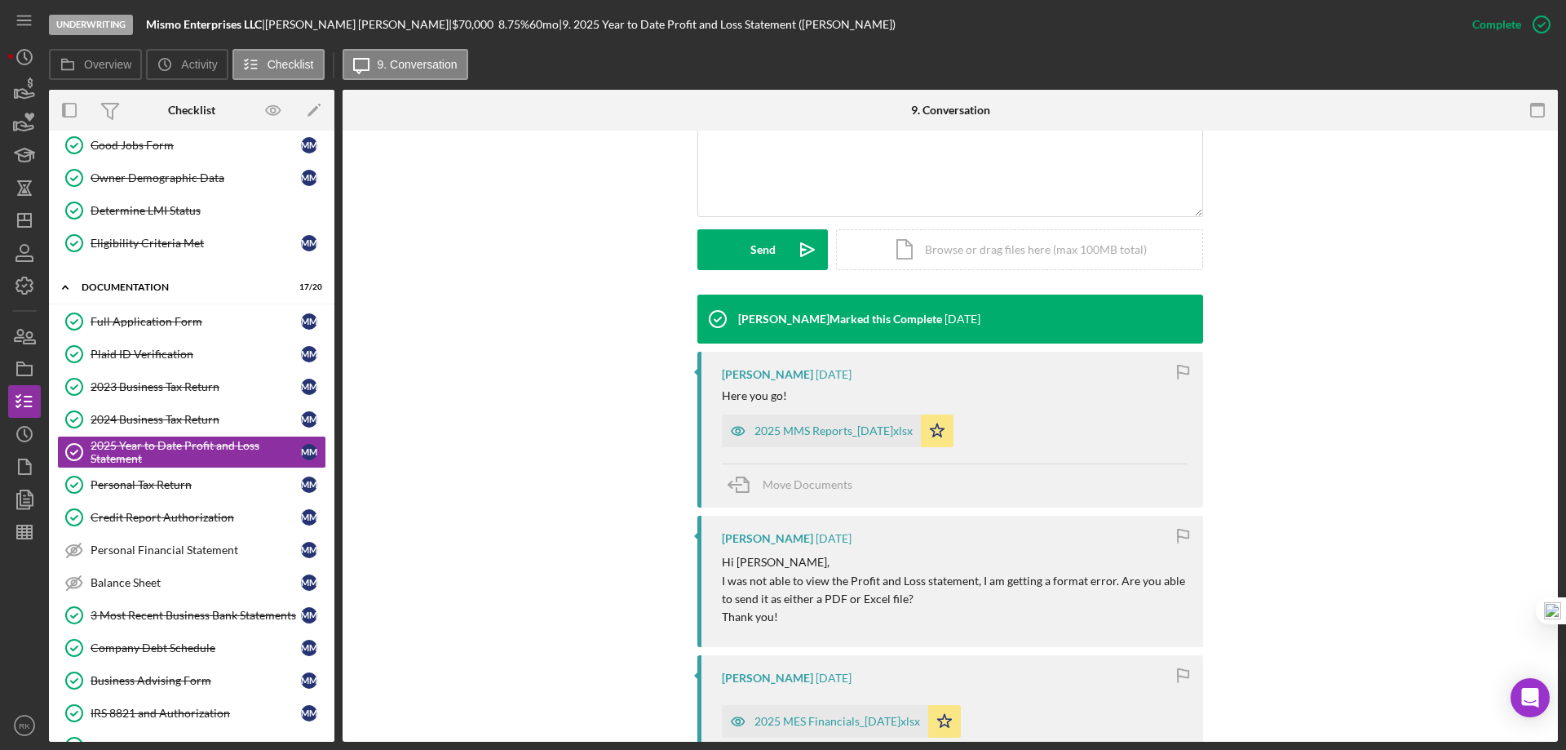
scroll to position [381, 0]
click at [817, 431] on div "2025 MMS Reports_30Jun.xlsx" at bounding box center [834, 429] width 158 height 13
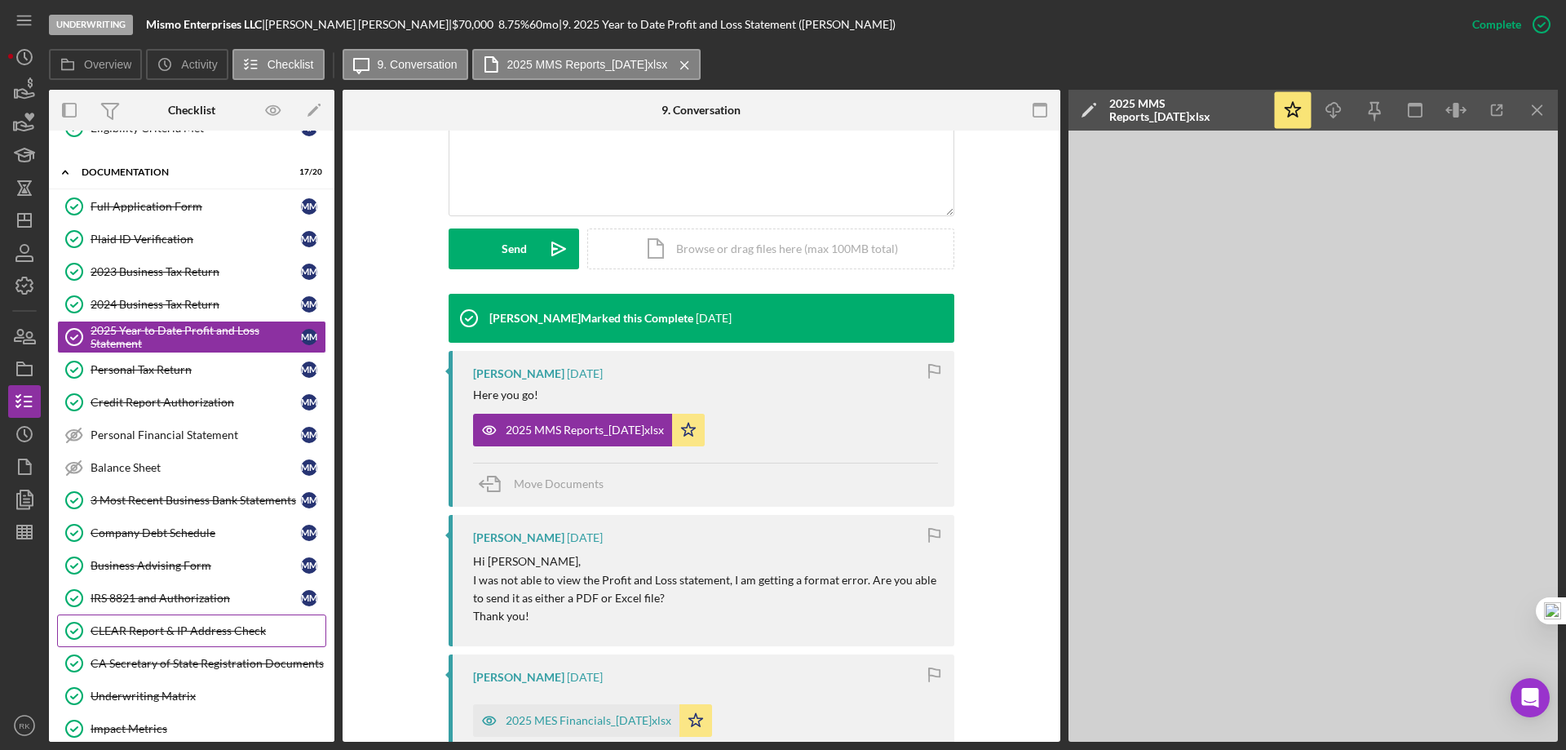
scroll to position [272, 0]
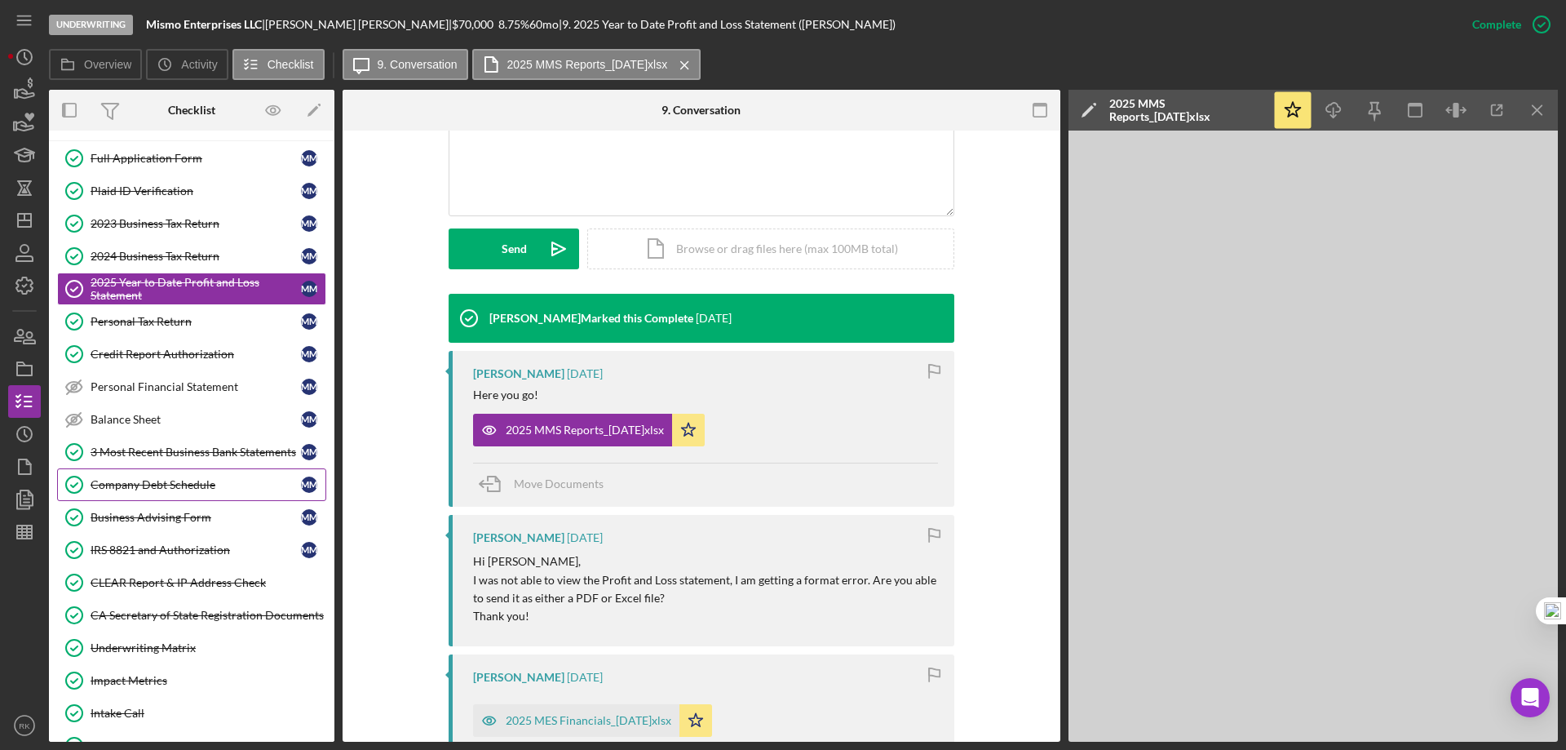
click at [161, 489] on div "Company Debt Schedule" at bounding box center [196, 484] width 210 height 13
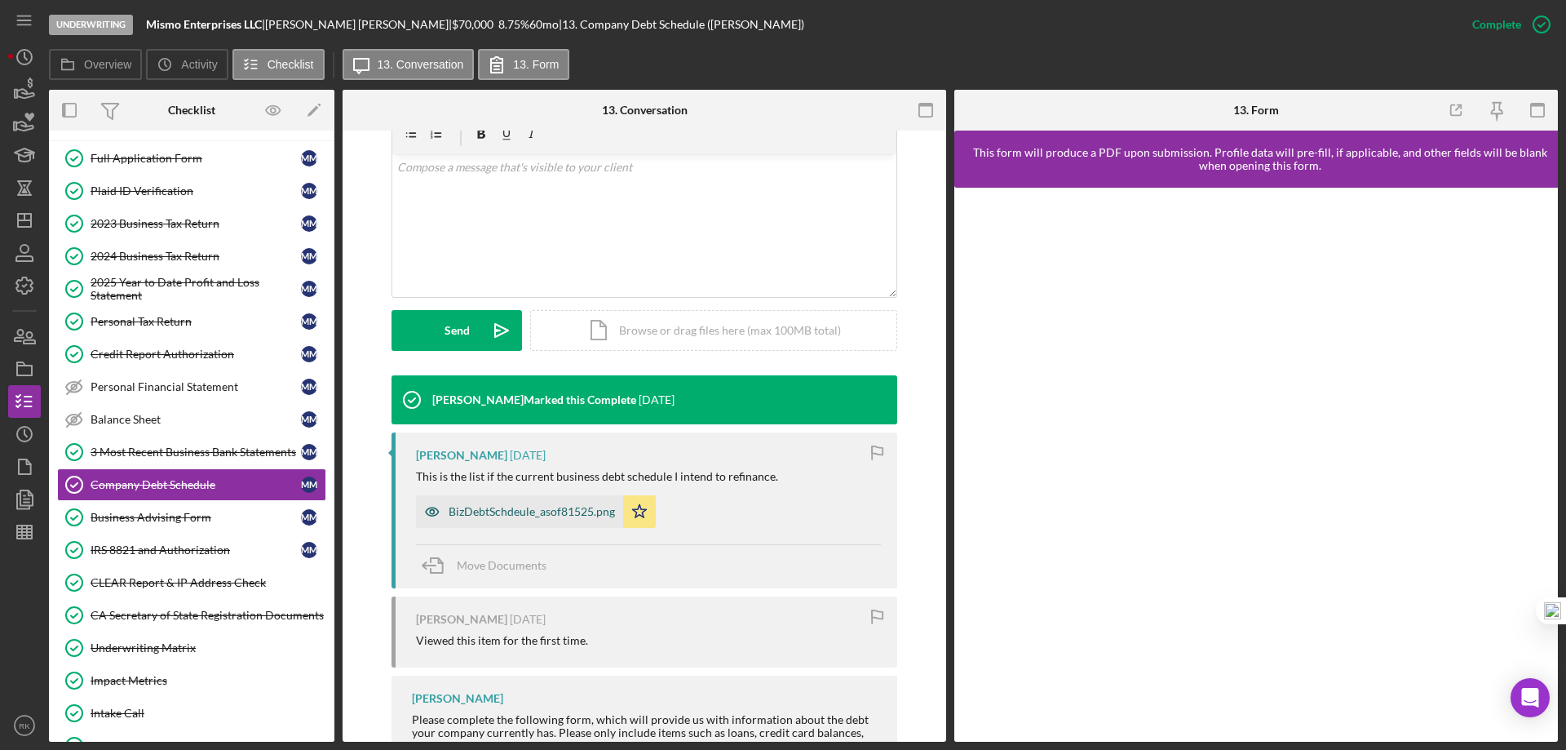
click at [516, 521] on div "BizDebtSchdeule_asof81525.png" at bounding box center [519, 511] width 207 height 33
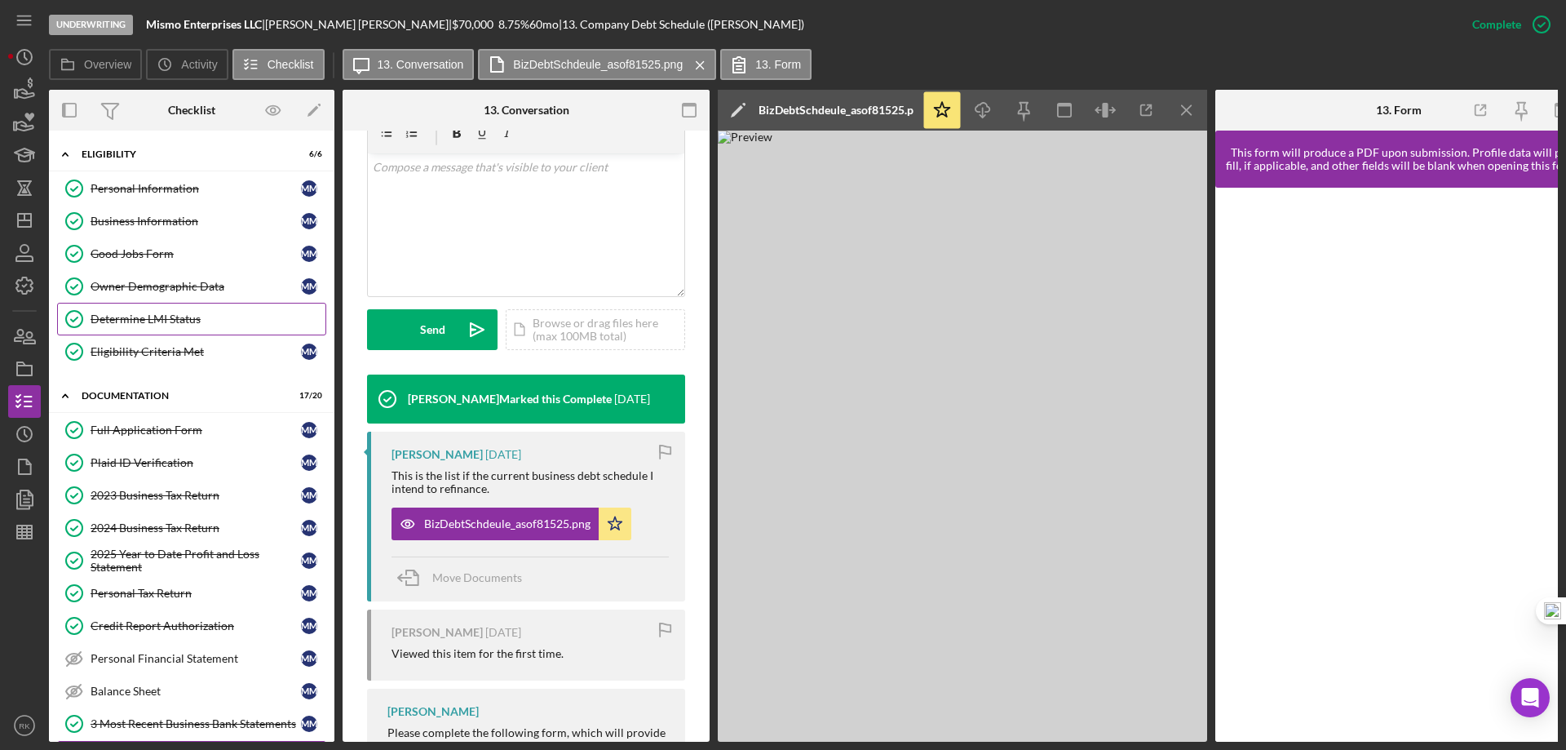
click at [148, 321] on div "Determine LMI Status" at bounding box center [208, 318] width 235 height 13
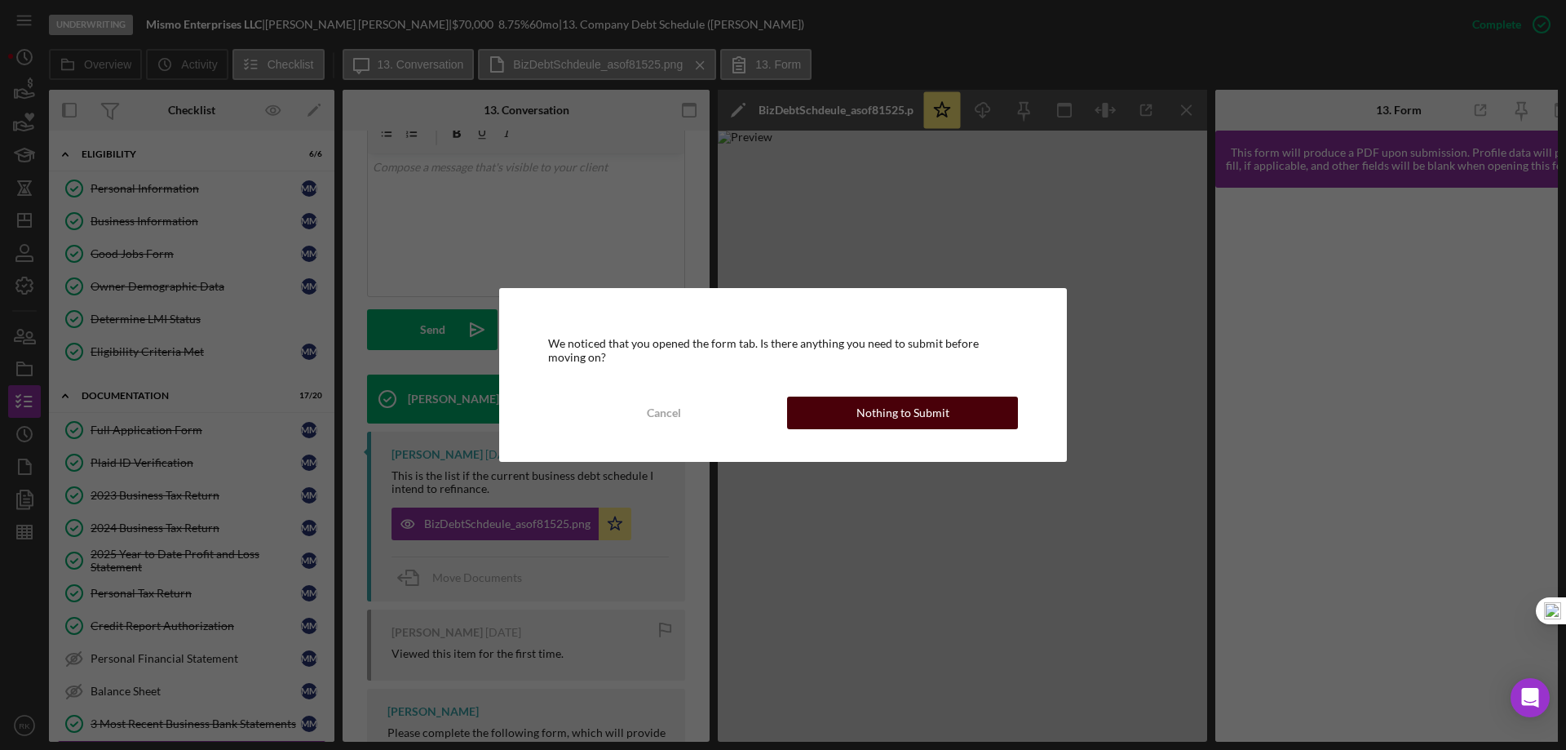
click at [892, 422] on div "Nothing to Submit" at bounding box center [902, 412] width 93 height 33
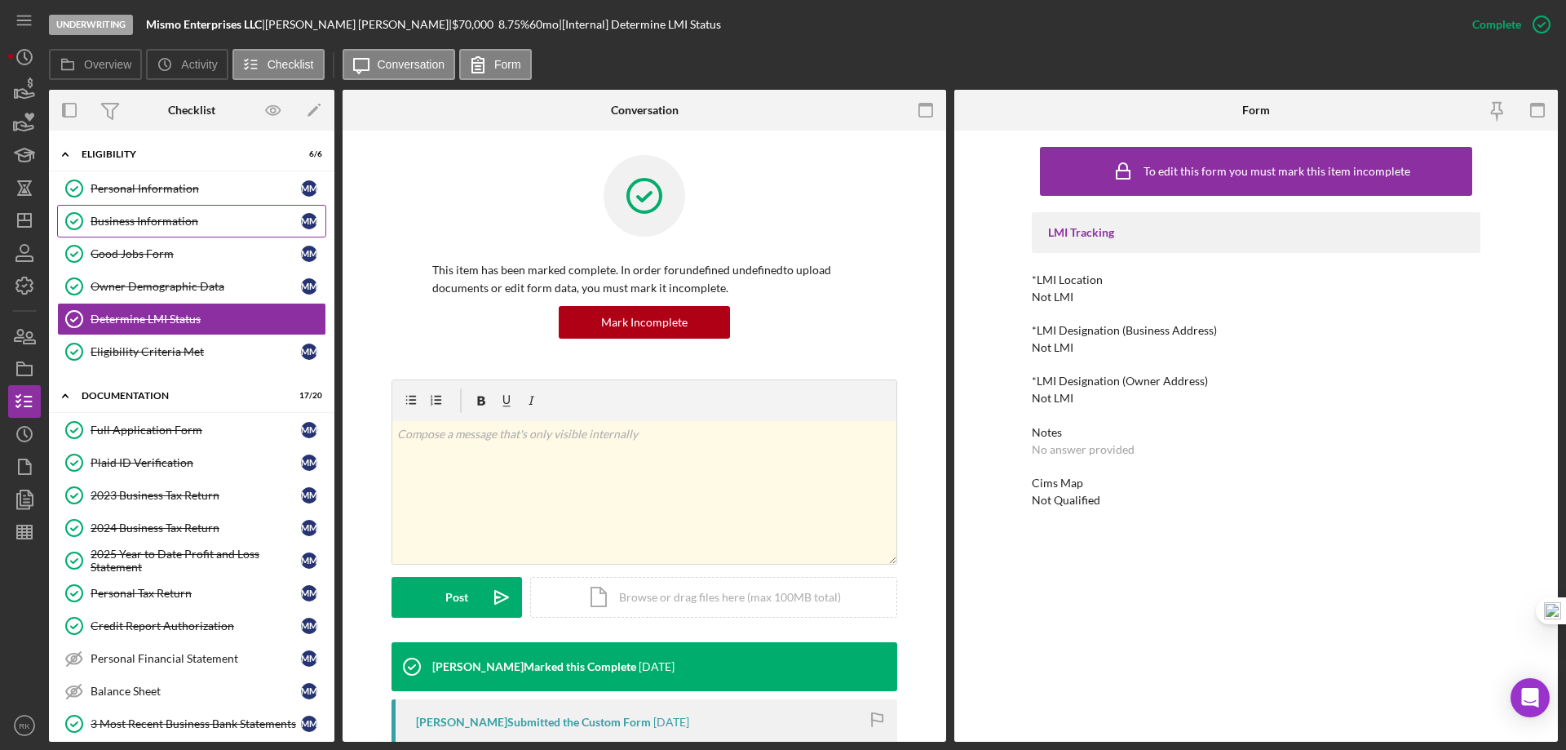
click at [149, 228] on link "Business Information Business Information M M" at bounding box center [191, 221] width 269 height 33
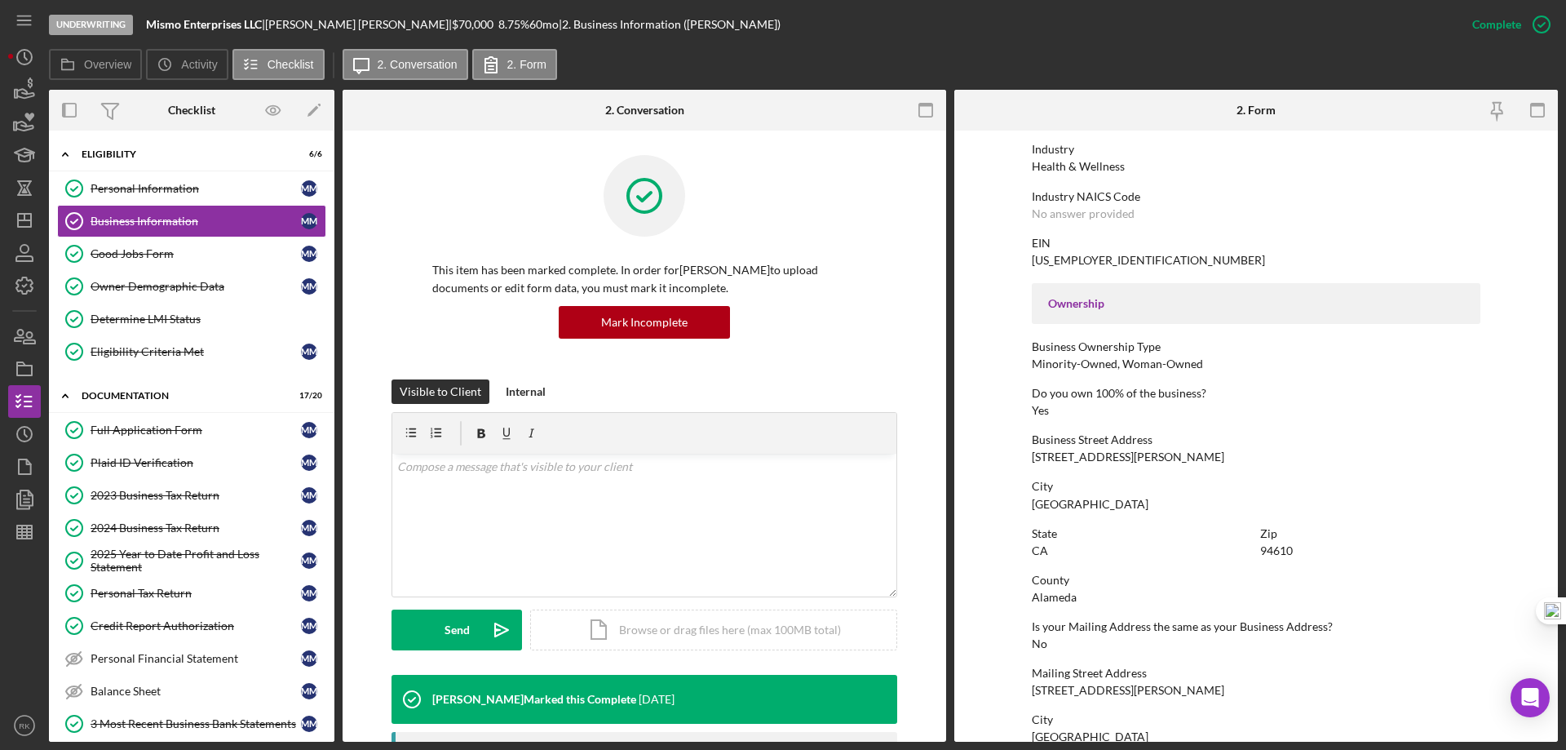
scroll to position [435, 0]
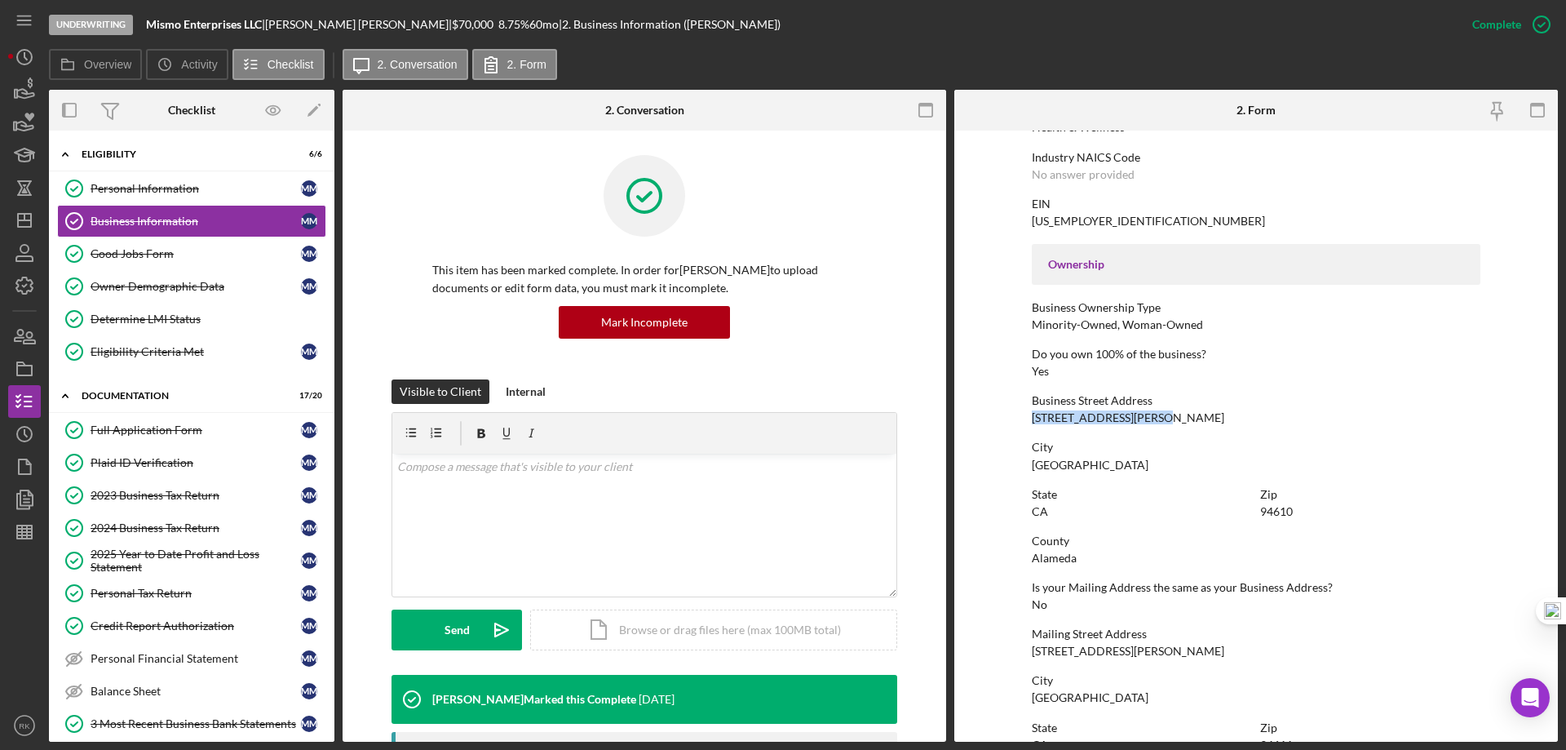
drag, startPoint x: 1030, startPoint y: 414, endPoint x: 1151, endPoint y: 414, distance: 120.7
click at [1151, 414] on div "Business Street Address 166 Santa Clara Avenue" at bounding box center [1256, 409] width 449 height 30
copy div "166 Santa Clara Avenue"
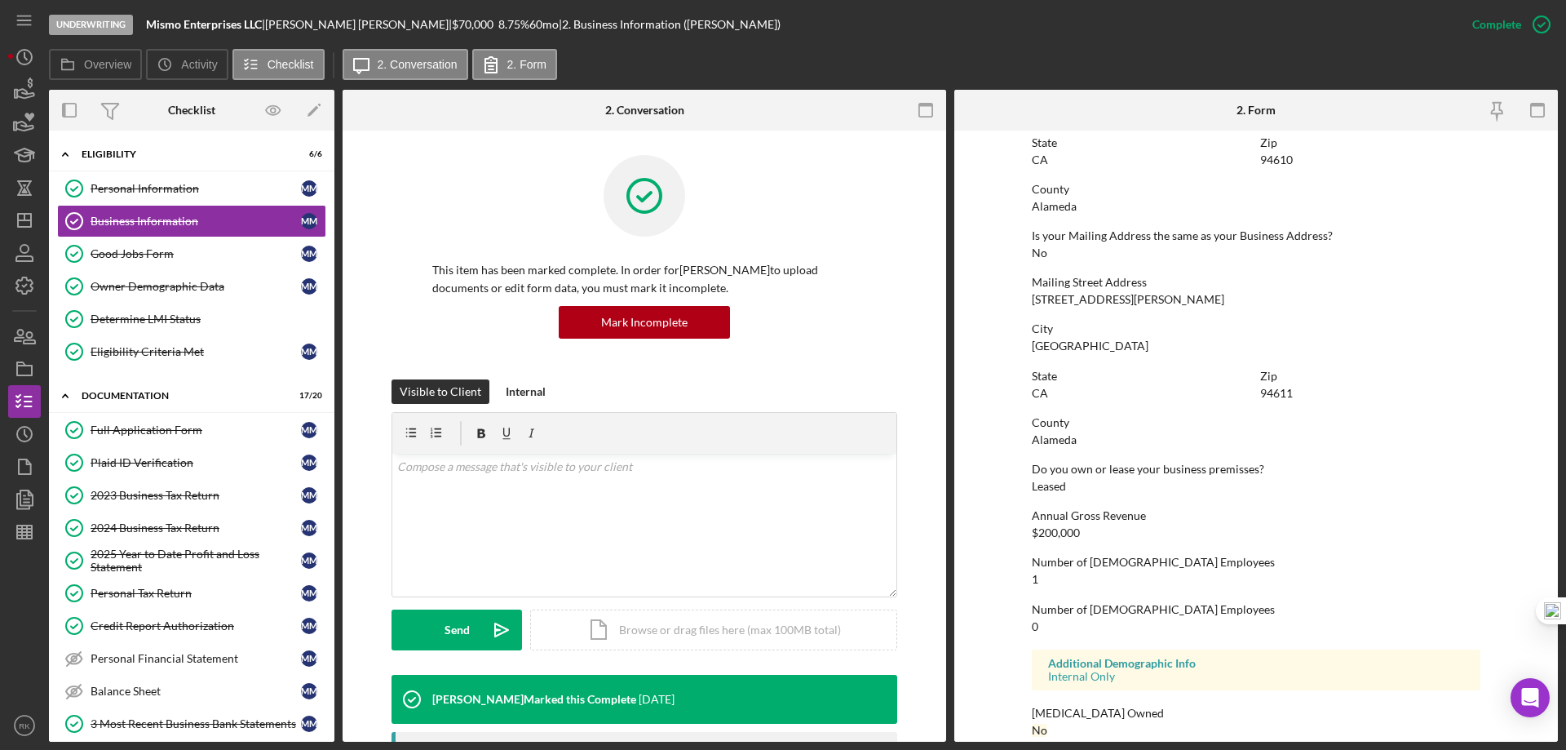
scroll to position [789, 0]
drag, startPoint x: 1047, startPoint y: 525, endPoint x: 1009, endPoint y: 526, distance: 38.3
click at [1009, 526] on form "To edit this form you must mark this item incomplete Business Name Mismo Enterp…" at bounding box center [1256, 436] width 604 height 611
click at [202, 182] on div "Personal Information" at bounding box center [196, 188] width 210 height 13
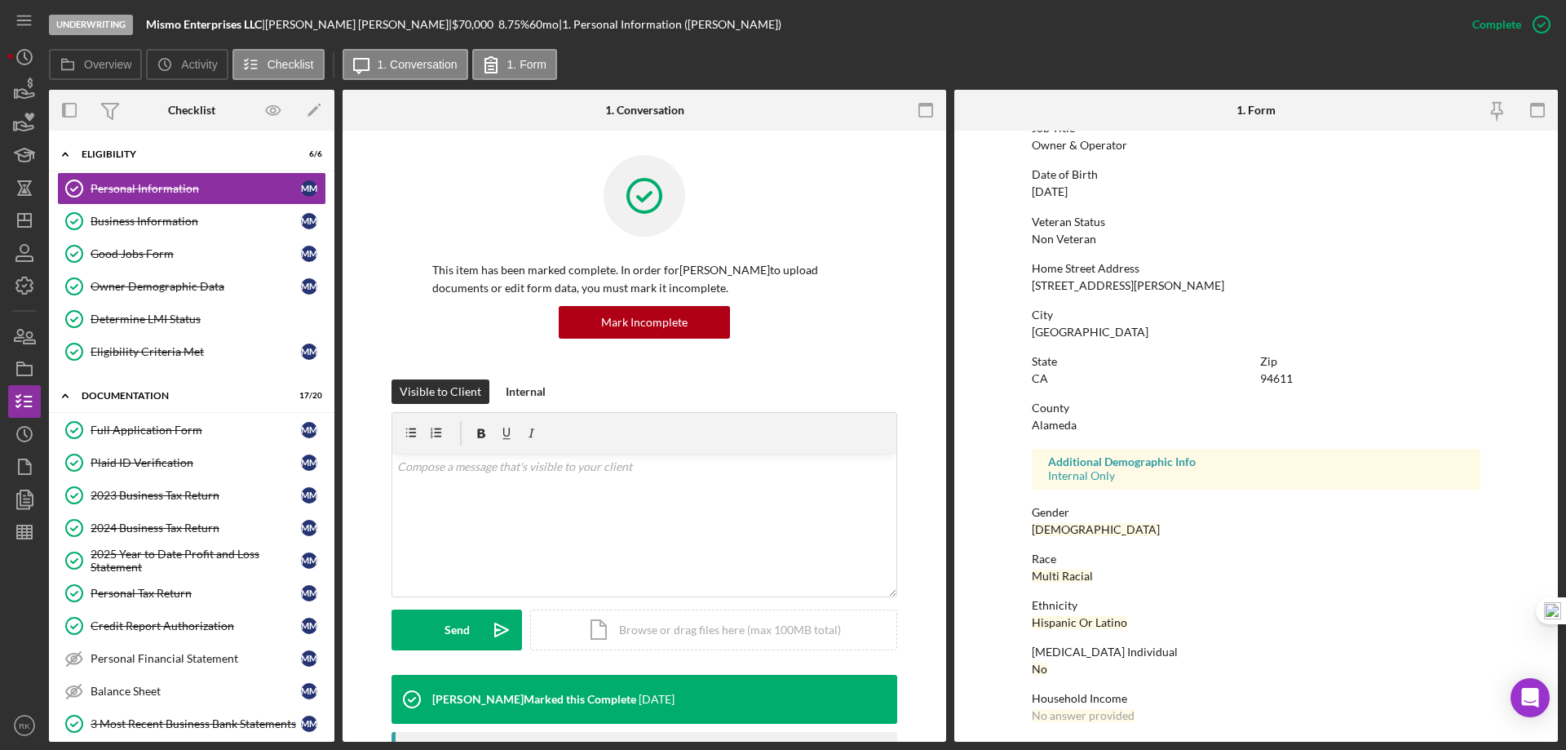
scroll to position [150, 0]
drag, startPoint x: 1139, startPoint y: 708, endPoint x: 982, endPoint y: 713, distance: 156.7
click at [982, 713] on form "To edit this form you must mark this item incomplete First Name Michelle Middle…" at bounding box center [1256, 436] width 604 height 611
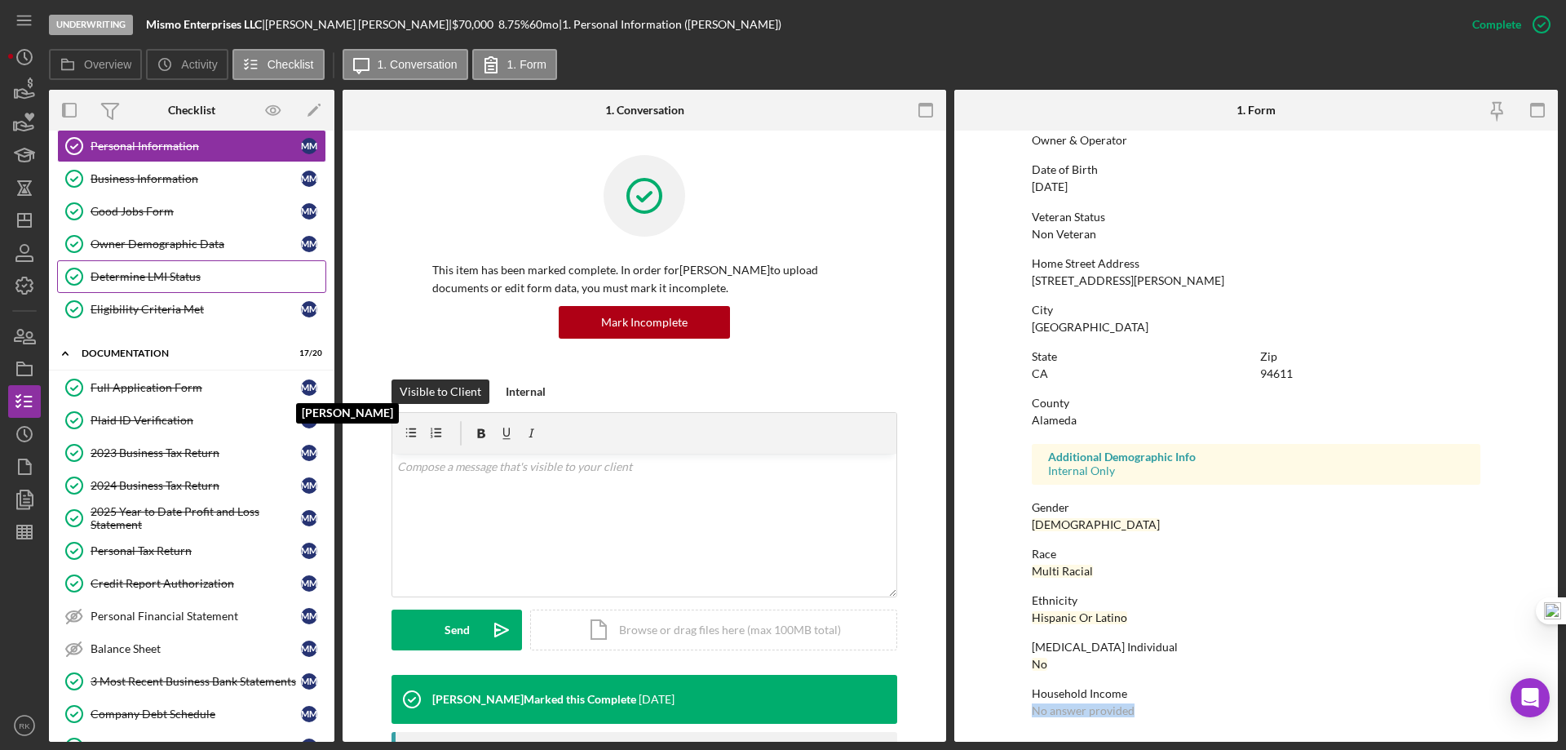
scroll to position [0, 0]
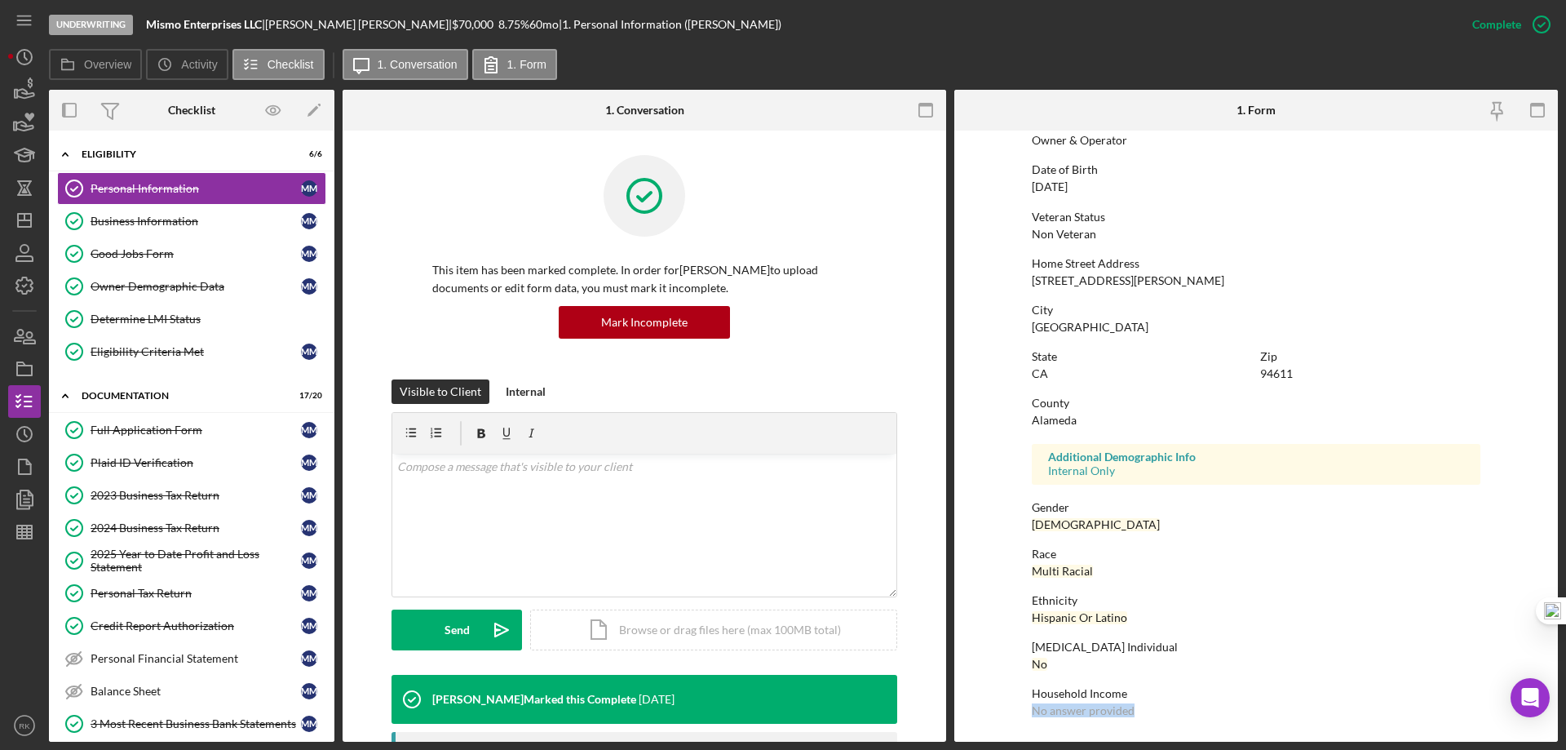
click at [114, 209] on link "Business Information Business Information M M" at bounding box center [191, 221] width 269 height 33
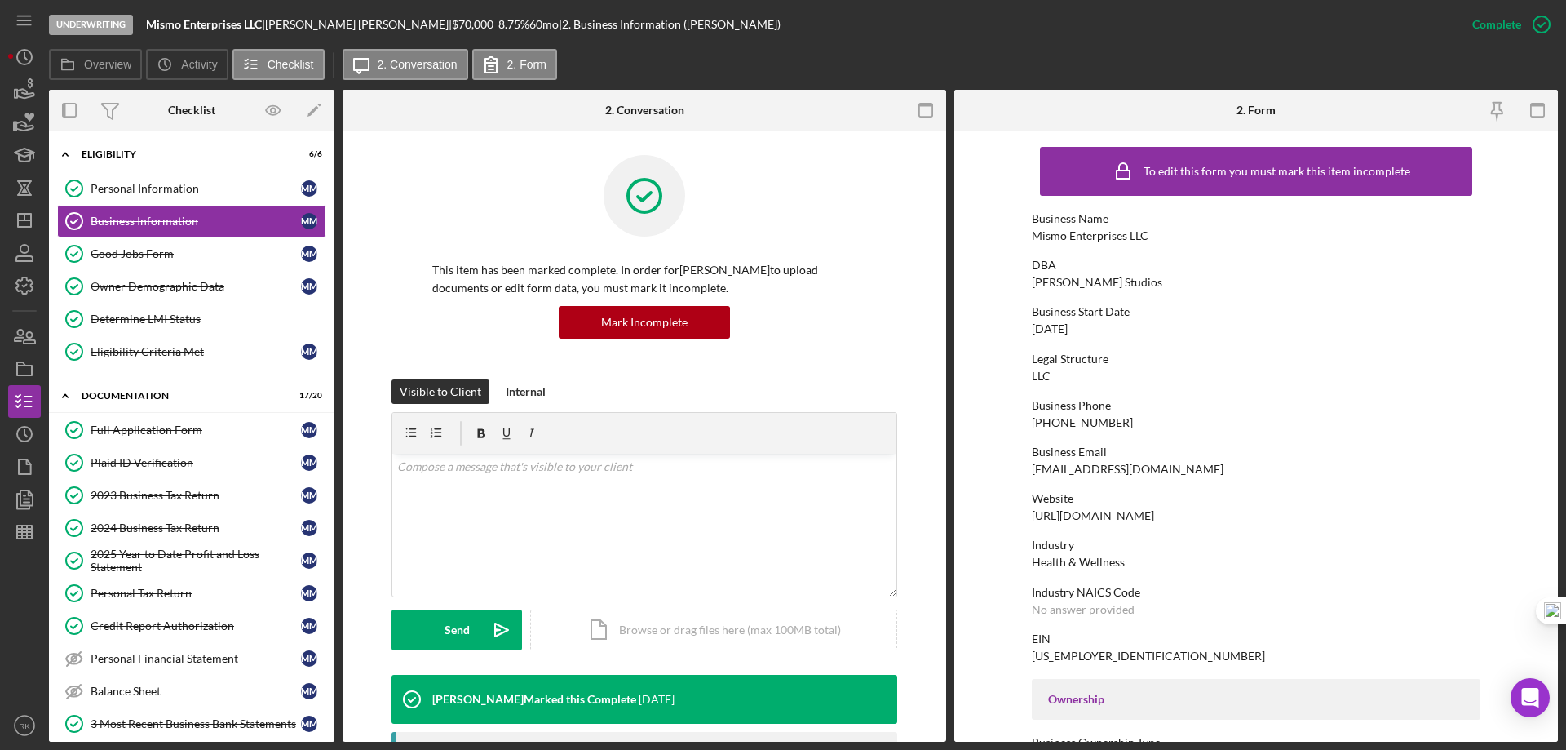
drag, startPoint x: 1158, startPoint y: 511, endPoint x: 1018, endPoint y: 520, distance: 140.5
click at [1018, 520] on form "To edit this form you must mark this item incomplete Business Name Mismo Enterp…" at bounding box center [1256, 436] width 604 height 611
copy div "https://missymoran.com"
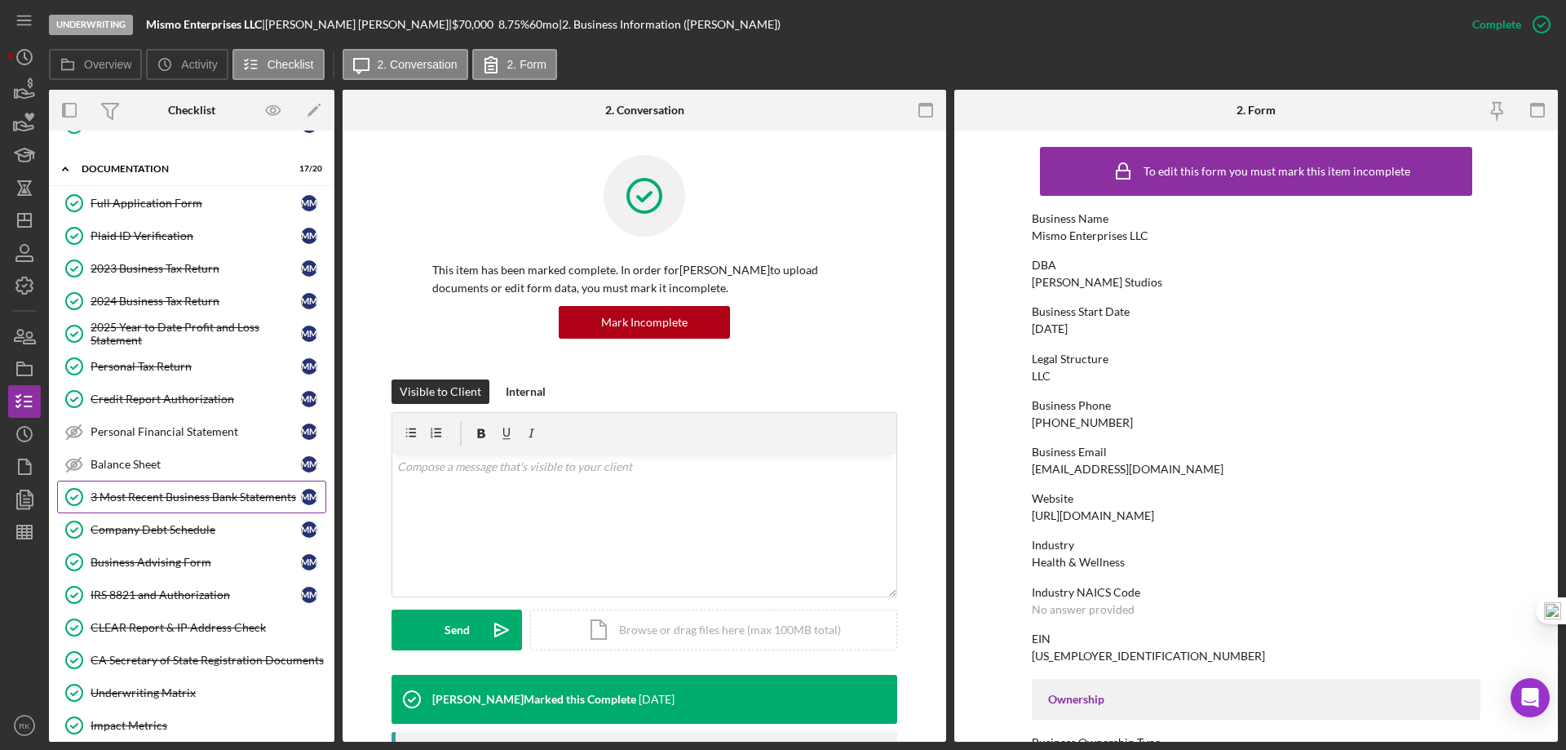
scroll to position [326, 0]
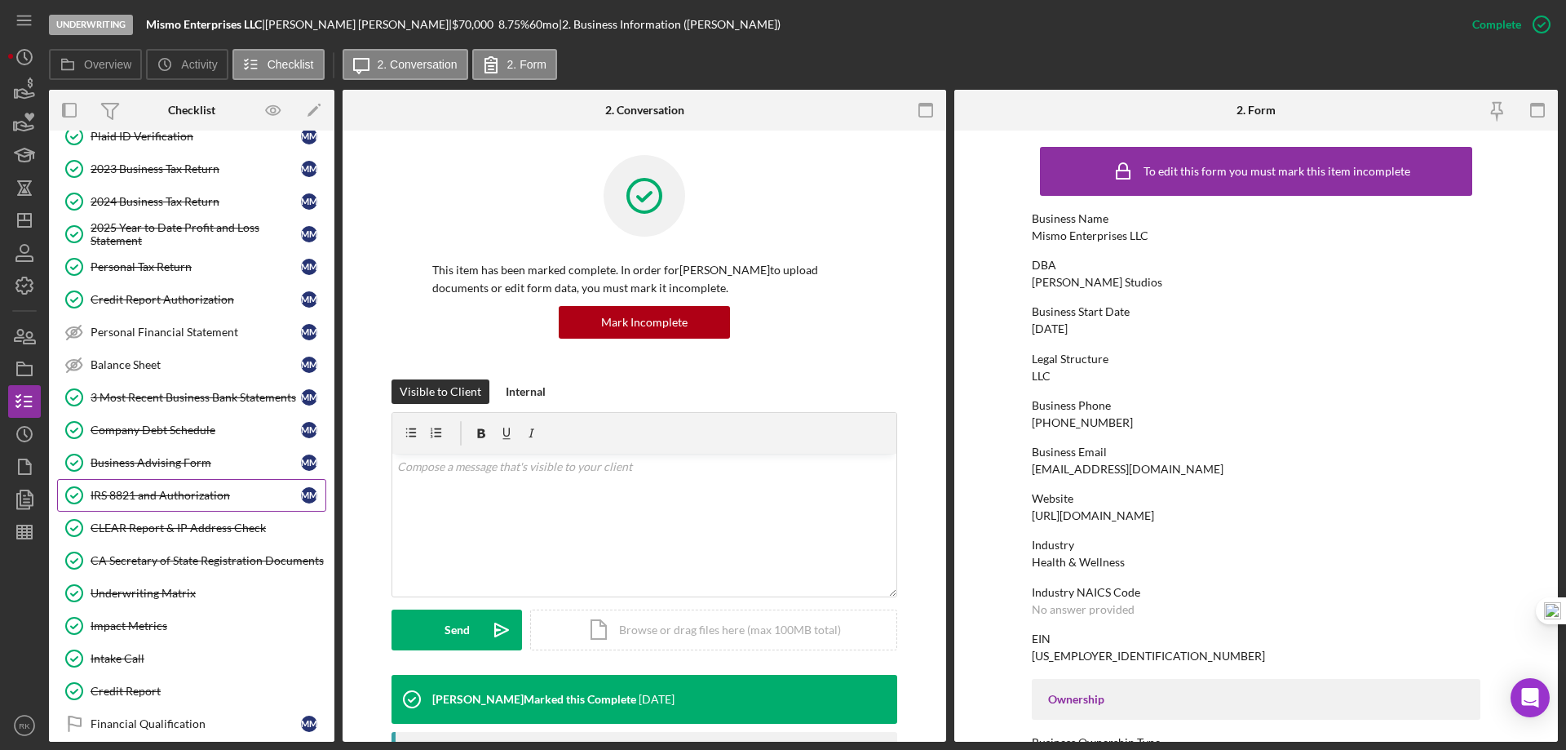
click at [144, 490] on div "IRS 8821 and Authorization" at bounding box center [196, 495] width 210 height 13
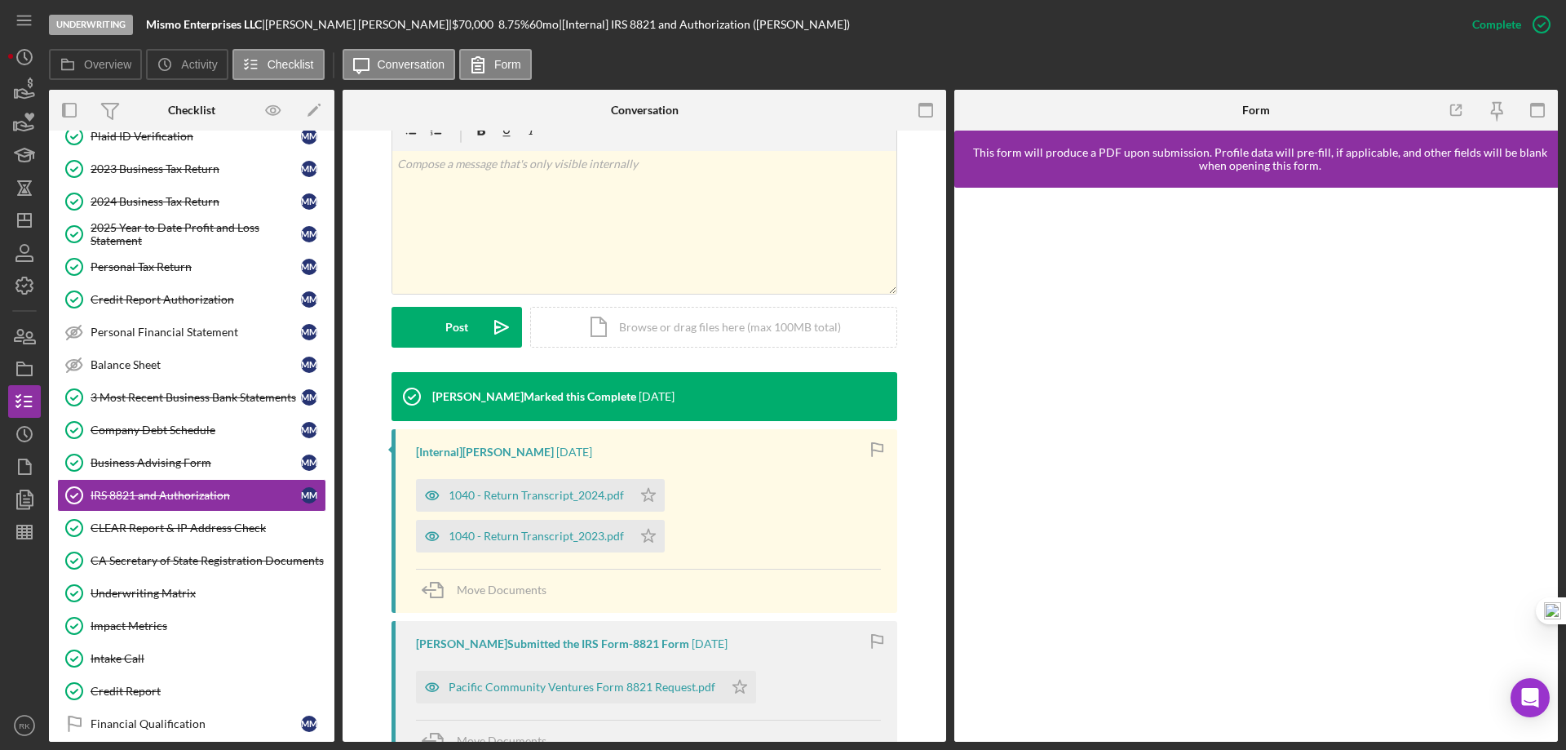
scroll to position [272, 0]
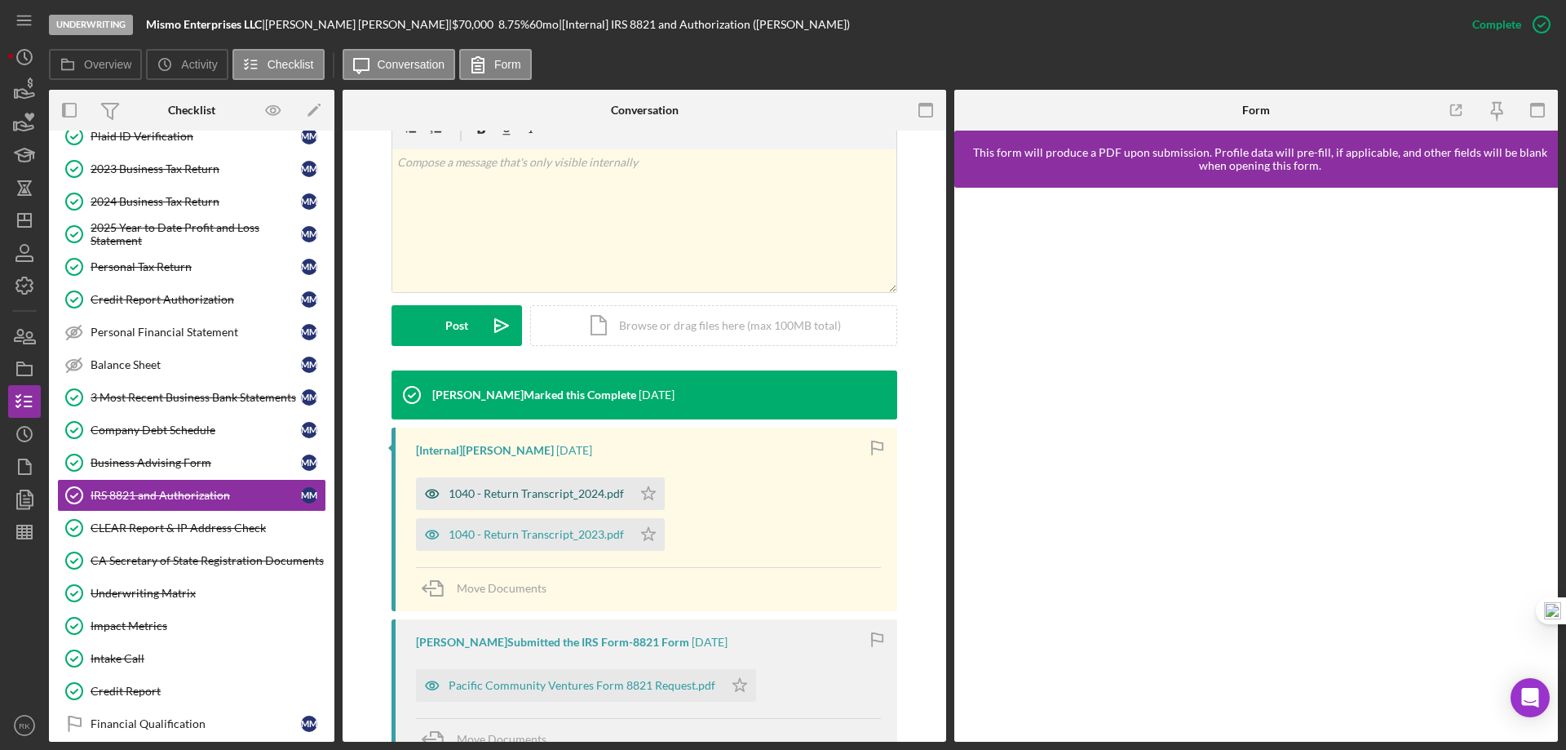
click at [541, 499] on div "1040 - Return Transcript_2024.pdf" at bounding box center [536, 493] width 175 height 13
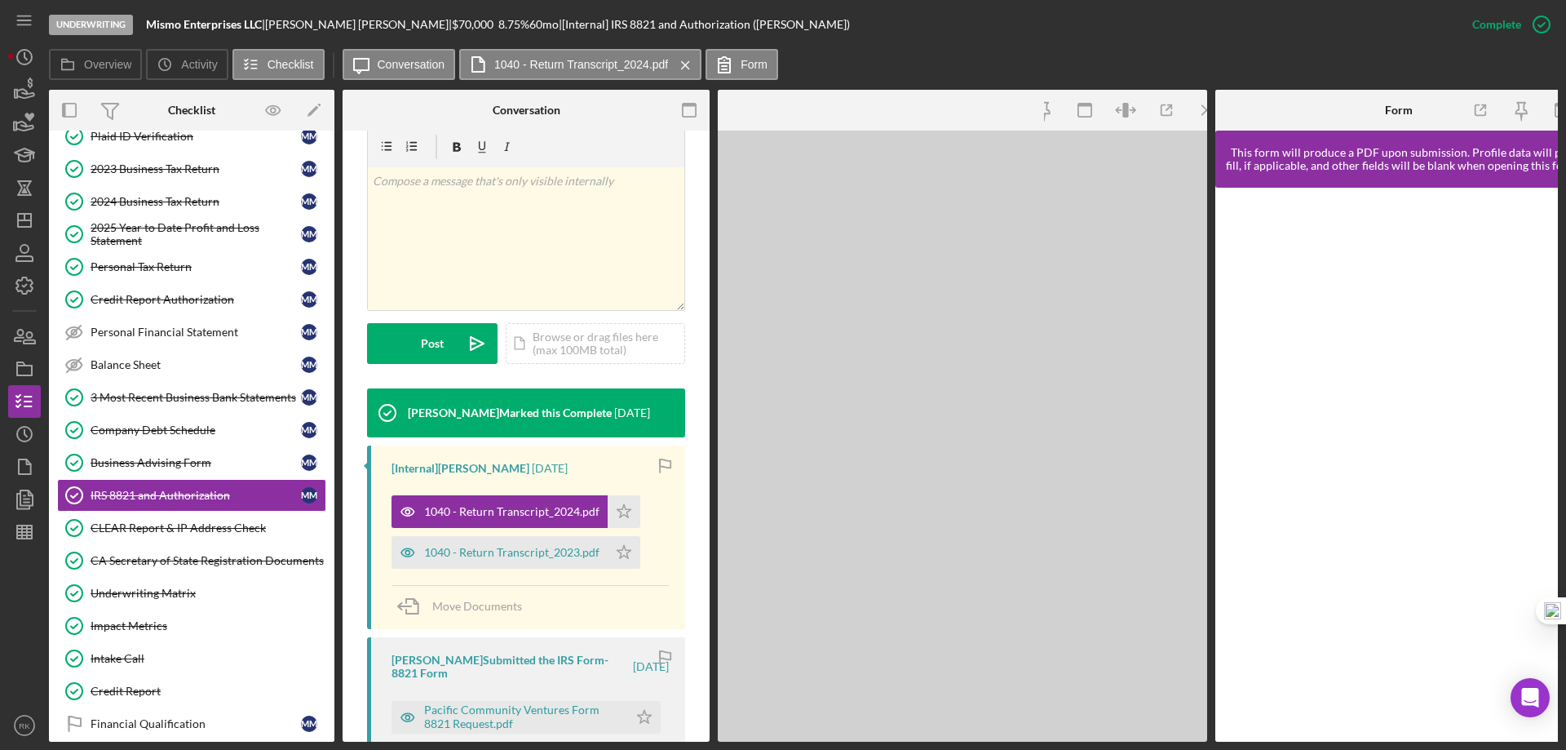
scroll to position [290, 0]
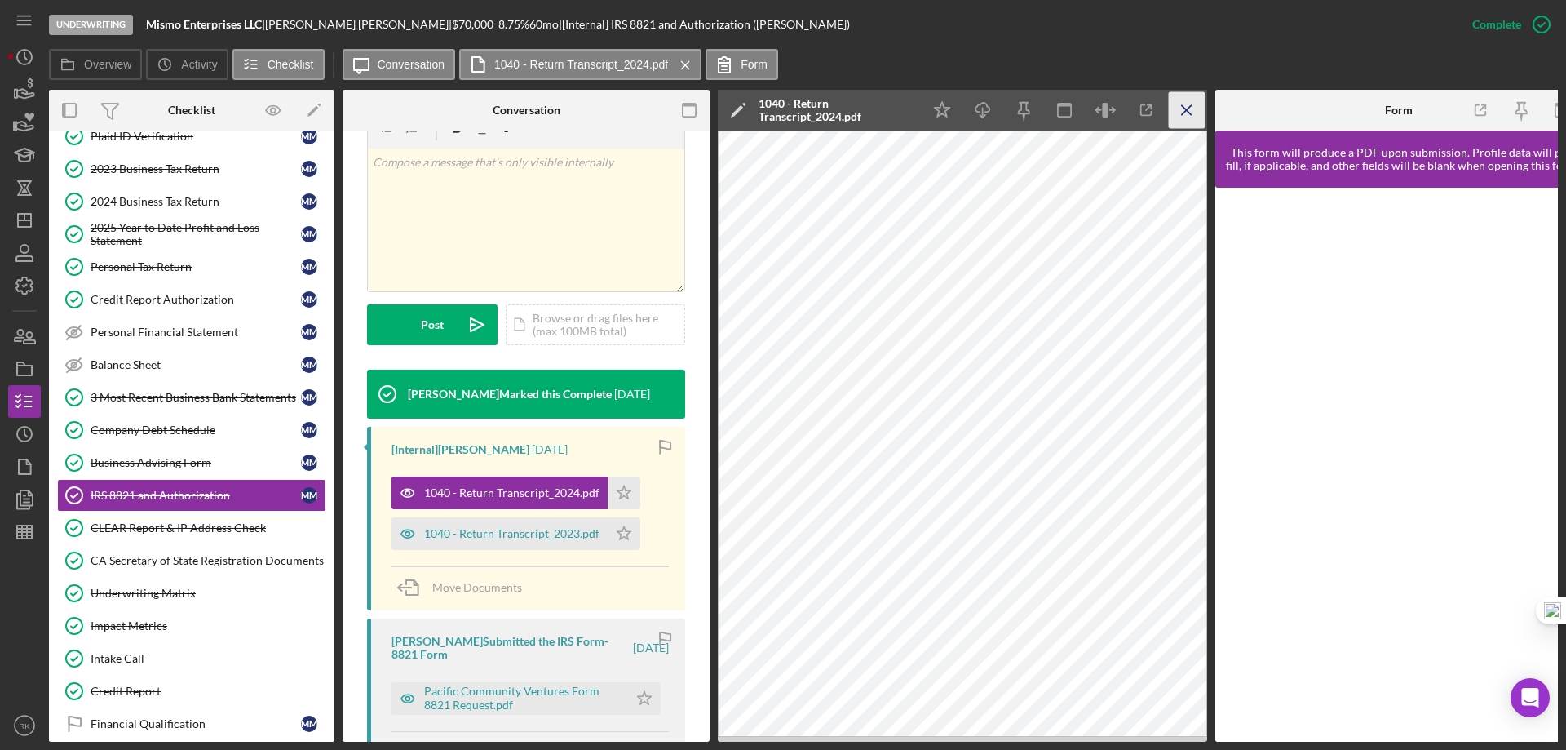
click at [1184, 114] on icon "Icon/Menu Close" at bounding box center [1187, 110] width 37 height 37
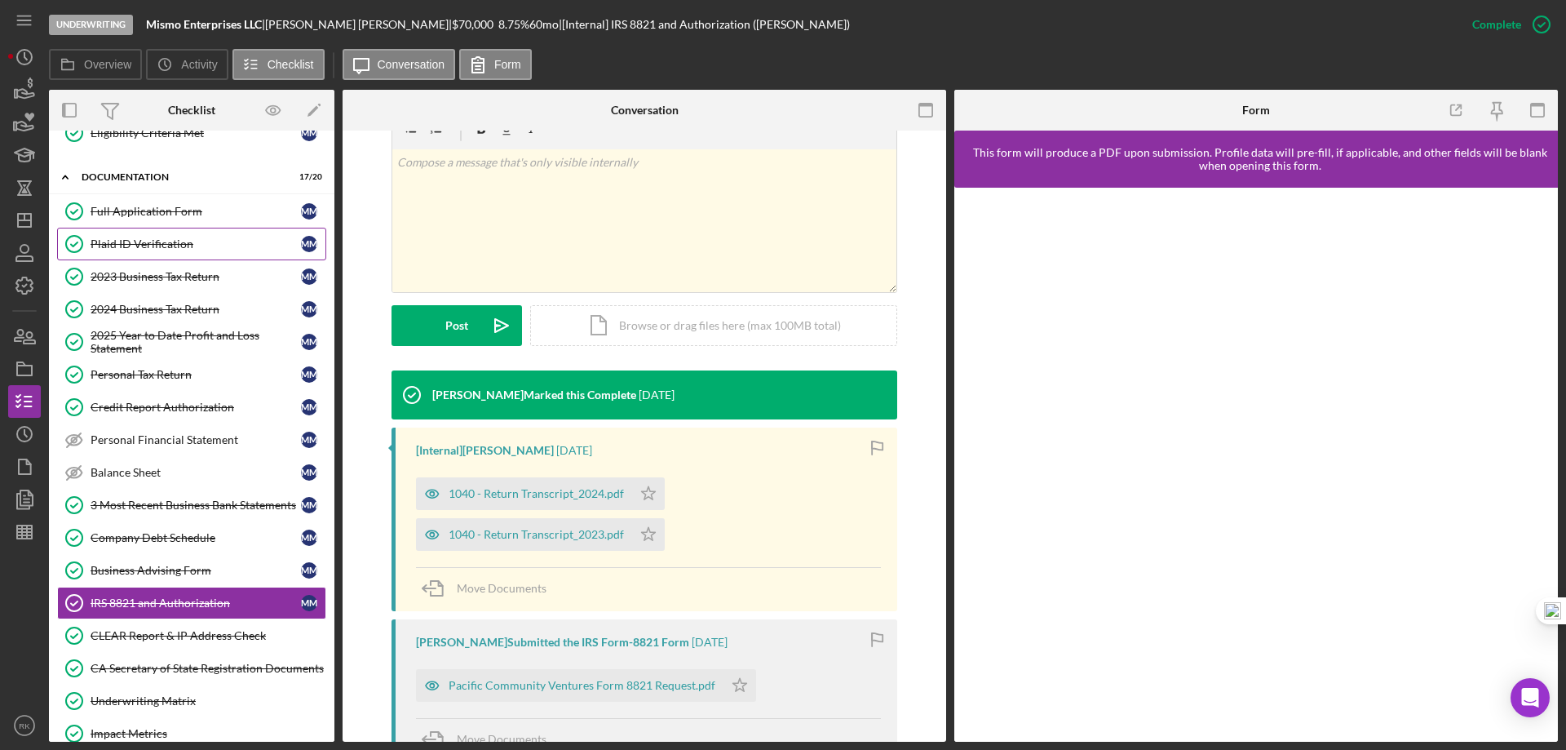
scroll to position [163, 0]
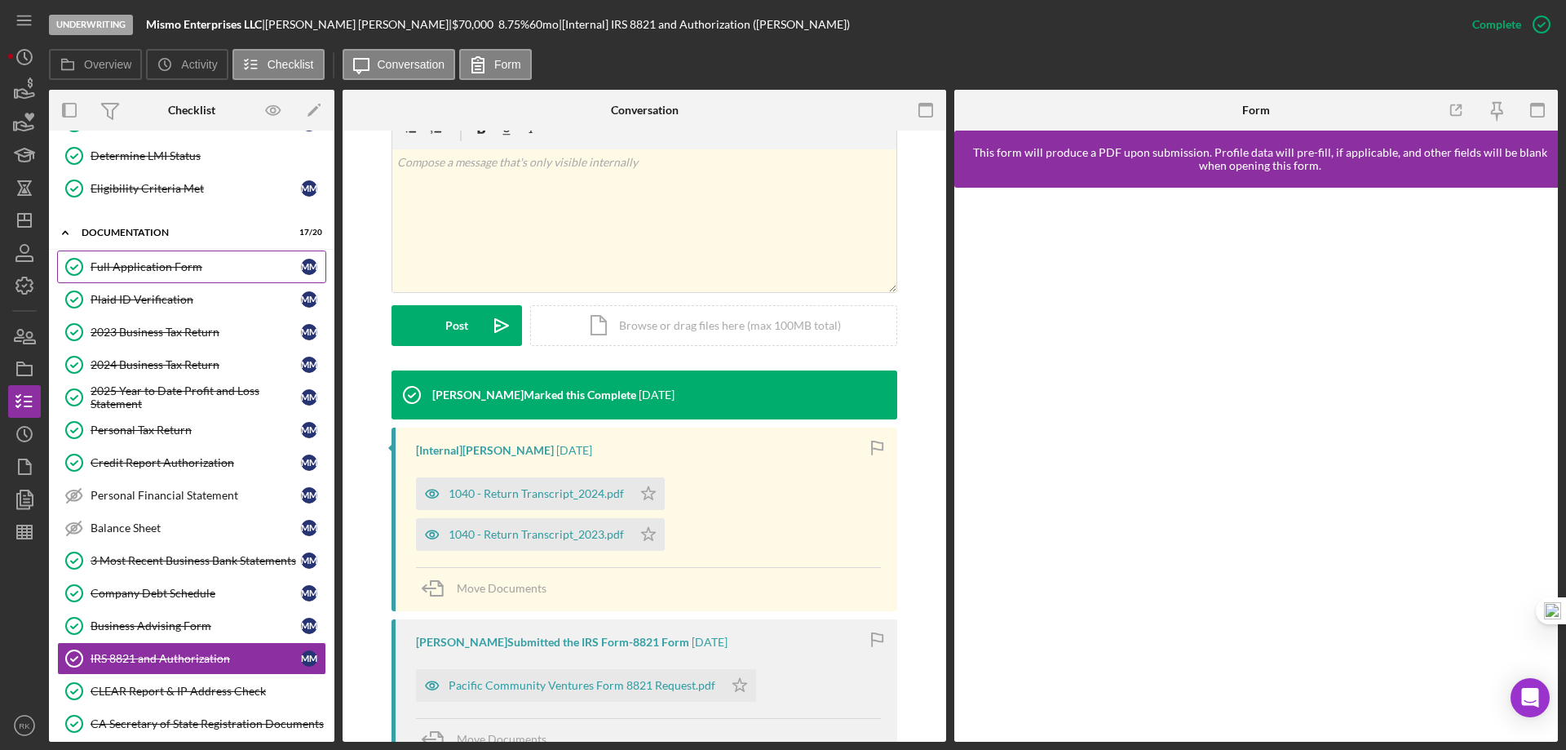
click at [144, 264] on div "Full Application Form" at bounding box center [196, 266] width 210 height 13
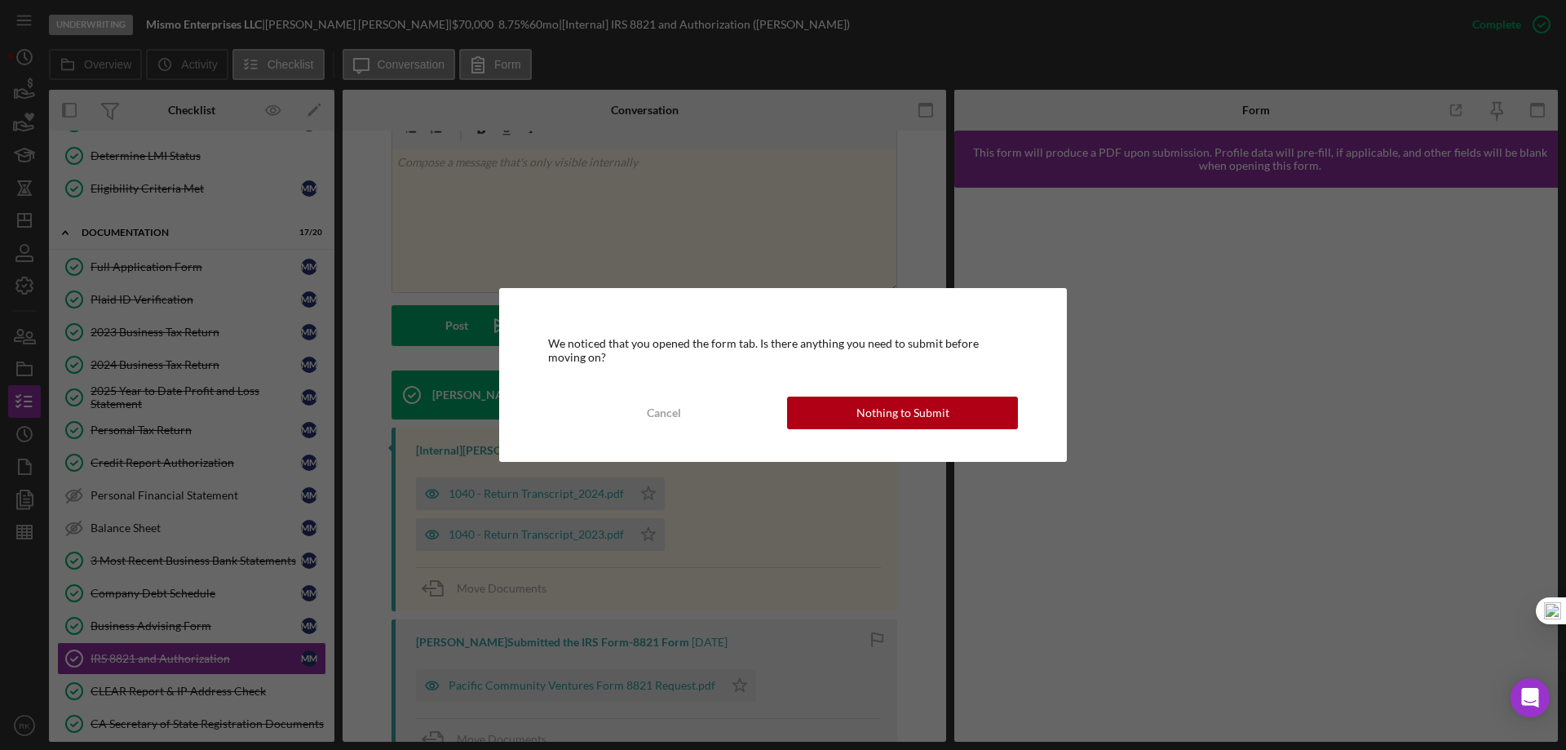
click at [901, 412] on div "Nothing to Submit" at bounding box center [902, 412] width 93 height 33
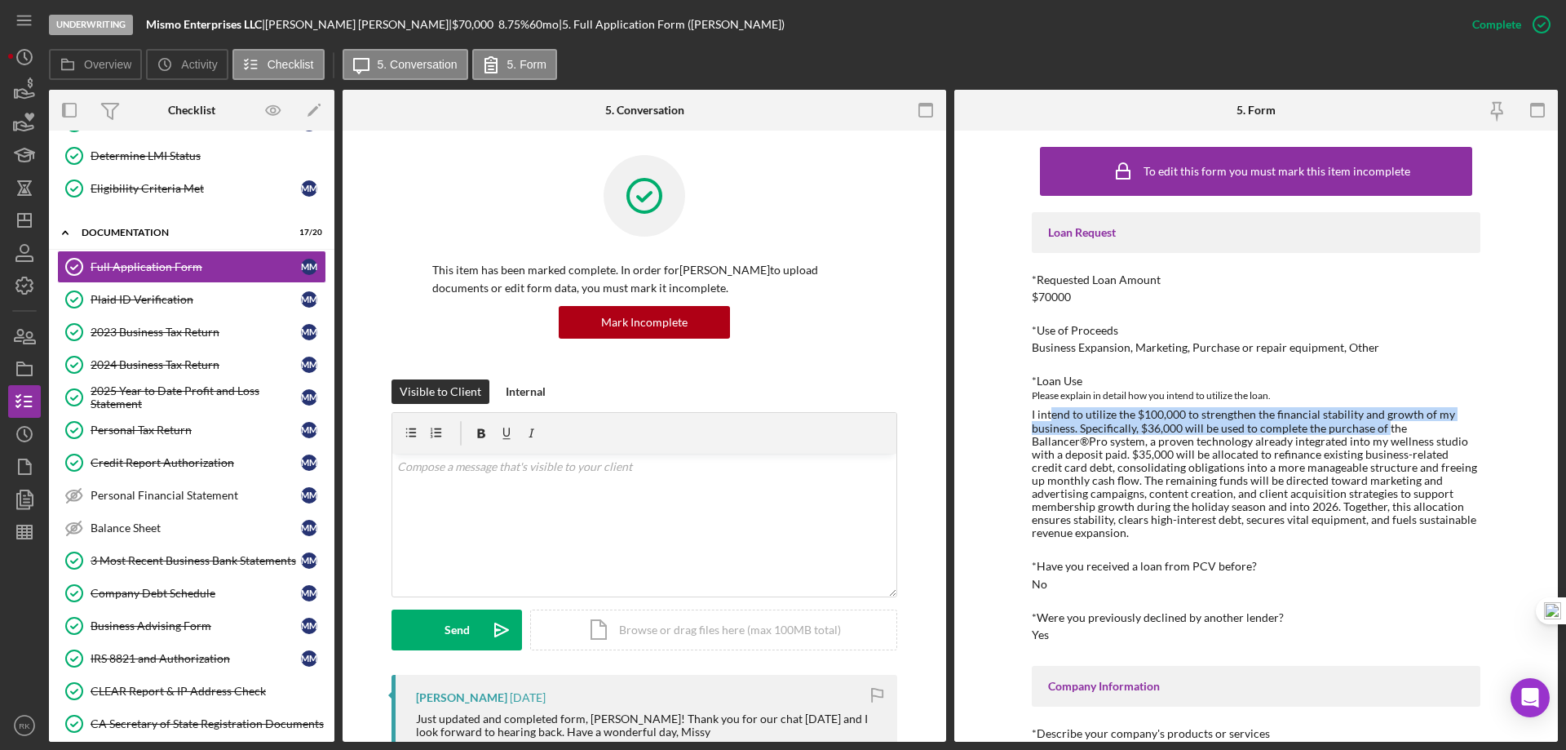
drag, startPoint x: 1051, startPoint y: 421, endPoint x: 1364, endPoint y: 432, distance: 312.6
click at [1380, 427] on div "I intend to utilize the $100,000 to strengthen the financial stability and grow…" at bounding box center [1256, 473] width 449 height 131
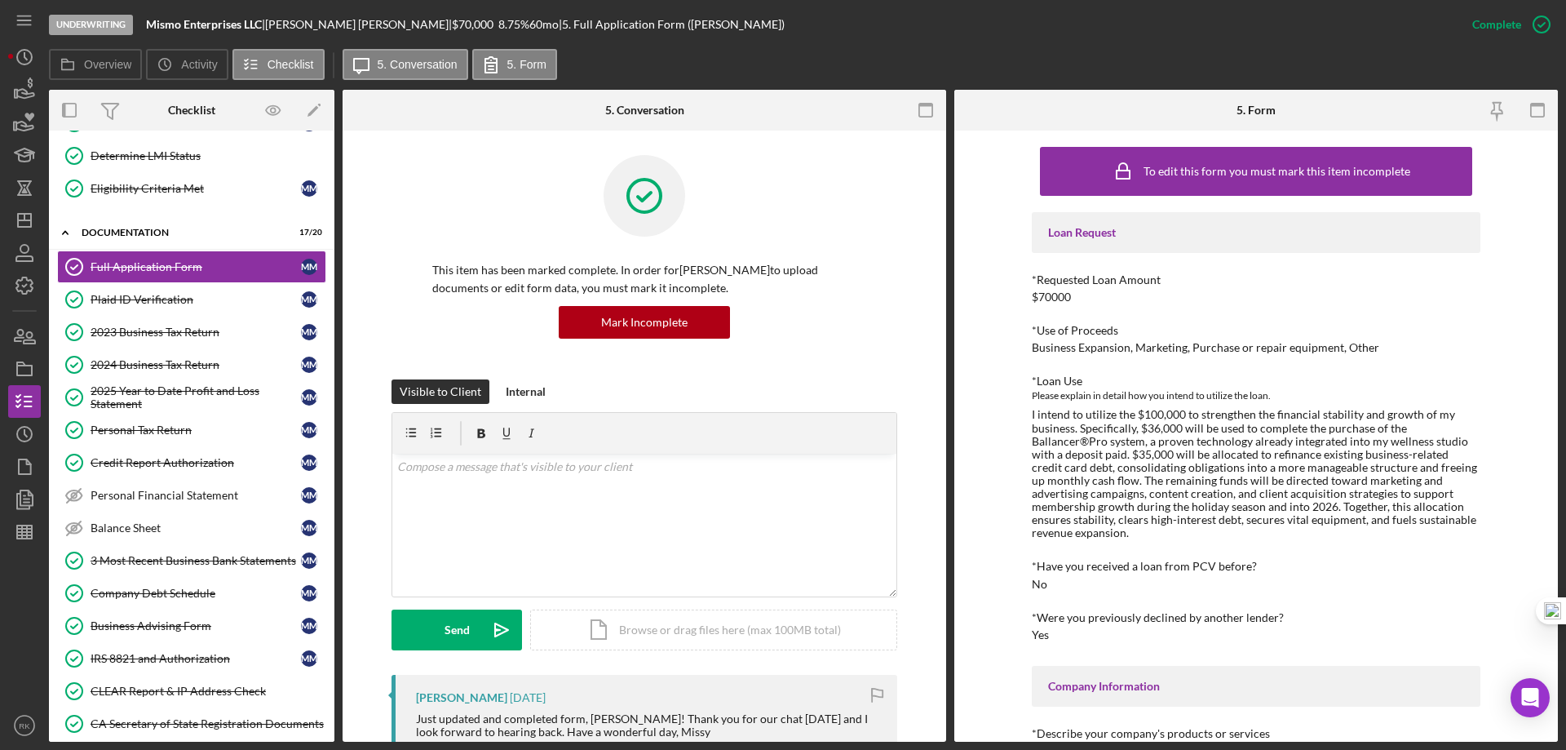
click at [1323, 485] on div "I intend to utilize the $100,000 to strengthen the financial stability and grow…" at bounding box center [1256, 473] width 449 height 131
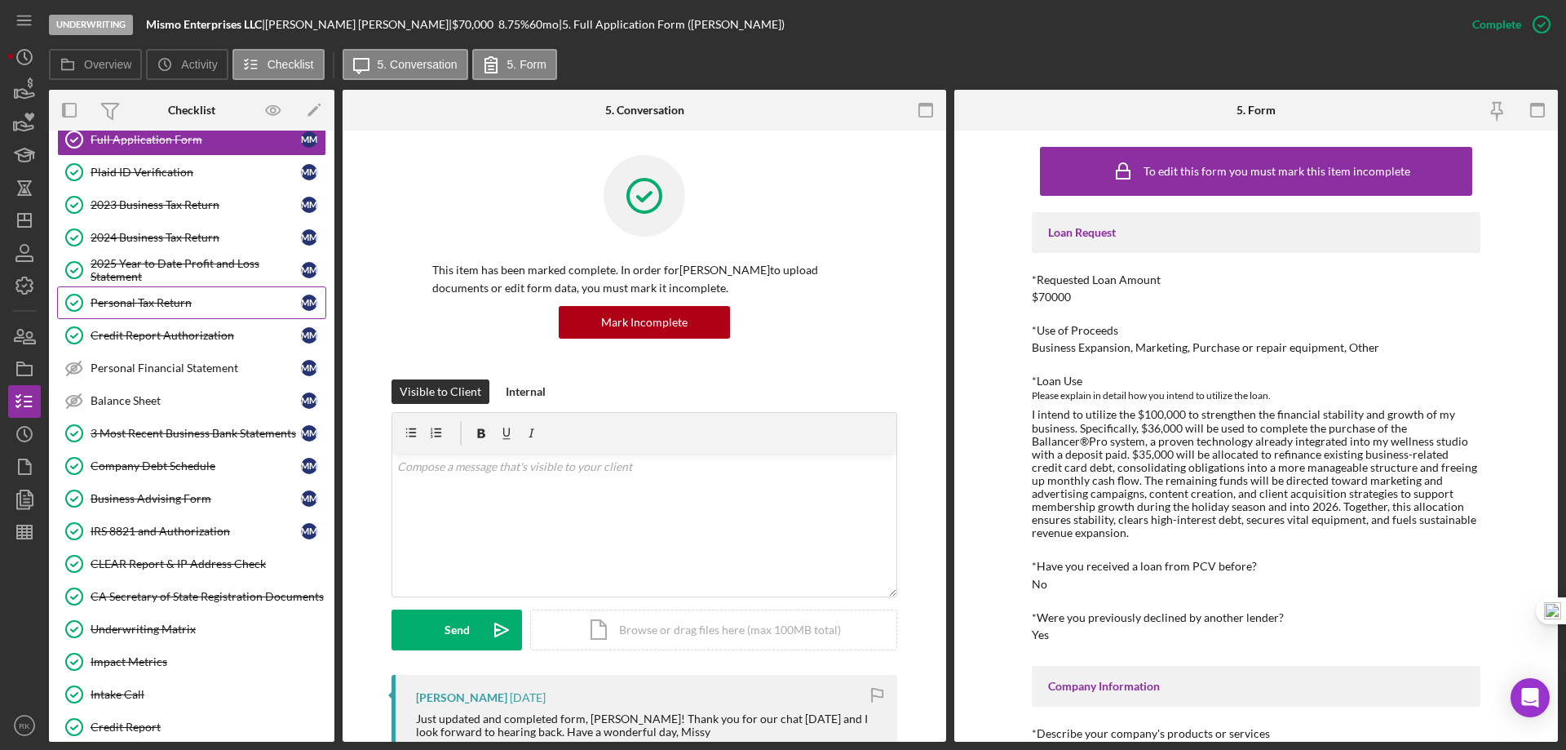
scroll to position [278, 0]
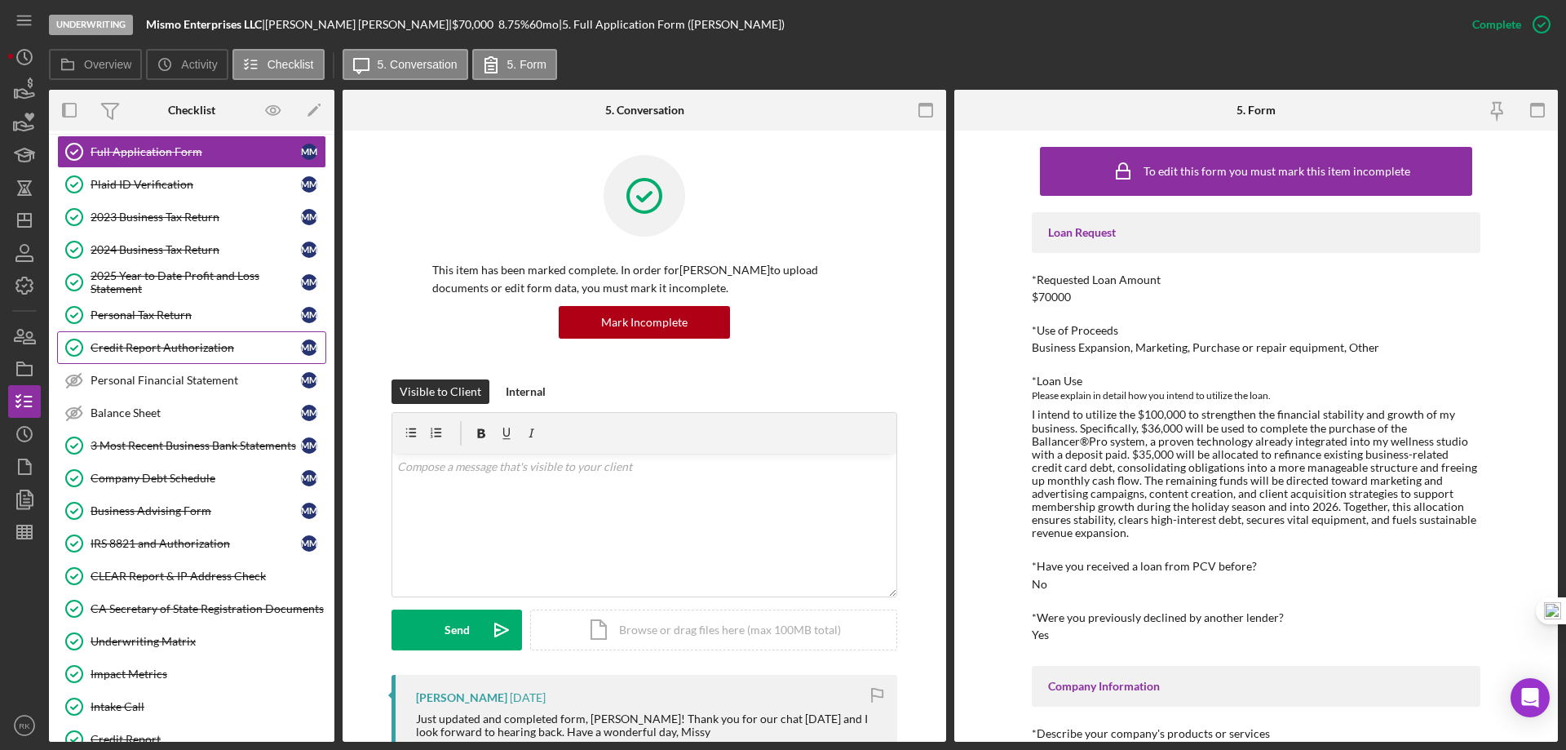
click at [157, 354] on div "Credit Report Authorization" at bounding box center [196, 347] width 210 height 13
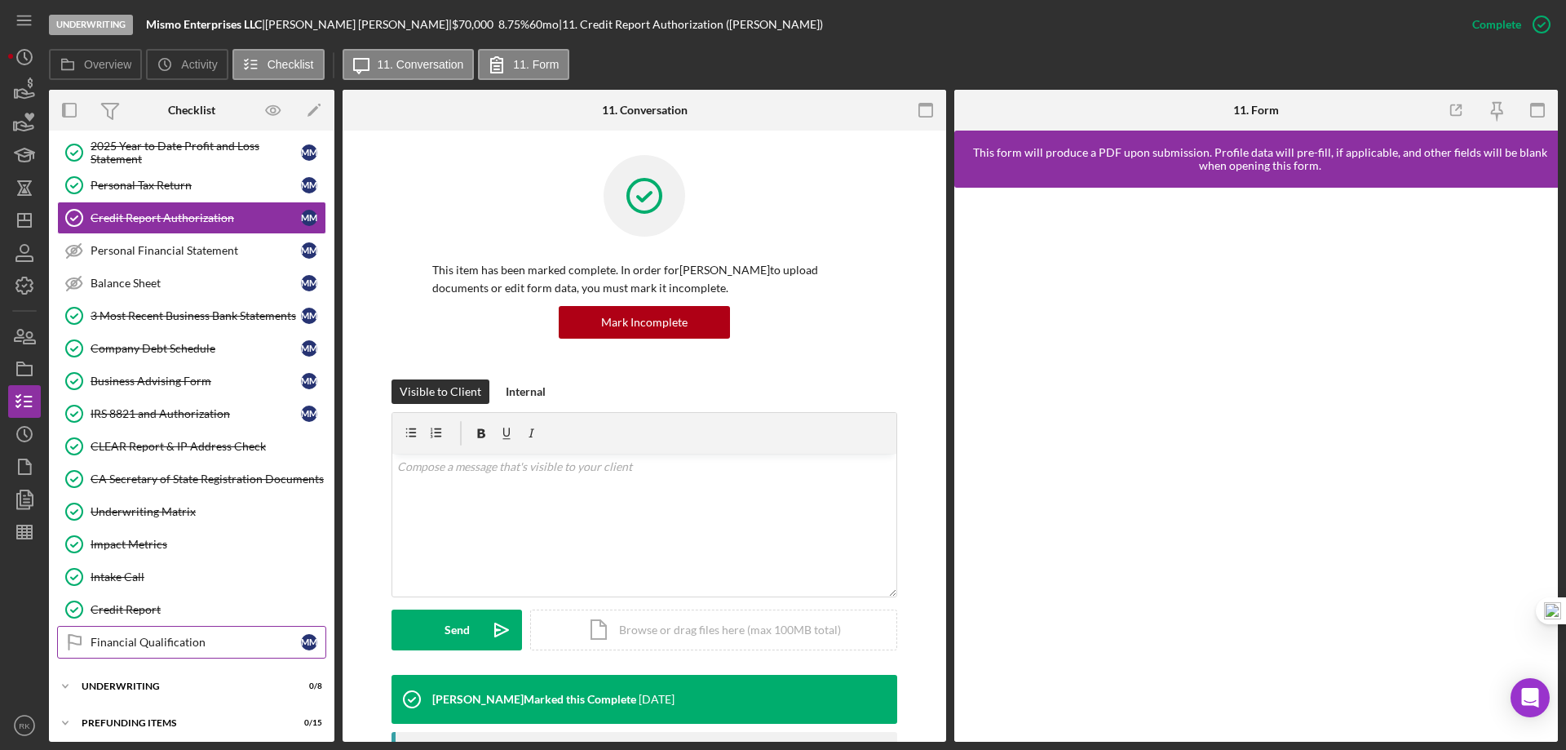
scroll to position [414, 0]
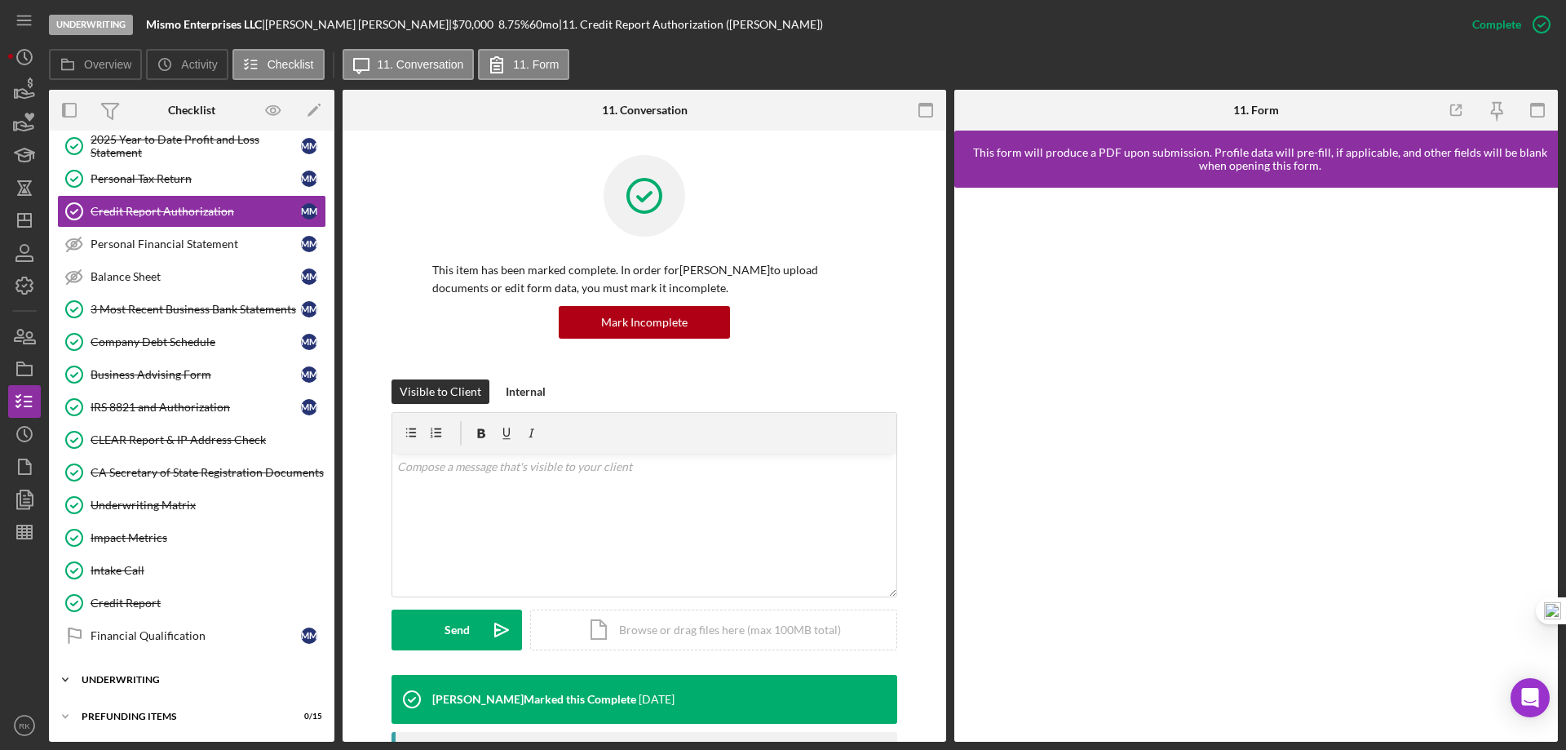
click at [129, 682] on div "Underwriting" at bounding box center [198, 680] width 232 height 10
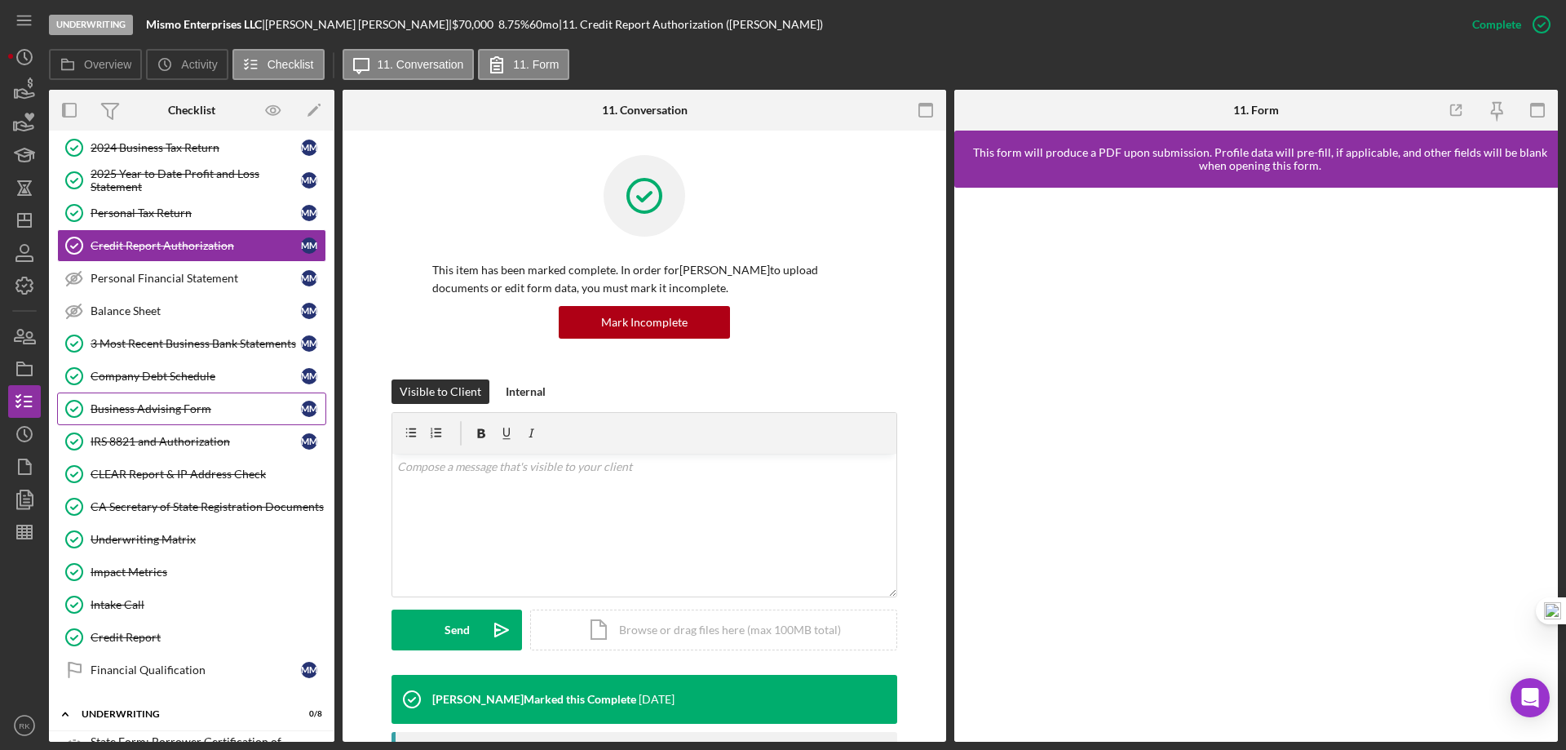
scroll to position [303, 0]
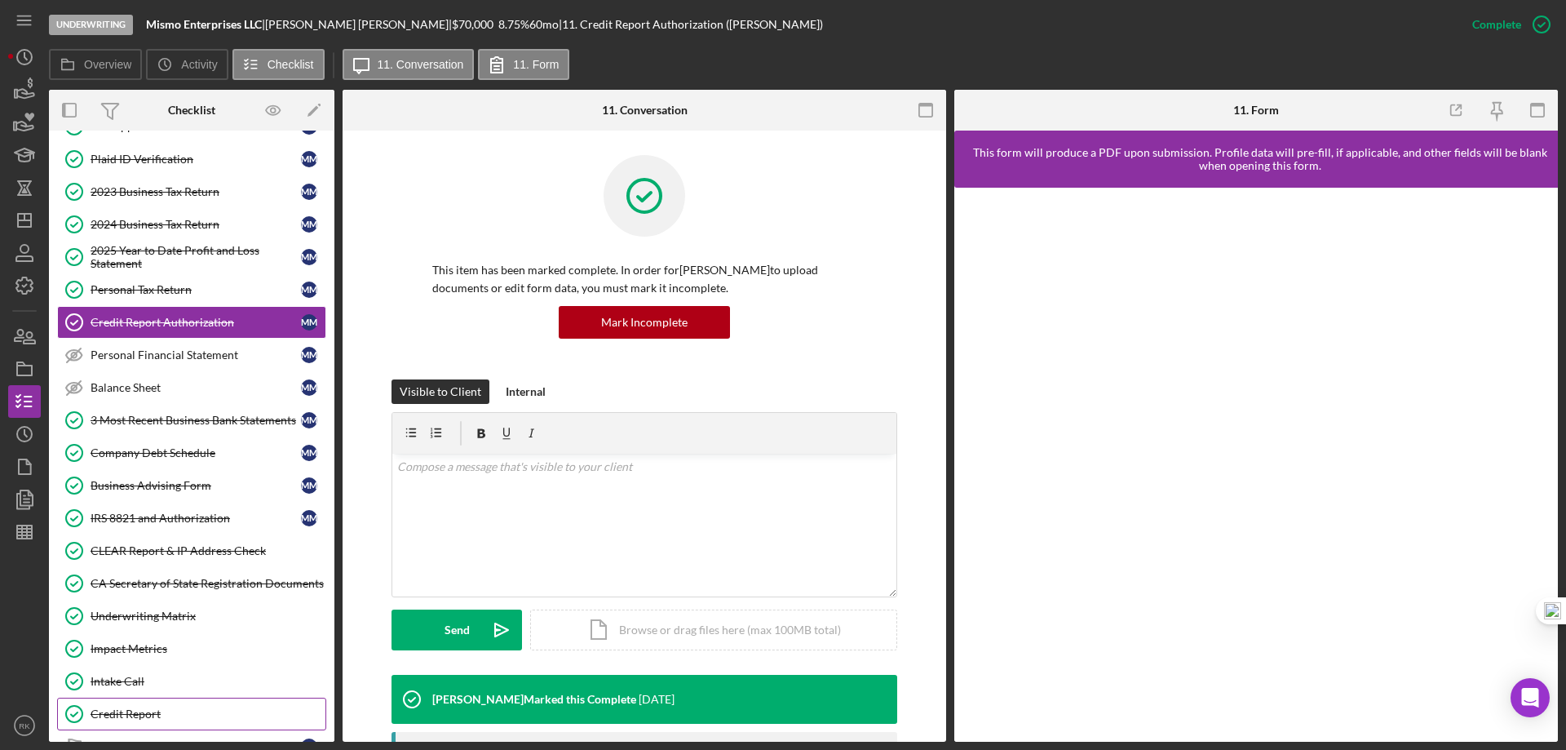
click at [146, 708] on div "Credit Report" at bounding box center [208, 713] width 235 height 13
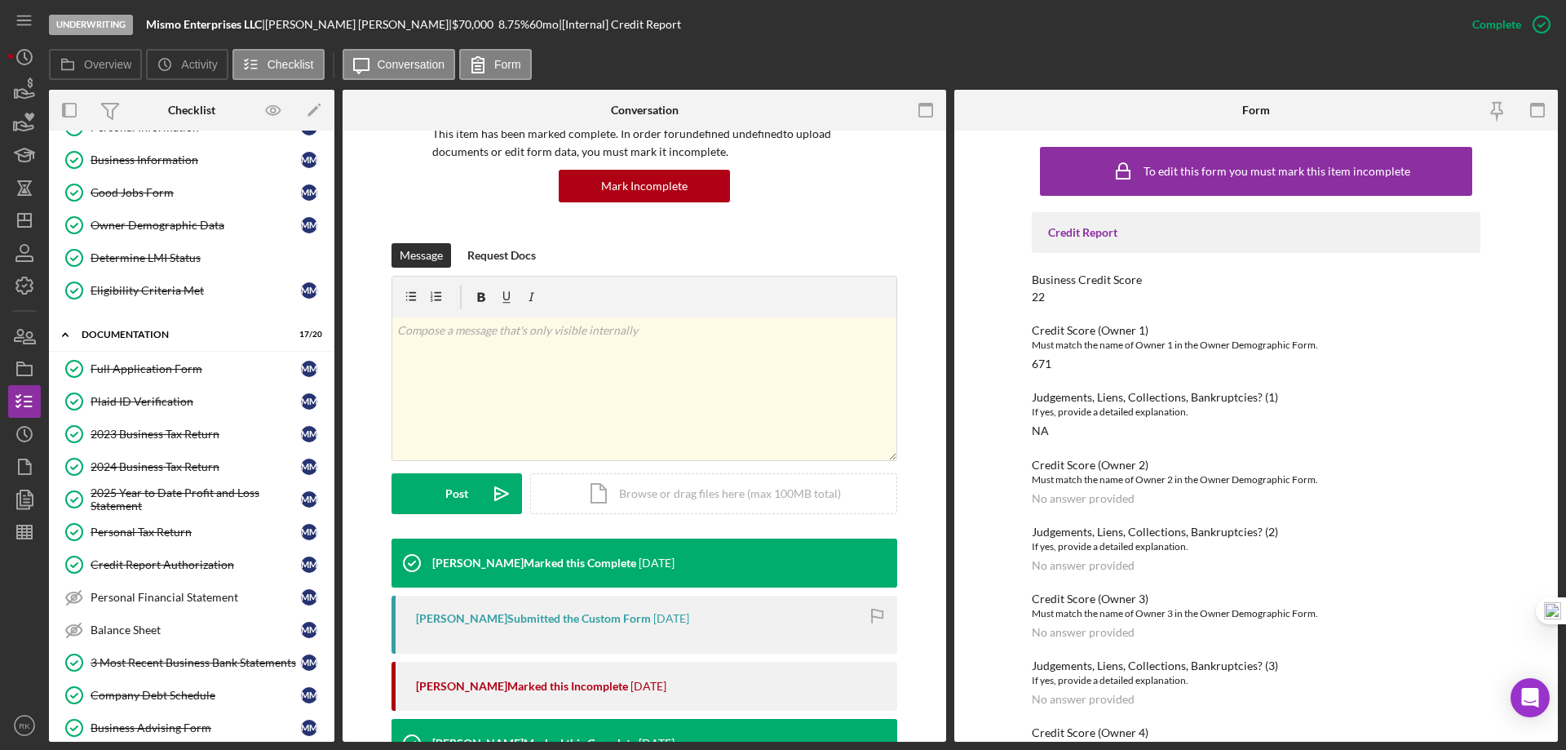
scroll to position [59, 0]
click at [237, 392] on link "Plaid ID Verification Plaid ID Verification M M" at bounding box center [191, 403] width 269 height 33
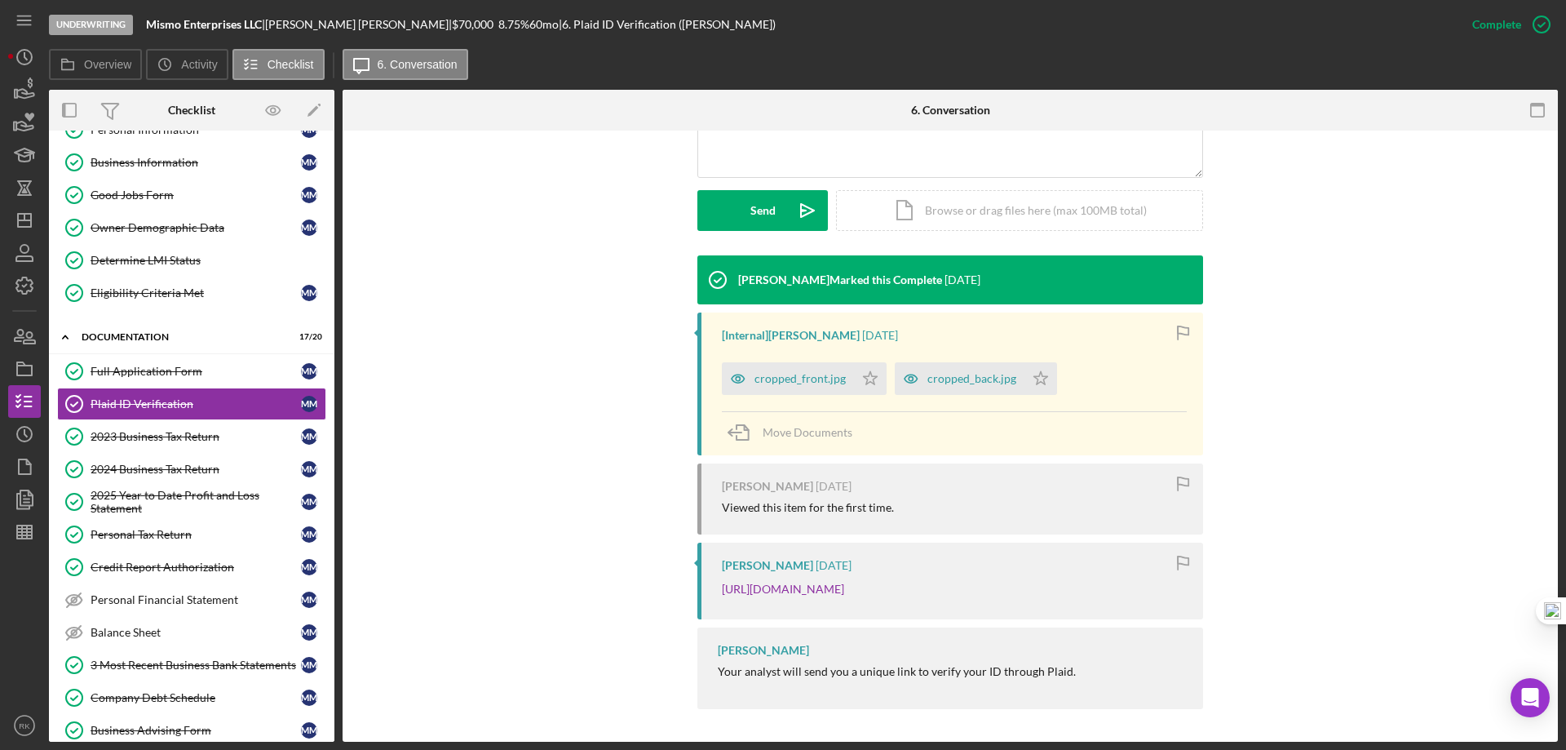
scroll to position [437, 0]
click at [810, 372] on div "cropped_front.jpg" at bounding box center [800, 378] width 91 height 13
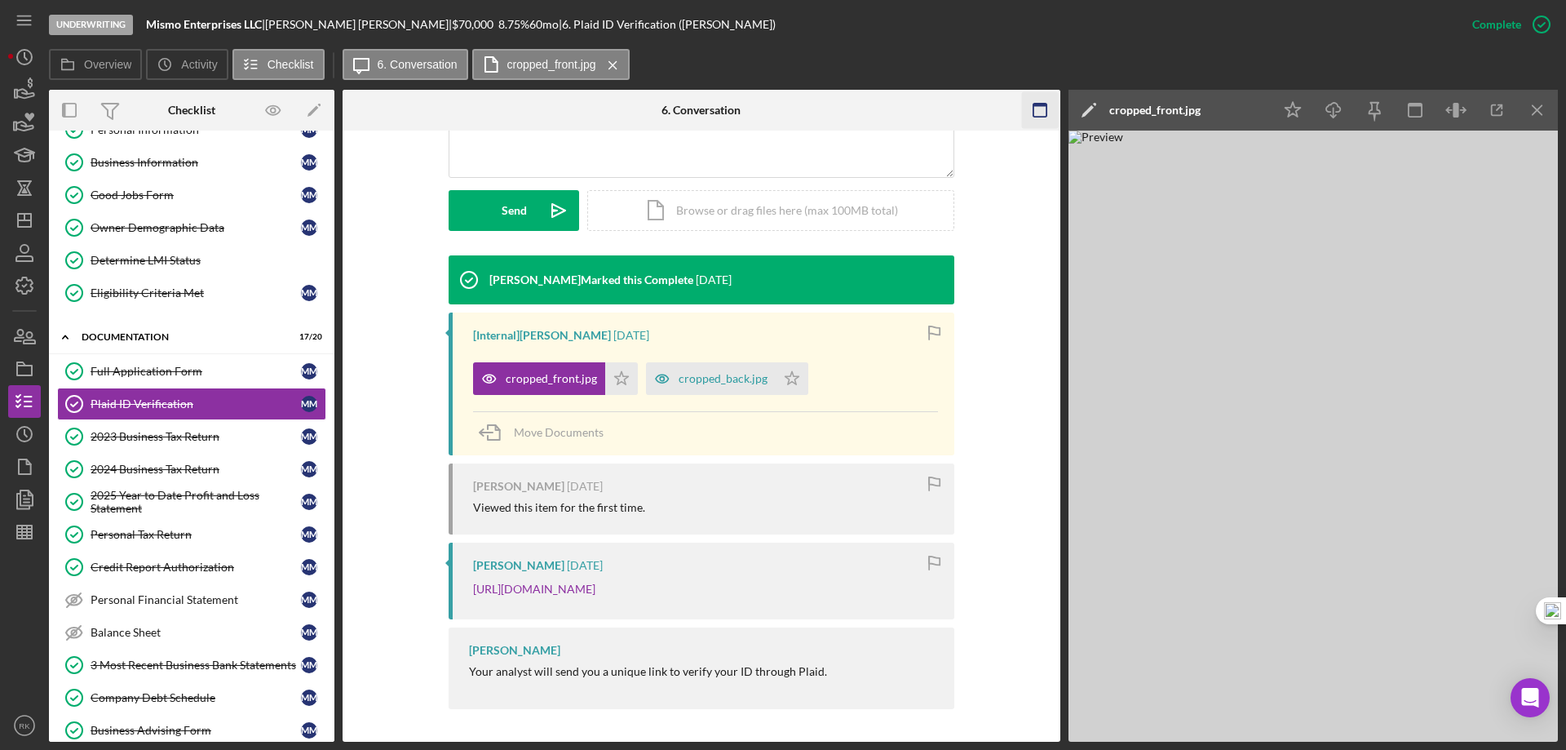
click at [1538, 115] on icon "Icon/Menu Close" at bounding box center [1538, 110] width 37 height 37
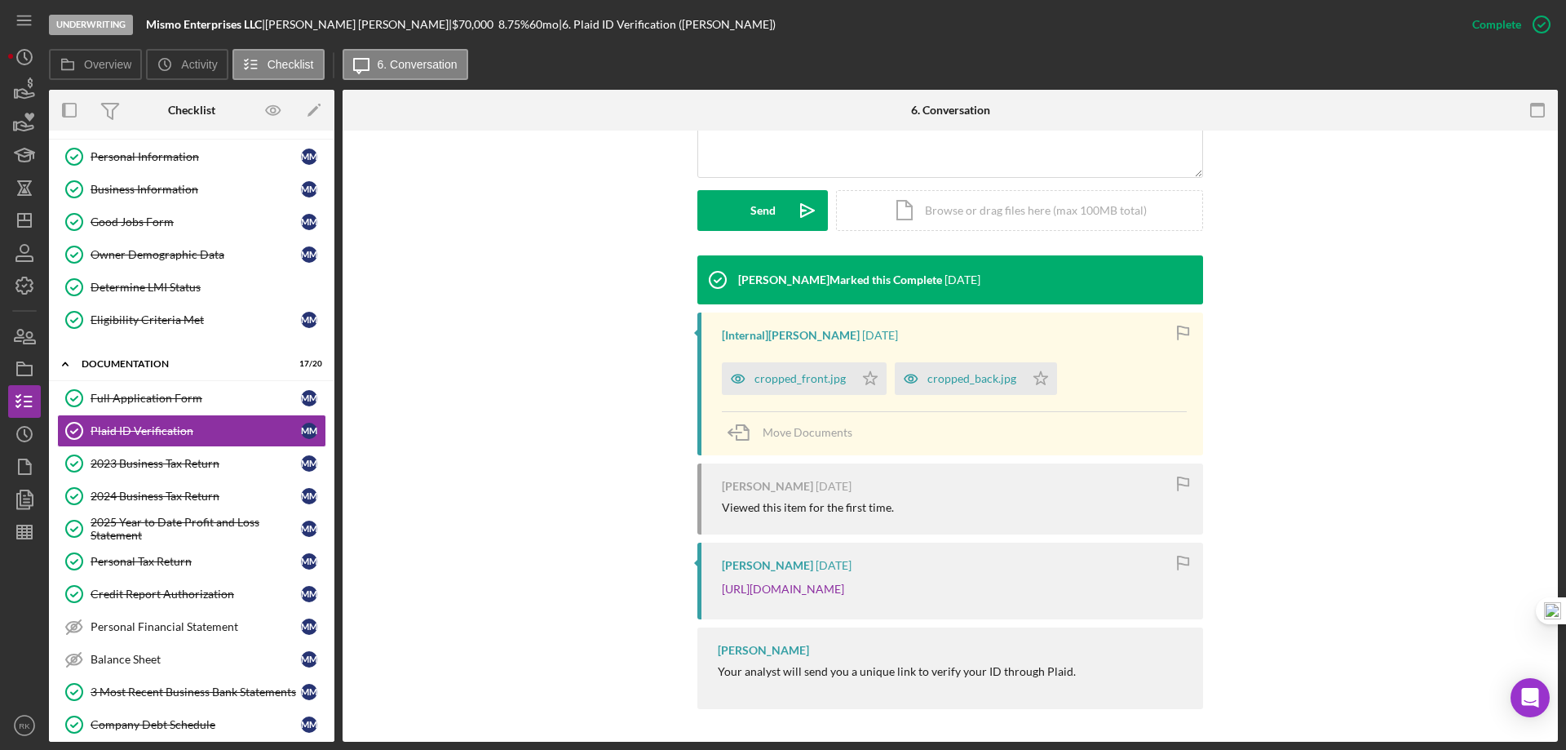
scroll to position [0, 0]
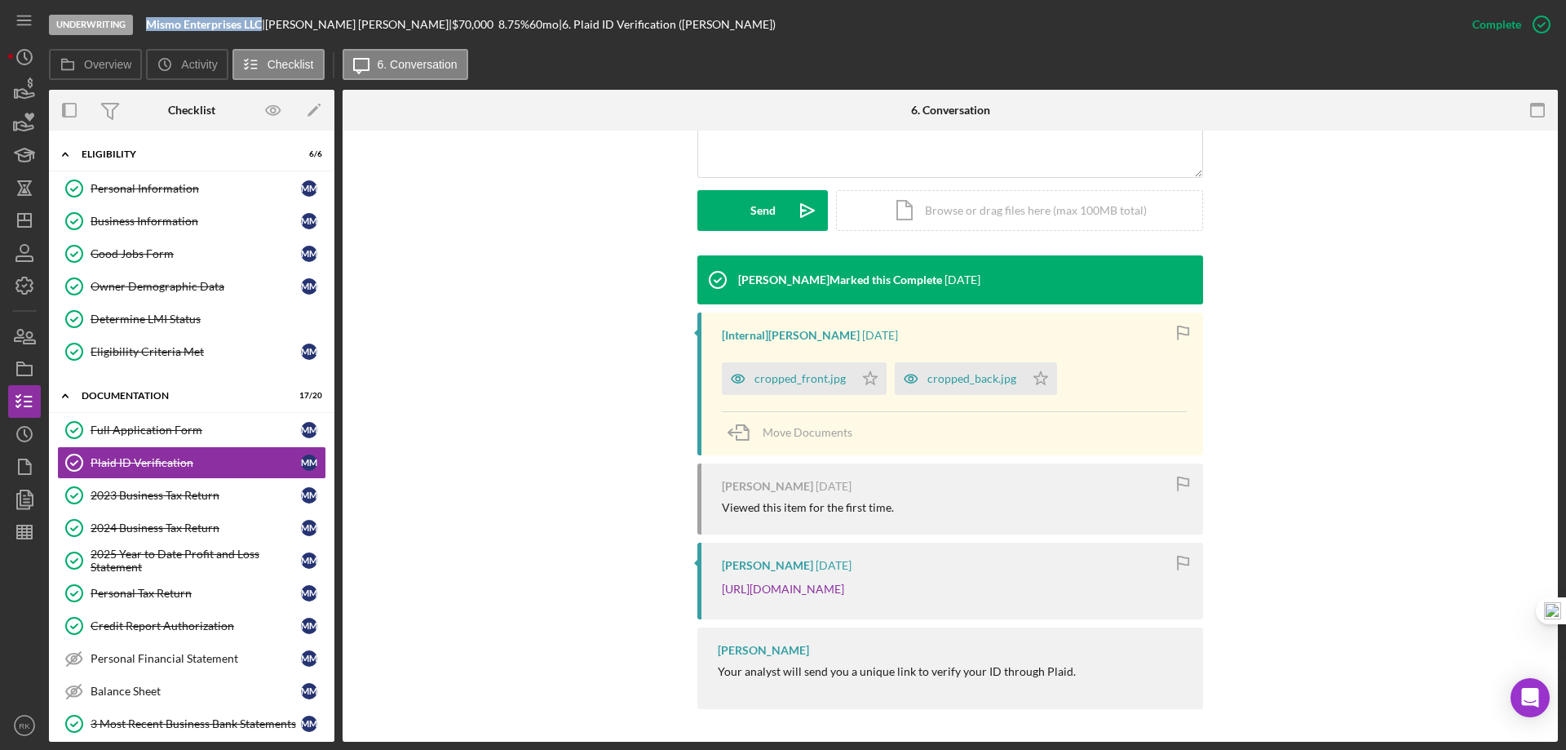
drag, startPoint x: 149, startPoint y: 22, endPoint x: 261, endPoint y: 21, distance: 111.8
click at [261, 21] on b "Mismo Enterprises LLC" at bounding box center [204, 24] width 116 height 14
copy b "Mismo Enterprises LLC"
click at [27, 223] on icon "Icon/Dashboard" at bounding box center [24, 220] width 41 height 41
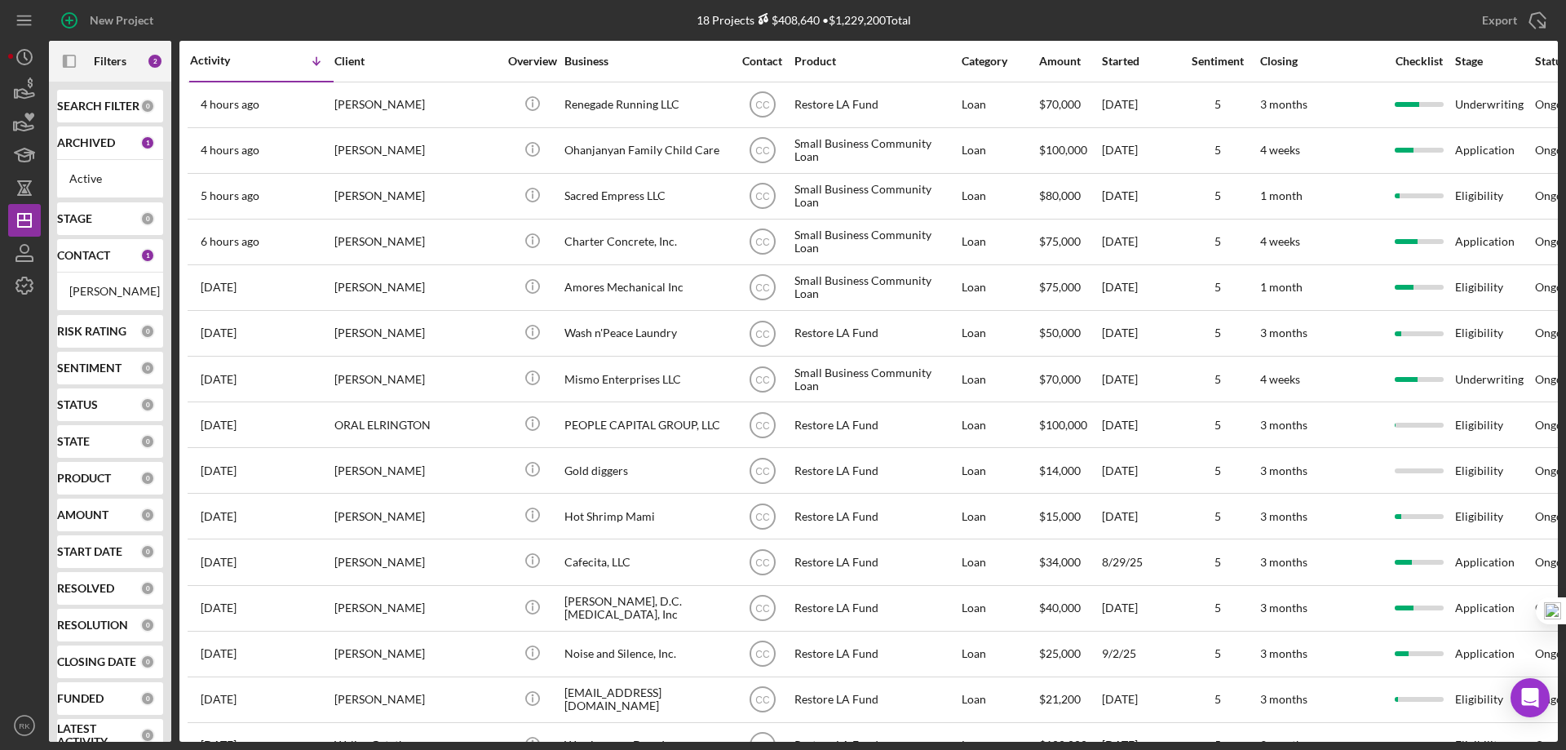
scroll to position [35, 0]
